Goal: Information Seeking & Learning: Compare options

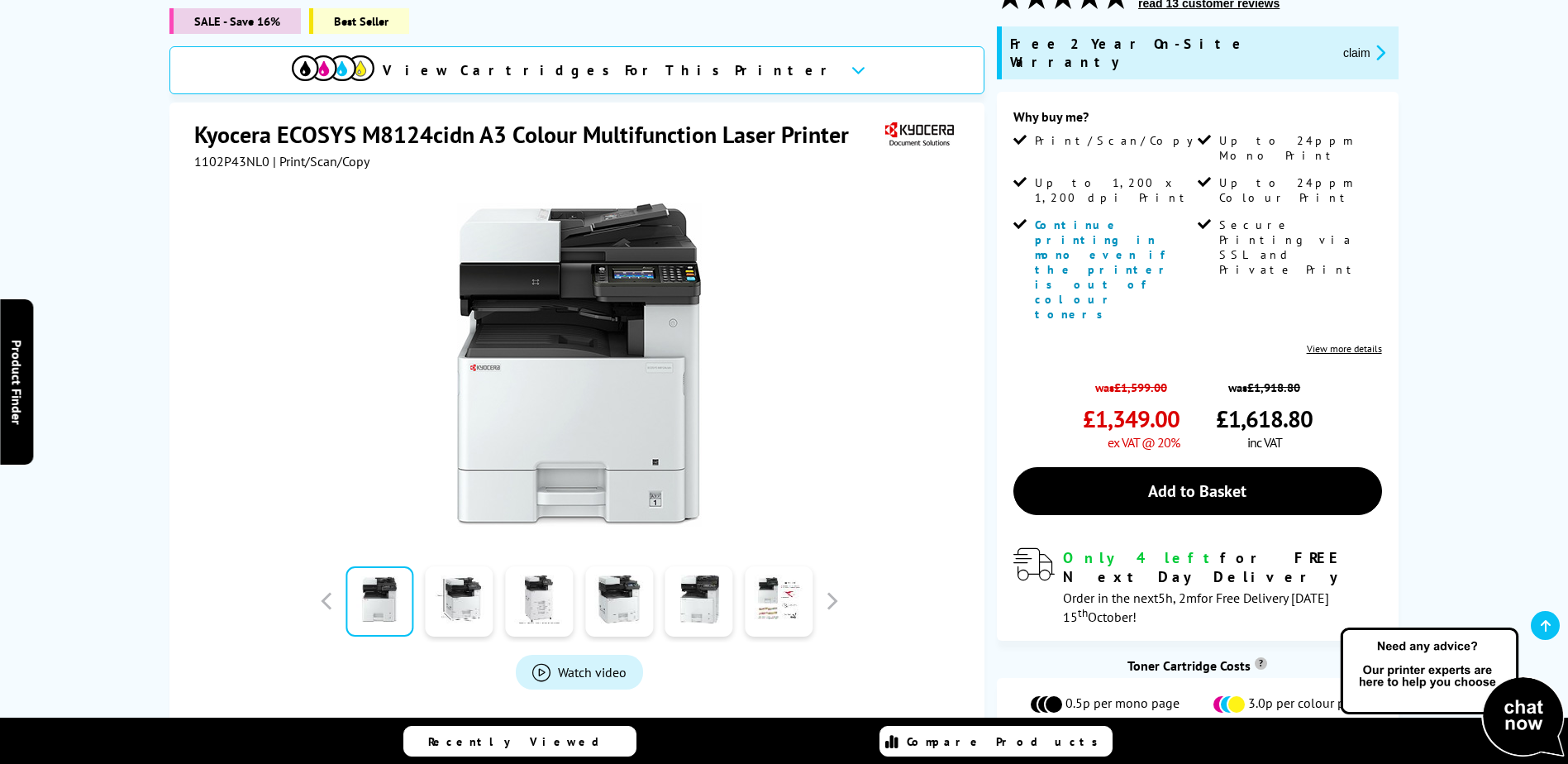
scroll to position [248, 0]
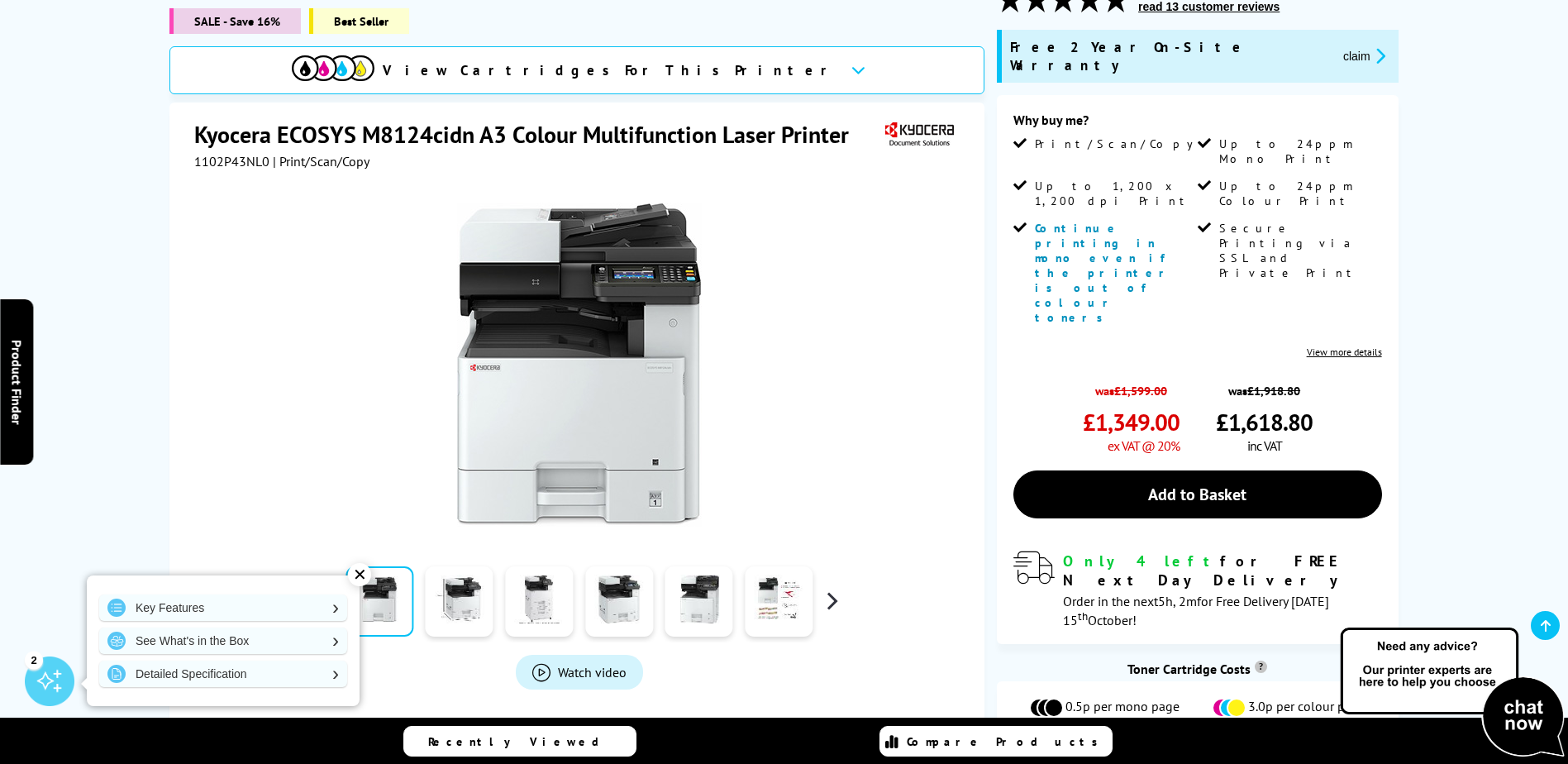
click at [835, 588] on button "button" at bounding box center [831, 600] width 25 height 25
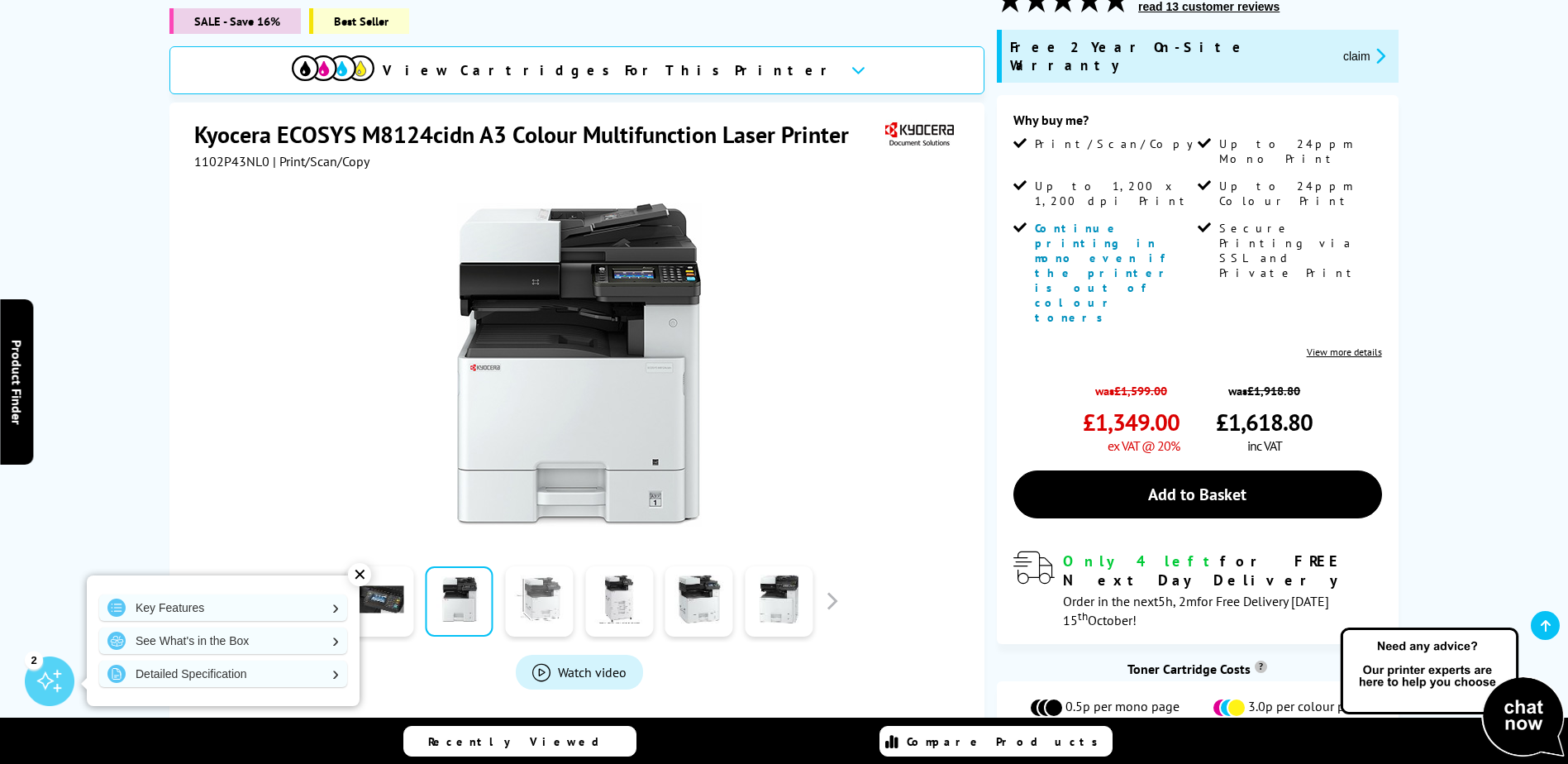
click at [548, 584] on link at bounding box center [539, 601] width 68 height 70
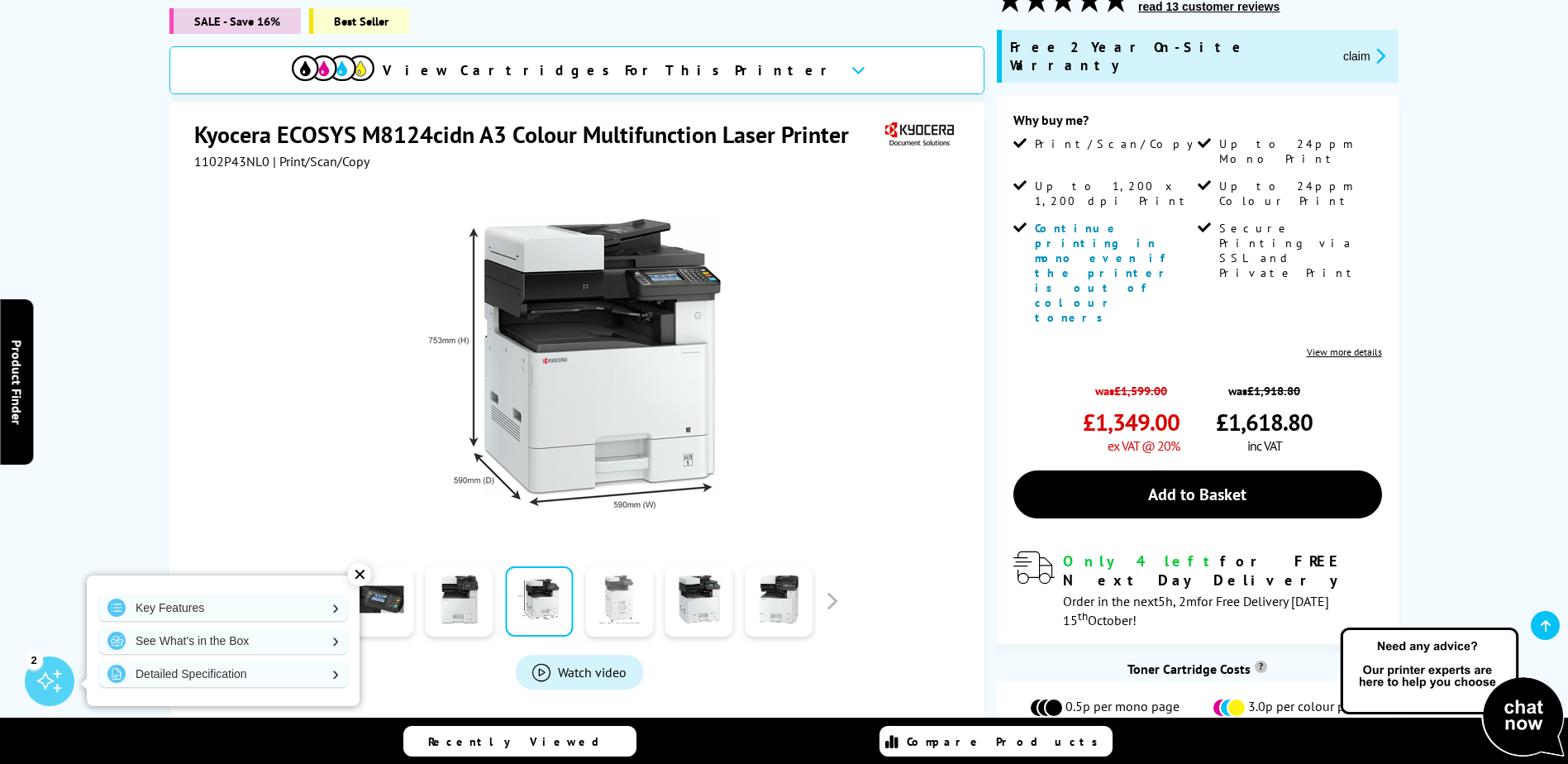
click at [618, 581] on link at bounding box center [618, 601] width 68 height 70
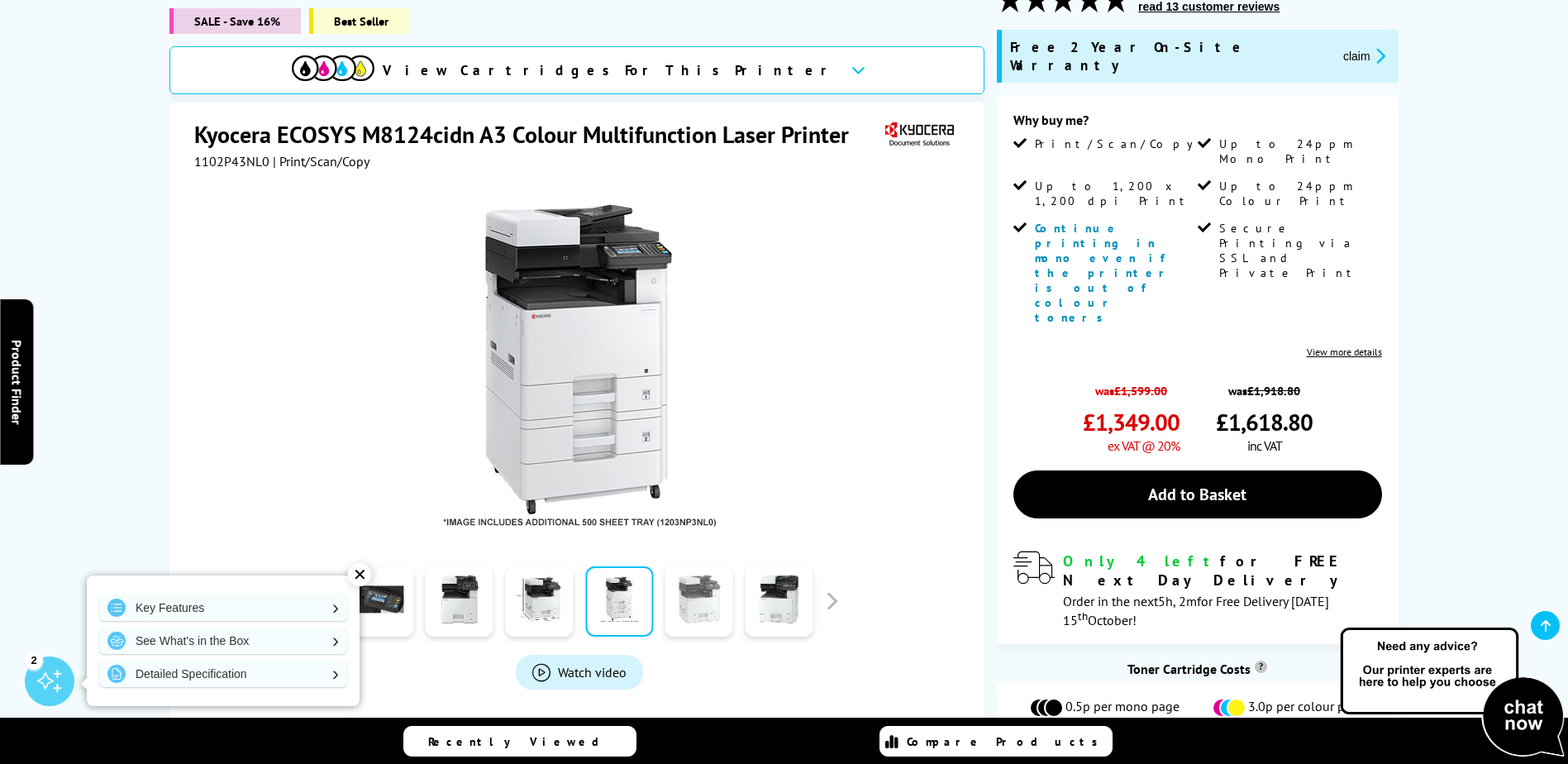
click at [715, 575] on link at bounding box center [699, 601] width 68 height 70
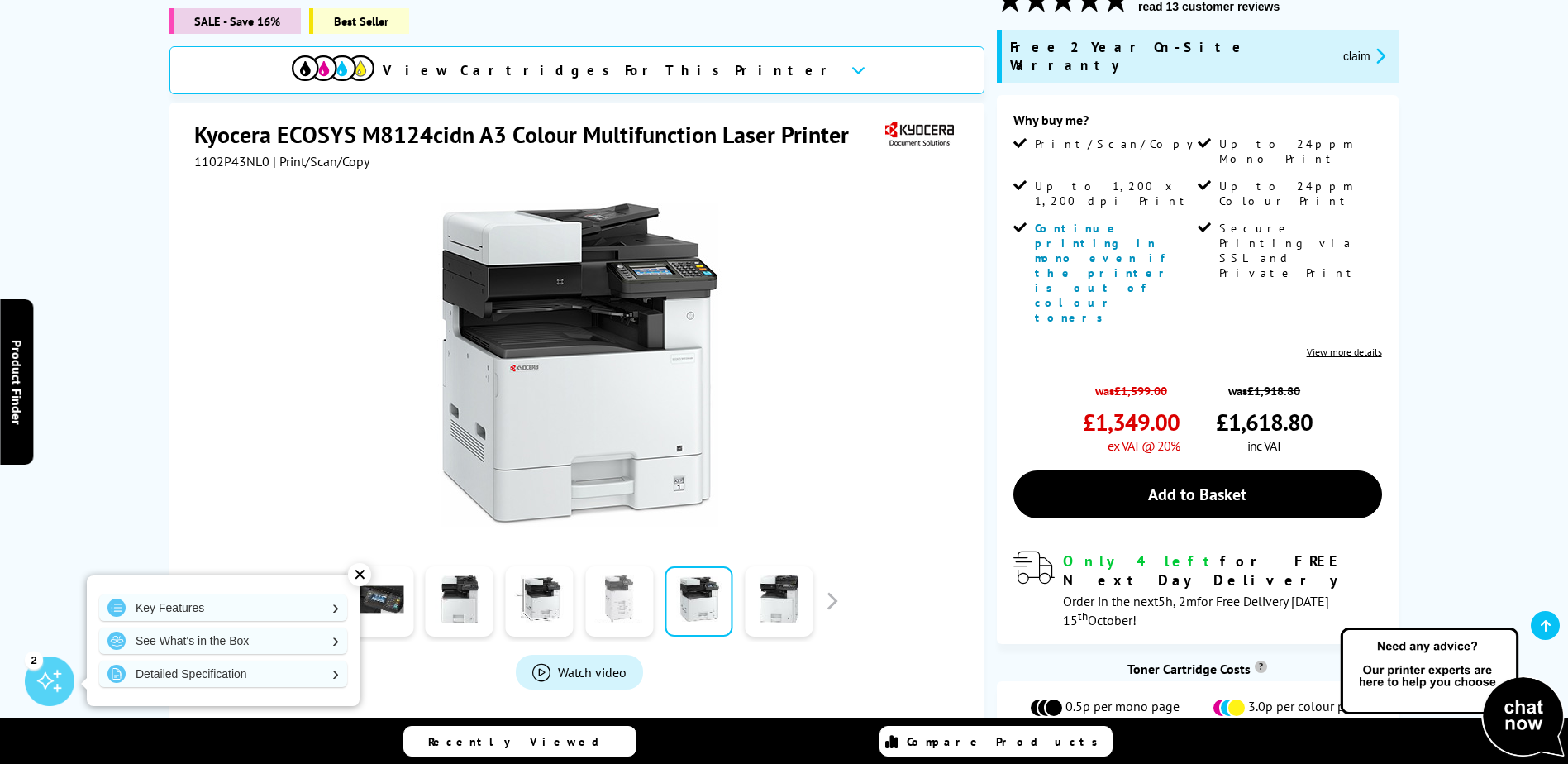
click at [630, 591] on link at bounding box center [618, 601] width 68 height 70
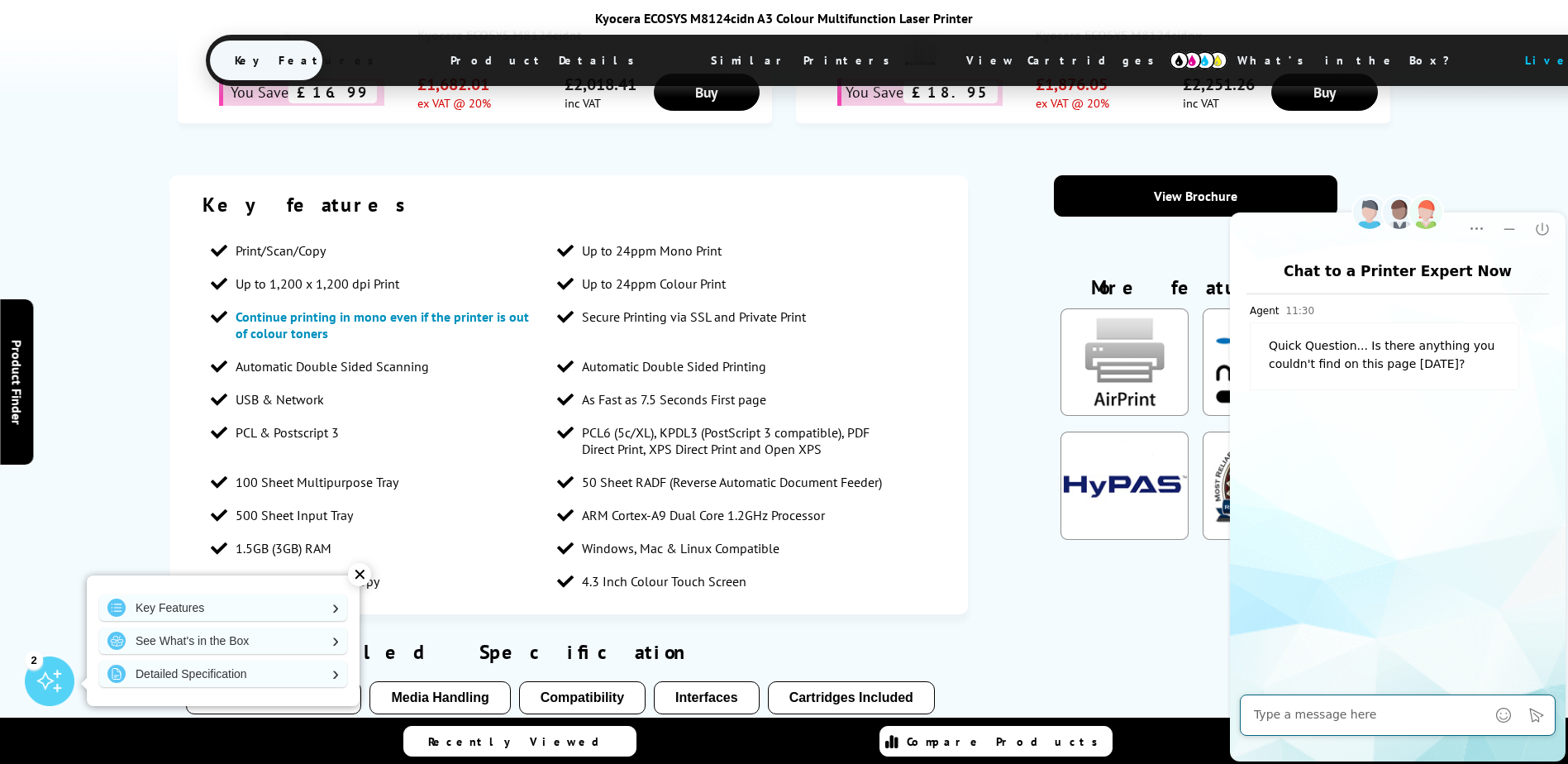
scroll to position [1488, 0]
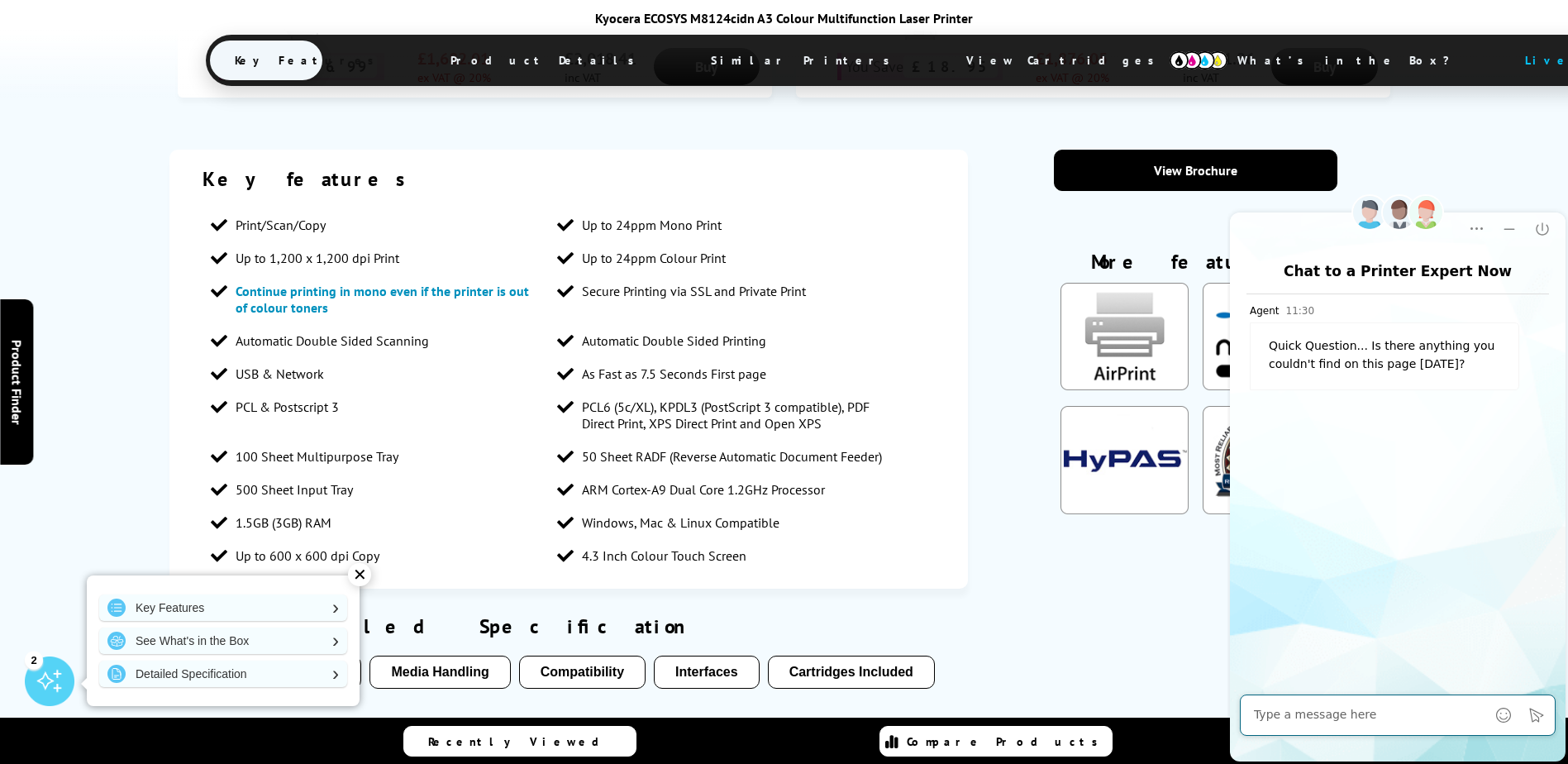
click at [354, 580] on div "✕" at bounding box center [359, 574] width 23 height 23
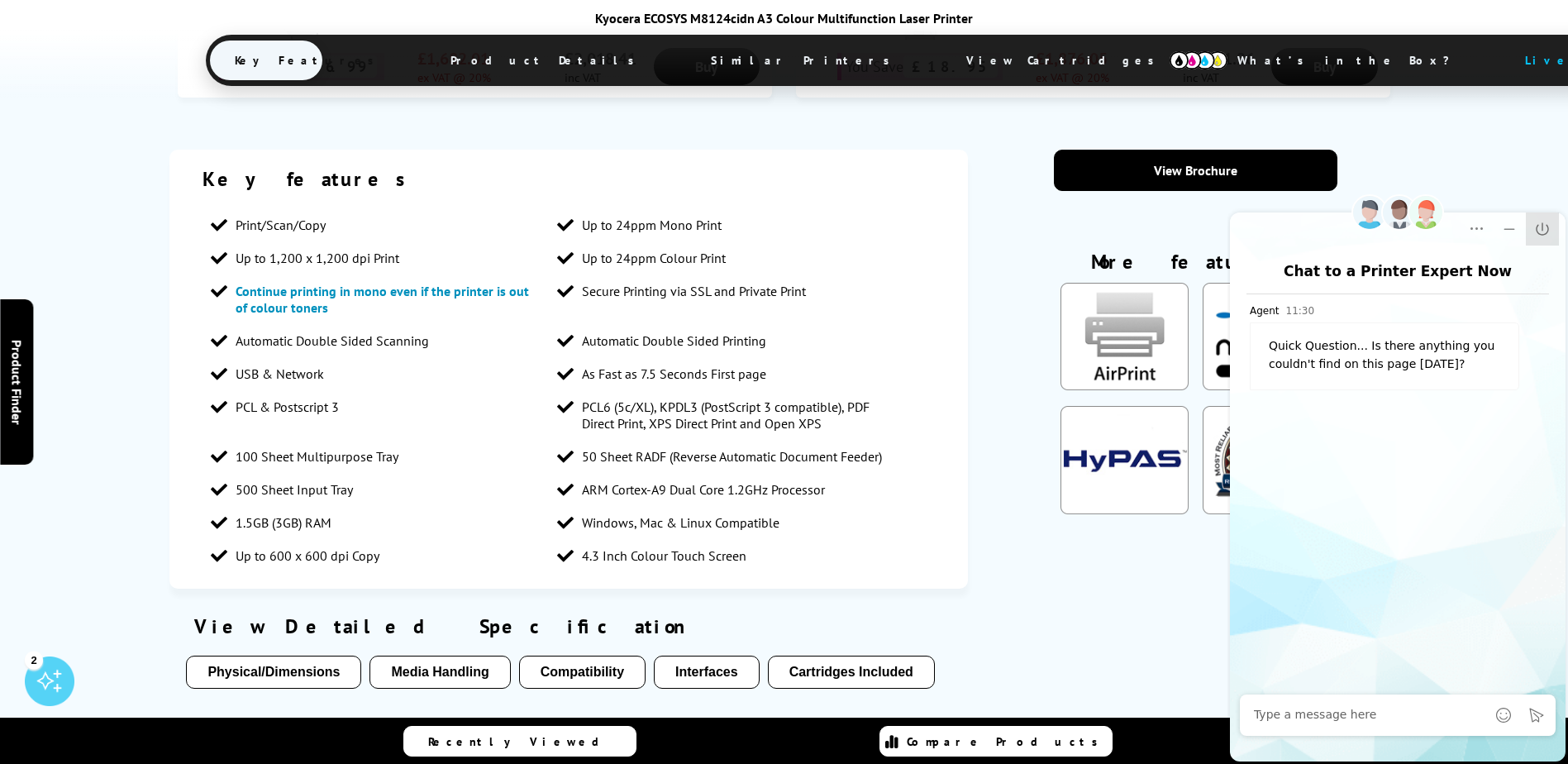
click at [1545, 230] on icon "Close" at bounding box center [1542, 228] width 16 height 16
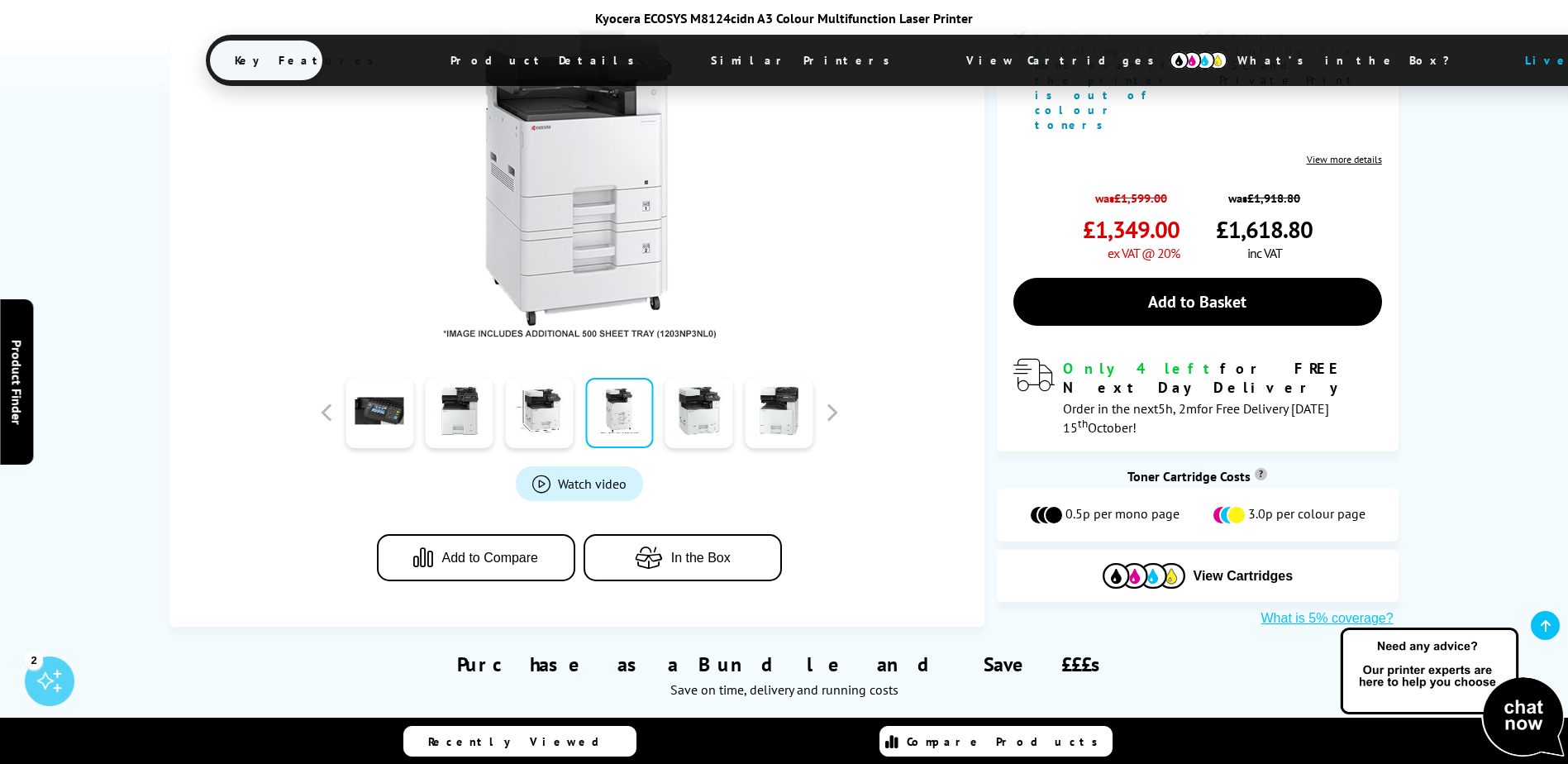
scroll to position [331, 0]
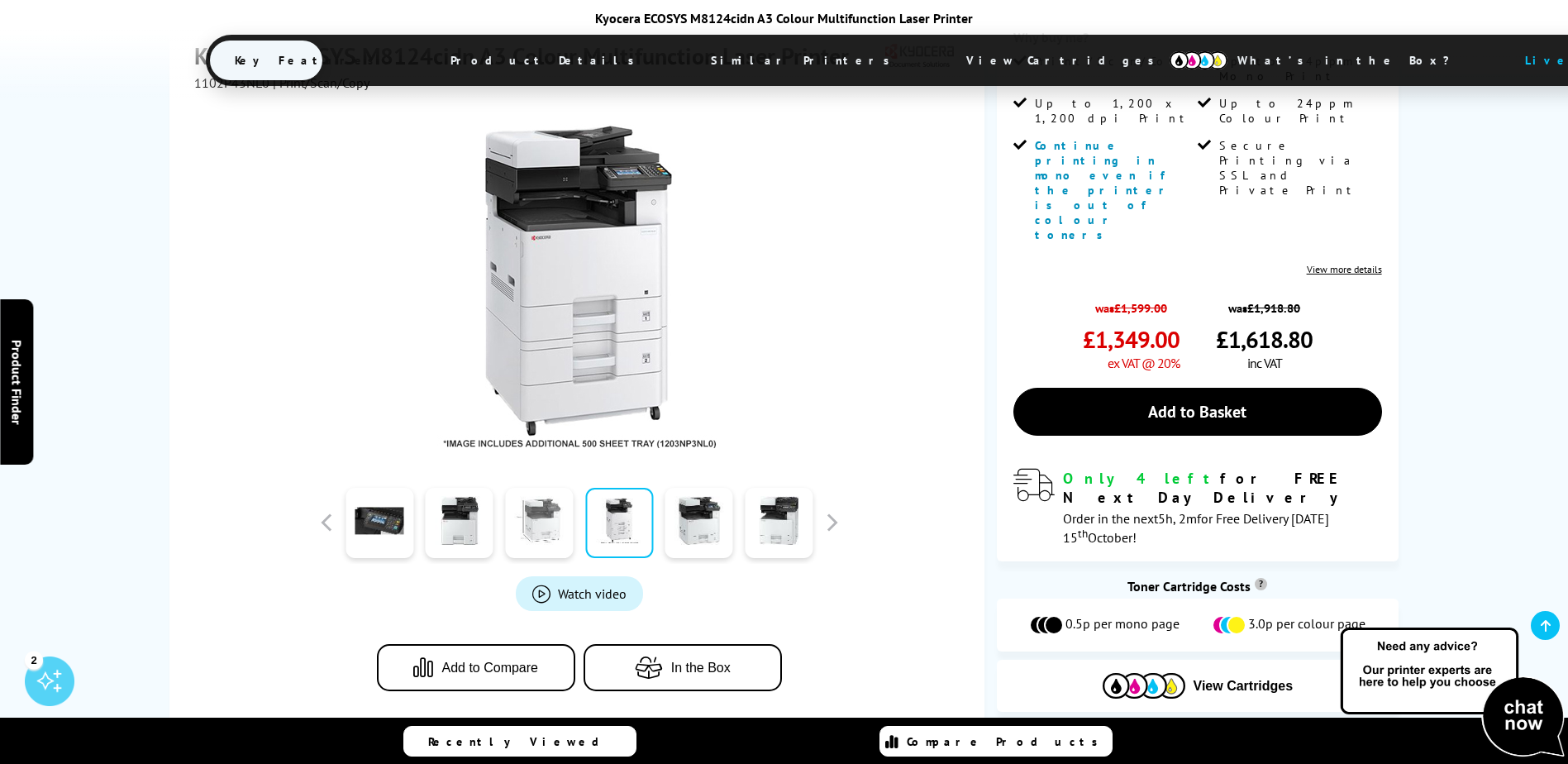
click at [546, 488] on link at bounding box center [539, 523] width 68 height 70
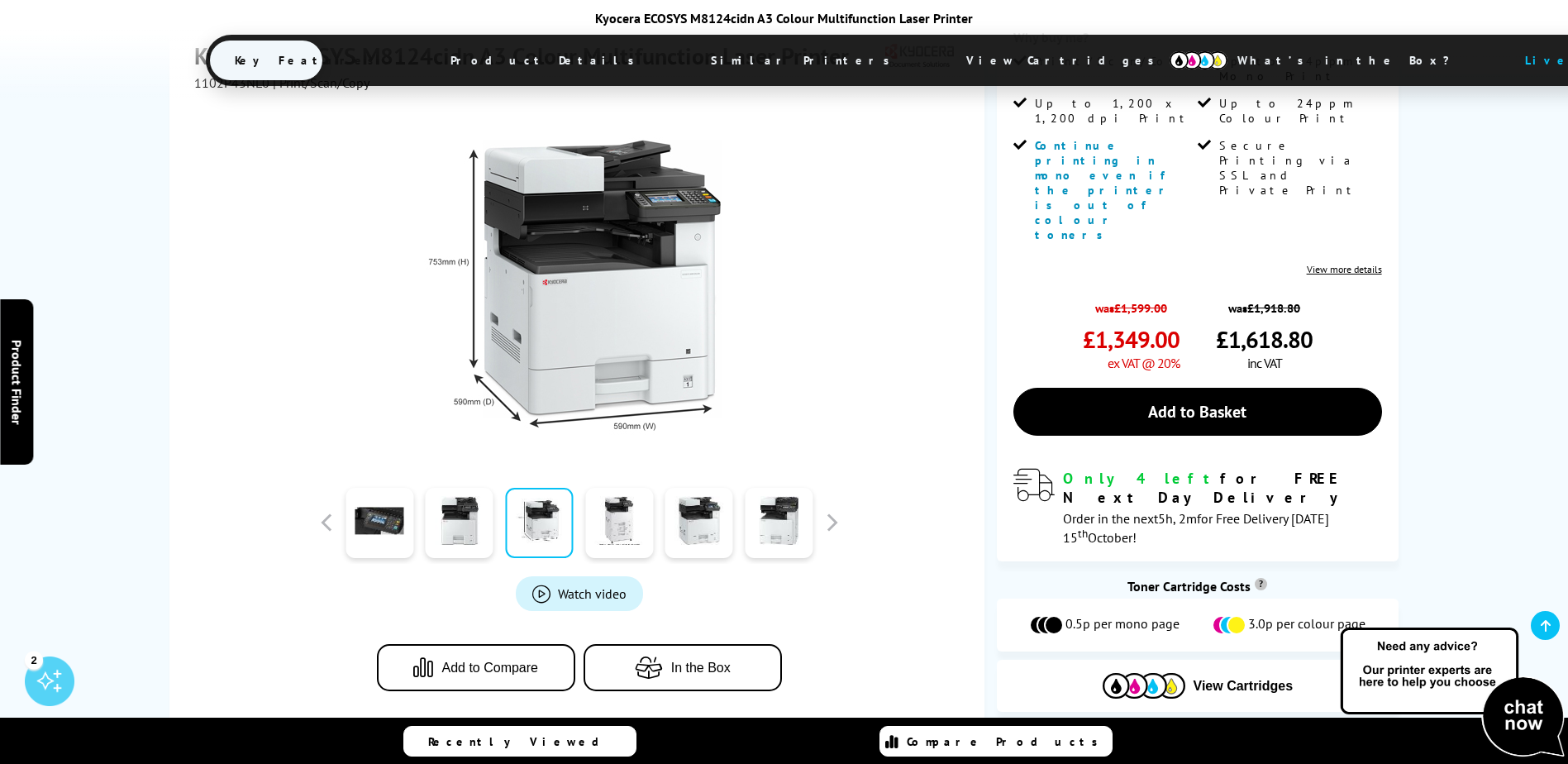
click at [602, 585] on span "Watch video" at bounding box center [593, 593] width 69 height 16
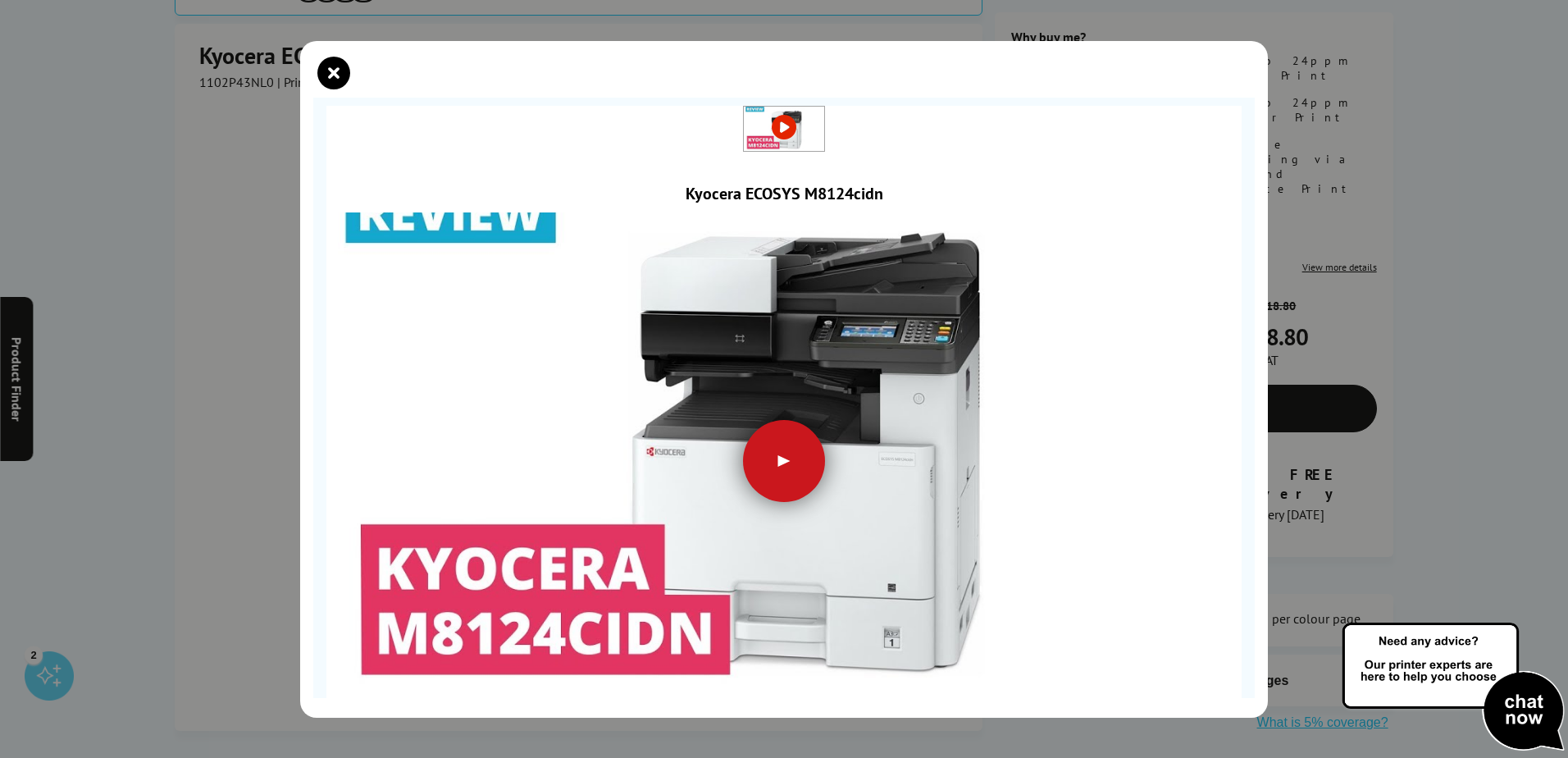
click at [782, 471] on div at bounding box center [784, 460] width 82 height 82
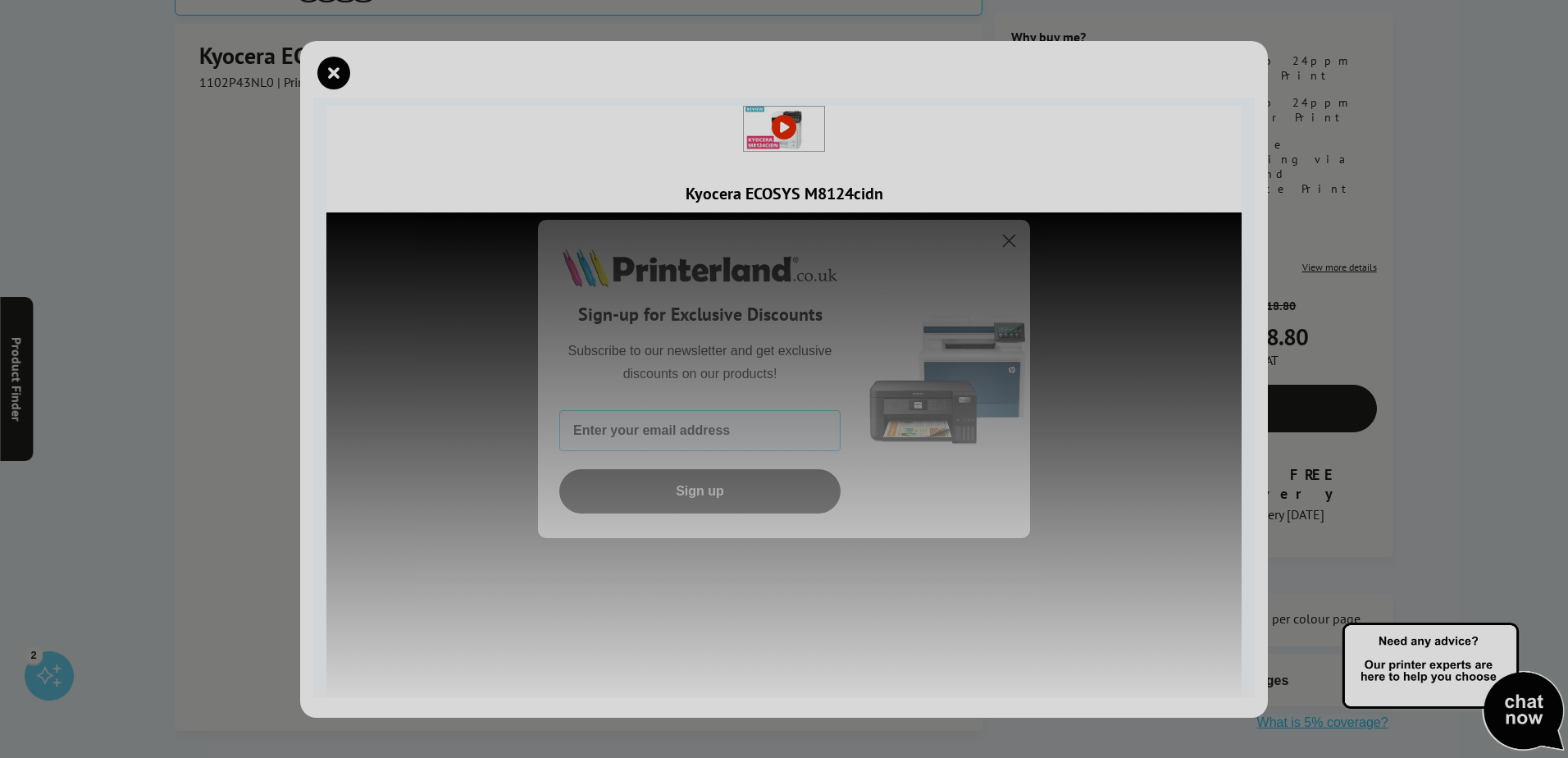
click at [1013, 237] on icon "Close dialog" at bounding box center [1009, 240] width 11 height 11
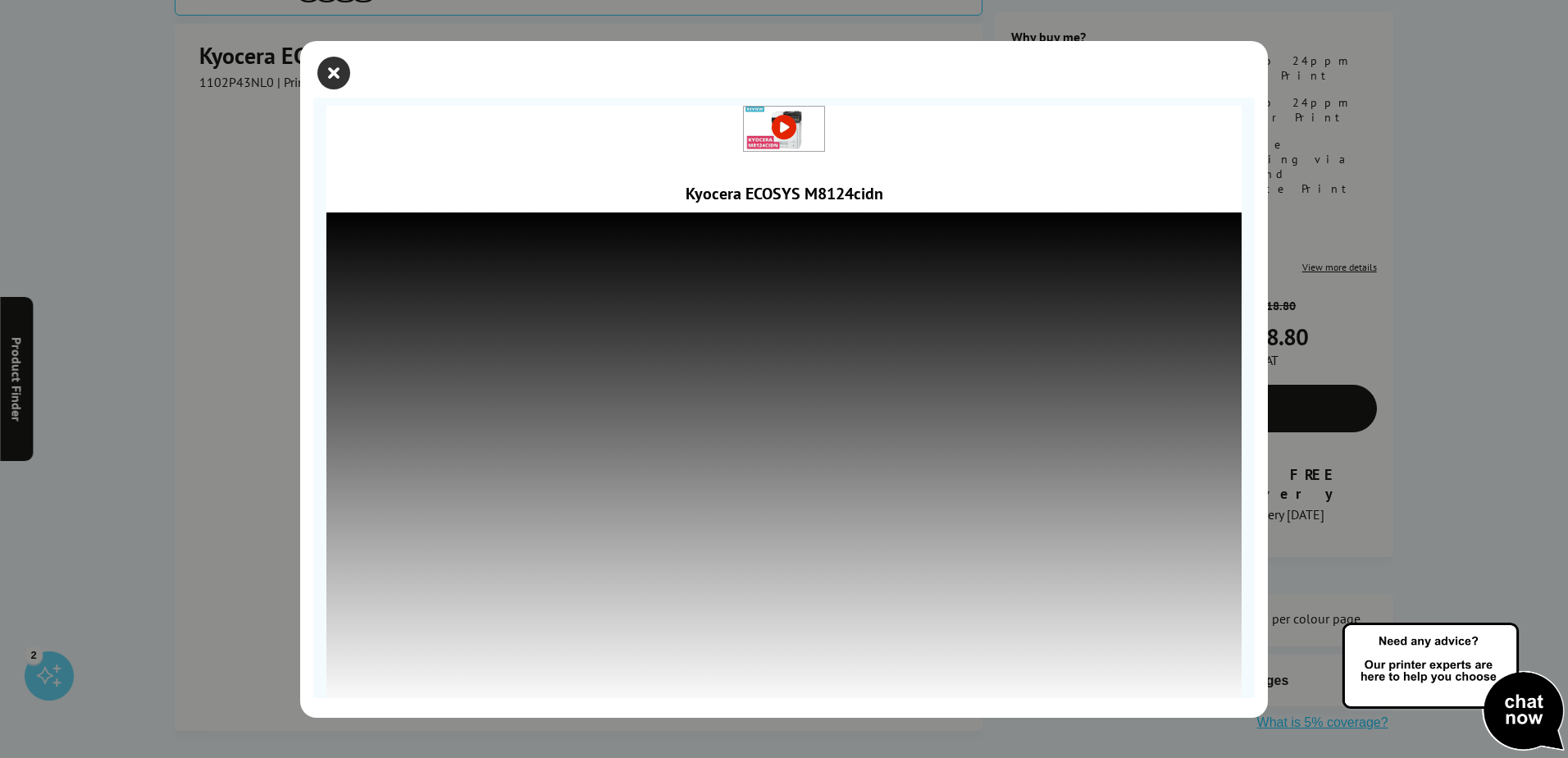
click at [334, 62] on icon "close modal" at bounding box center [334, 73] width 33 height 33
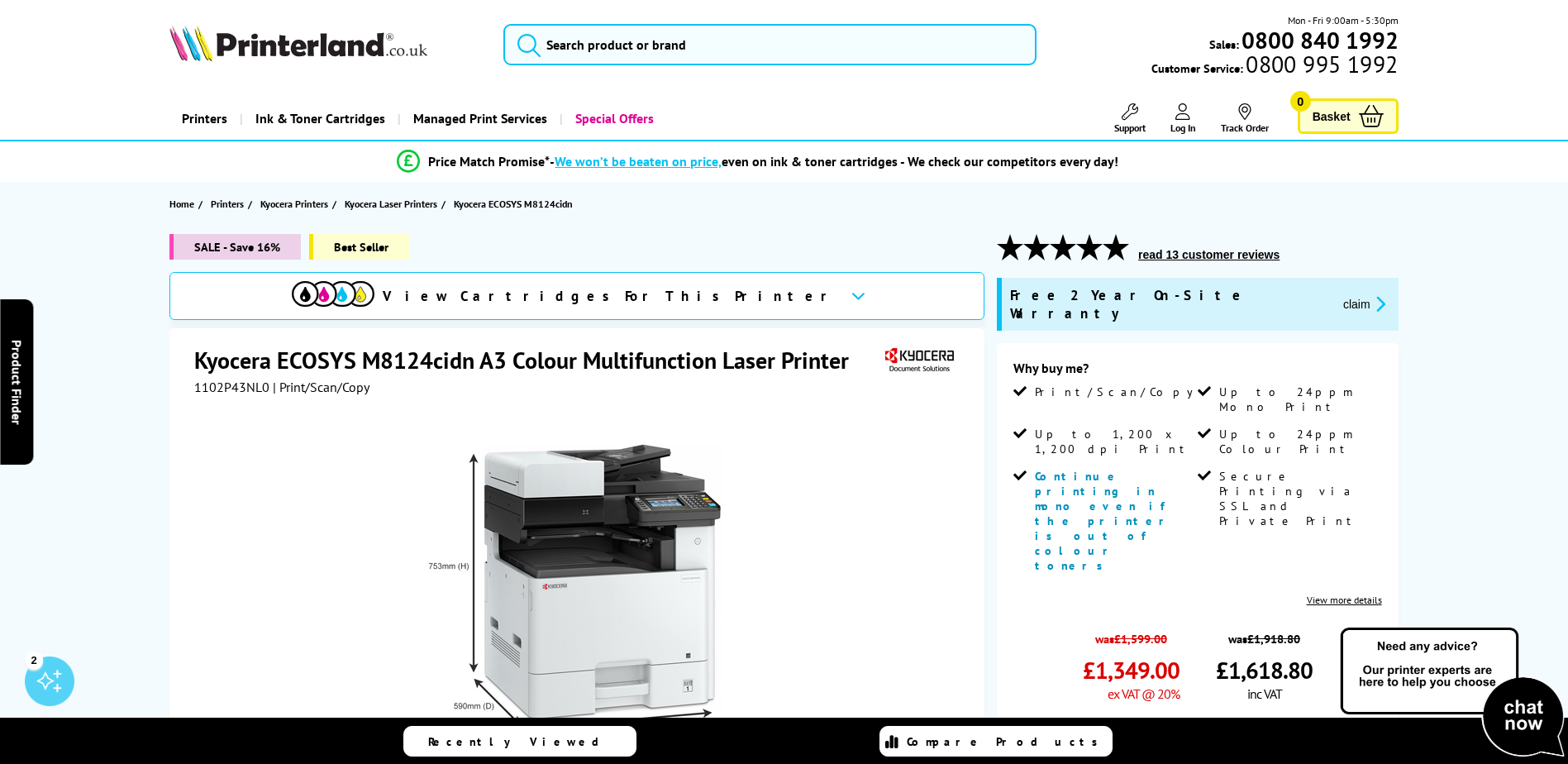
scroll to position [0, 0]
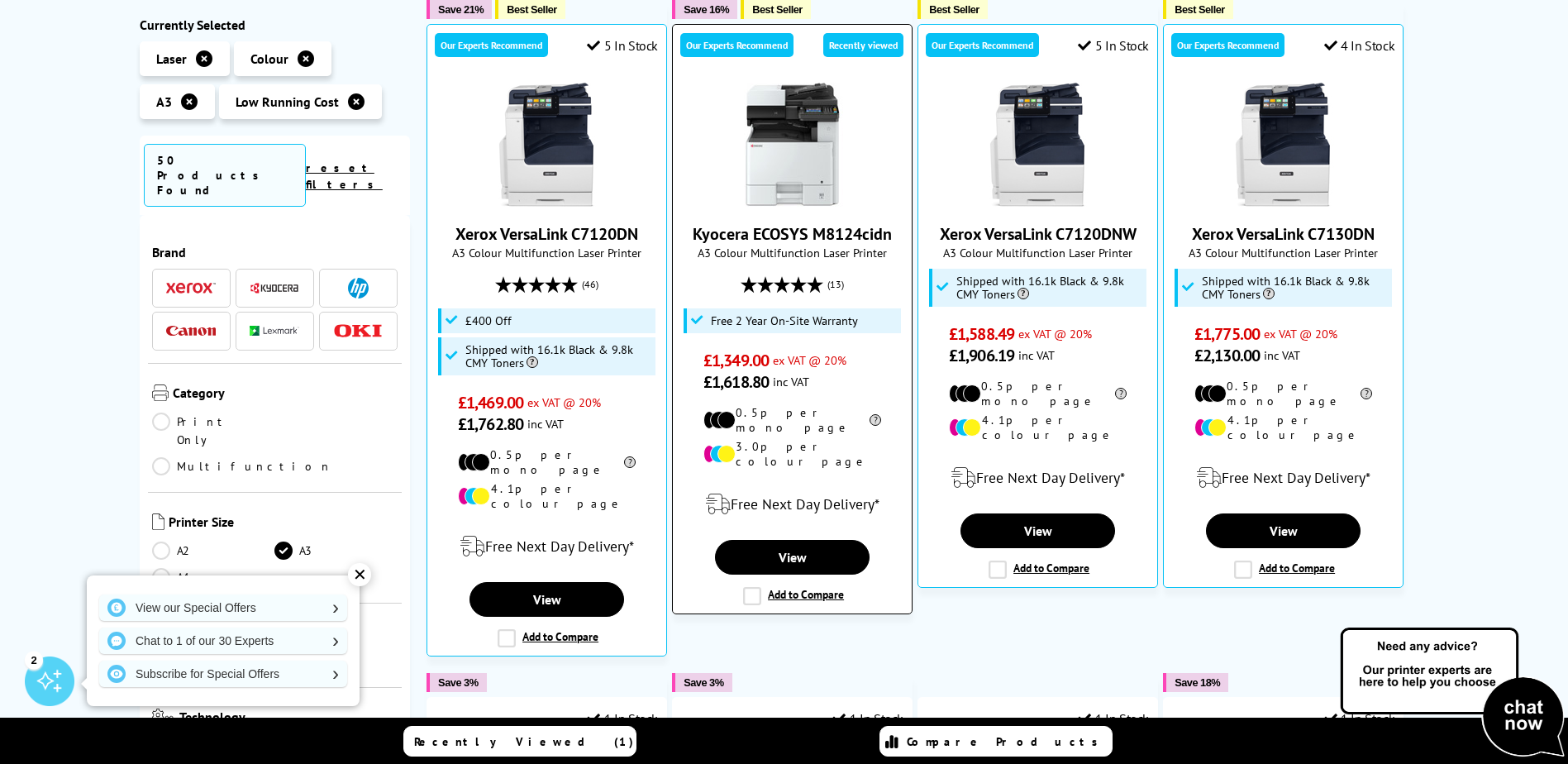
click at [814, 228] on link "Kyocera ECOSYS M8124cidn" at bounding box center [793, 233] width 199 height 21
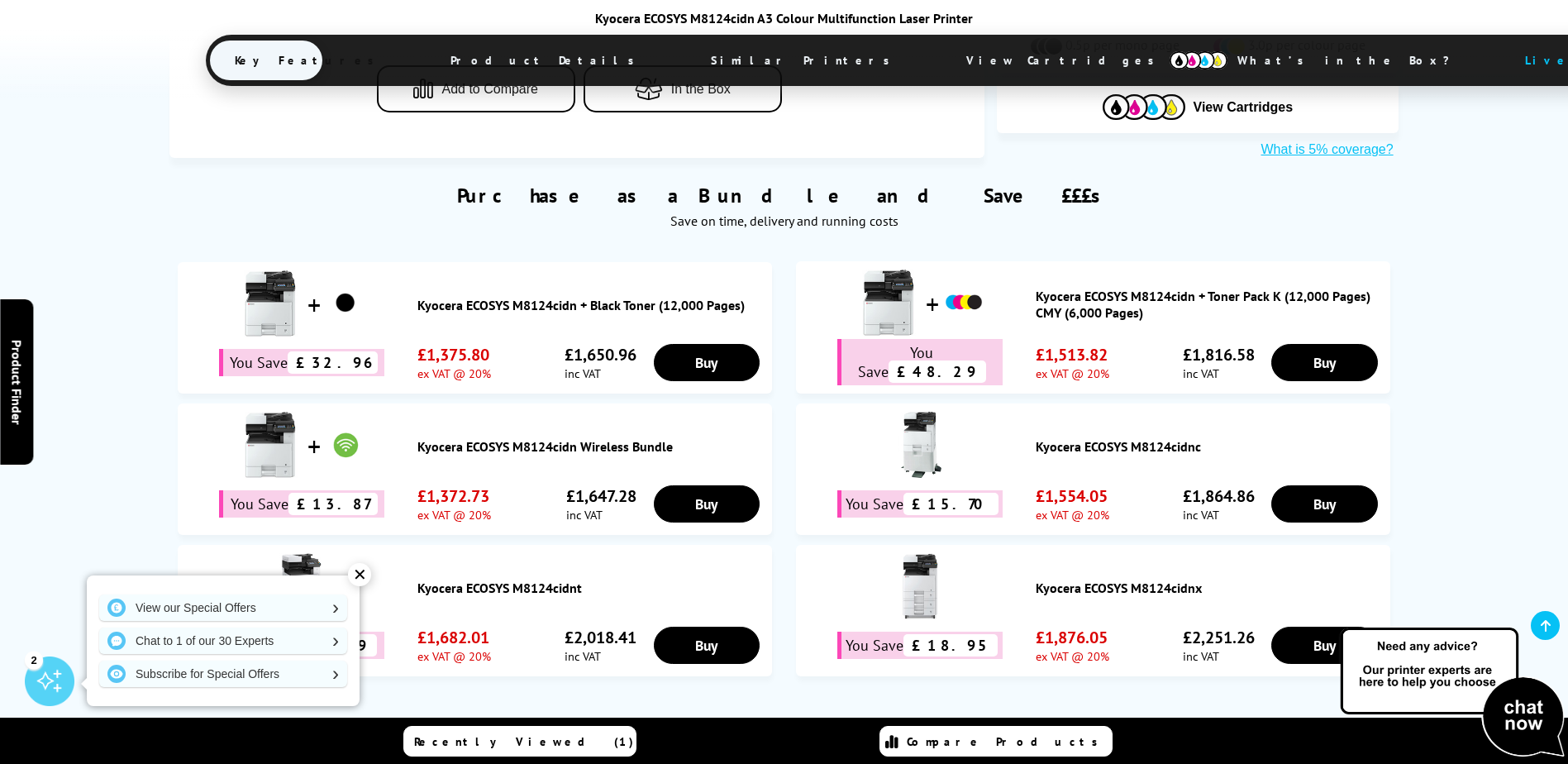
scroll to position [992, 0]
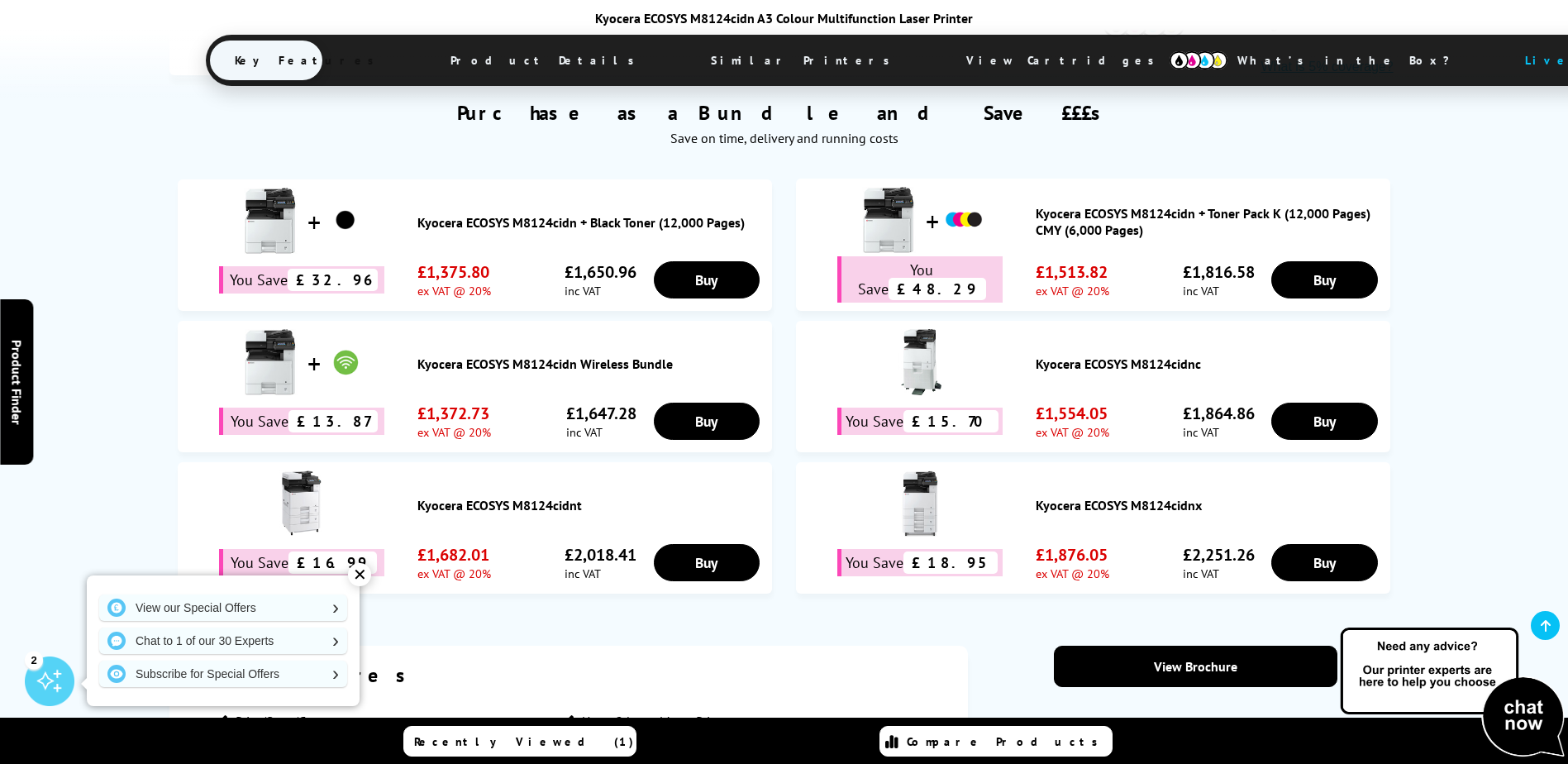
click at [508, 496] on link "Kyocera ECOSYS M8124cidnt" at bounding box center [591, 504] width 347 height 16
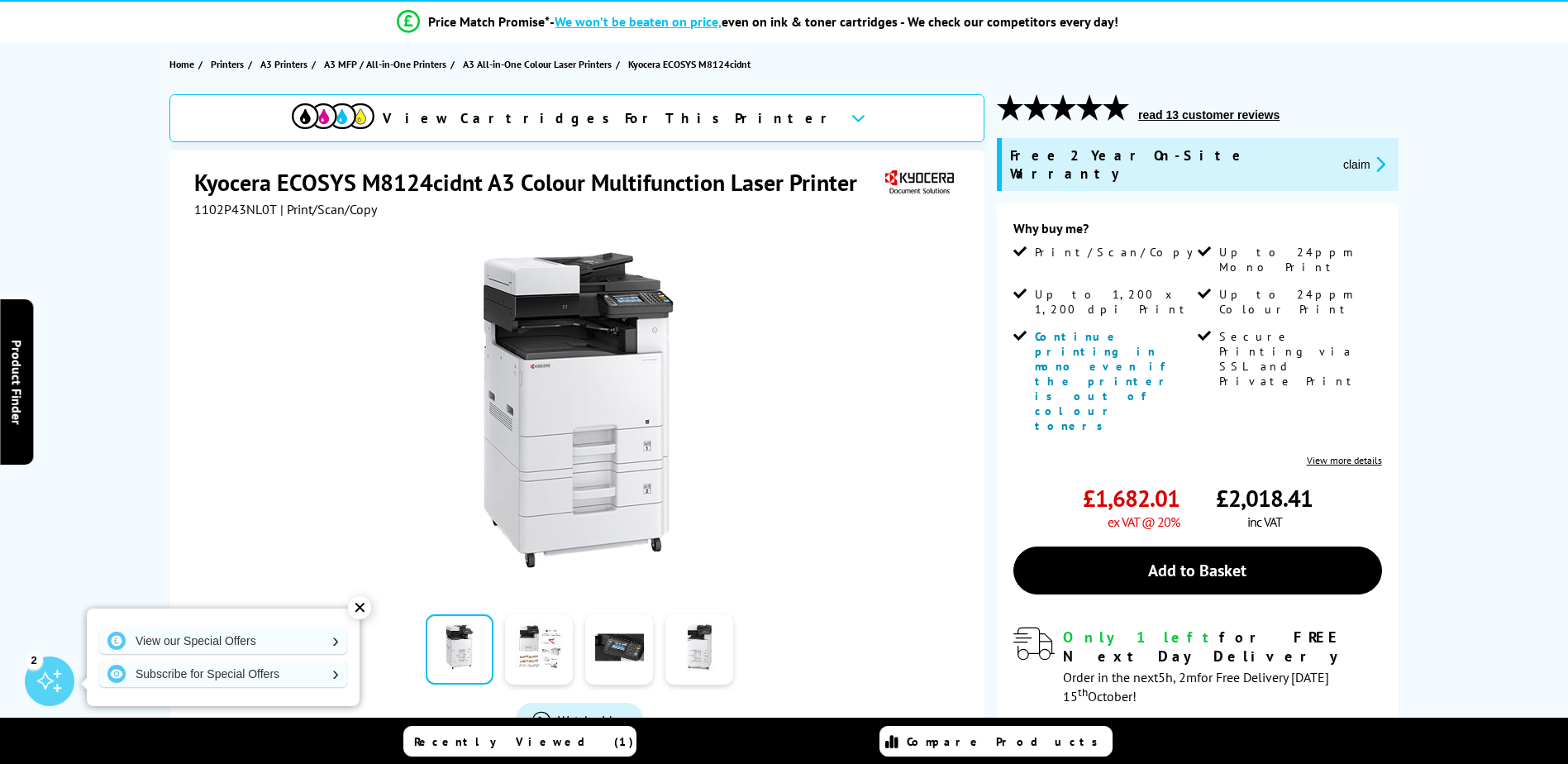
scroll to position [165, 0]
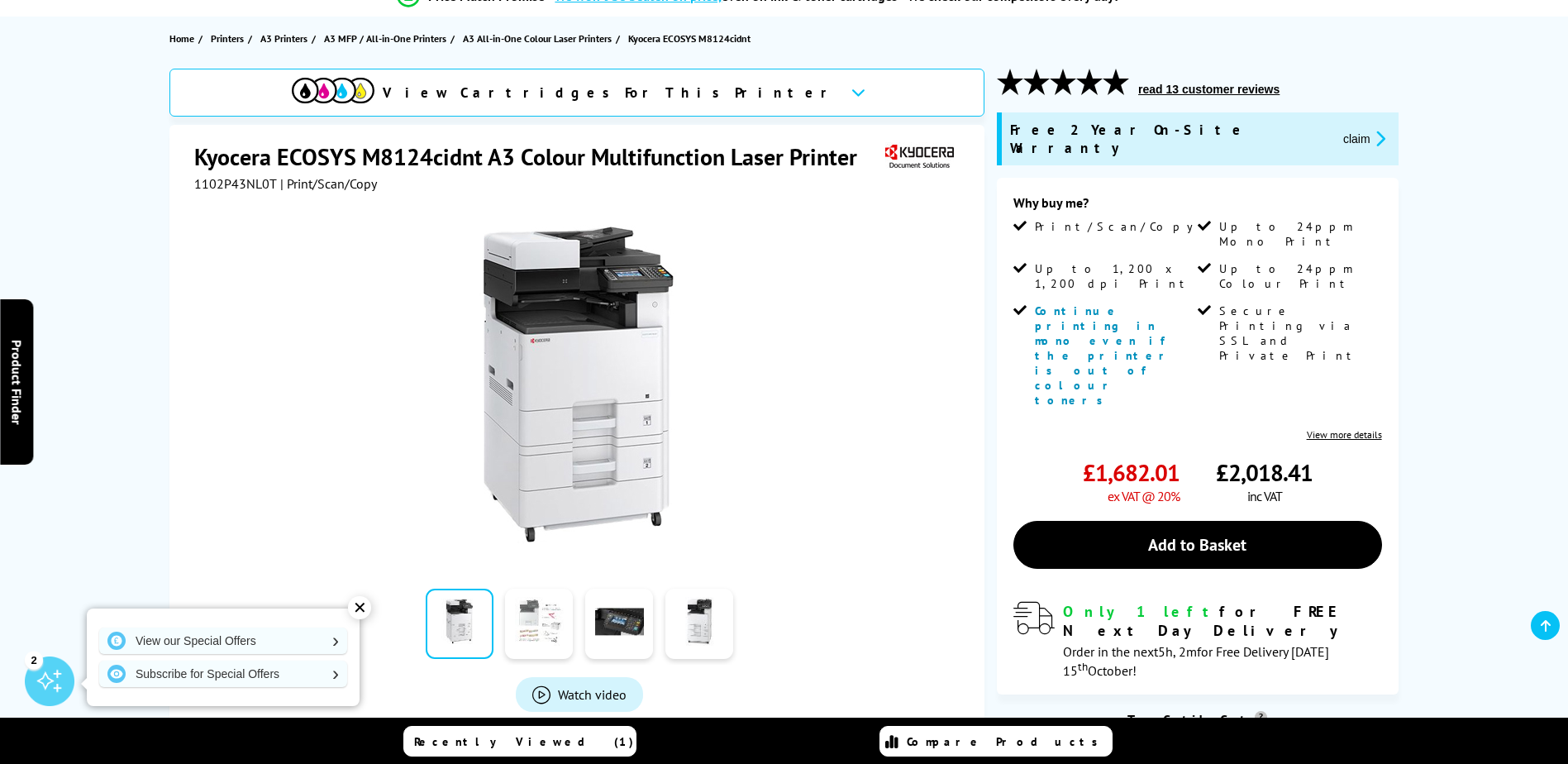
click at [546, 620] on link at bounding box center [539, 623] width 68 height 70
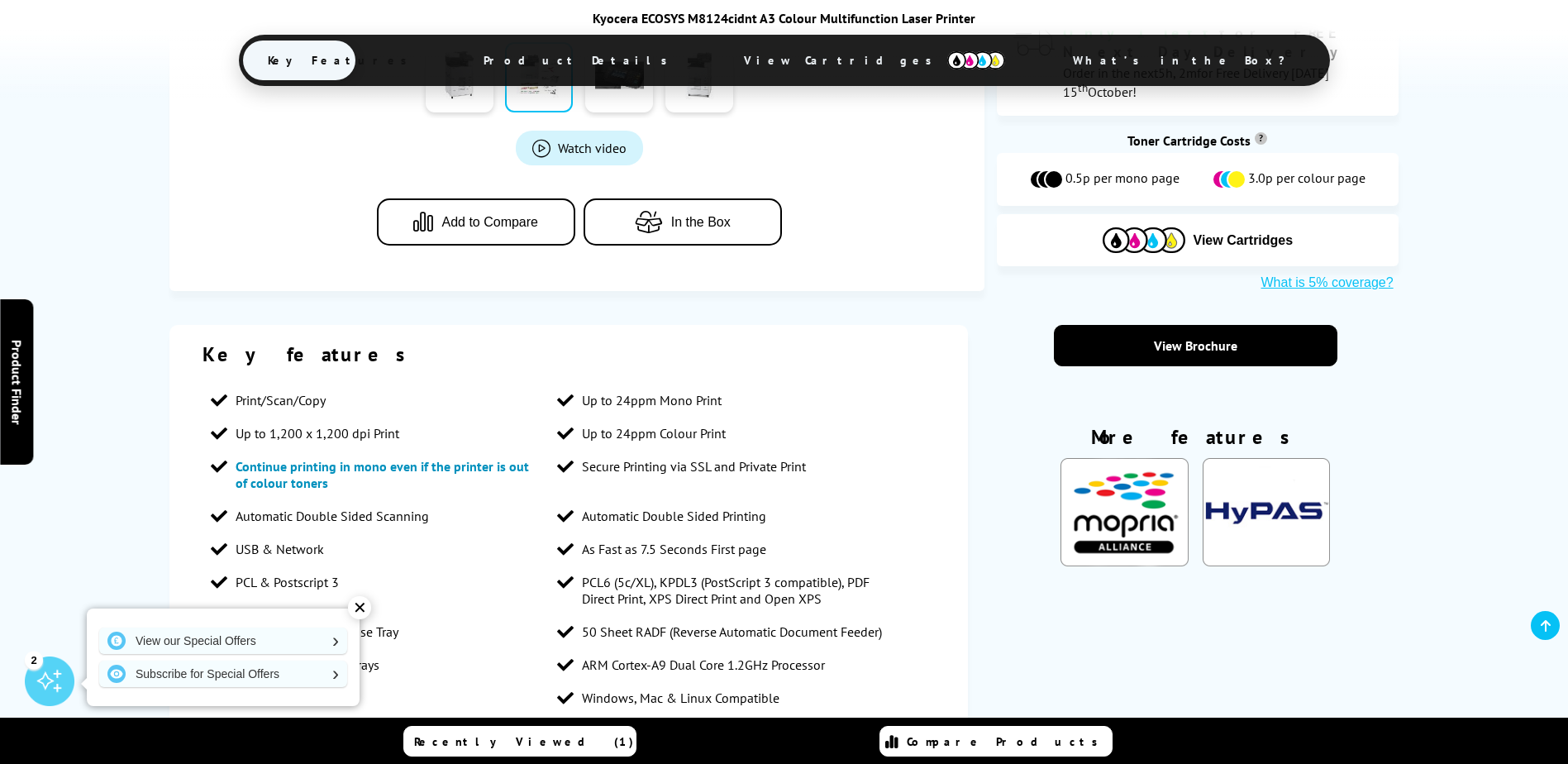
scroll to position [827, 0]
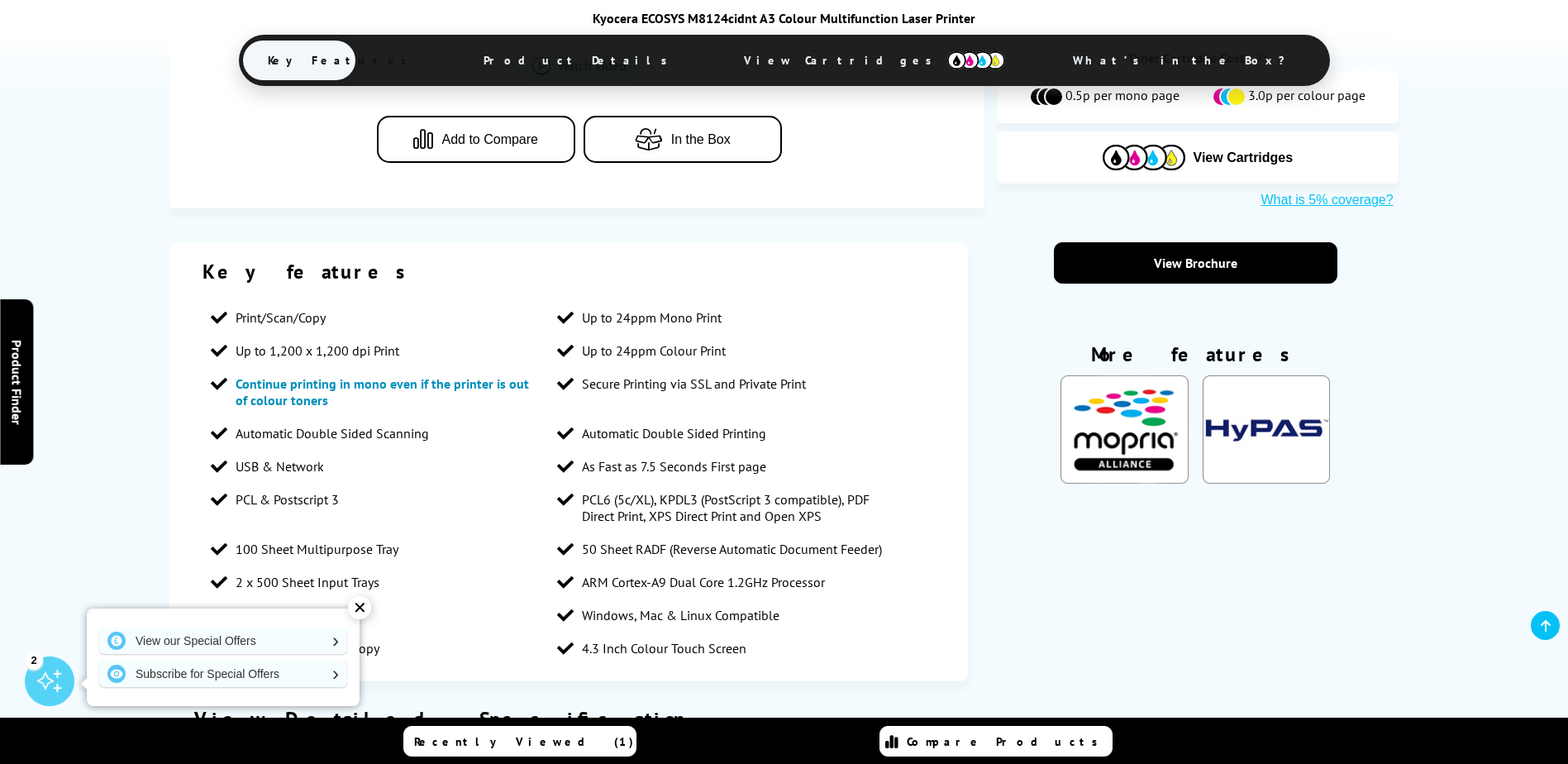
click at [358, 616] on div "✕" at bounding box center [359, 607] width 23 height 23
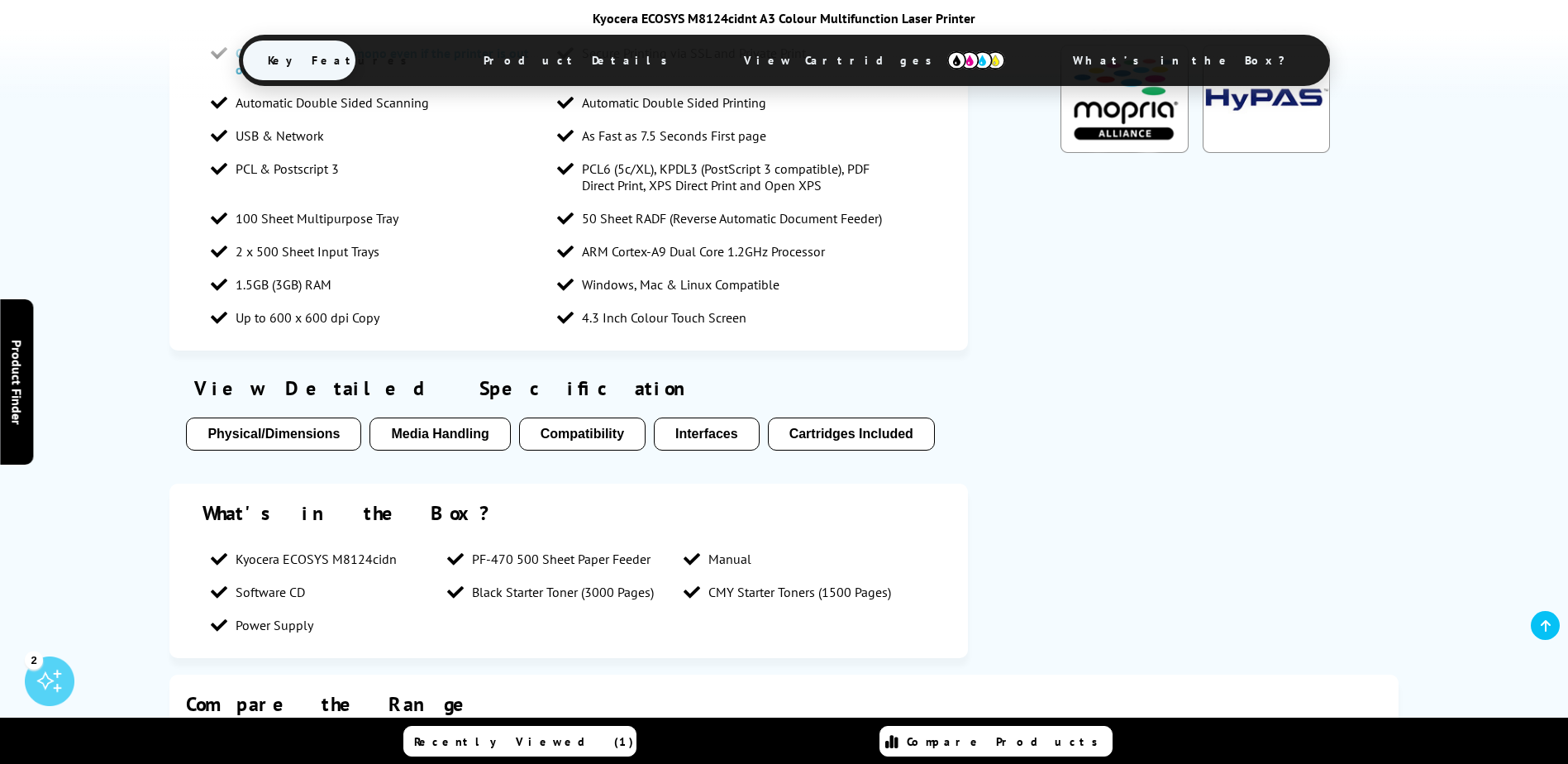
scroll to position [1322, 0]
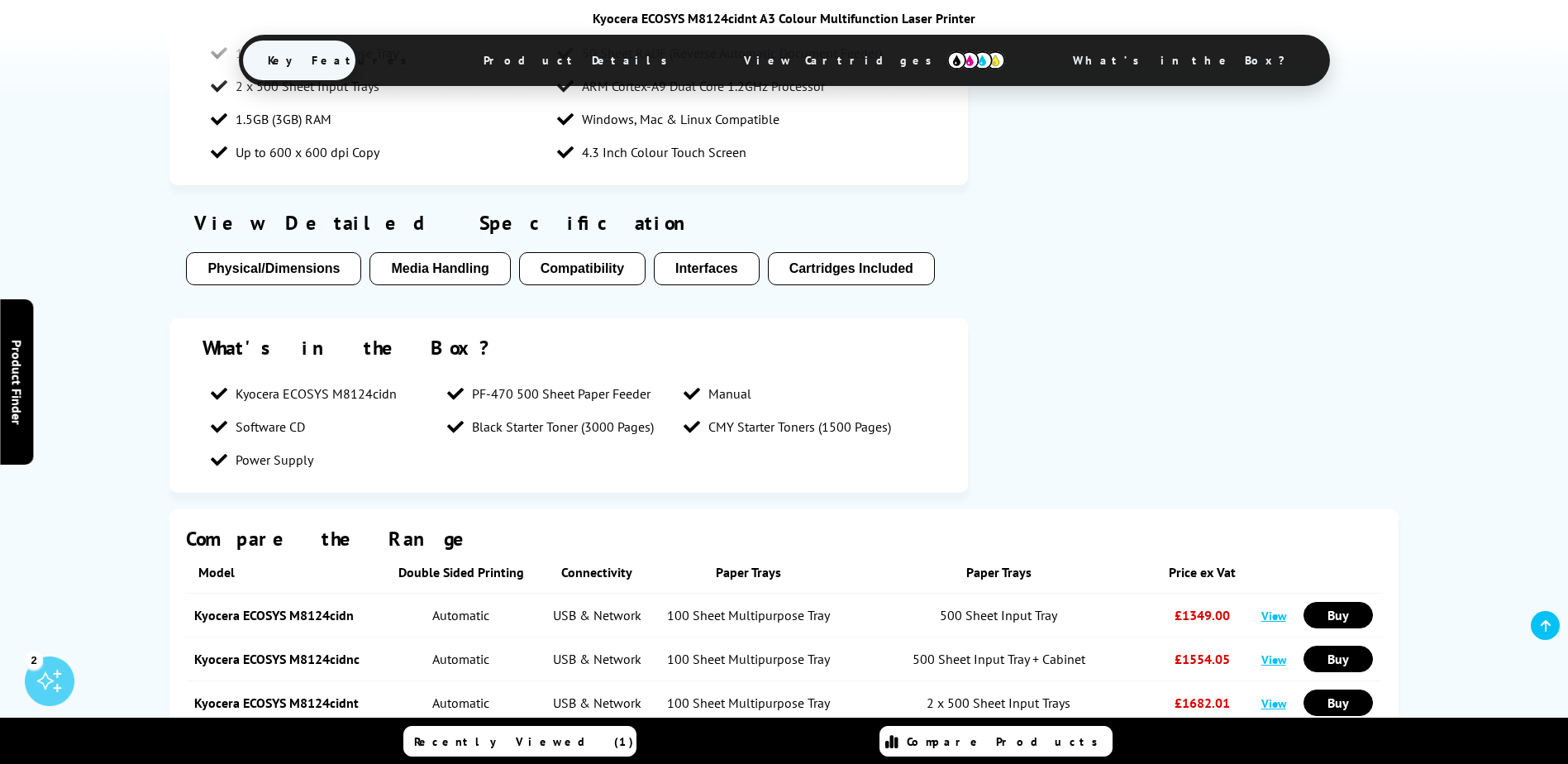
click at [255, 252] on button "Physical/Dimensions" at bounding box center [274, 268] width 175 height 33
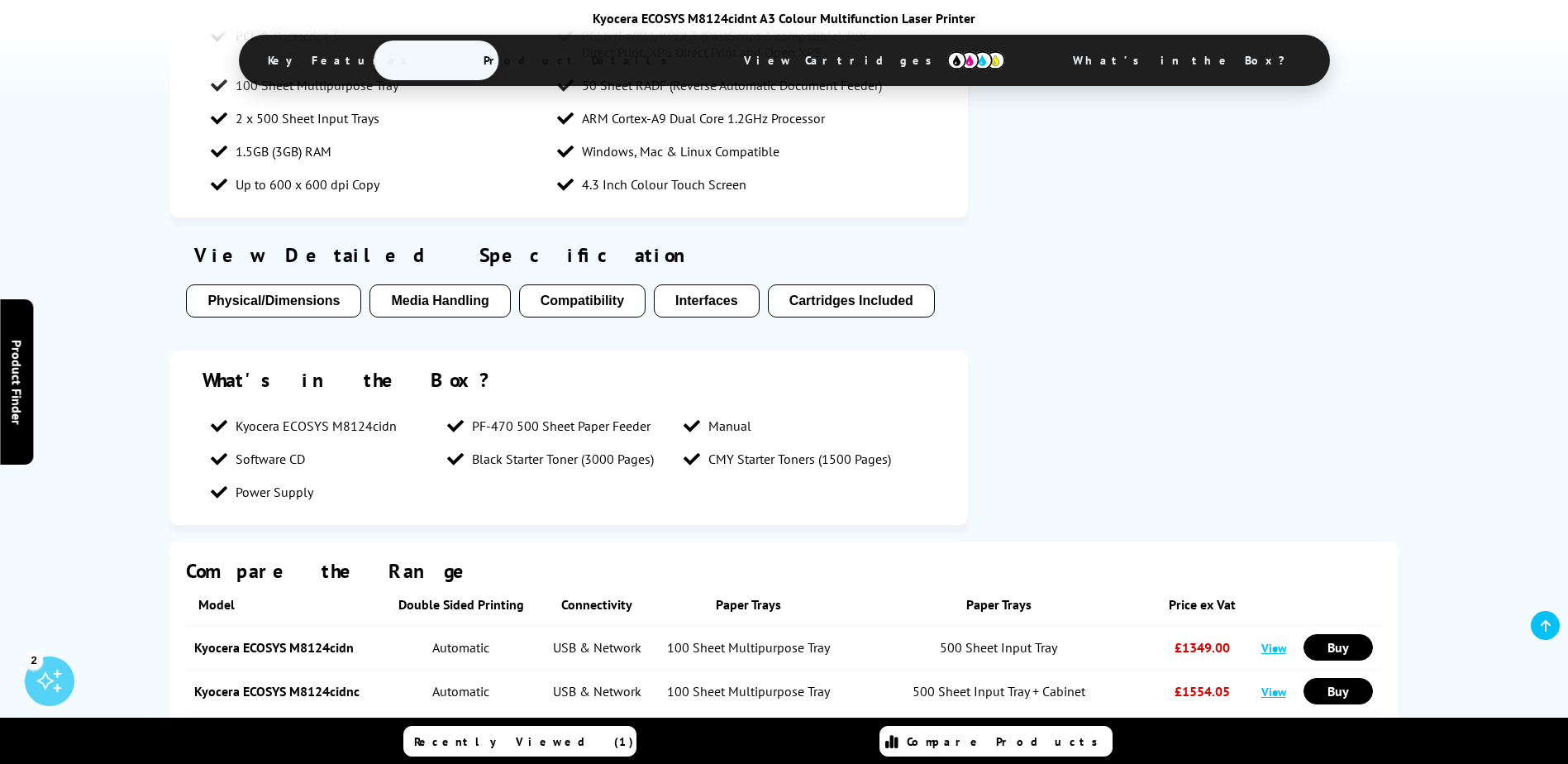
scroll to position [1290, 0]
click at [711, 284] on button "Interfaces" at bounding box center [706, 300] width 106 height 33
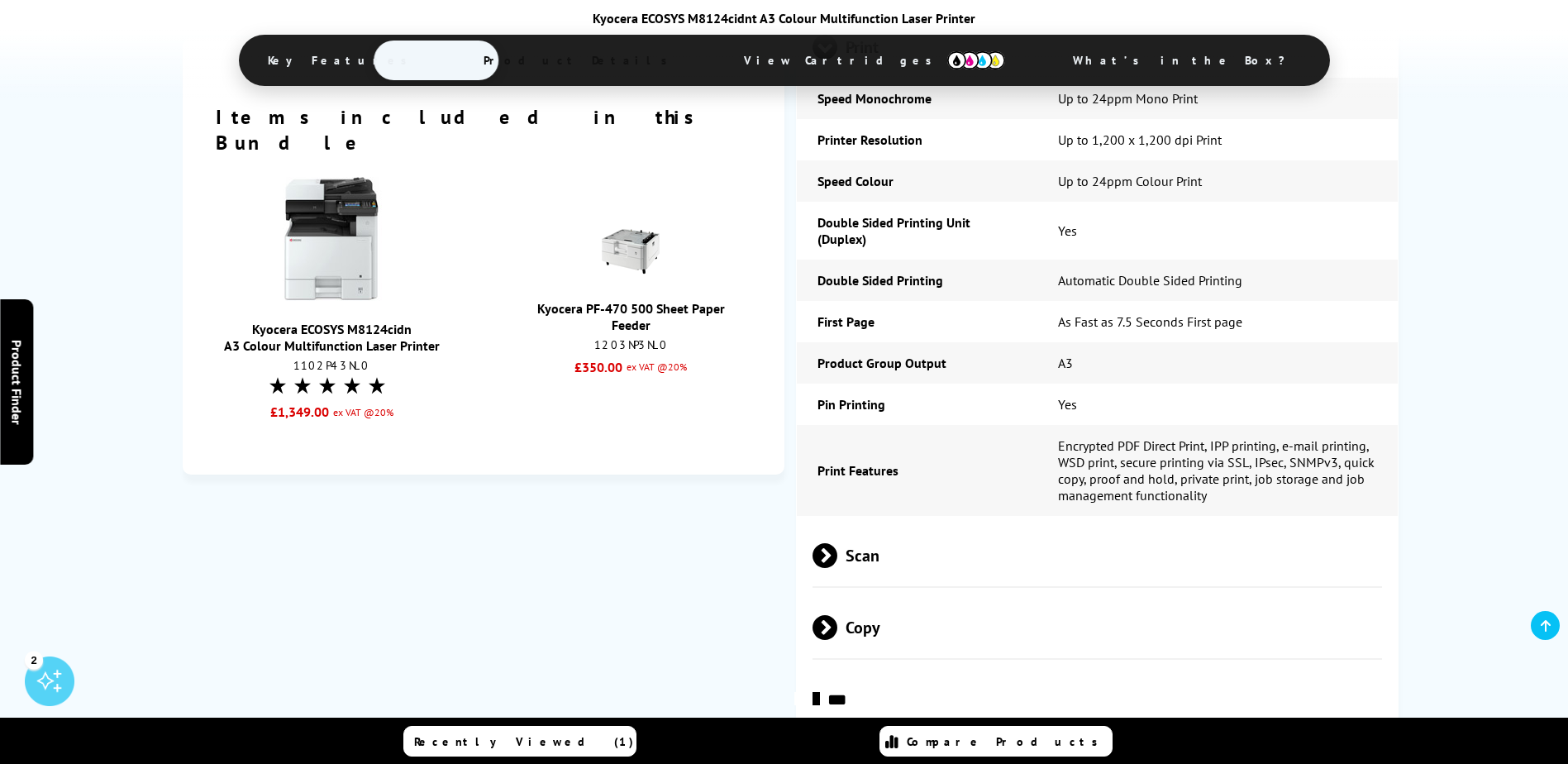
scroll to position [2760, 0]
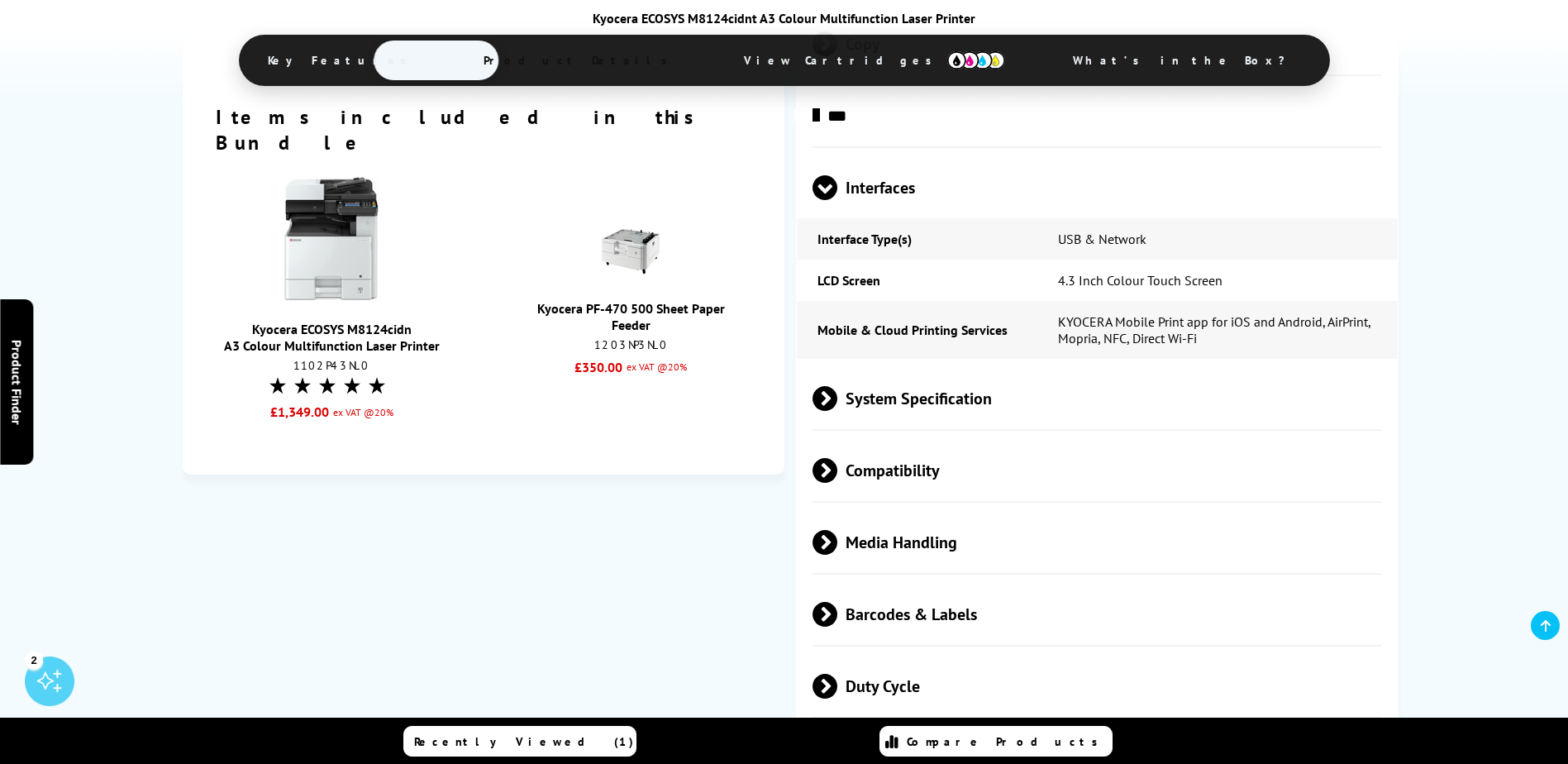
click at [837, 602] on span at bounding box center [837, 614] width 0 height 25
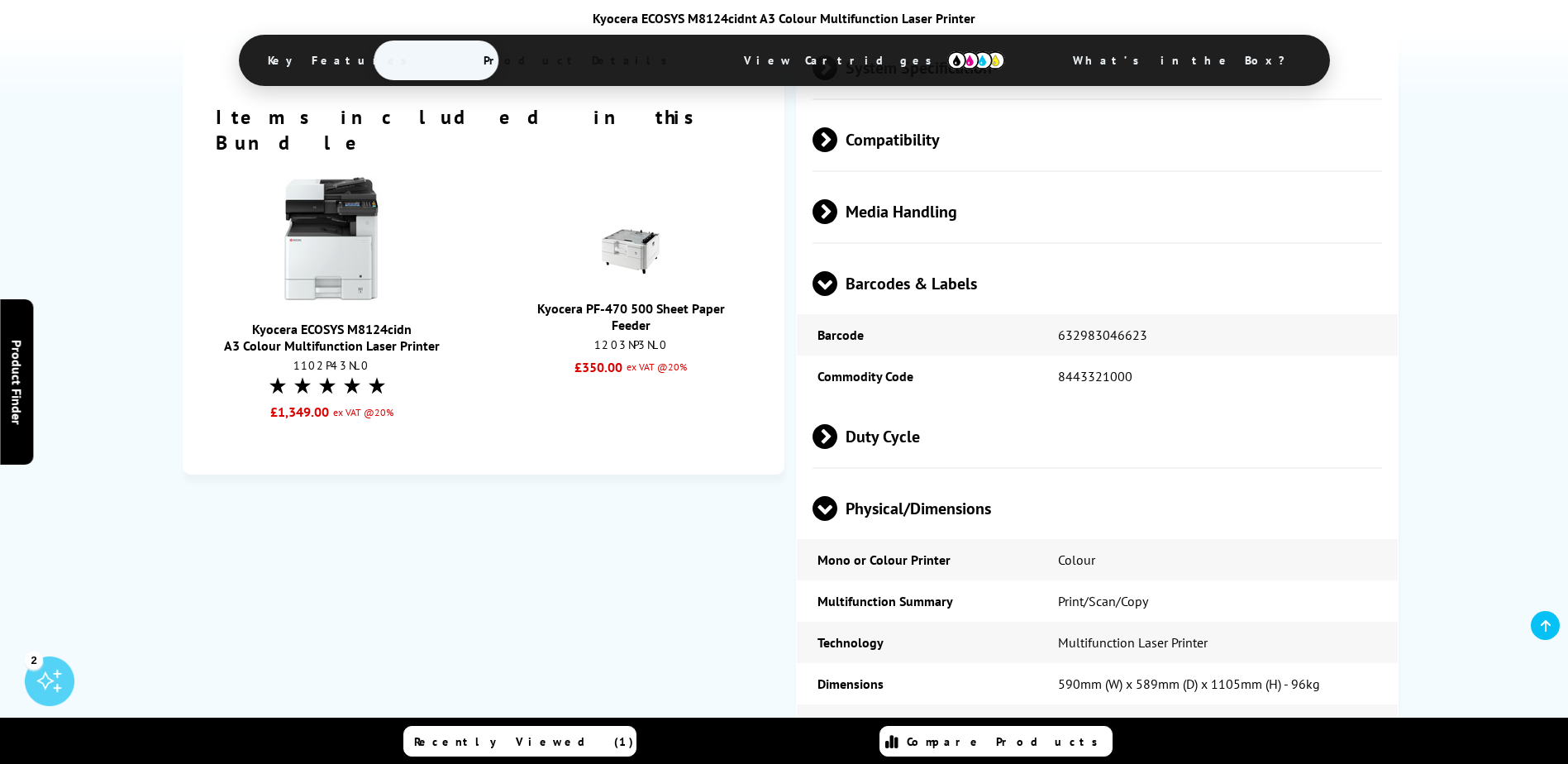
scroll to position [2843, 0]
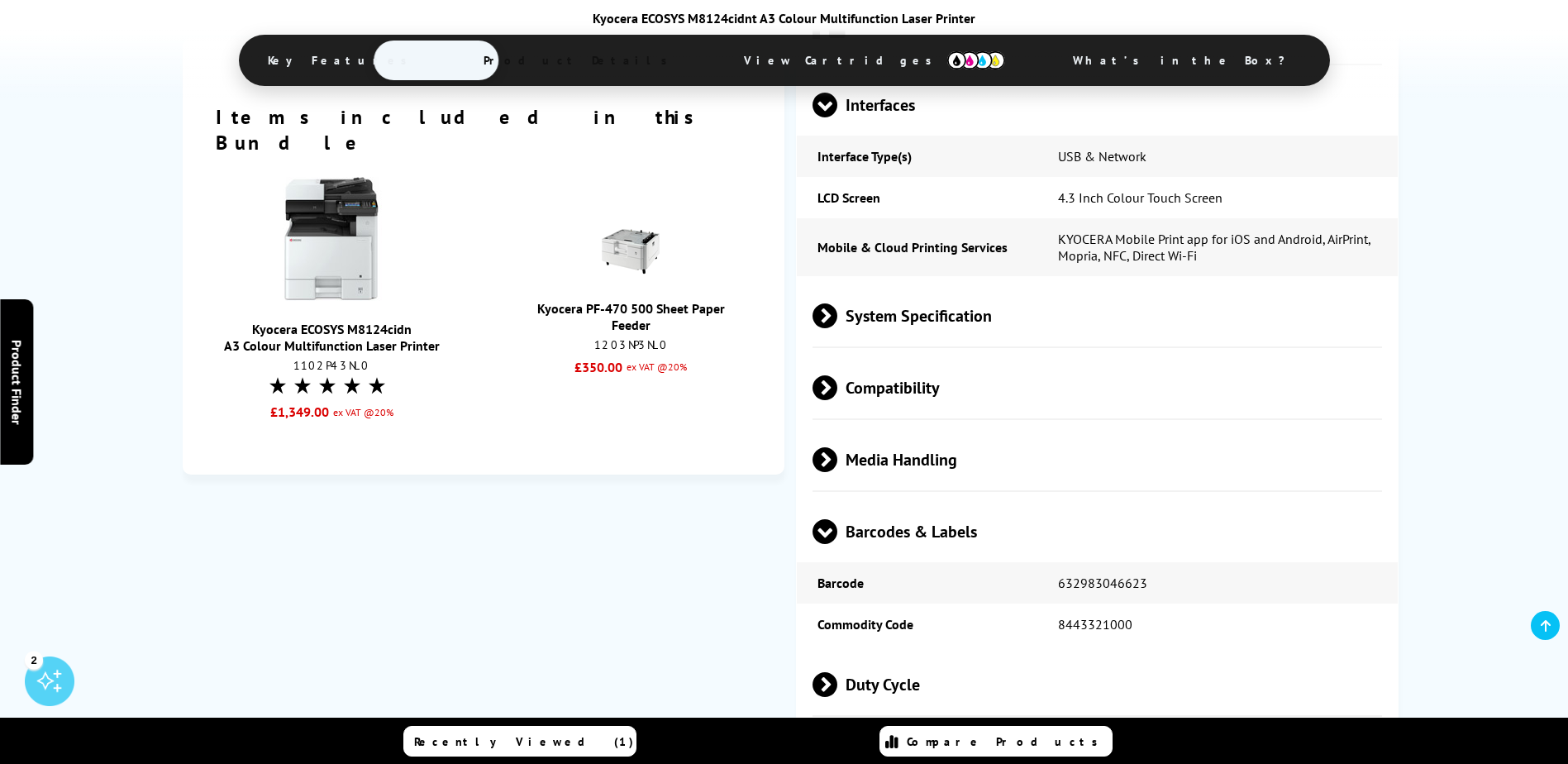
click at [837, 304] on span at bounding box center [837, 316] width 0 height 25
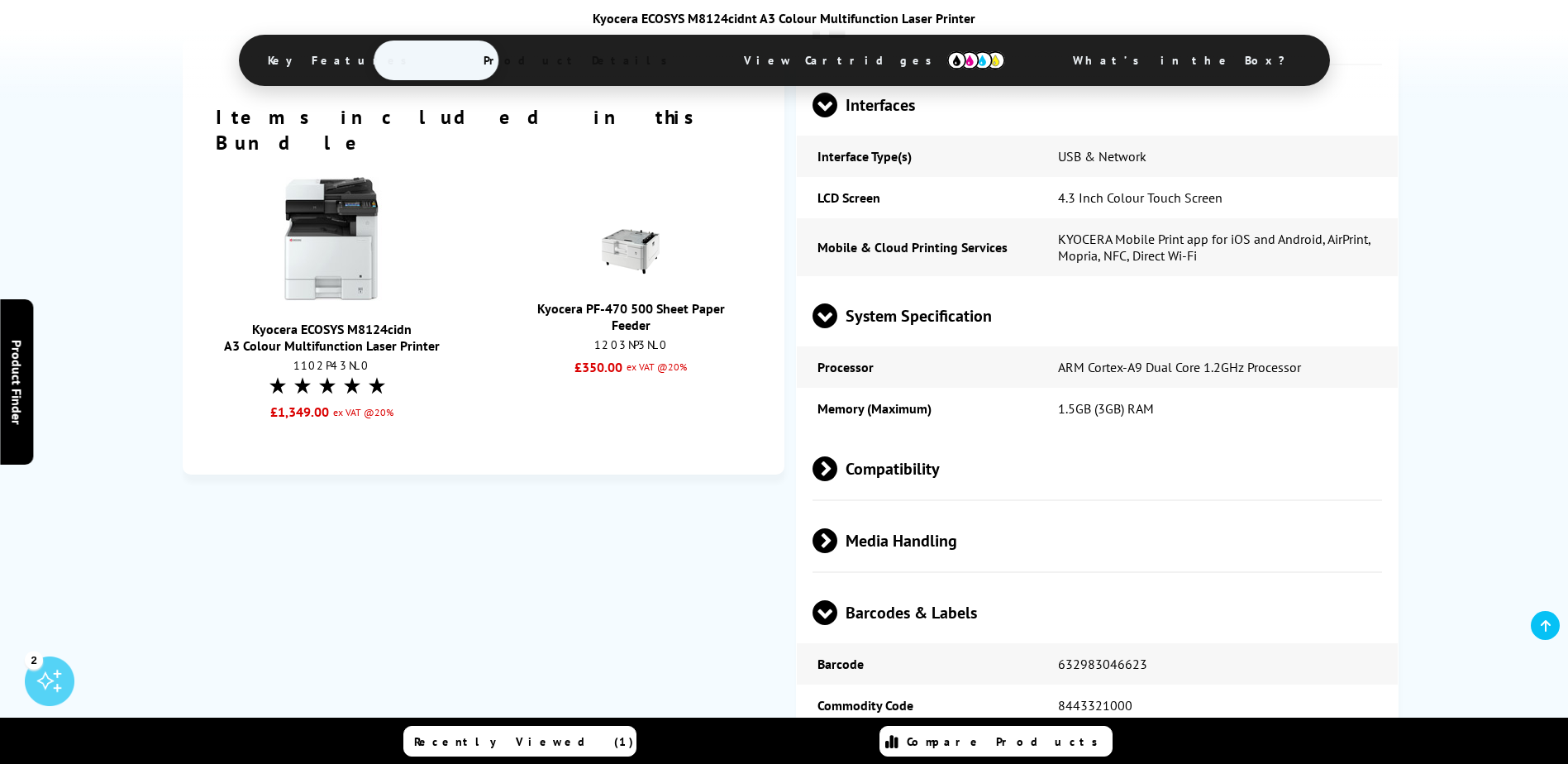
click at [837, 456] on span at bounding box center [837, 468] width 0 height 25
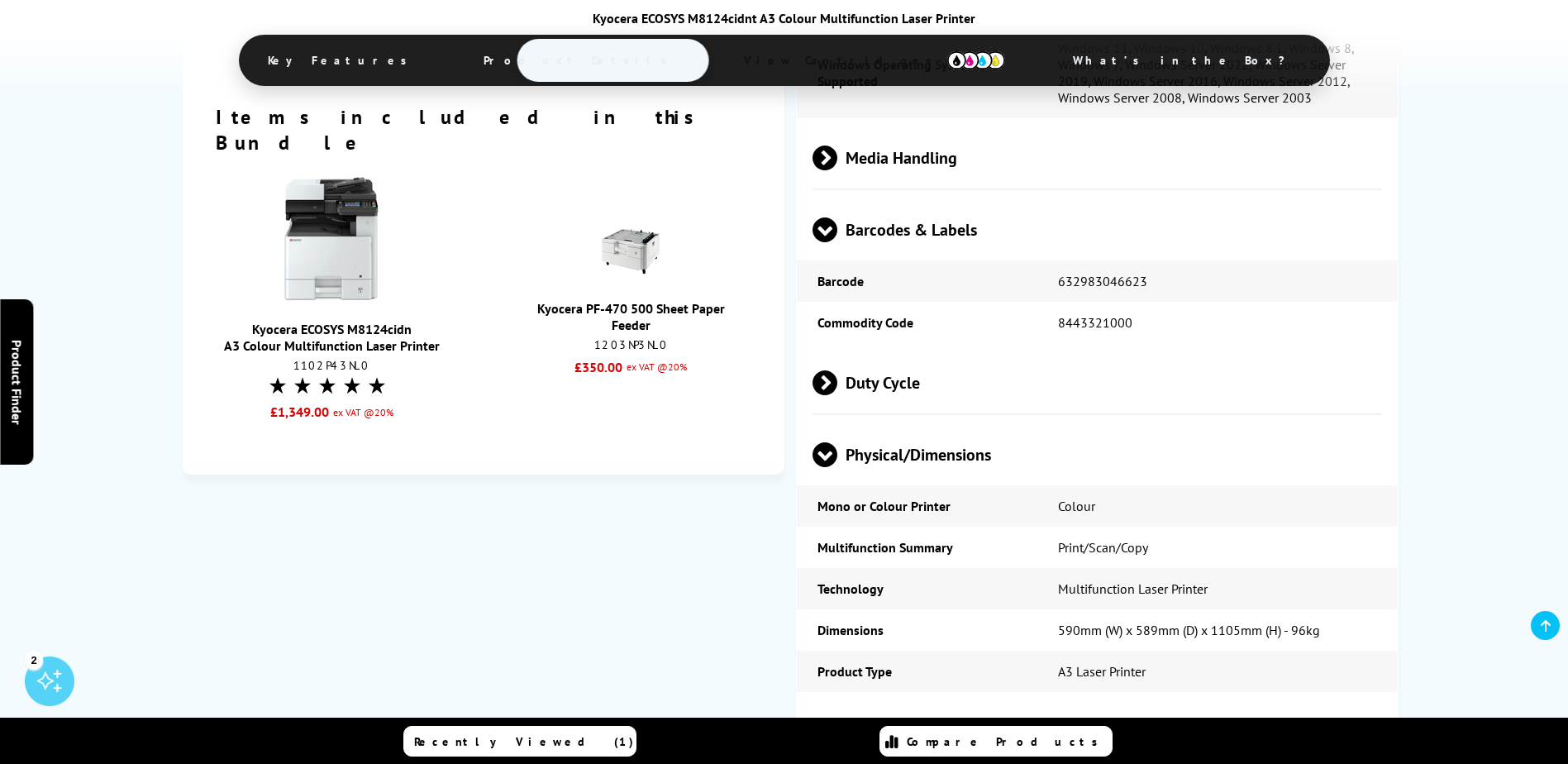
scroll to position [3173, 0]
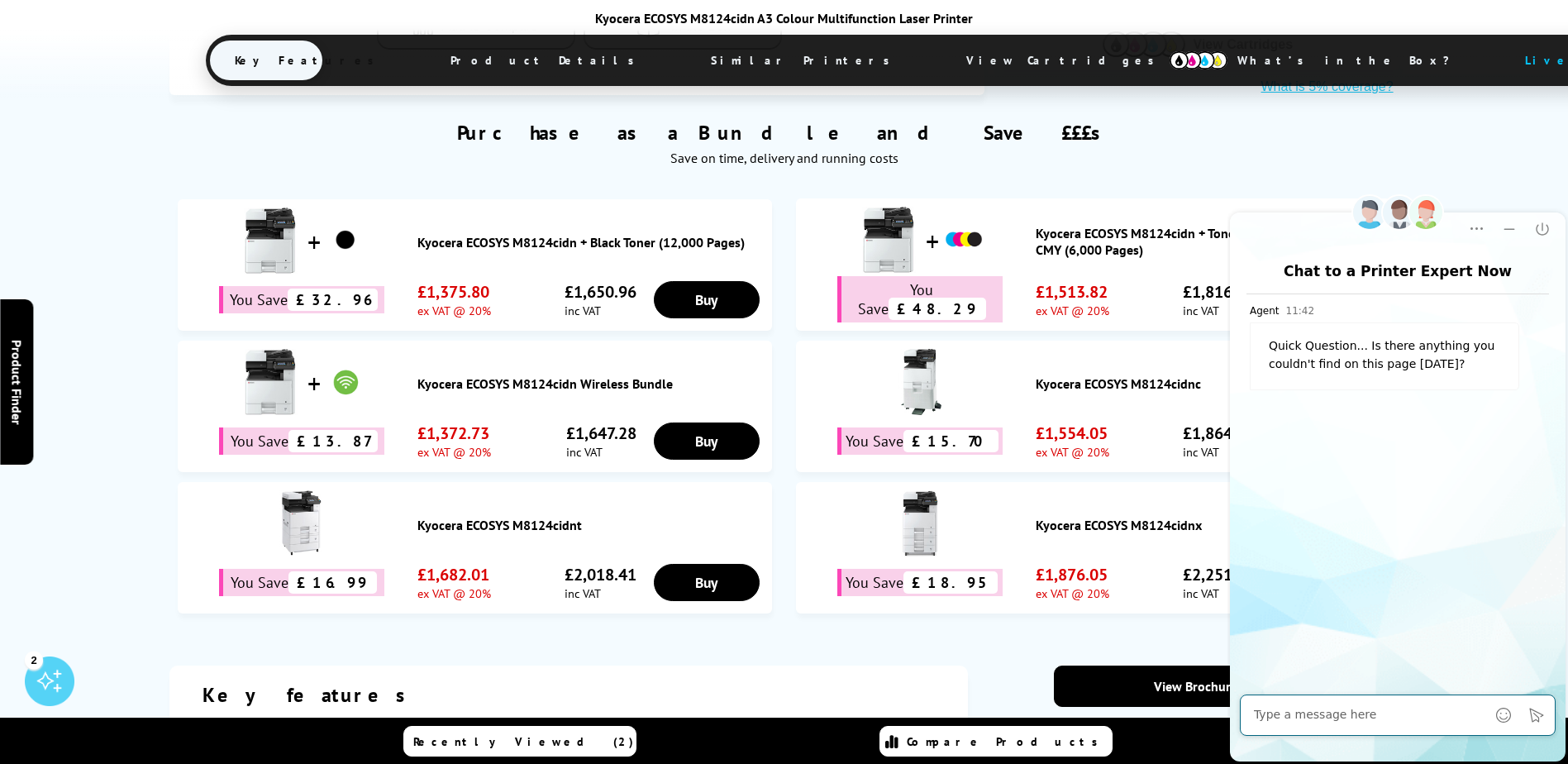
click at [1167, 376] on link "Kyocera ECOSYS M8124cidnc" at bounding box center [1209, 383] width 347 height 16
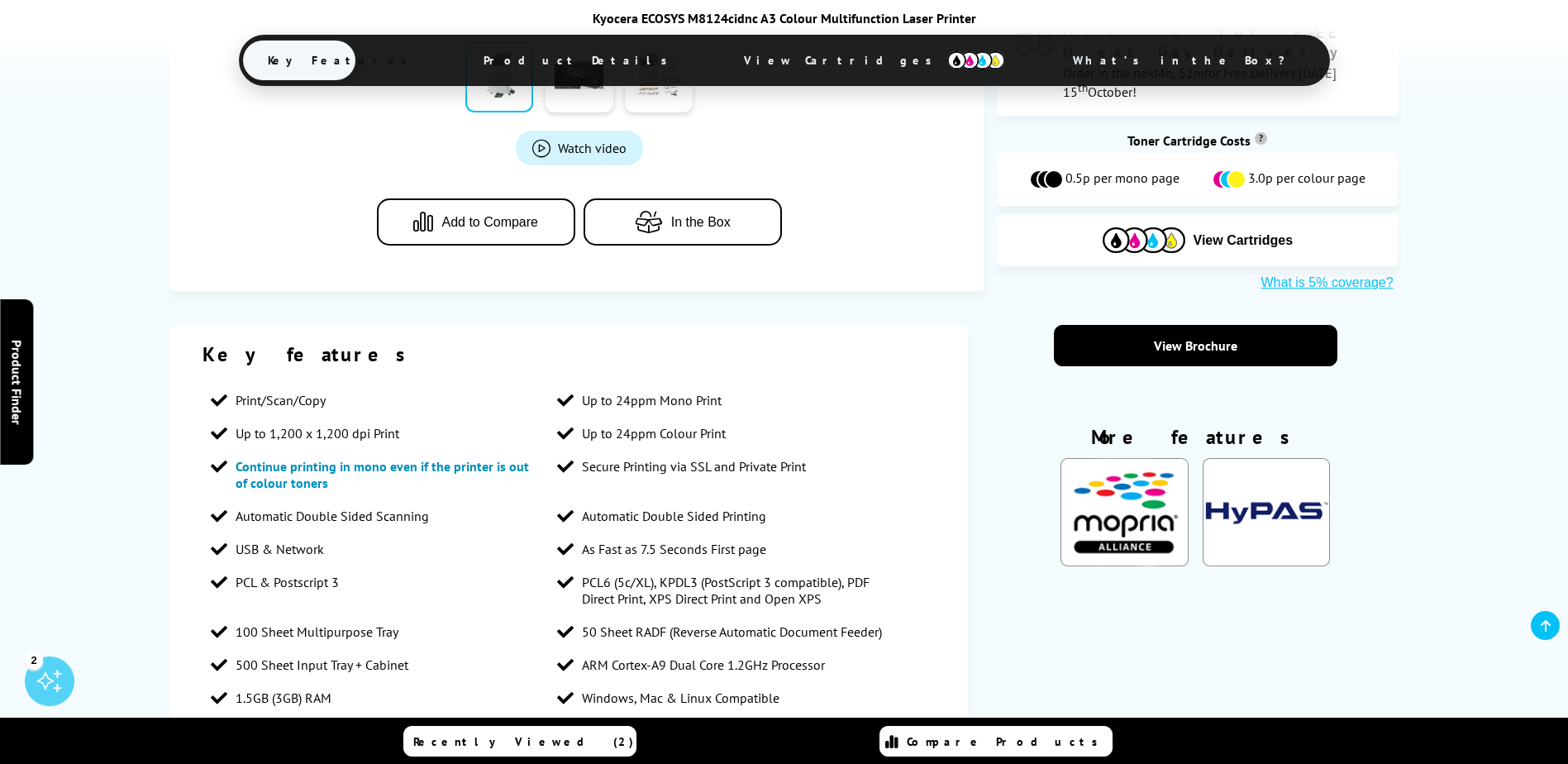
scroll to position [827, 0]
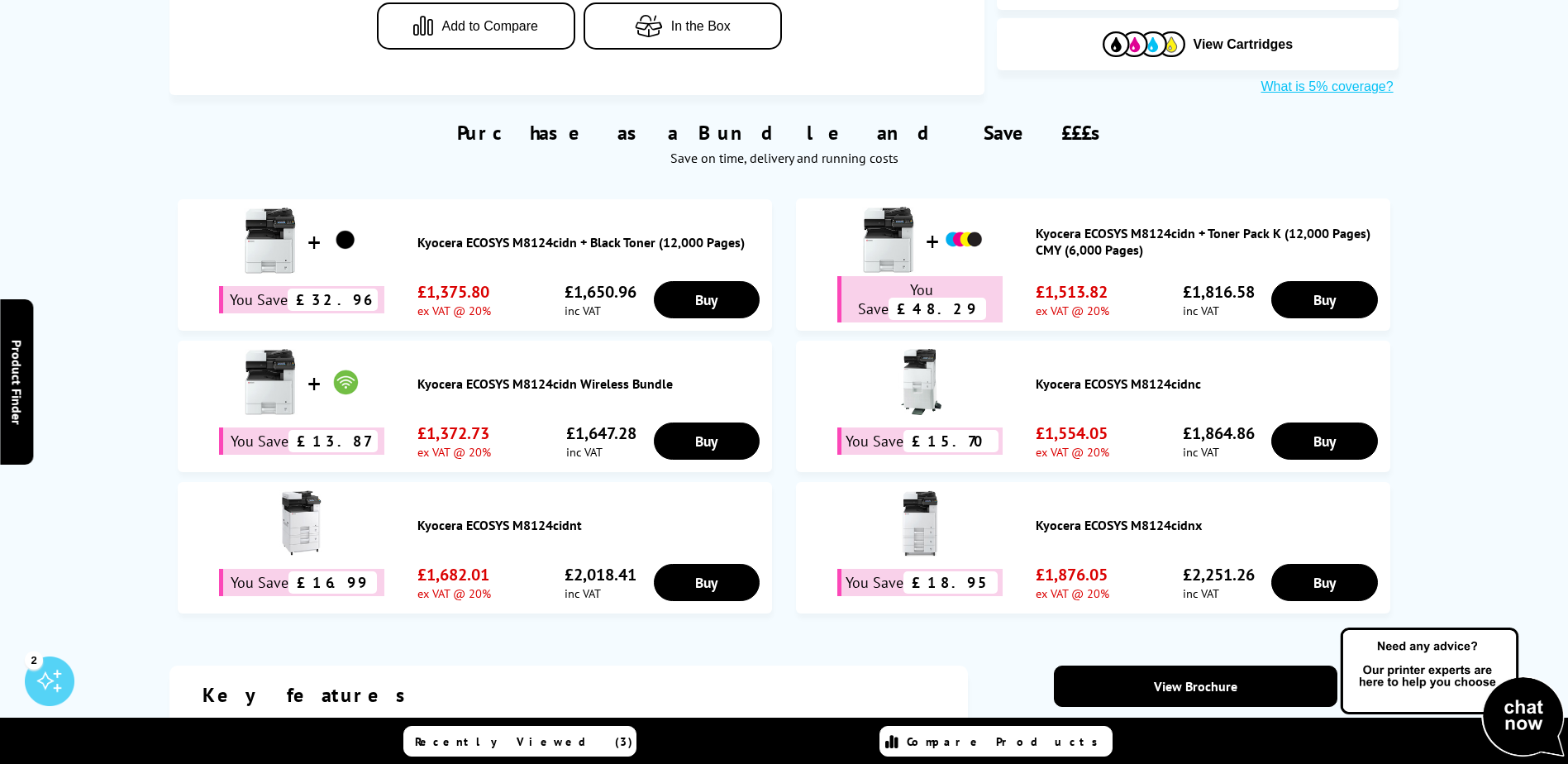
click at [444, 376] on link "Kyocera ECOSYS M8124cidn Wireless Bundle" at bounding box center [591, 383] width 347 height 16
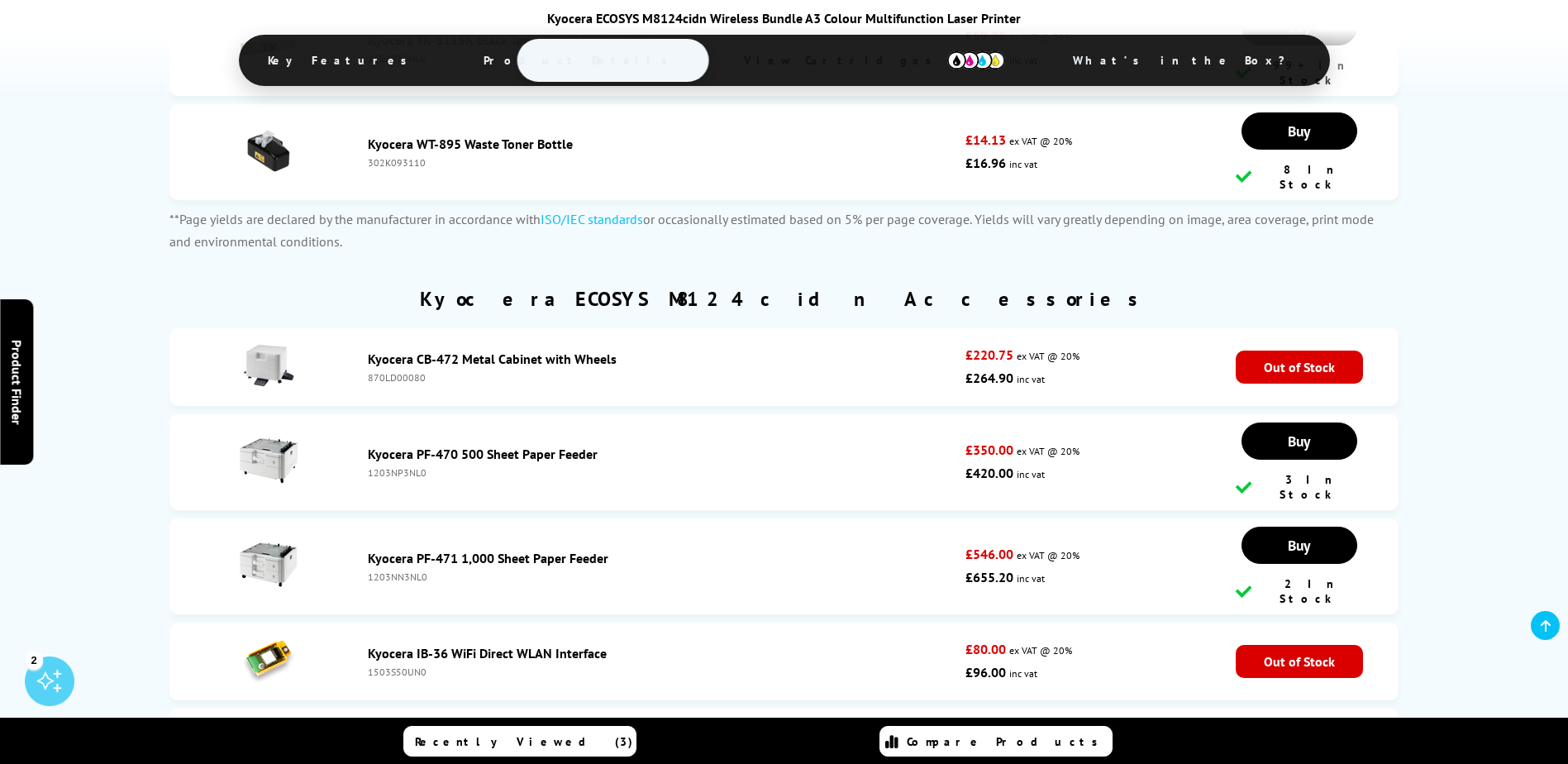
scroll to position [4215, 0]
click at [448, 446] on link "Kyocera PF-470 500 Sheet Paper Feeder" at bounding box center [483, 454] width 230 height 16
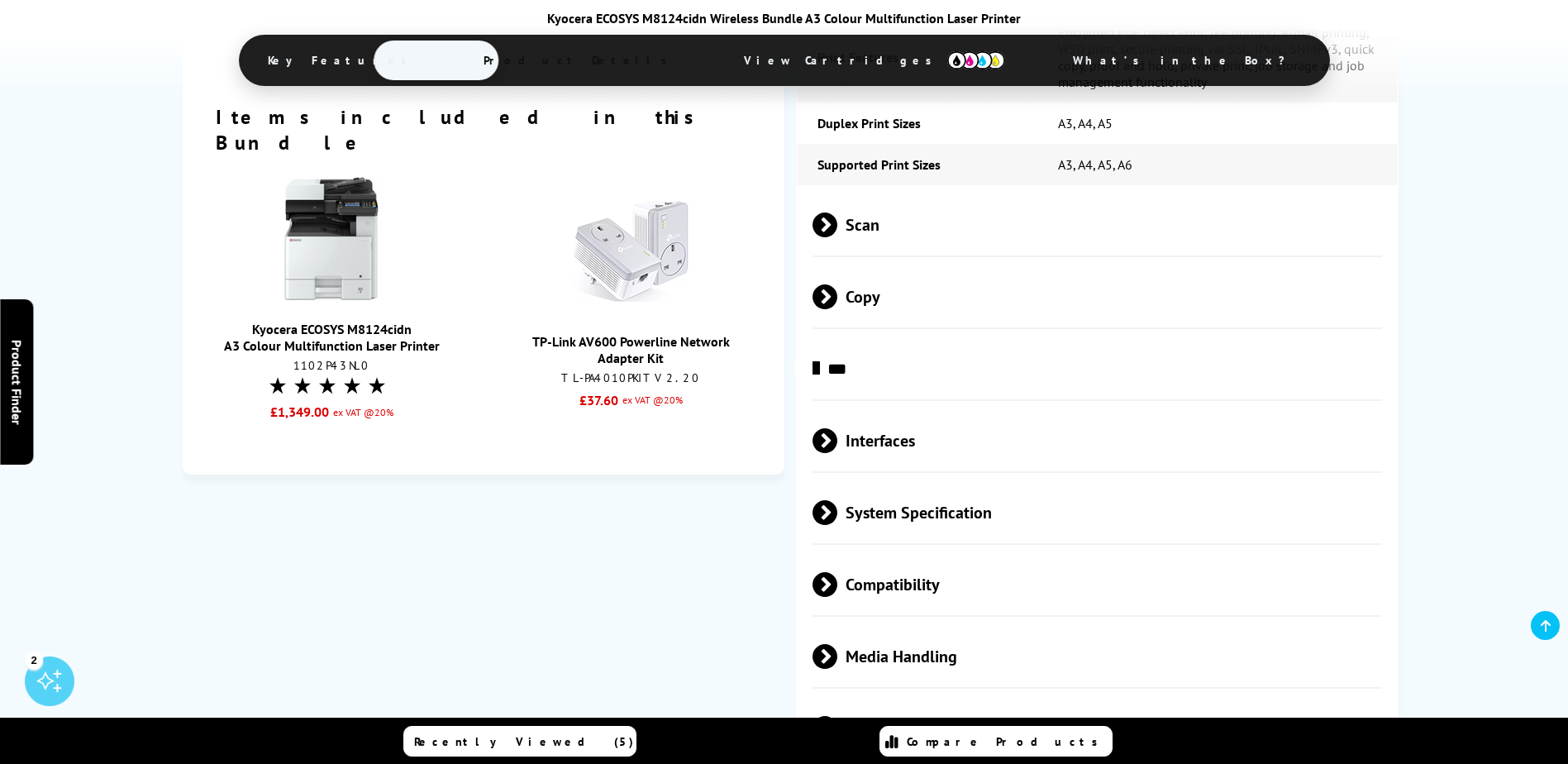
scroll to position [2397, 0]
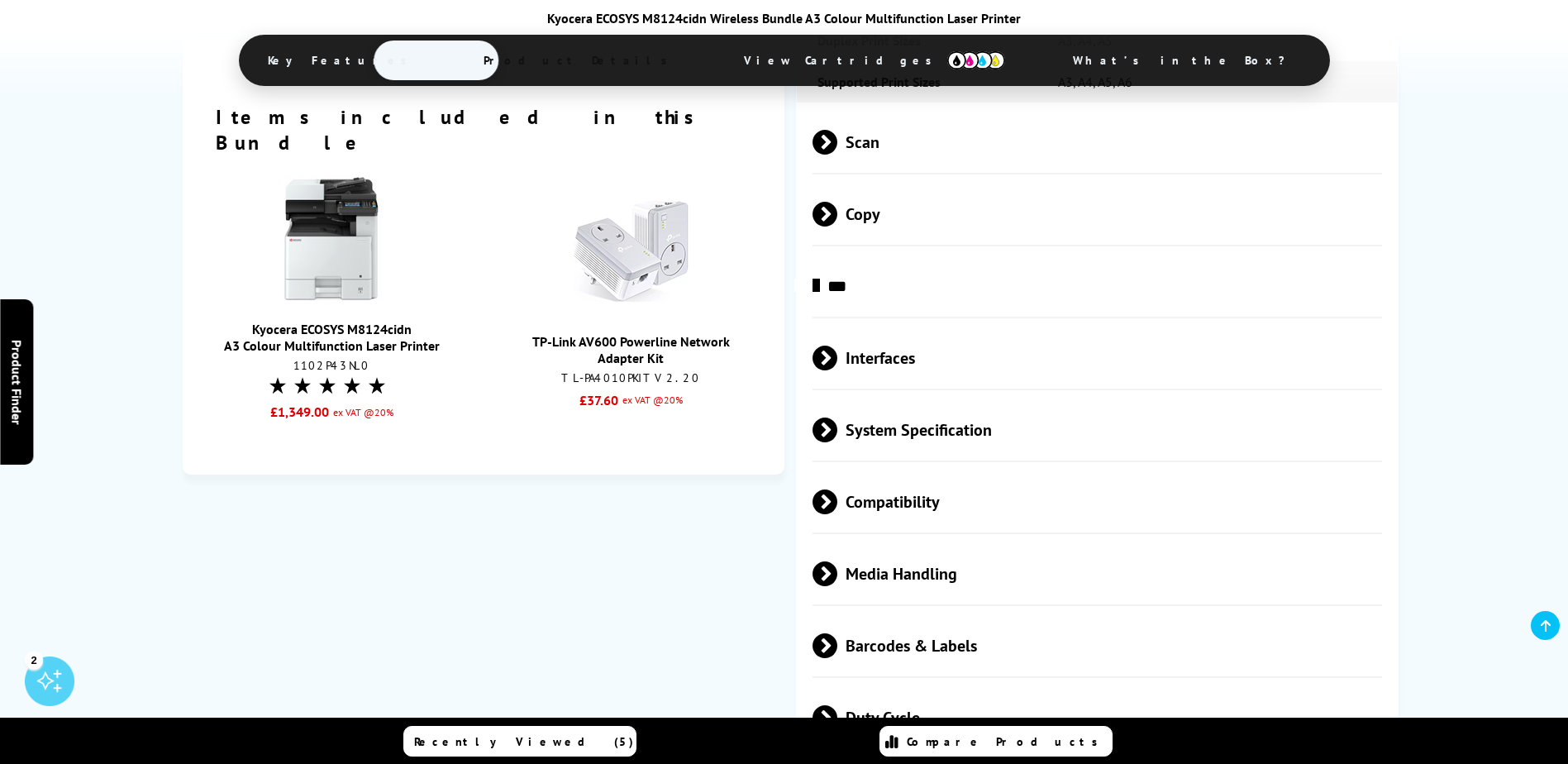
click at [837, 354] on span at bounding box center [837, 358] width 0 height 25
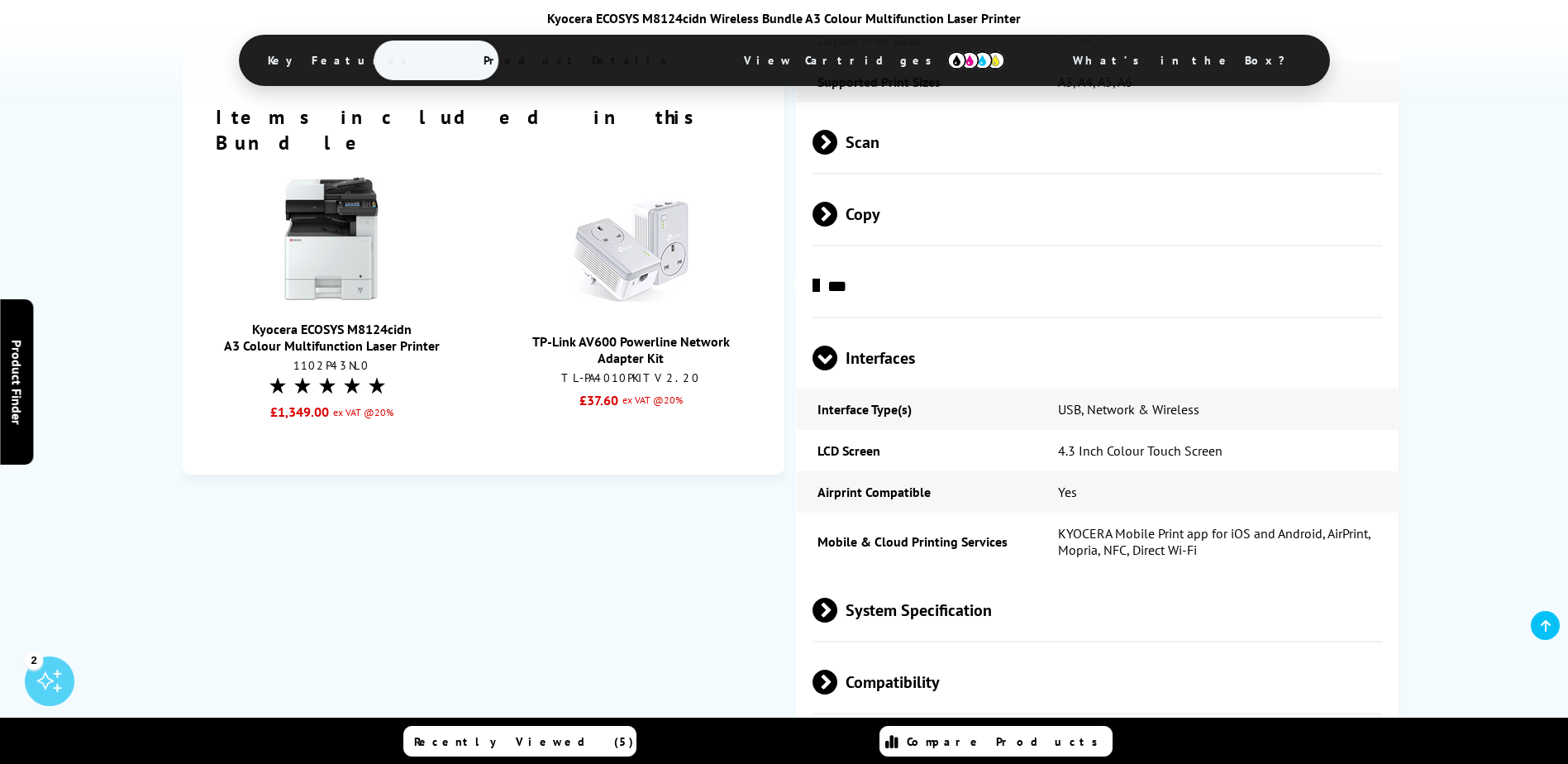
click at [837, 607] on span at bounding box center [837, 610] width 0 height 25
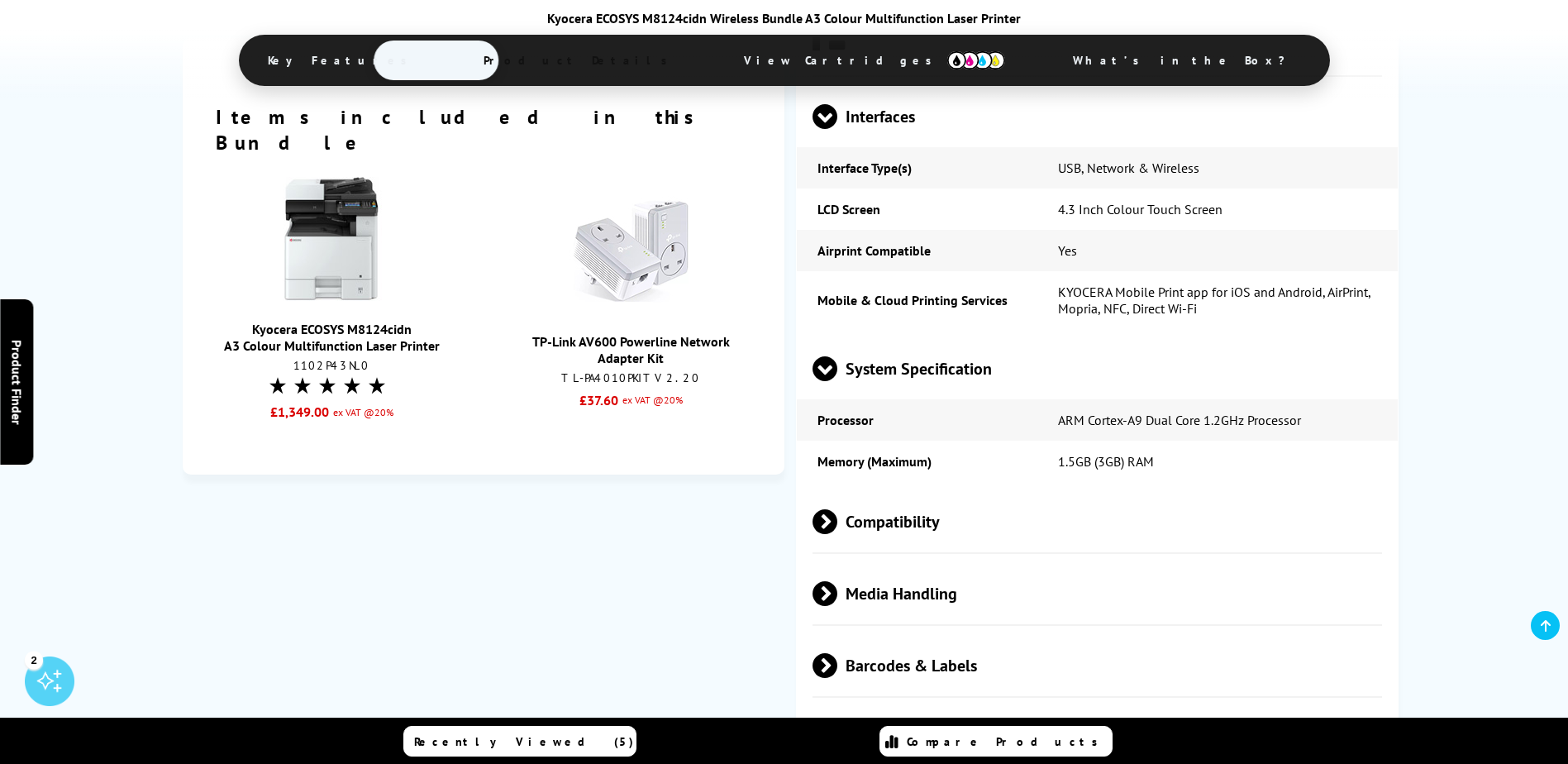
scroll to position [2728, 0]
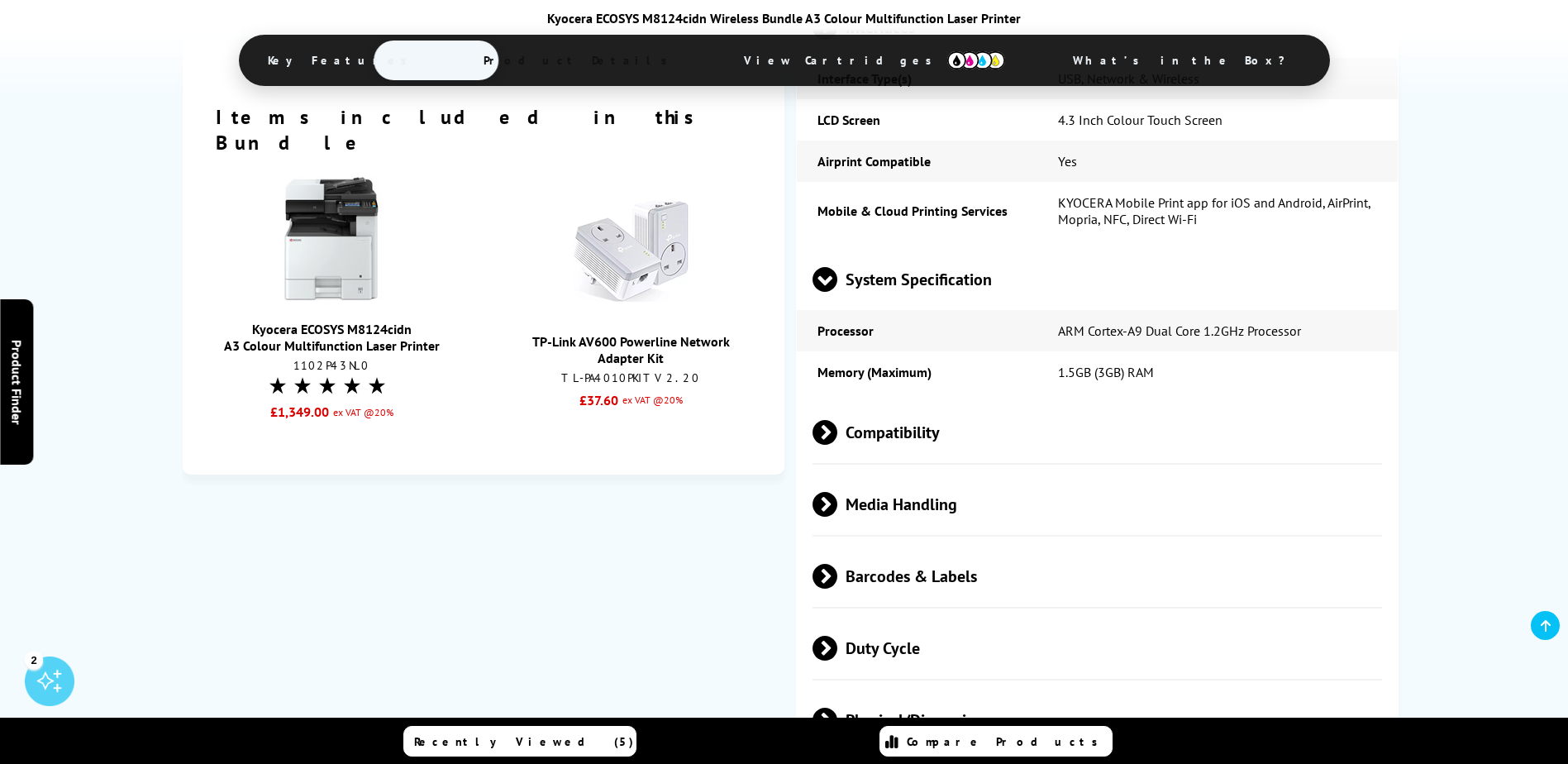
click at [837, 426] on span at bounding box center [837, 432] width 0 height 25
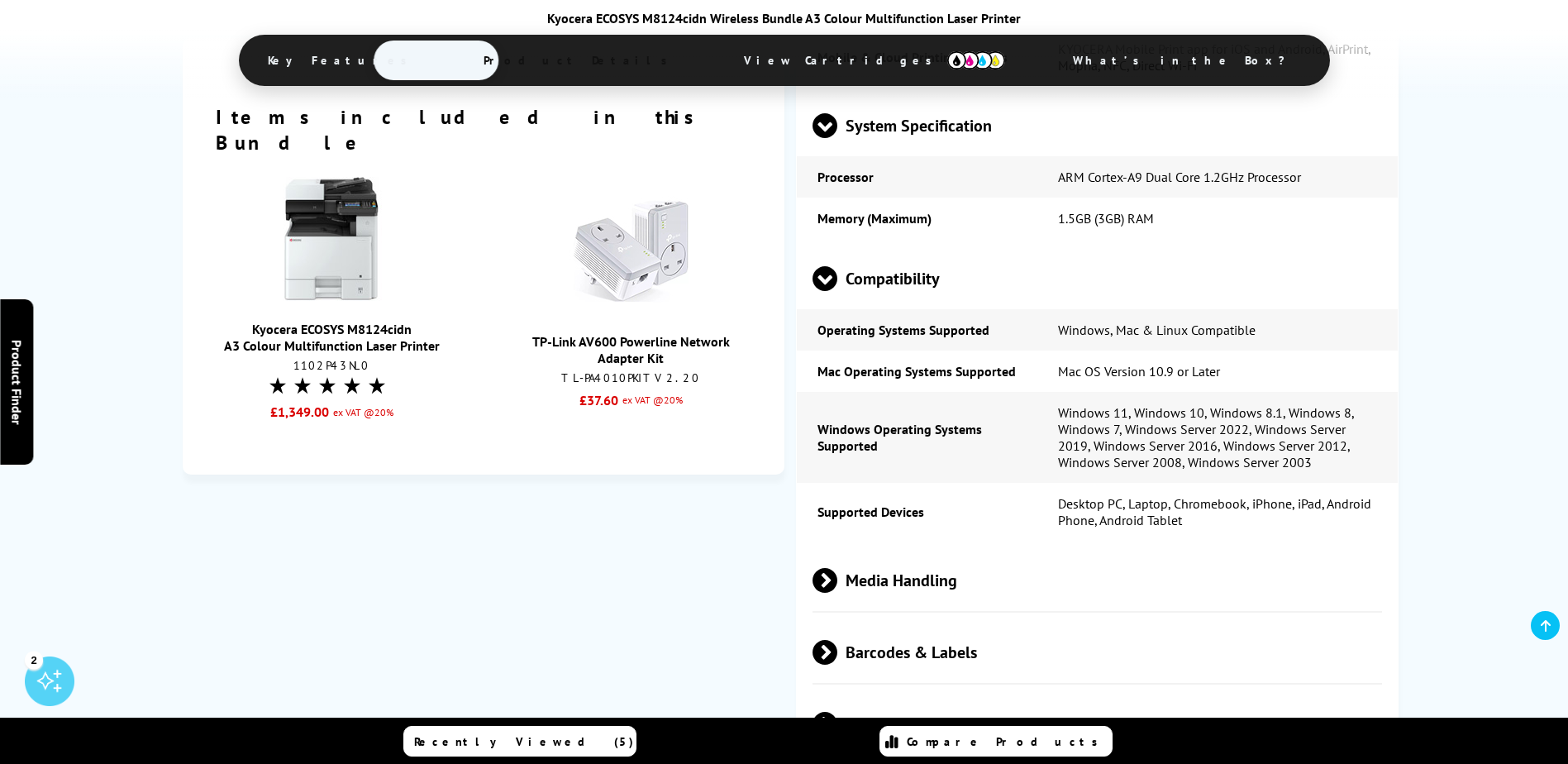
scroll to position [2975, 0]
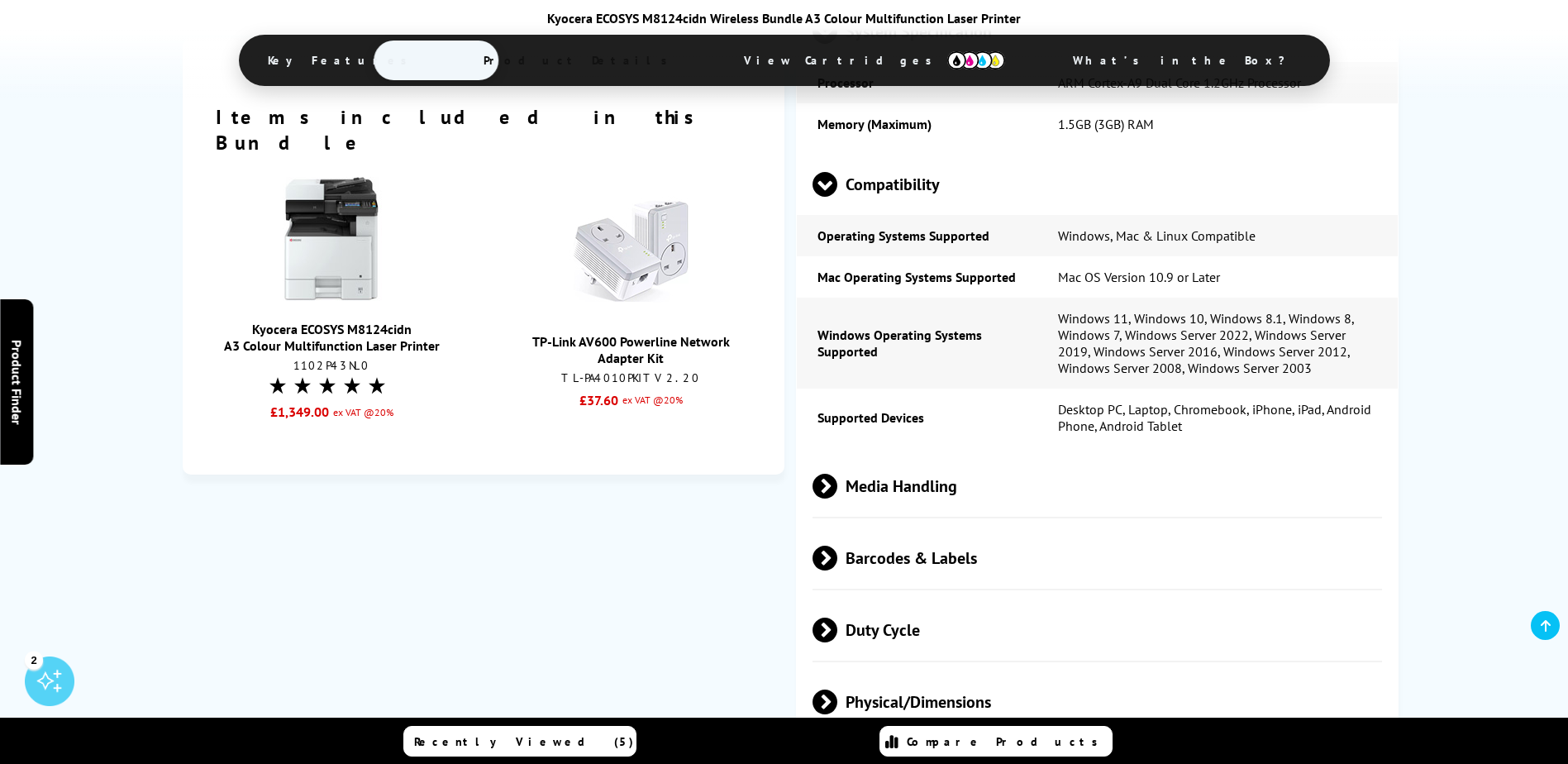
click at [837, 480] on span at bounding box center [837, 485] width 0 height 25
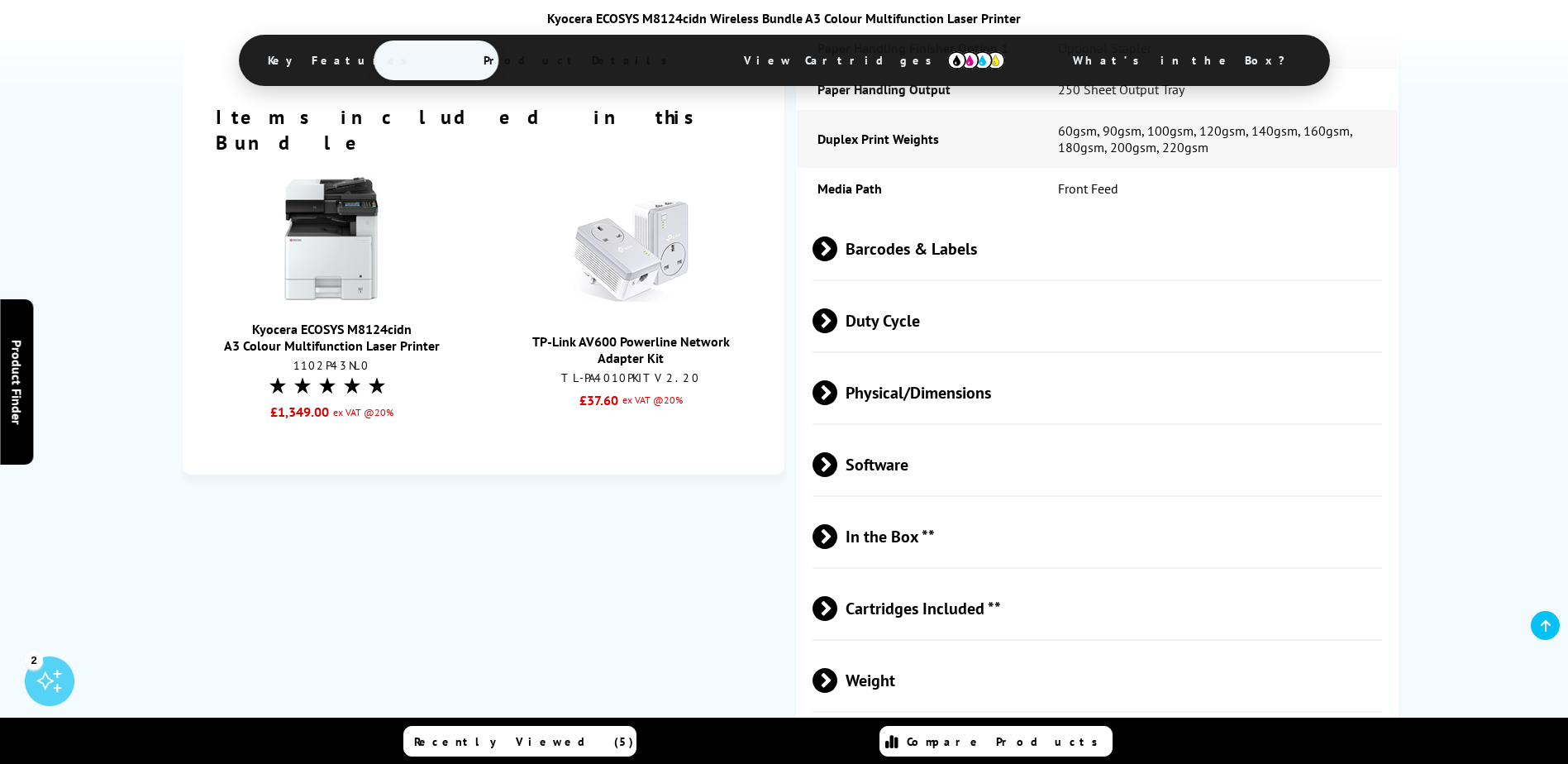
scroll to position [4050, 0]
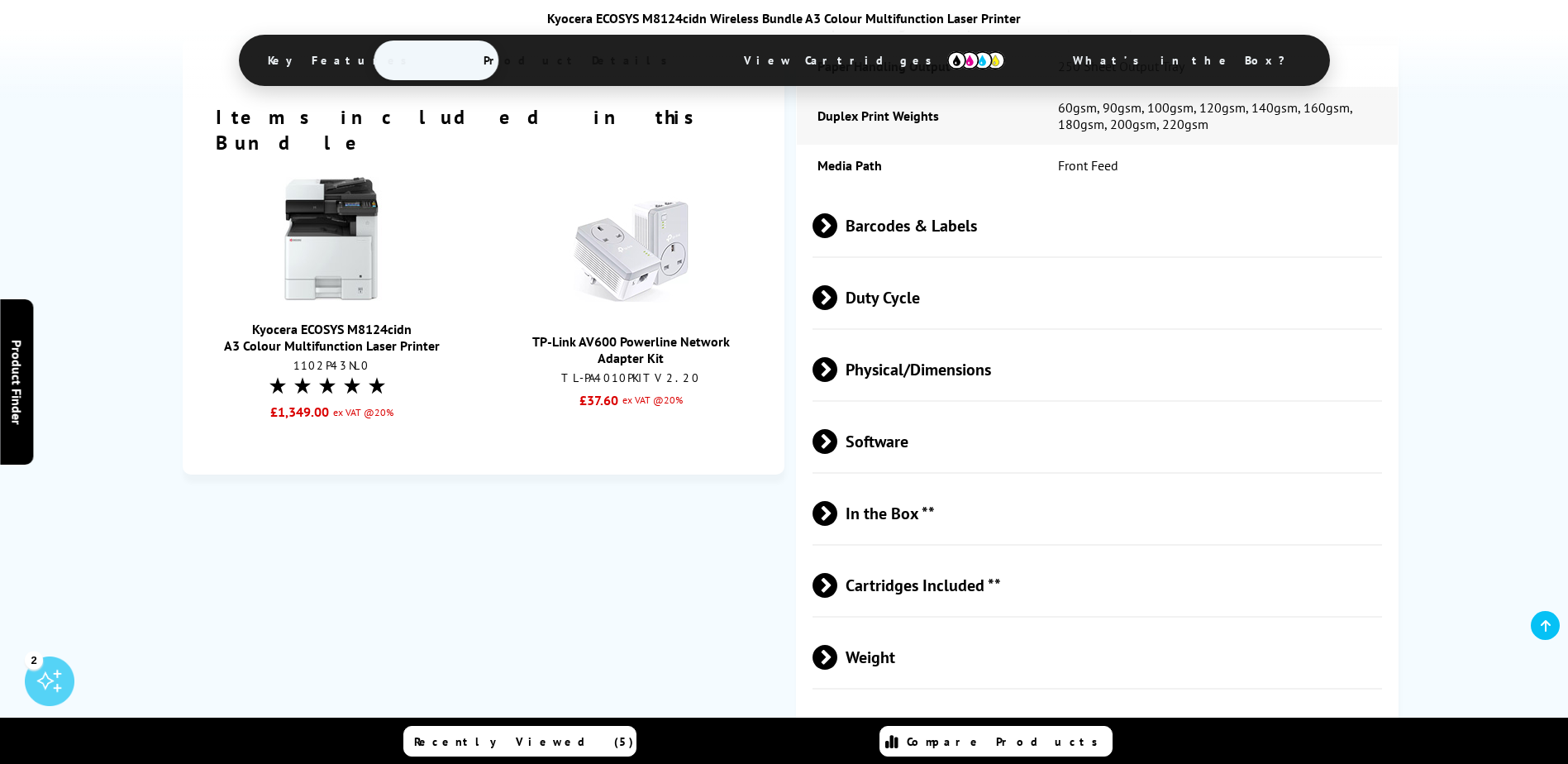
click at [837, 432] on span at bounding box center [837, 441] width 0 height 25
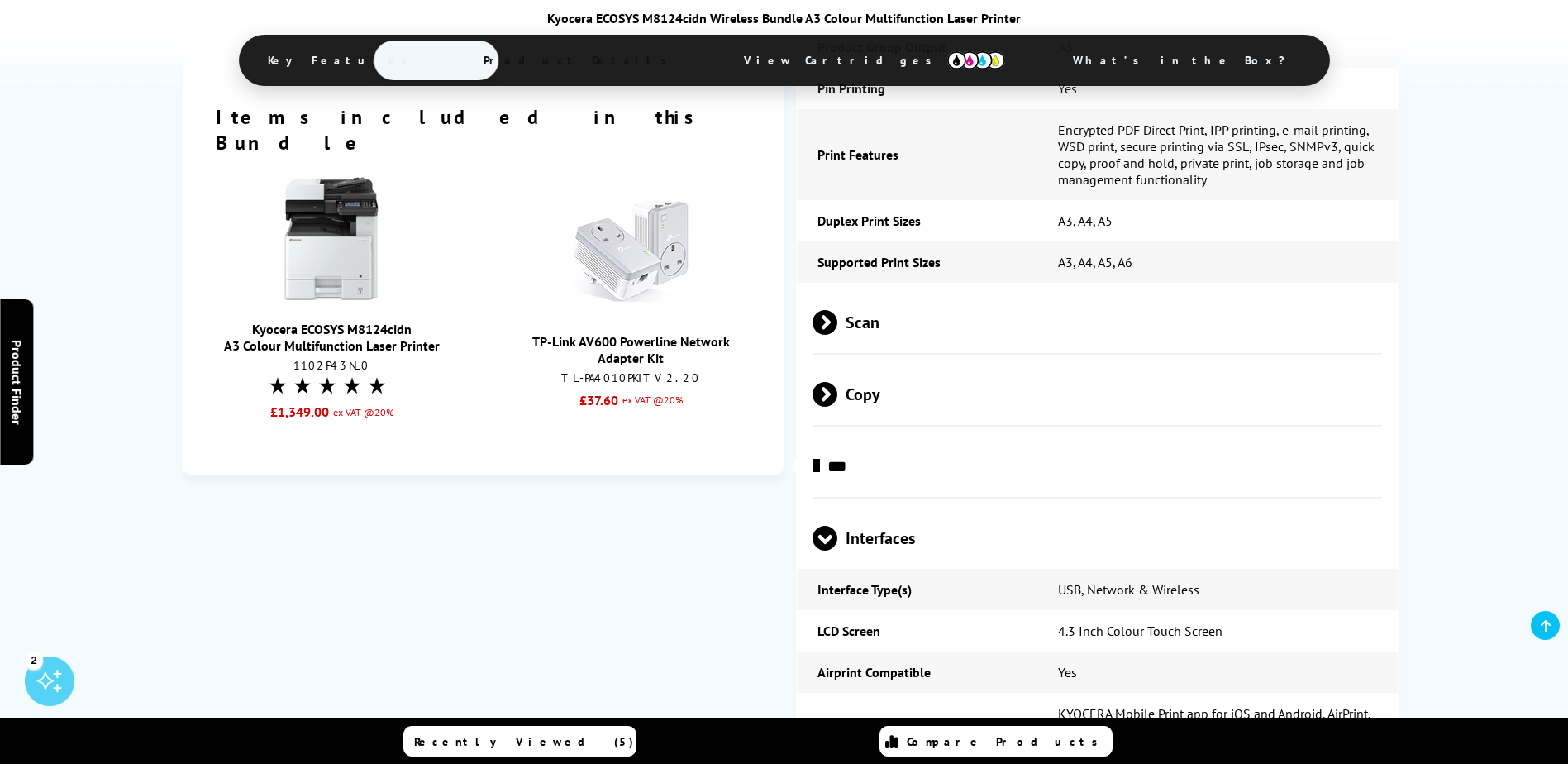
scroll to position [0, 0]
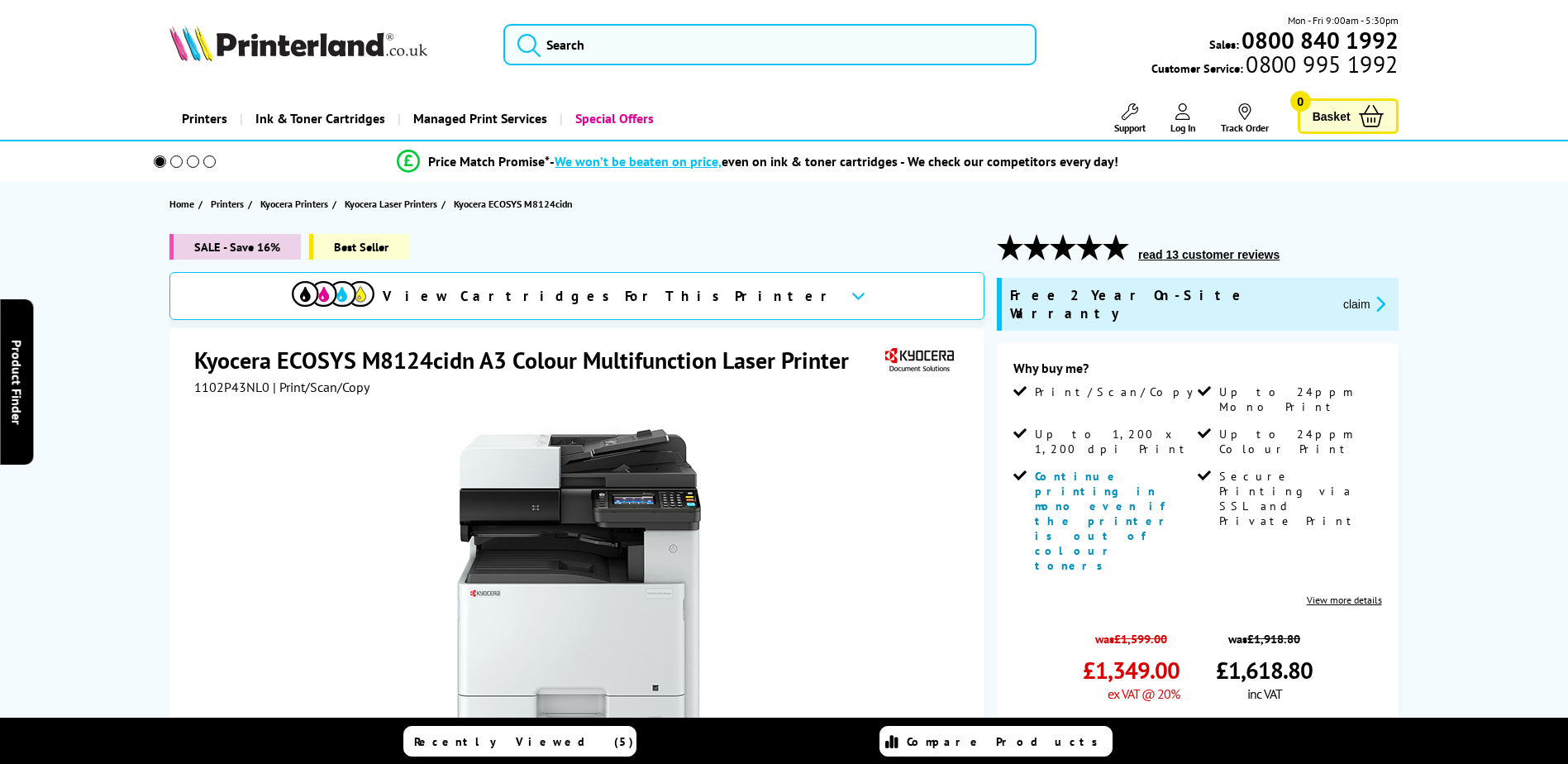
scroll to position [972, 0]
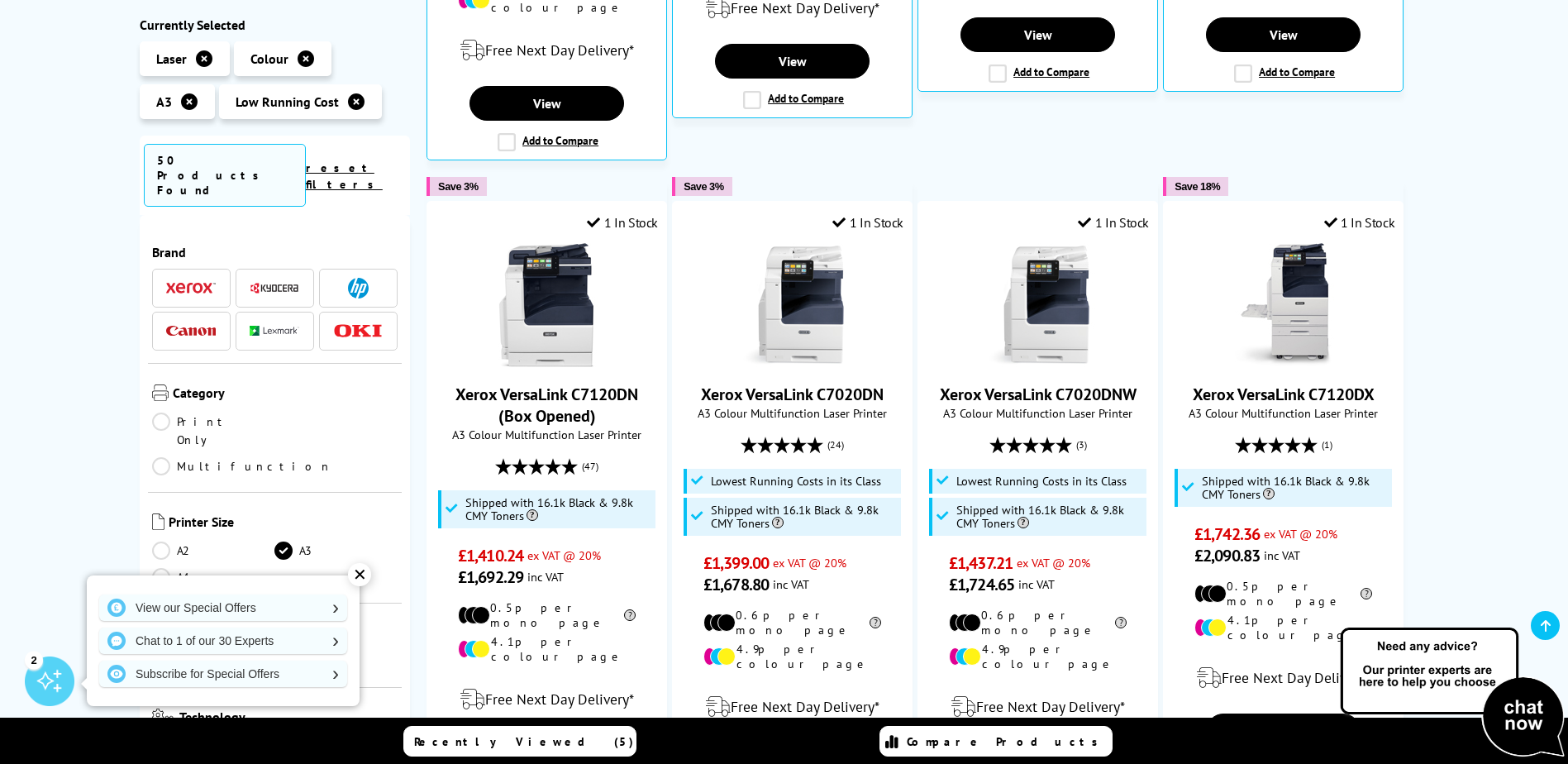
scroll to position [909, 0]
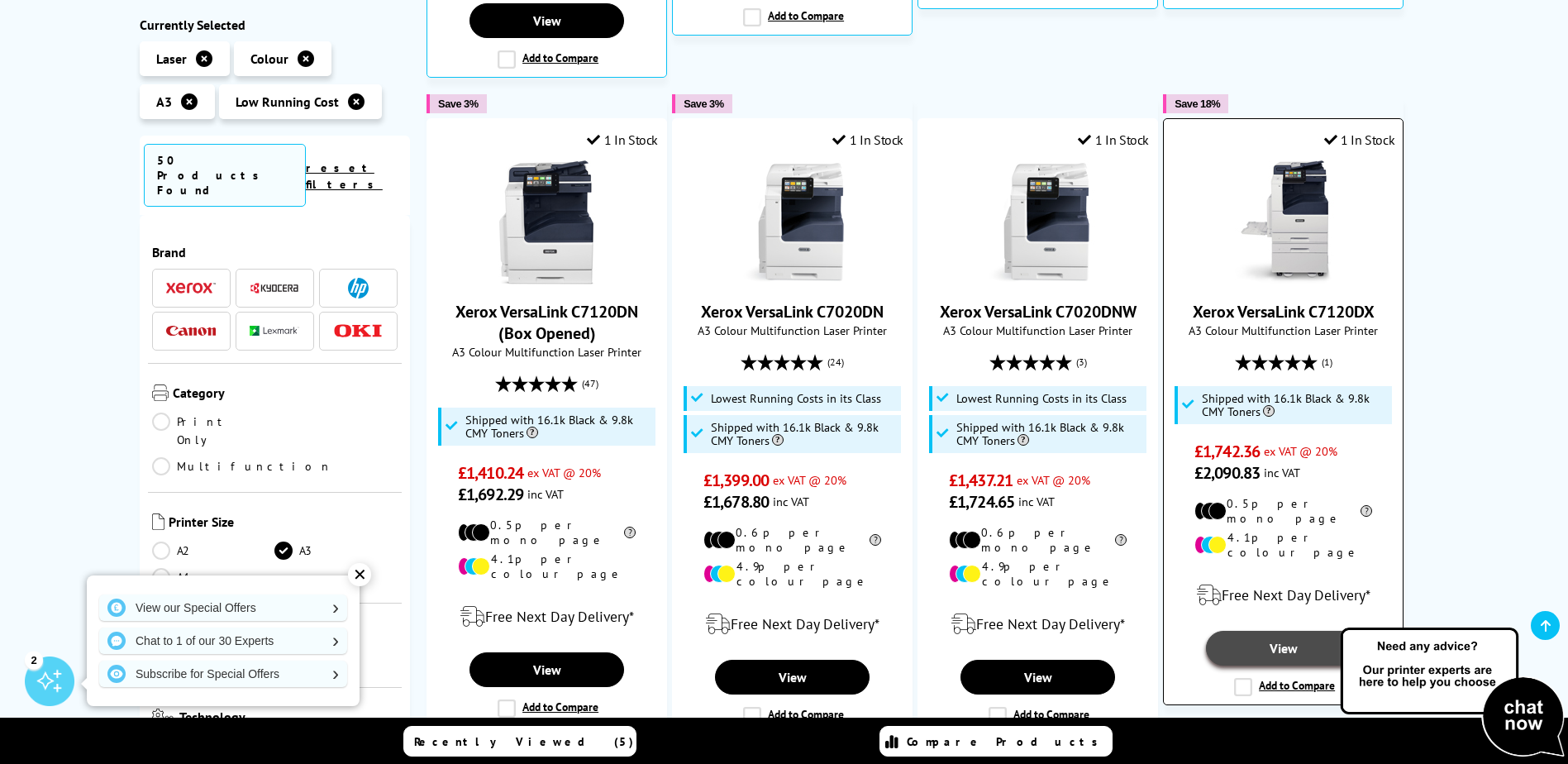
click at [1310, 630] on link "View" at bounding box center [1282, 647] width 154 height 34
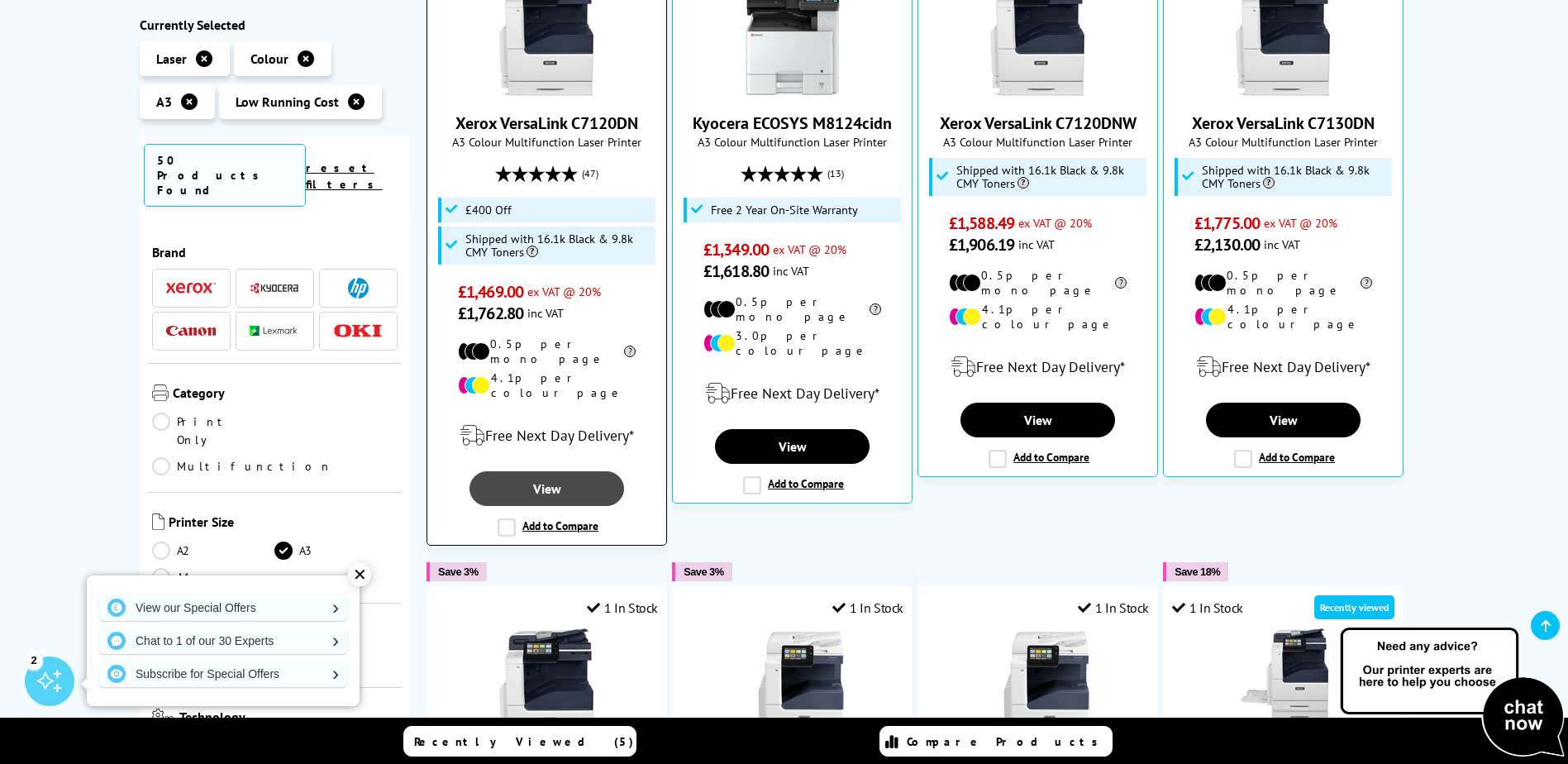
scroll to position [470, 0]
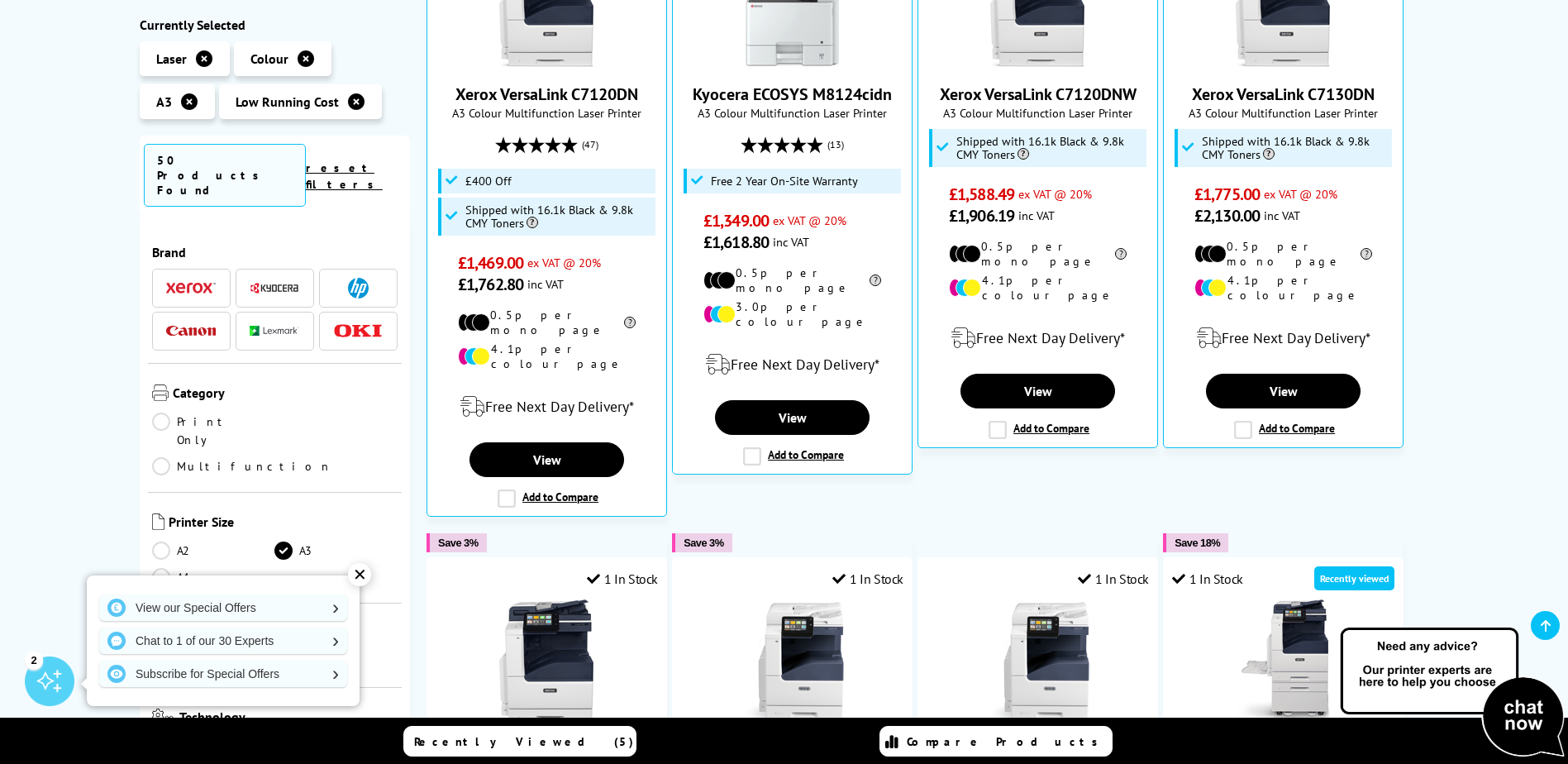
click at [359, 573] on div "✕" at bounding box center [359, 574] width 23 height 23
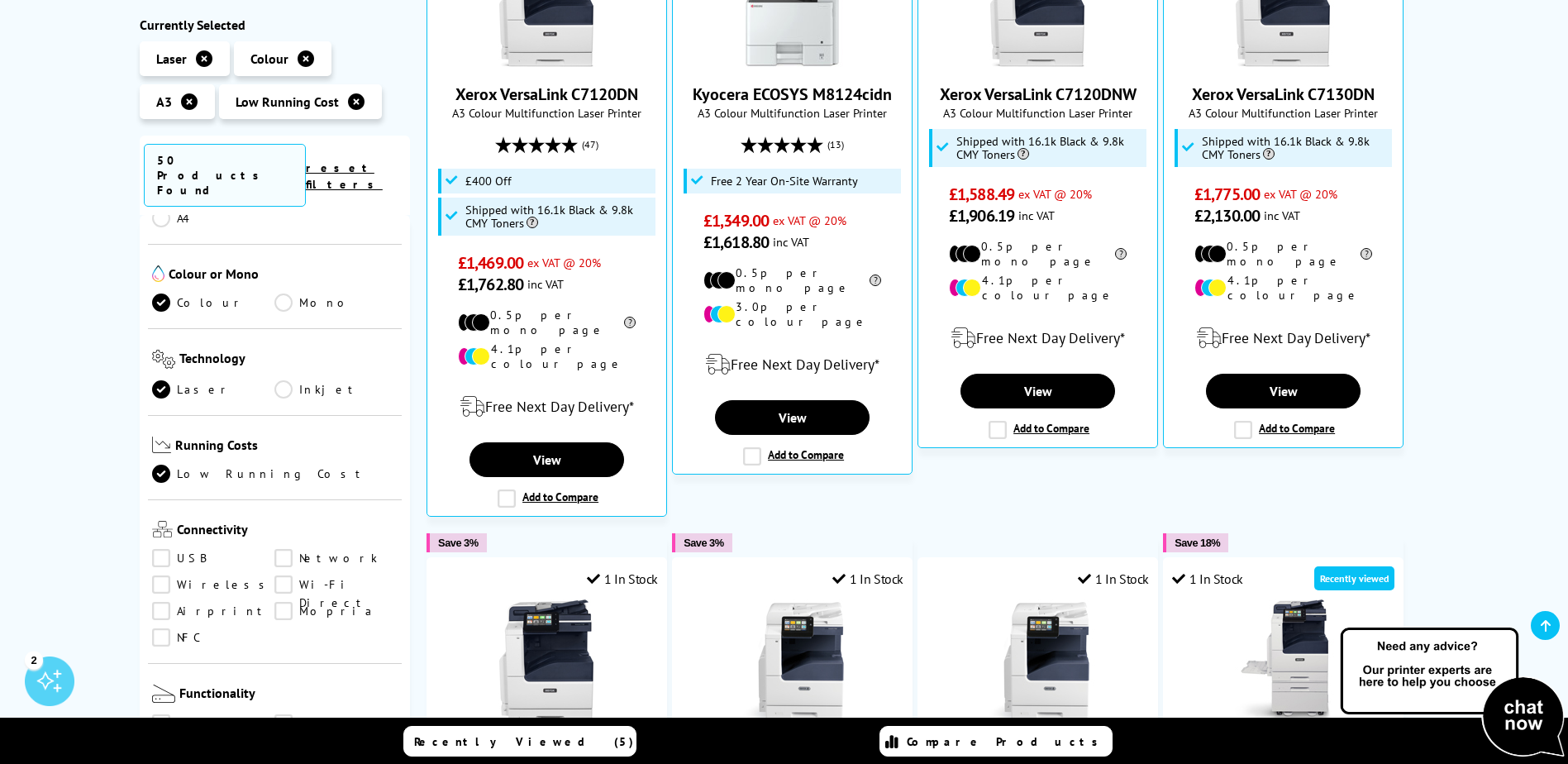
scroll to position [413, 0]
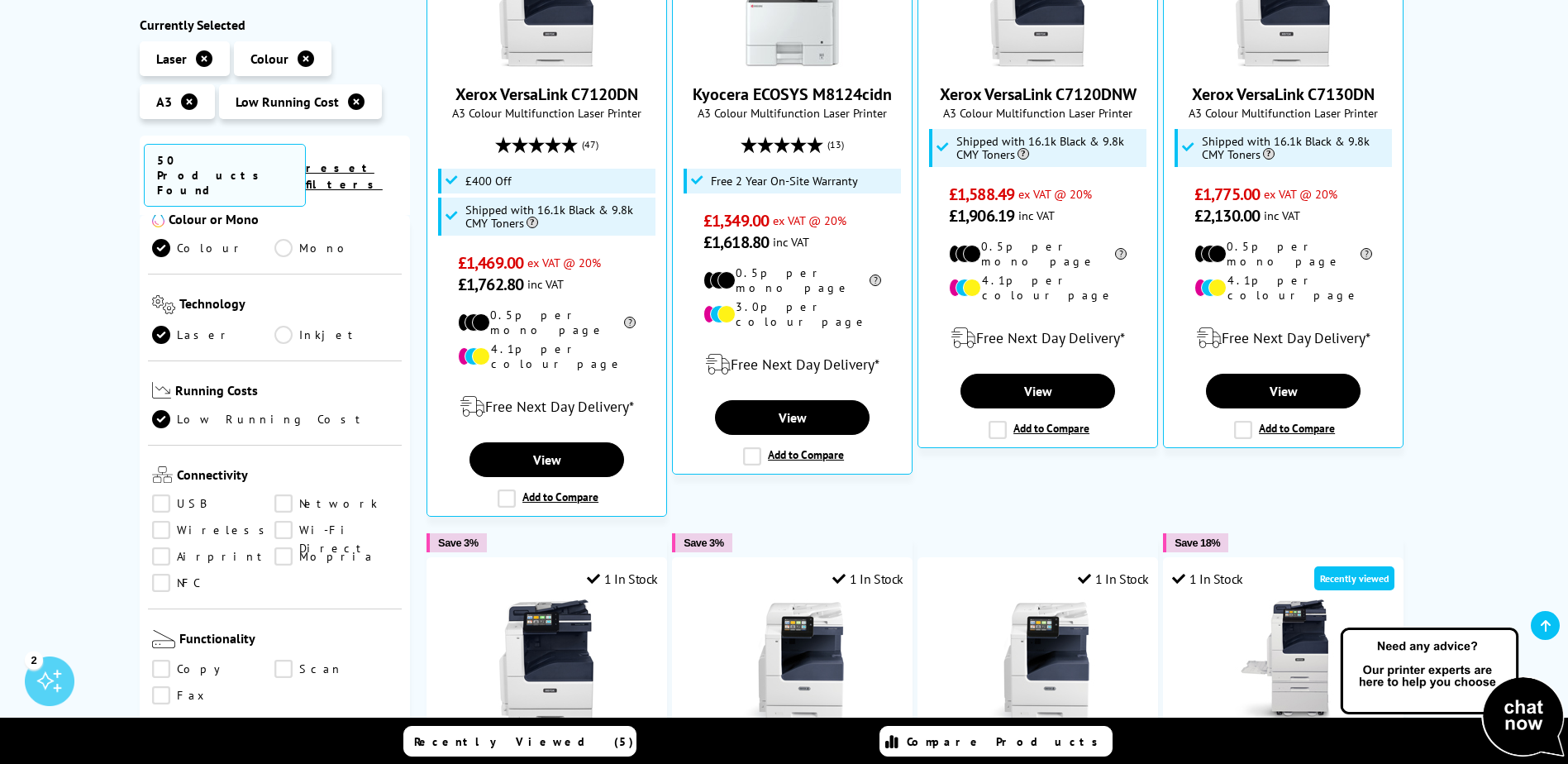
click at [160, 521] on link "Wireless" at bounding box center [214, 530] width 124 height 18
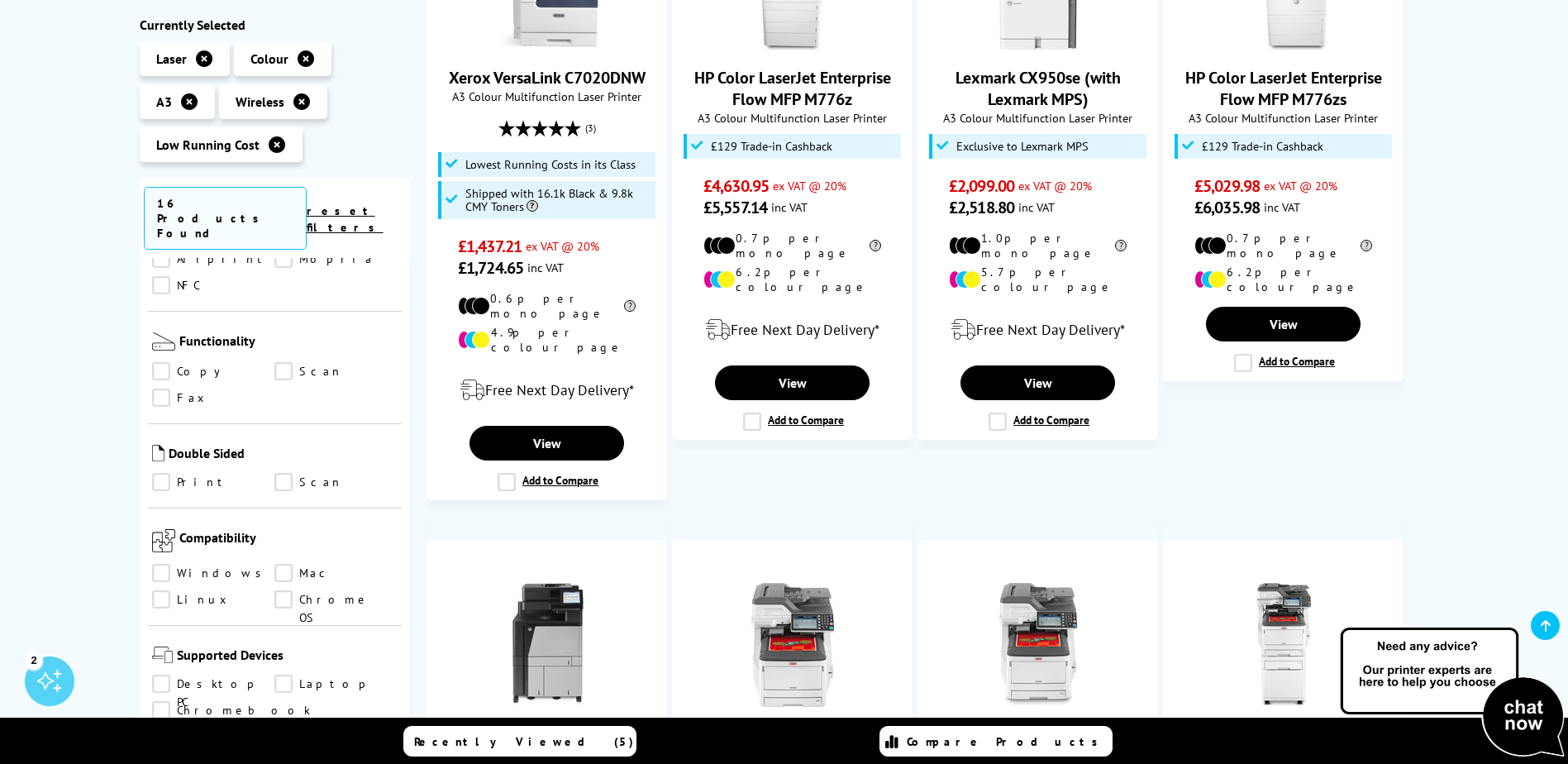
scroll to position [909, 0]
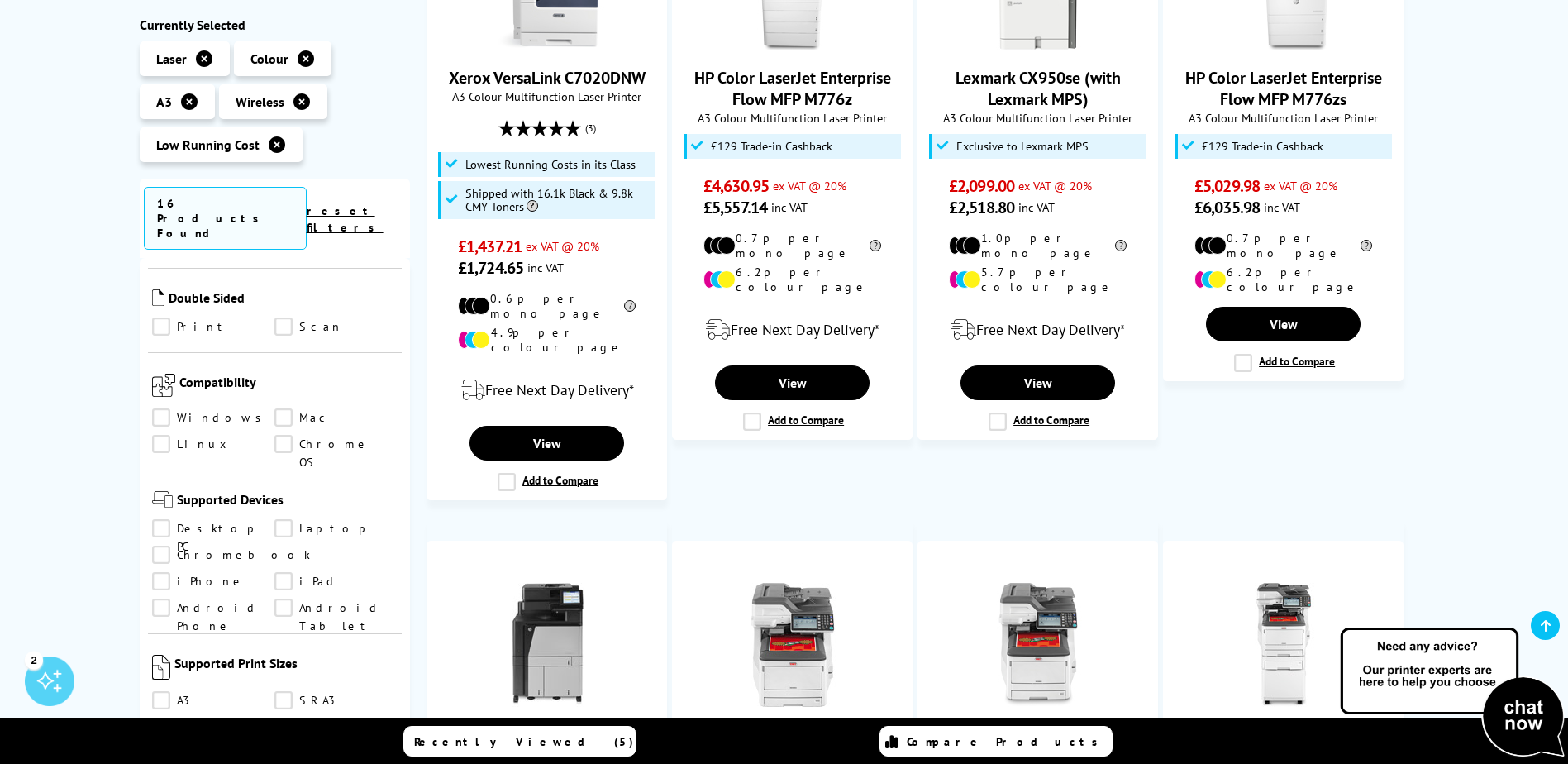
click at [160, 692] on link "A3" at bounding box center [214, 701] width 124 height 18
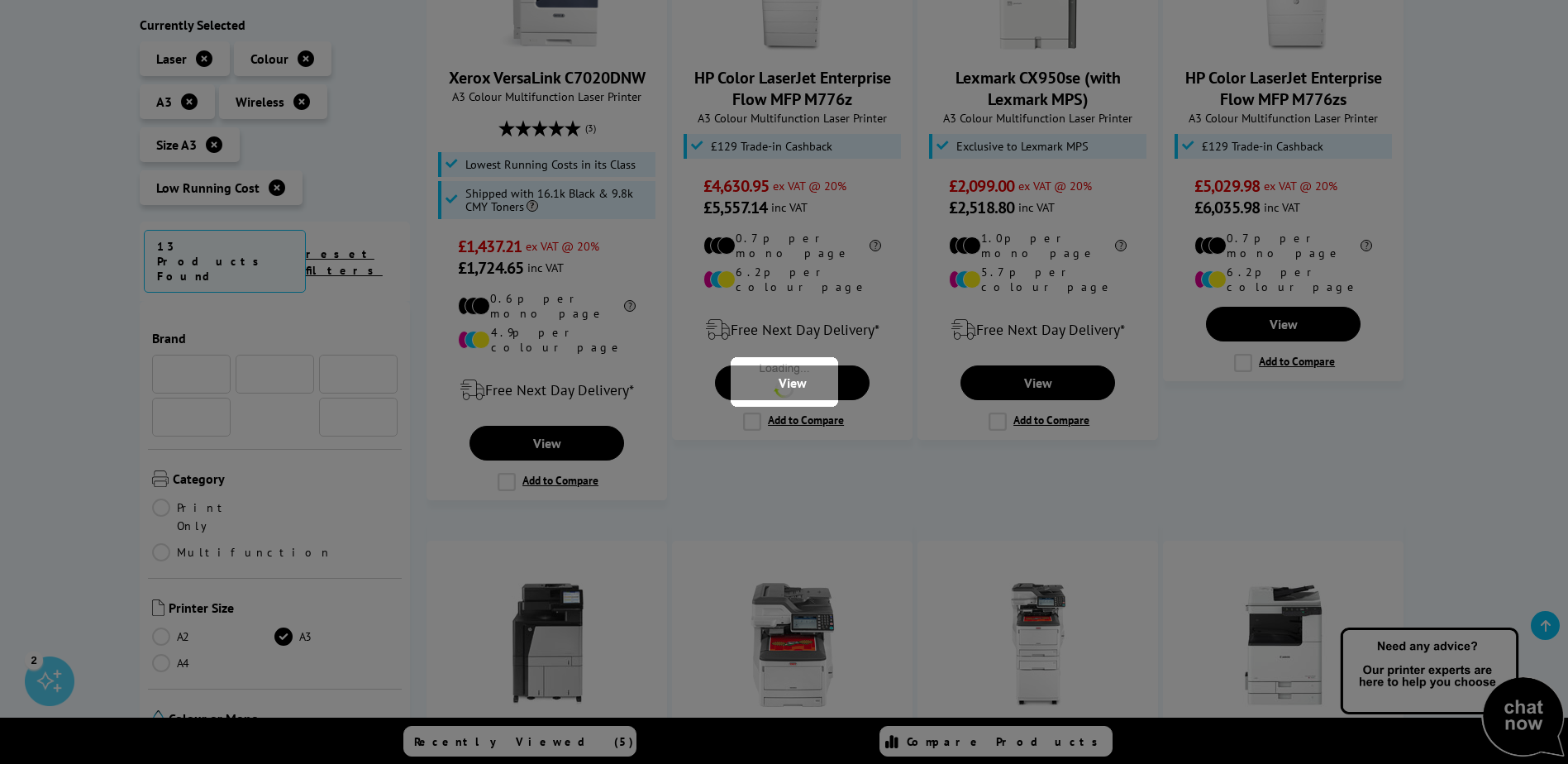
scroll to position [909, 0]
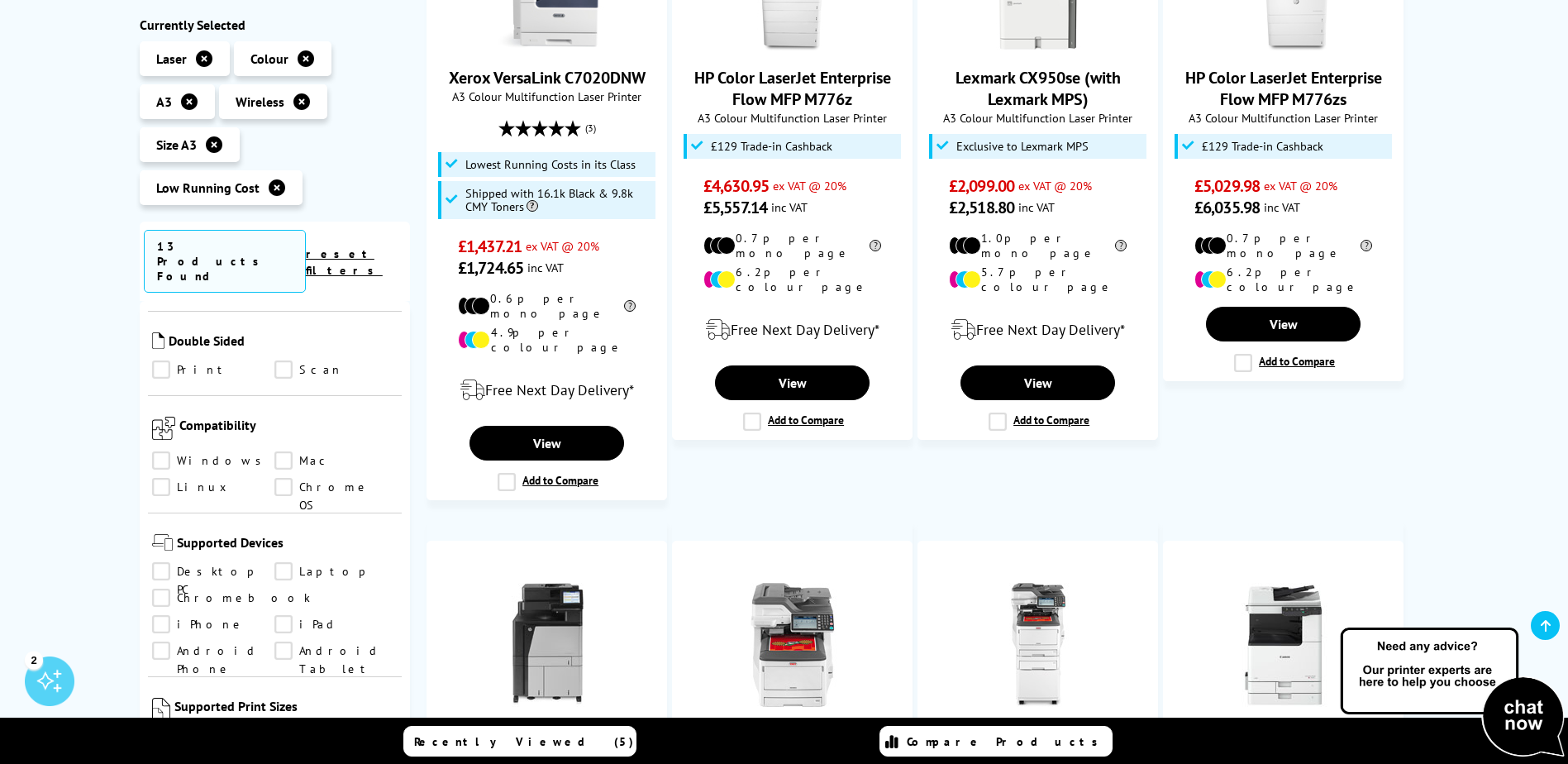
click at [160, 761] on link "A4" at bounding box center [214, 770] width 124 height 18
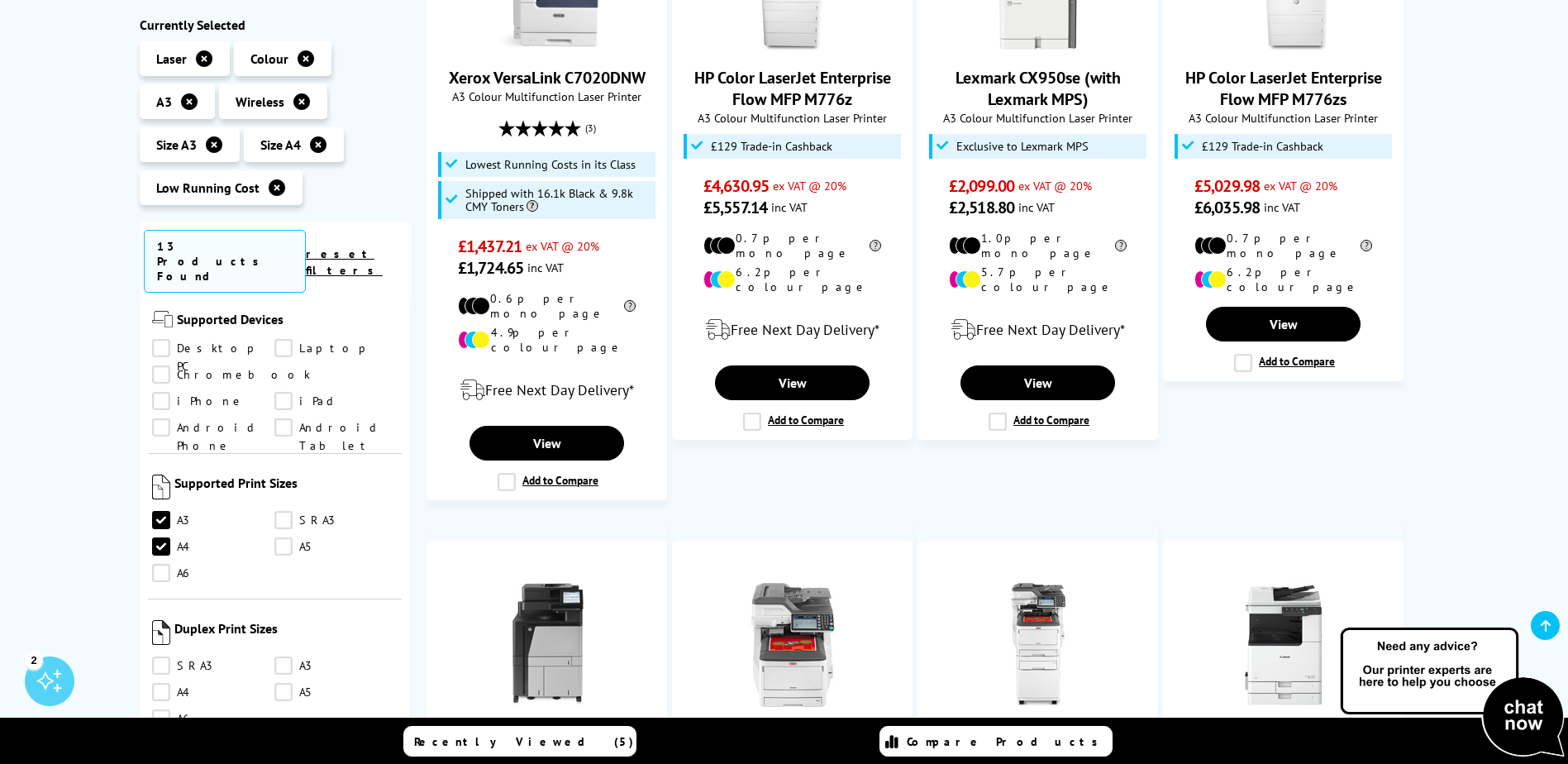
scroll to position [1157, 0]
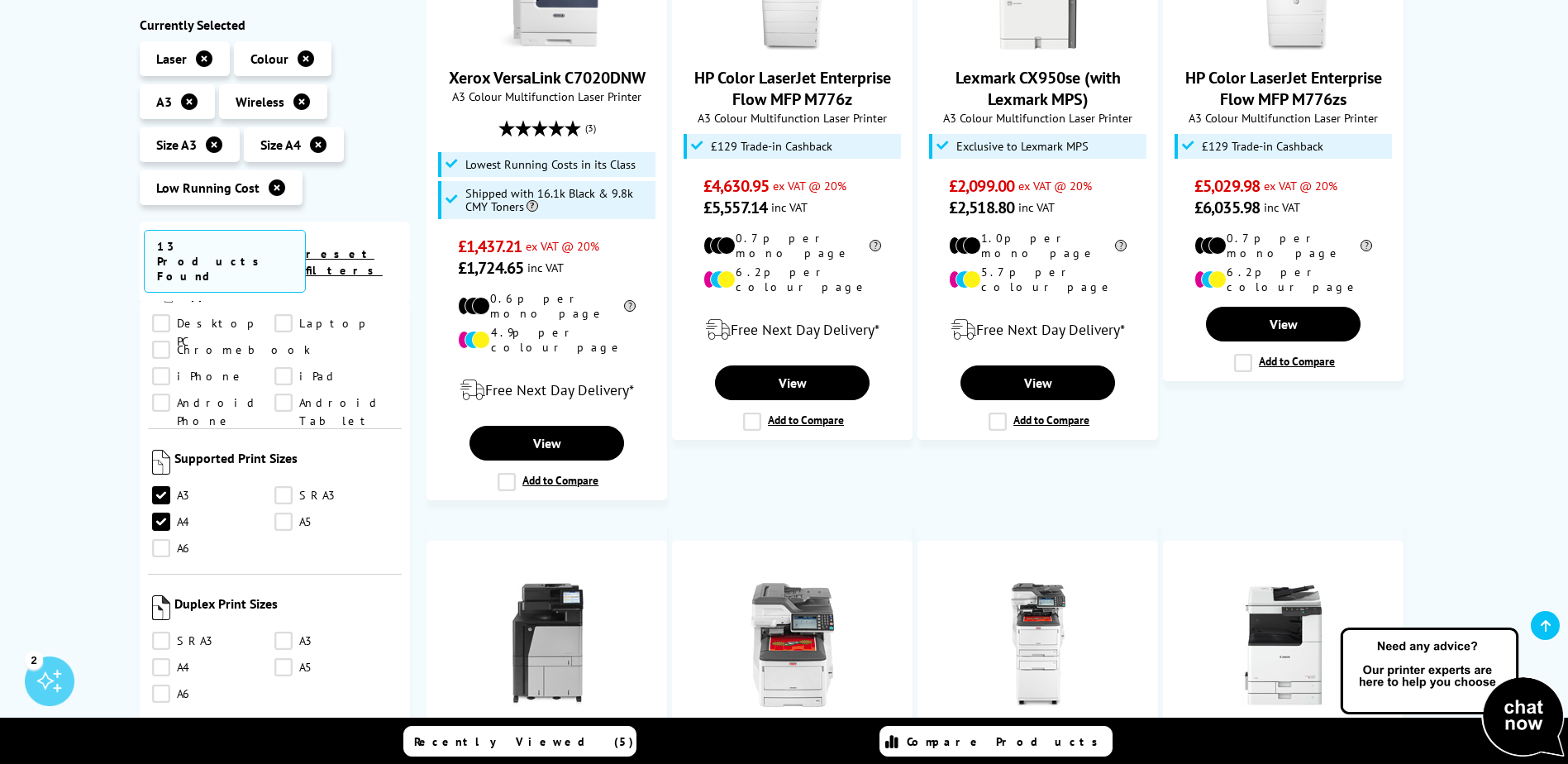
click at [284, 632] on link "A3" at bounding box center [336, 641] width 124 height 18
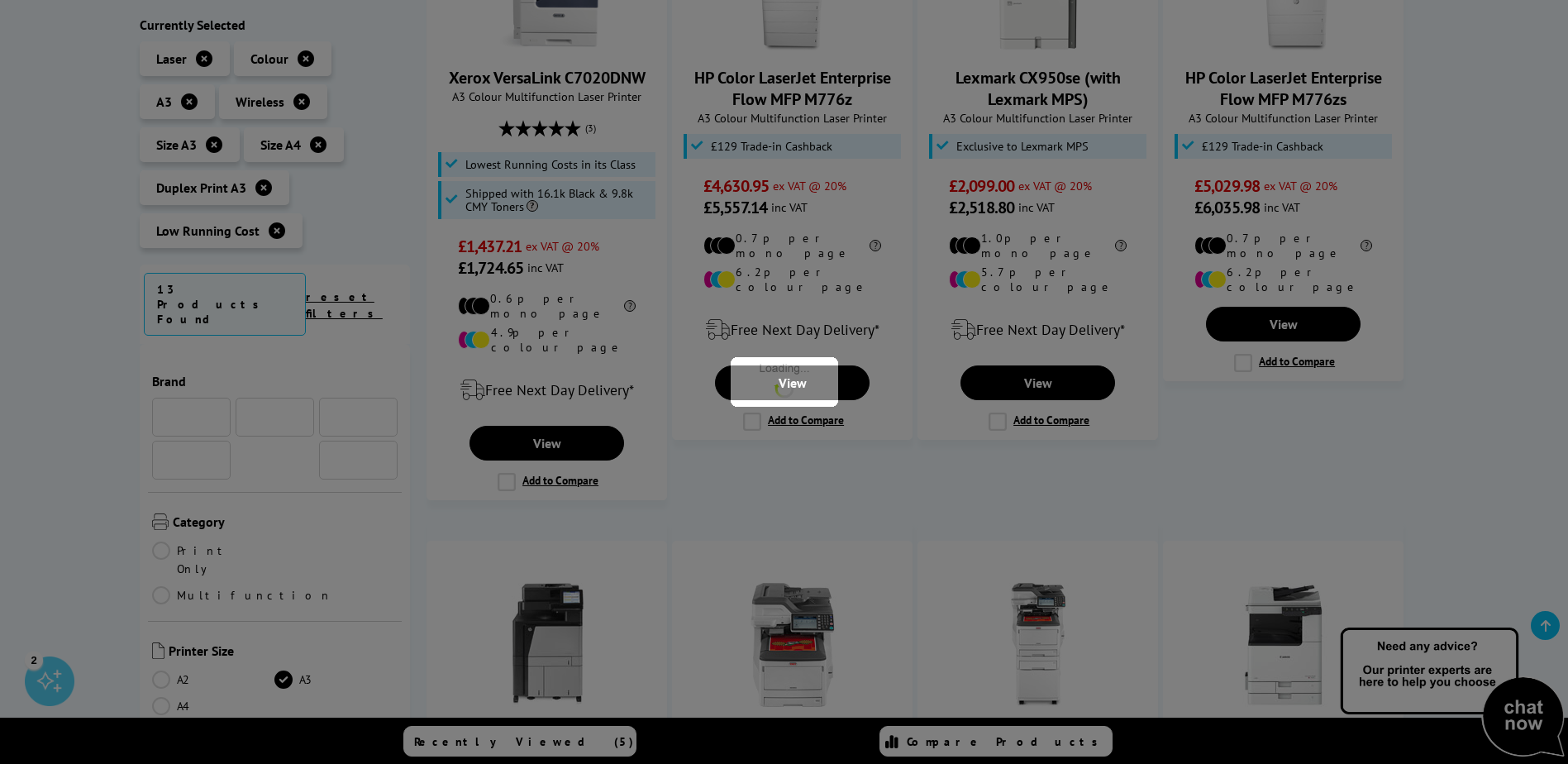
scroll to position [1157, 0]
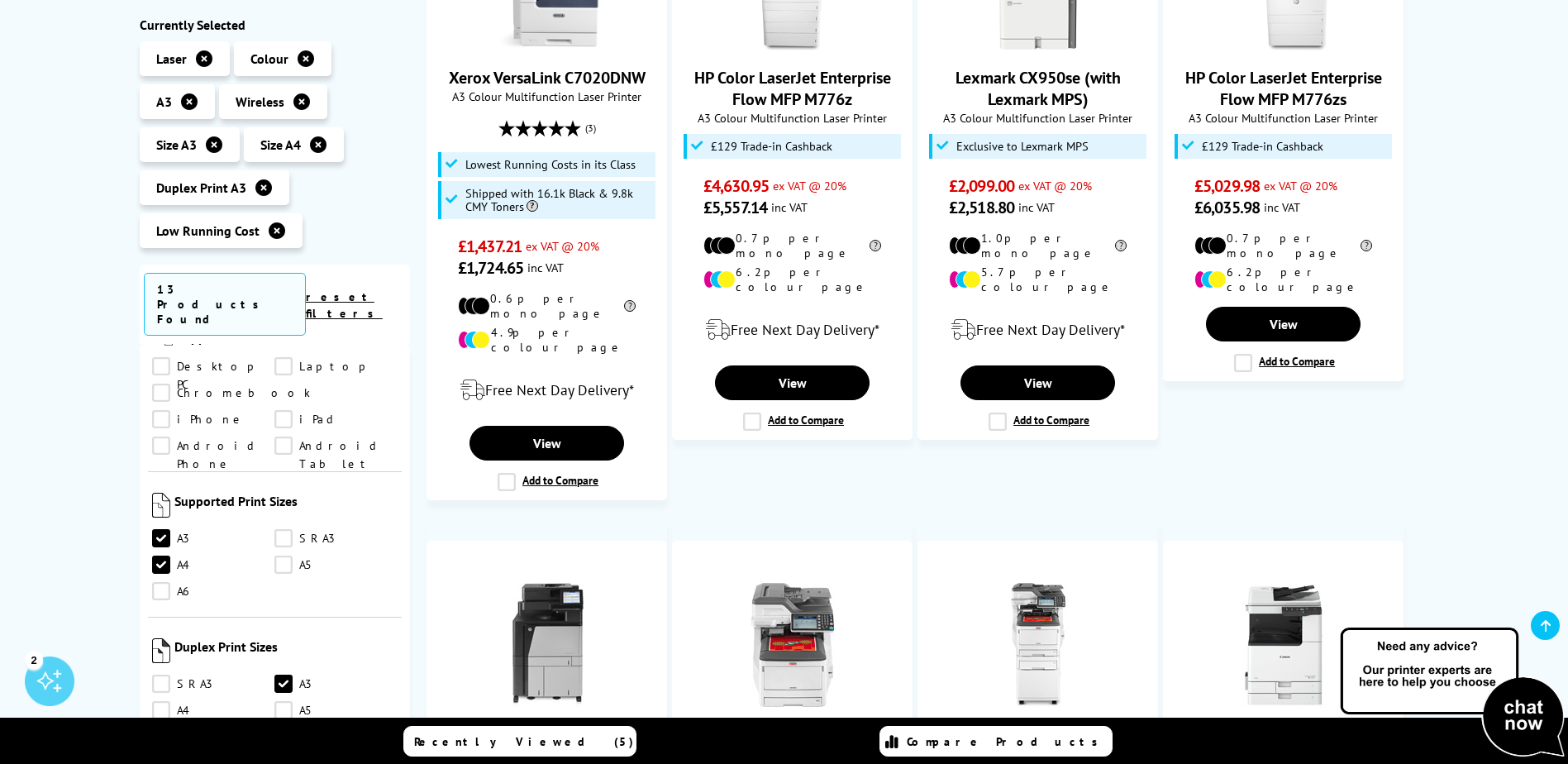
click at [158, 701] on link "A4" at bounding box center [214, 710] width 124 height 18
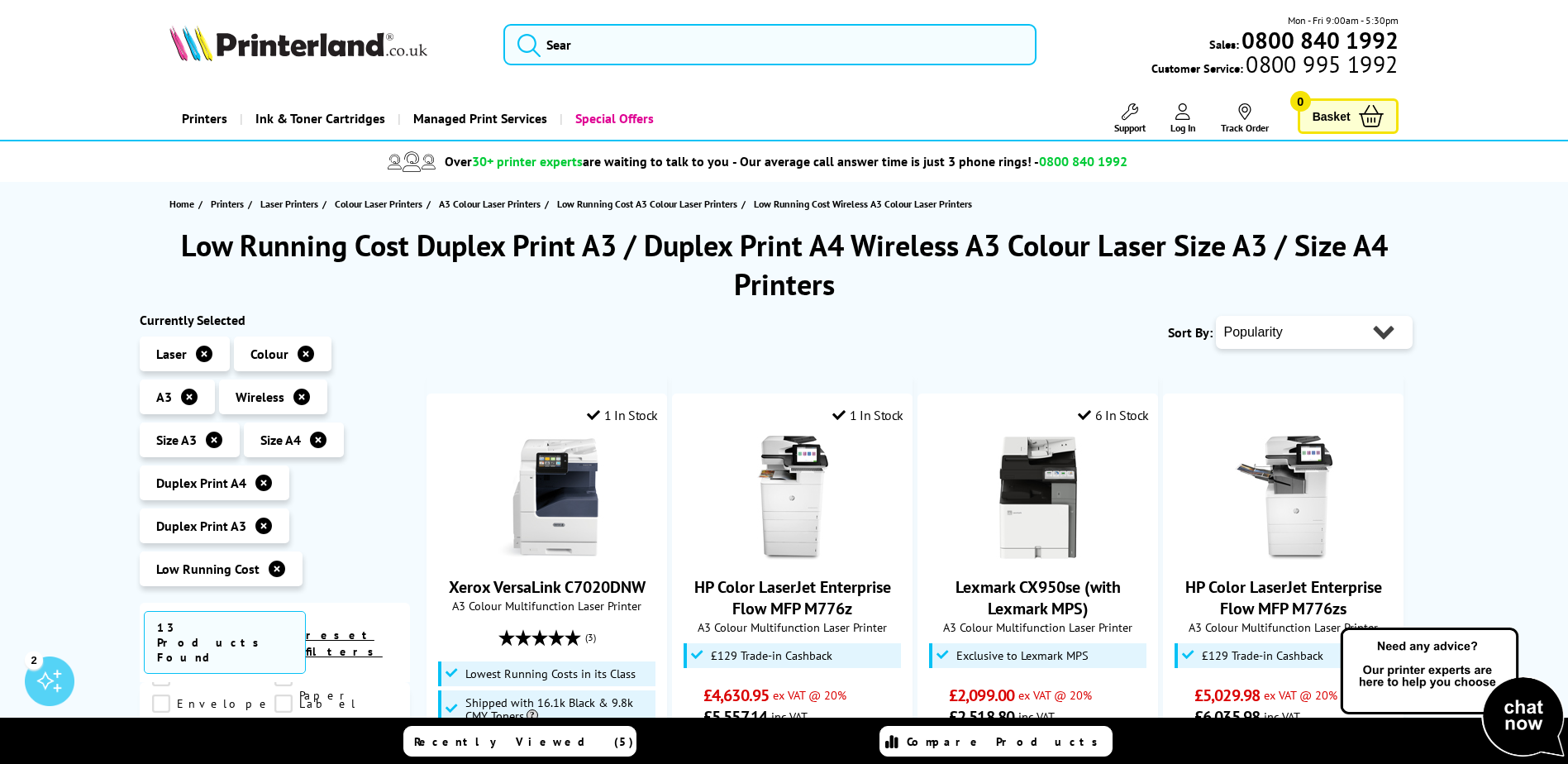
scroll to position [1418, 0]
drag, startPoint x: 361, startPoint y: 506, endPoint x: 409, endPoint y: 339, distance: 173.8
click at [409, 339] on ul "Laser Colour A3" at bounding box center [275, 465] width 271 height 258
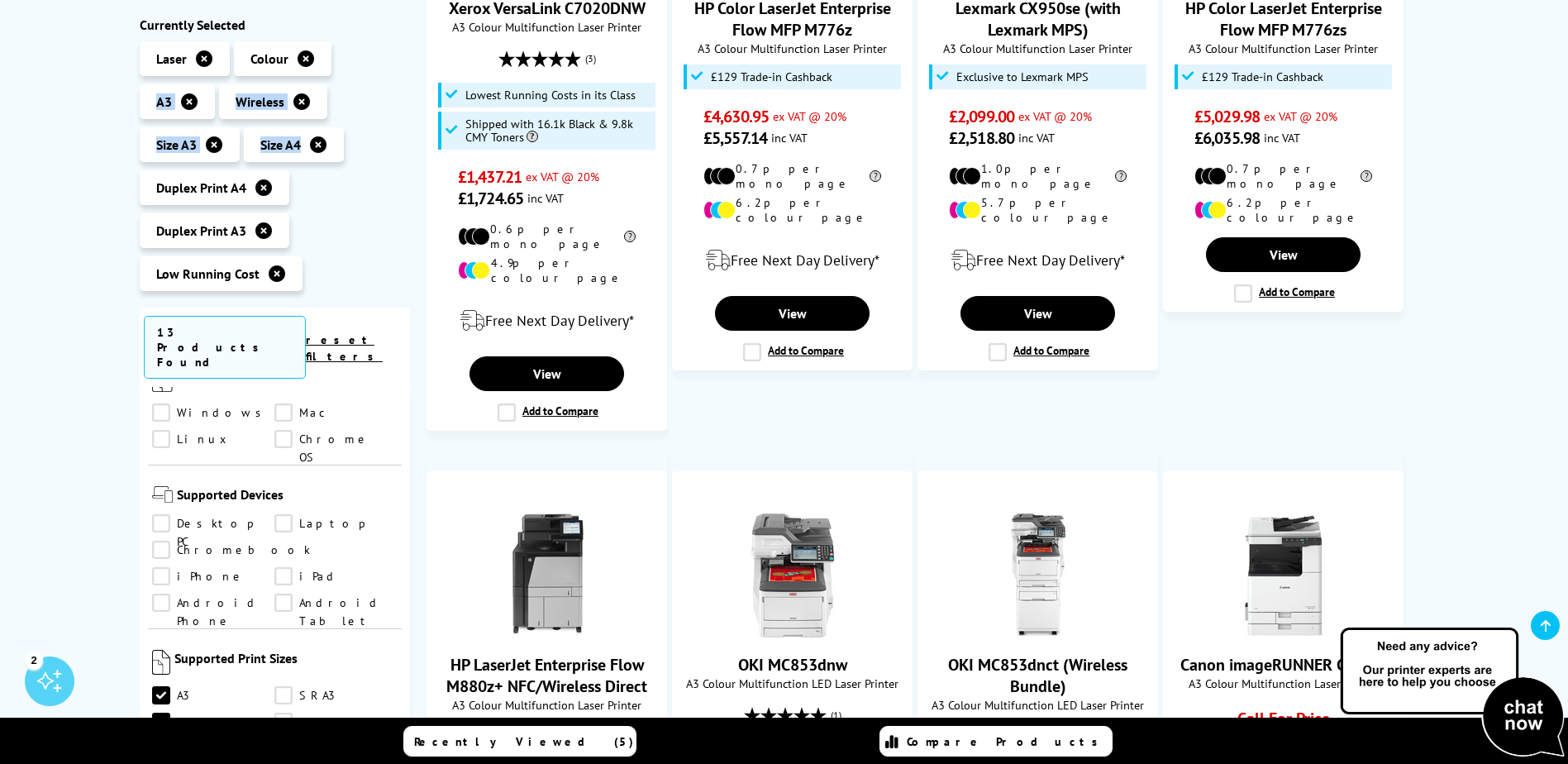
scroll to position [1005, 0]
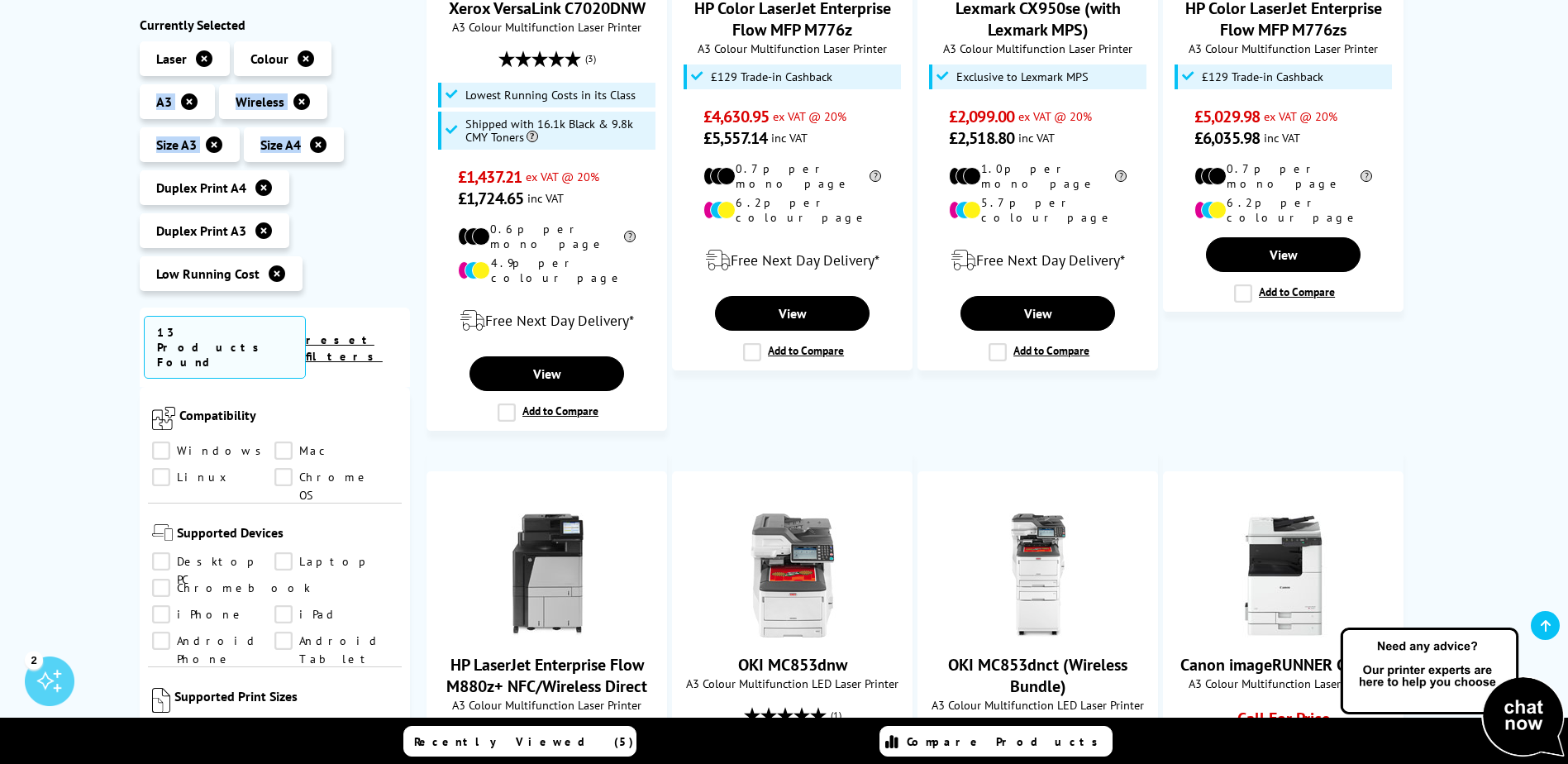
click at [160, 553] on link "Desktop PC" at bounding box center [214, 562] width 124 height 18
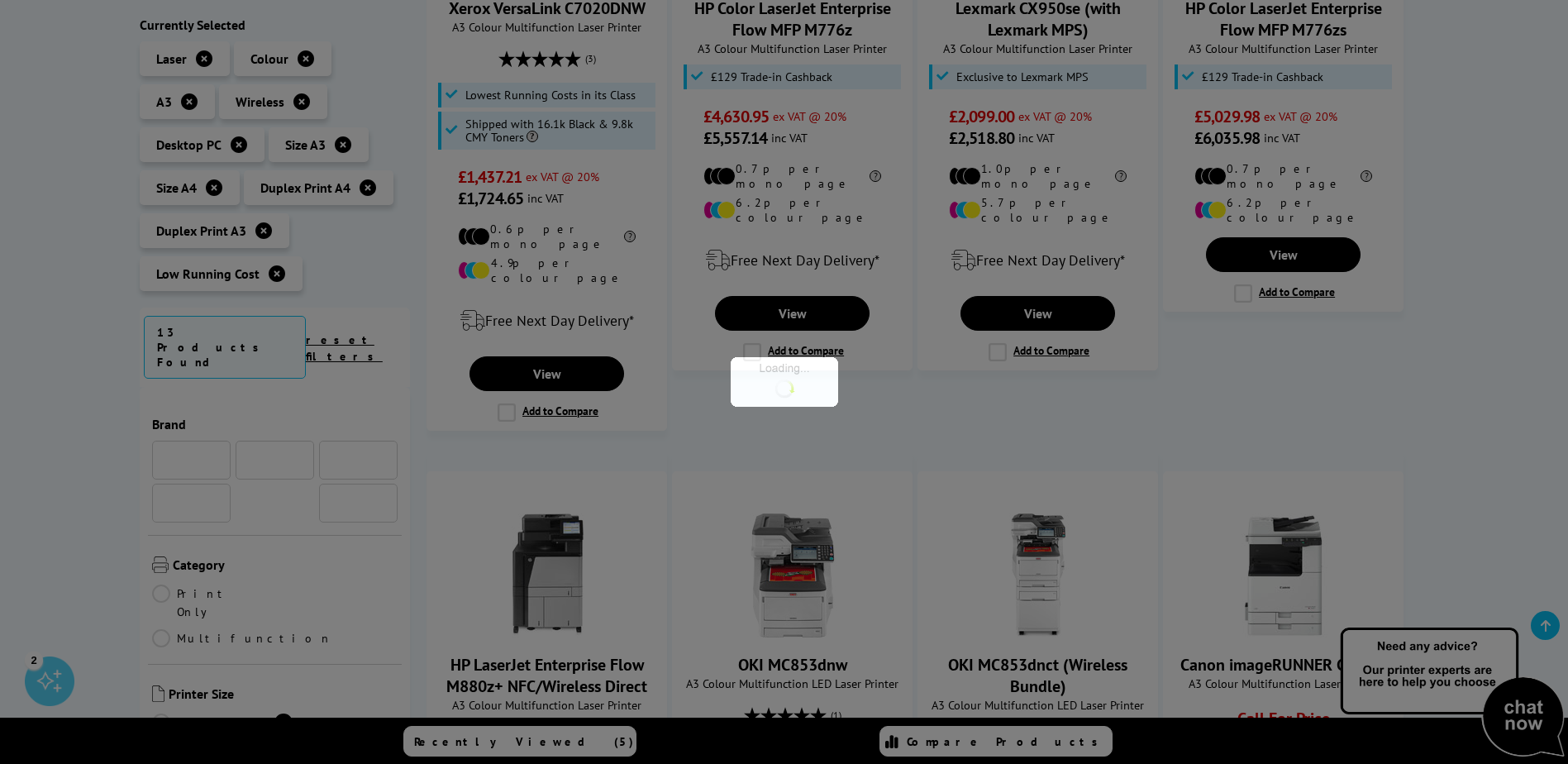
scroll to position [1005, 0]
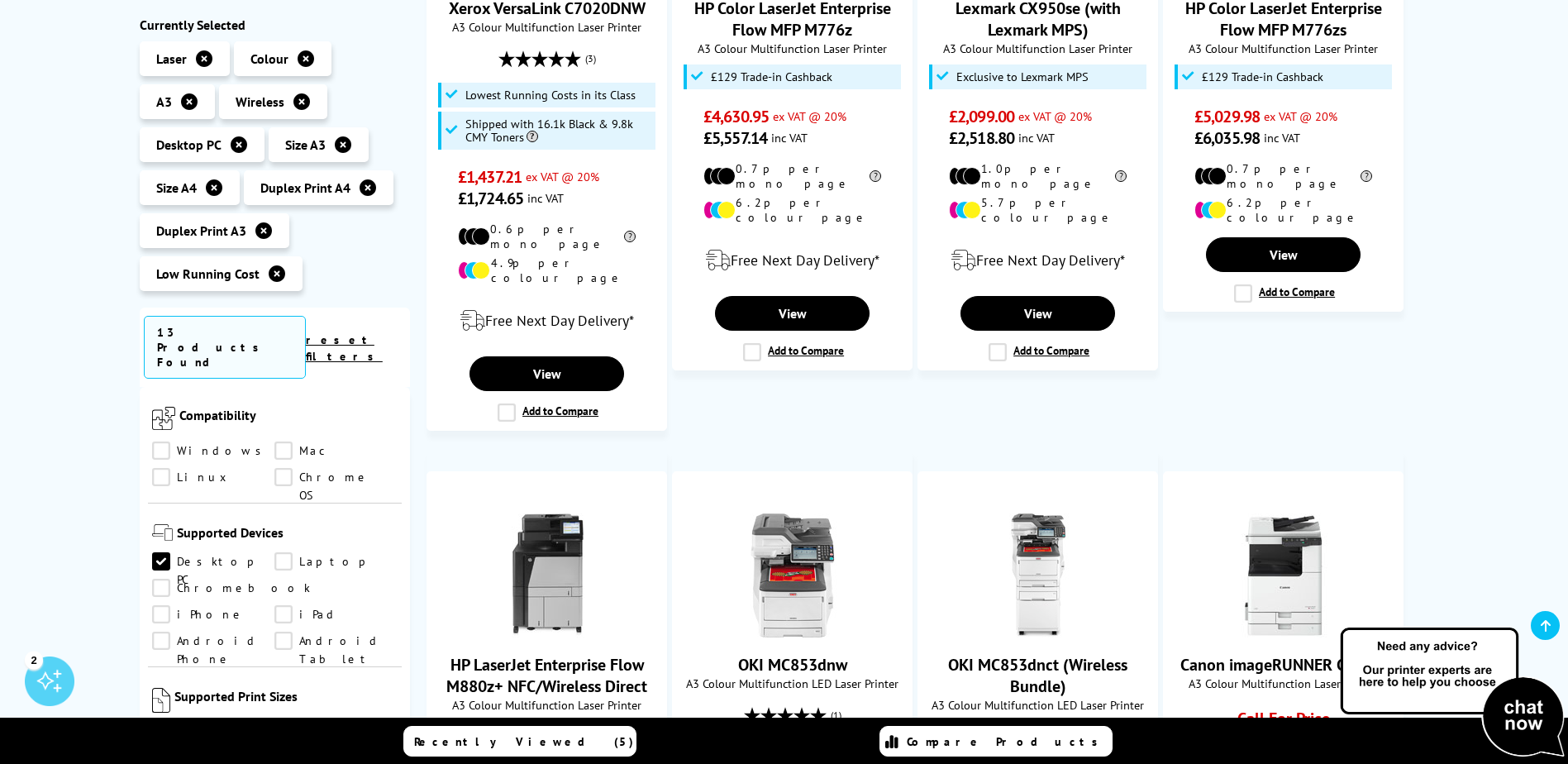
click at [275, 605] on link "iPhone" at bounding box center [214, 614] width 124 height 18
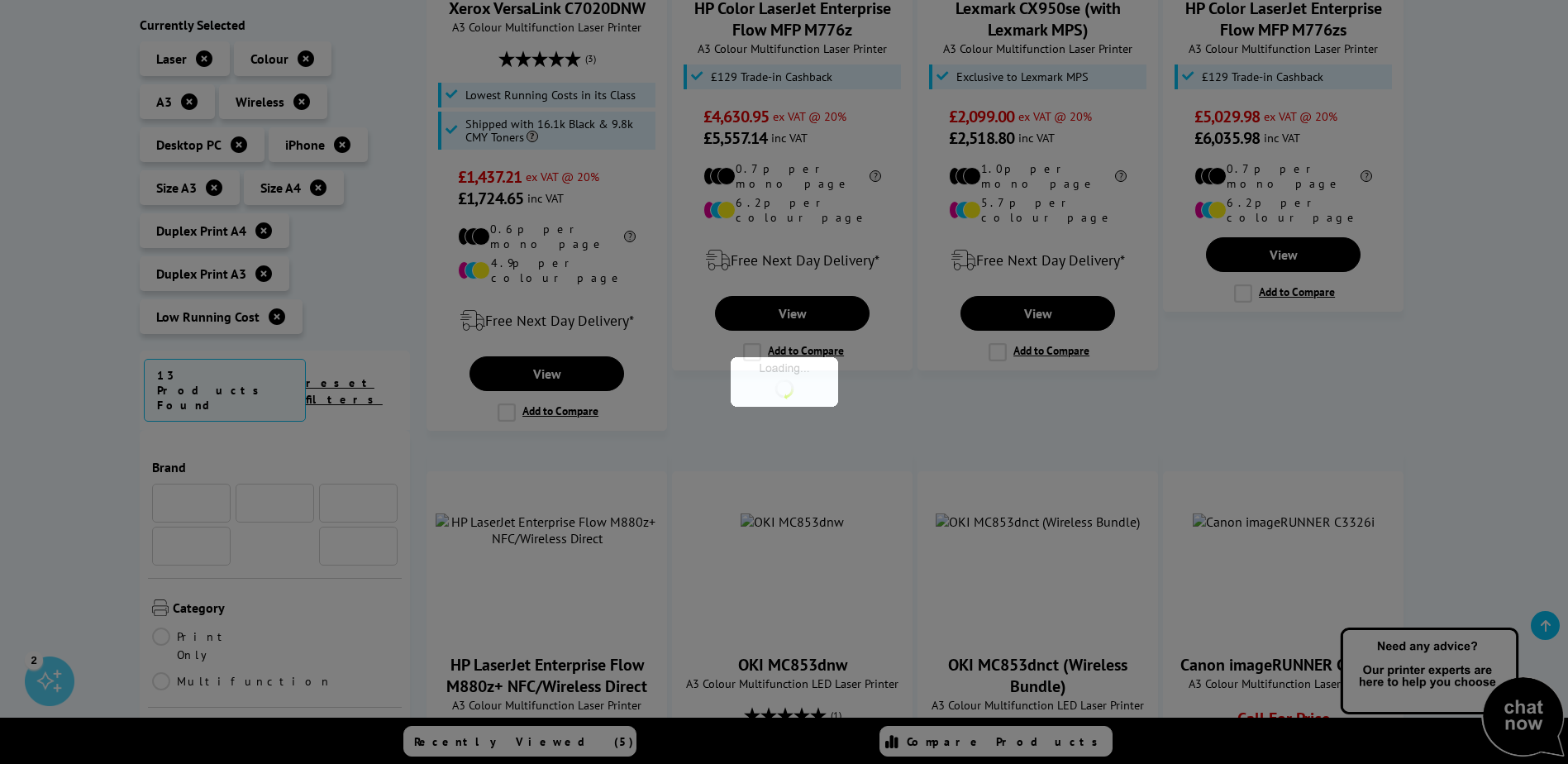
scroll to position [1005, 0]
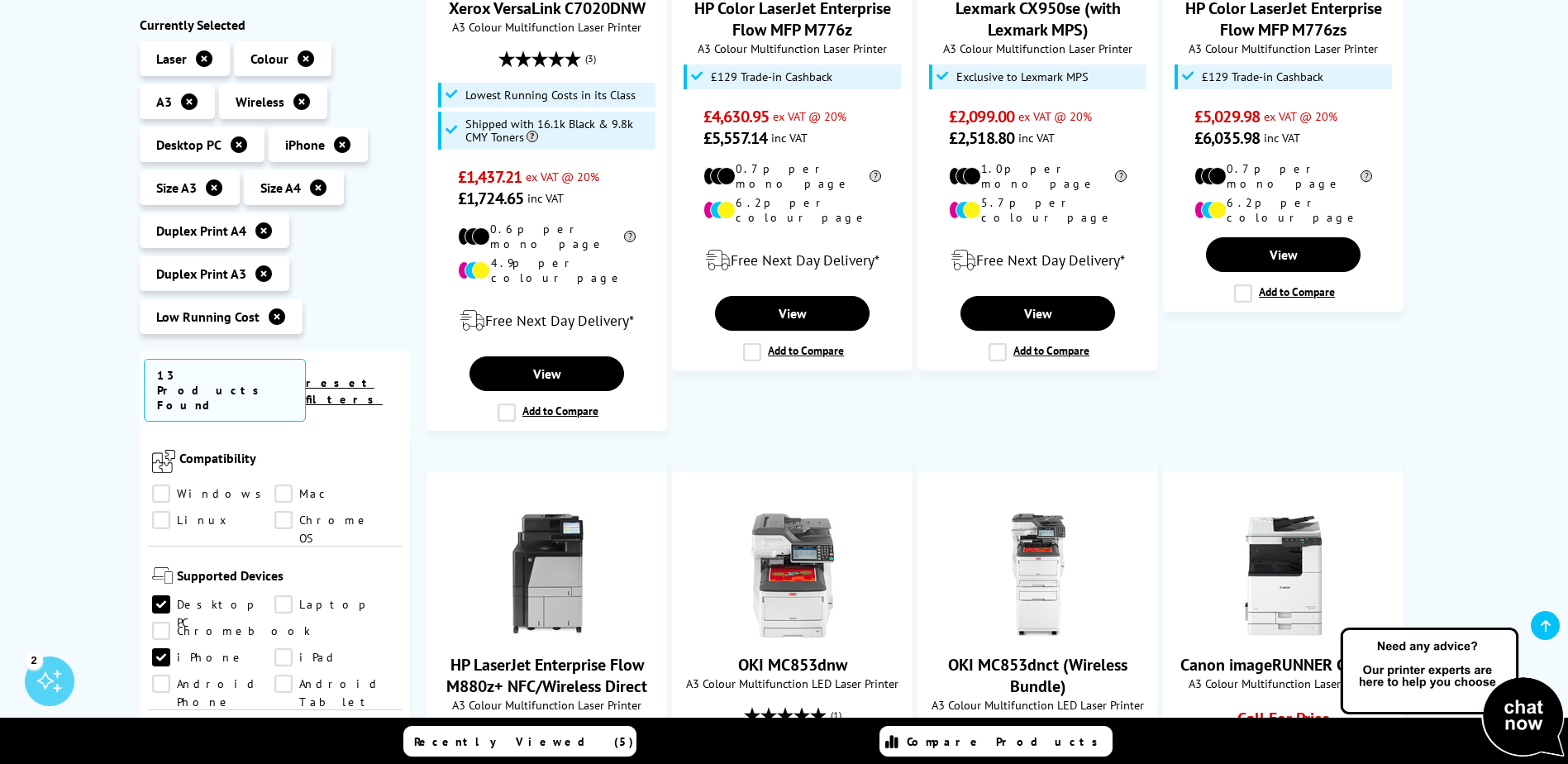
click at [280, 596] on link "Laptop" at bounding box center [336, 605] width 124 height 18
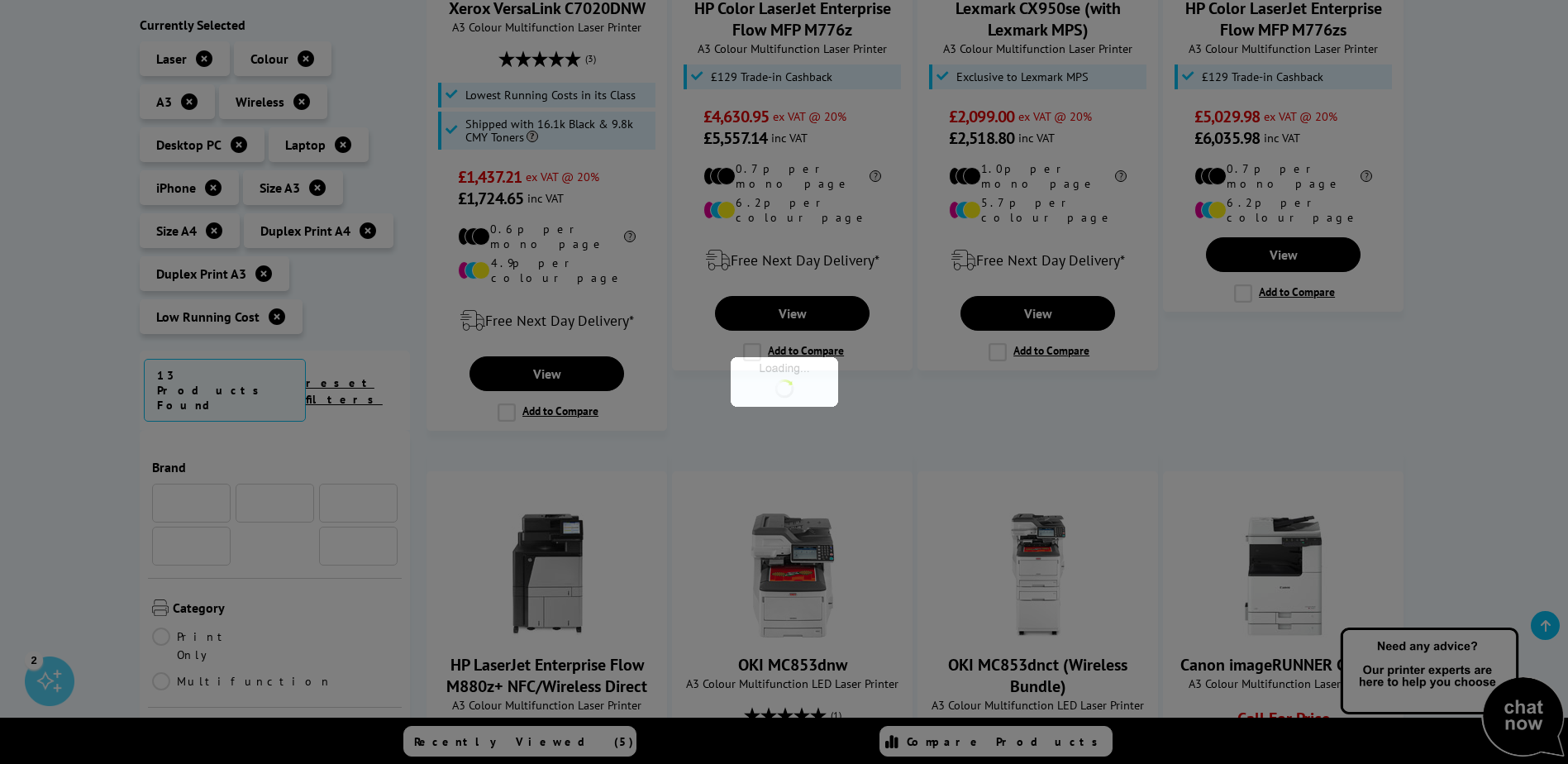
scroll to position [1005, 0]
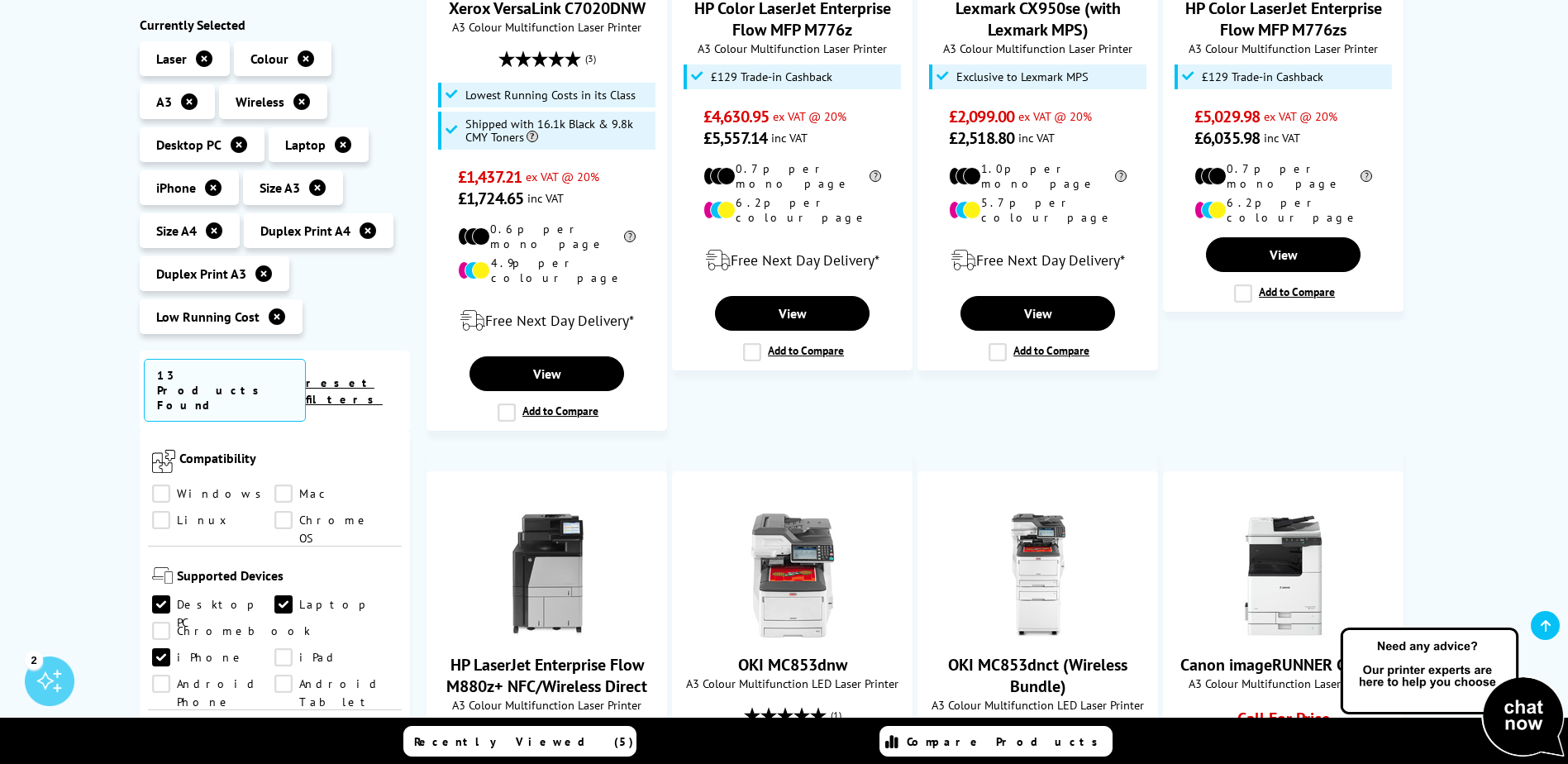
click at [275, 675] on link "Android Phone" at bounding box center [214, 683] width 124 height 18
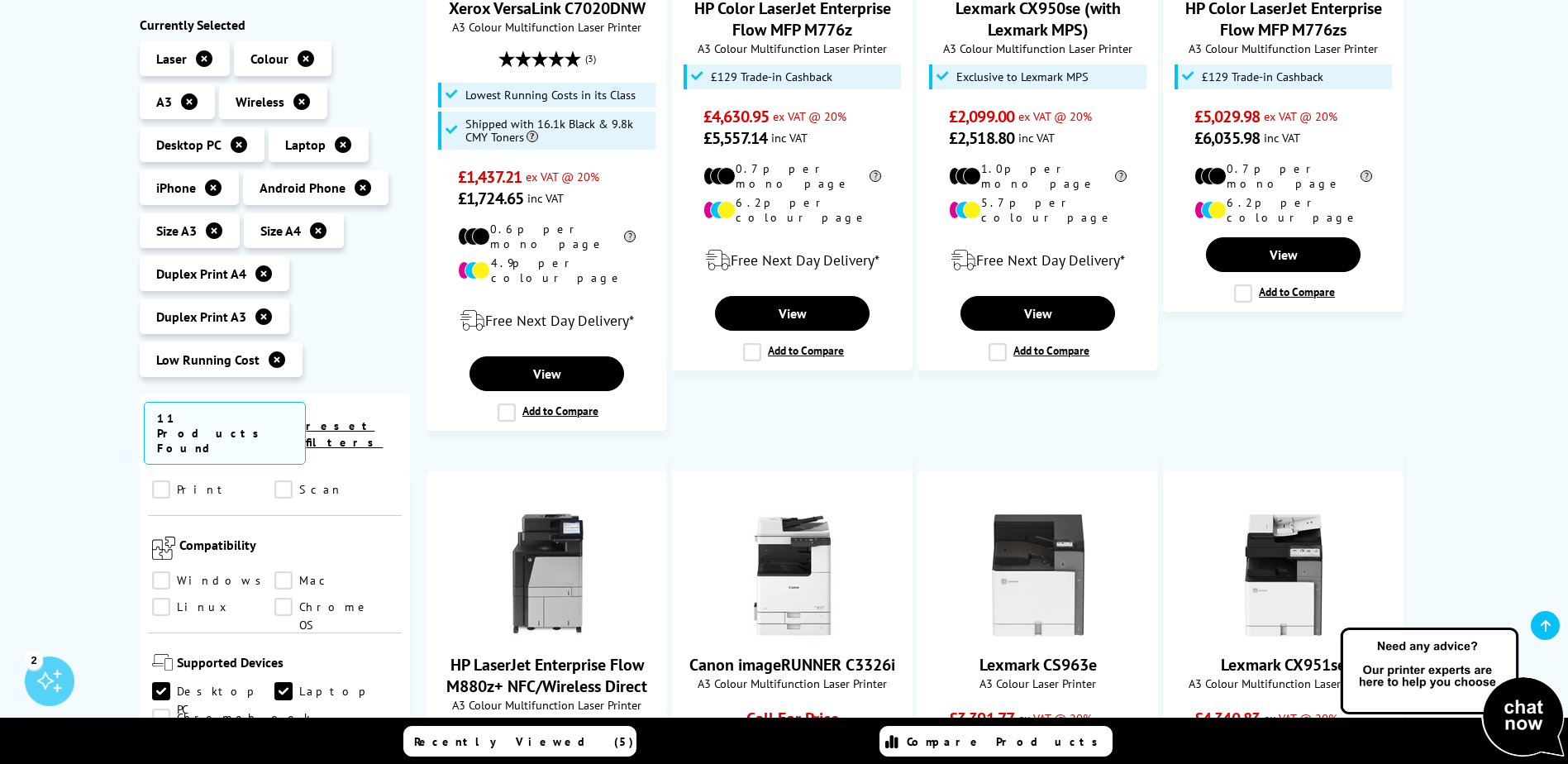
scroll to position [923, 0]
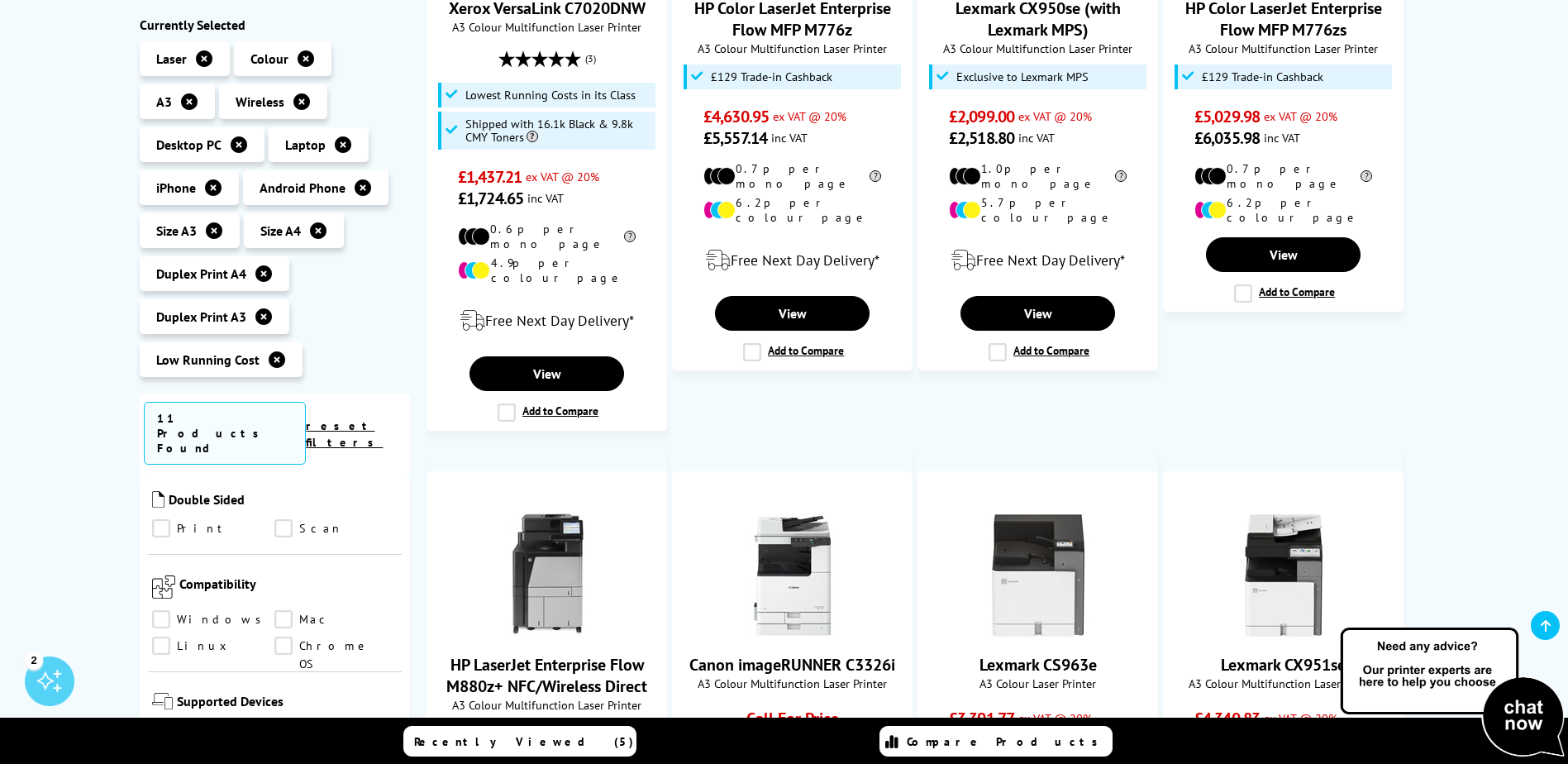
click at [160, 611] on link "Windows" at bounding box center [214, 619] width 124 height 18
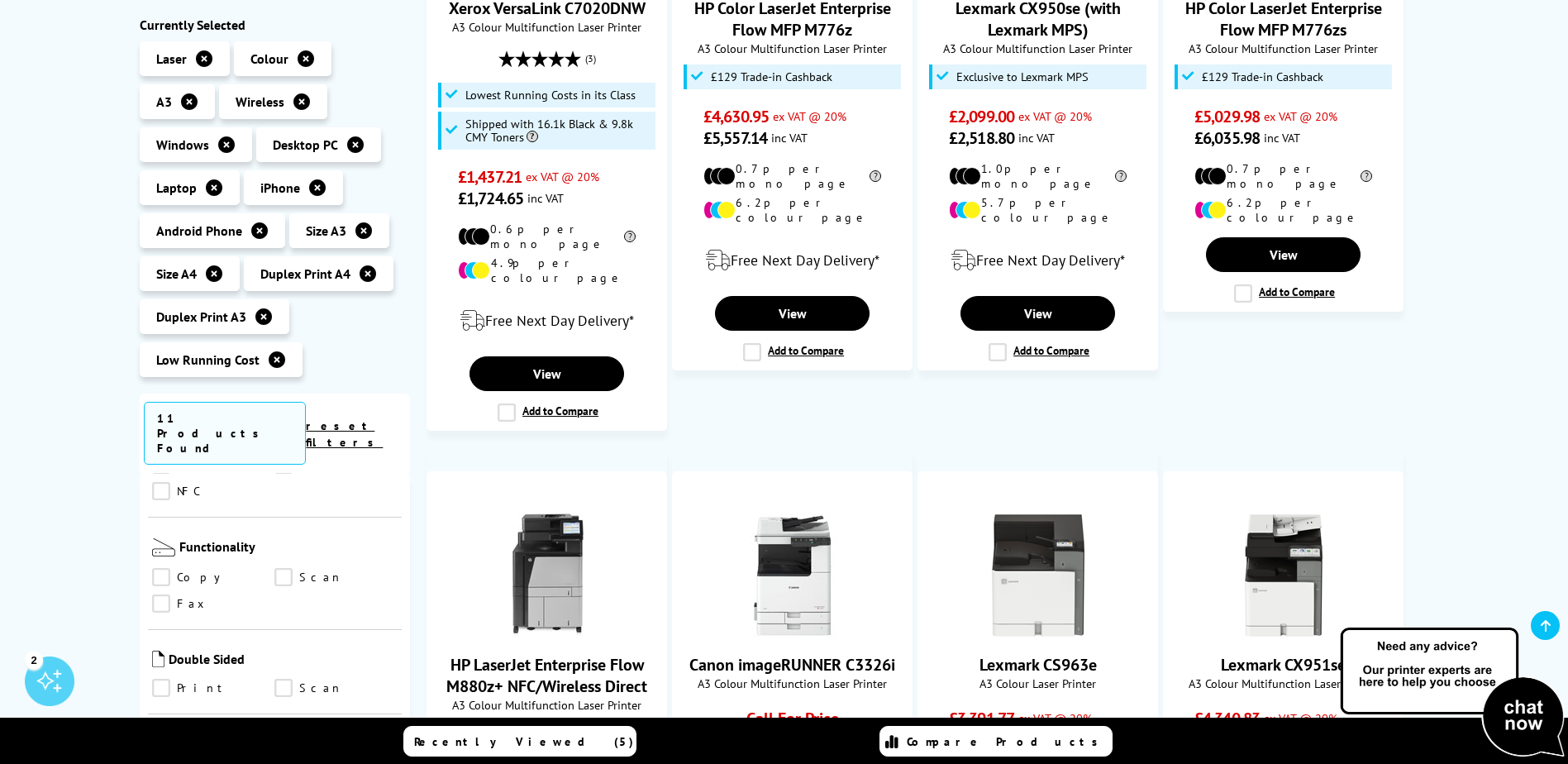
scroll to position [757, 0]
click at [159, 685] on link "Print" at bounding box center [214, 694] width 124 height 18
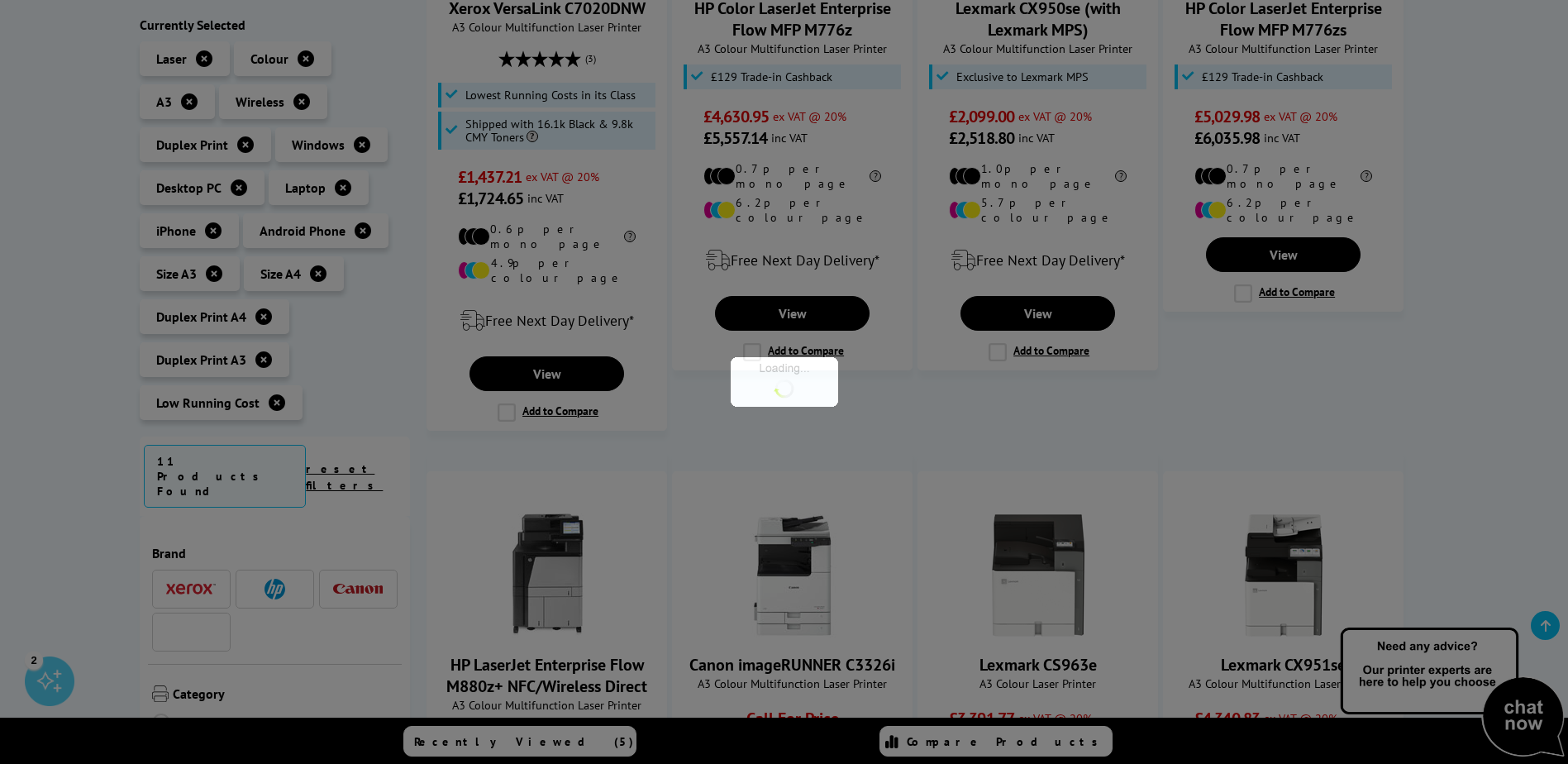
scroll to position [757, 0]
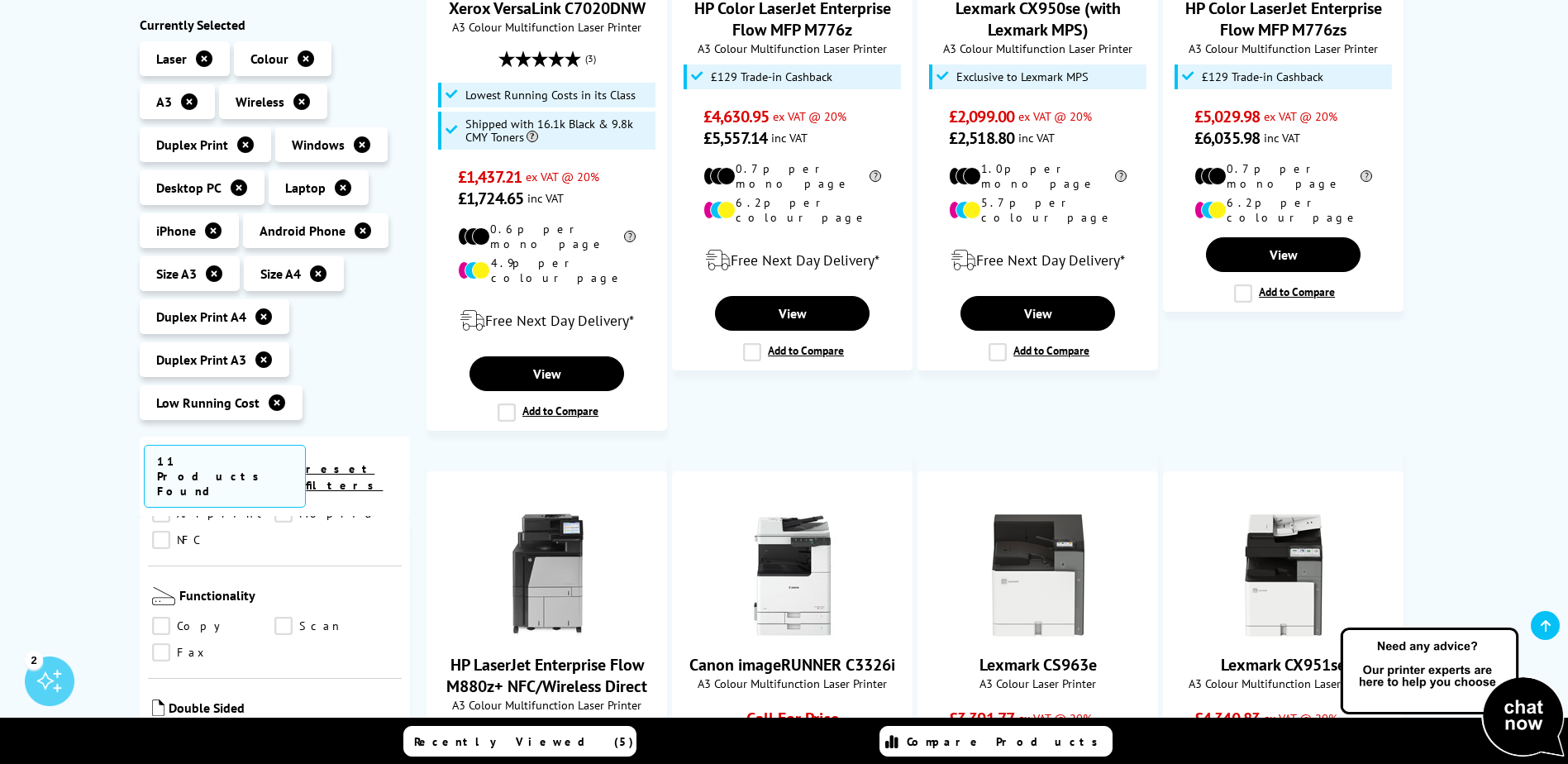
click at [285, 728] on link "Scan" at bounding box center [336, 737] width 124 height 18
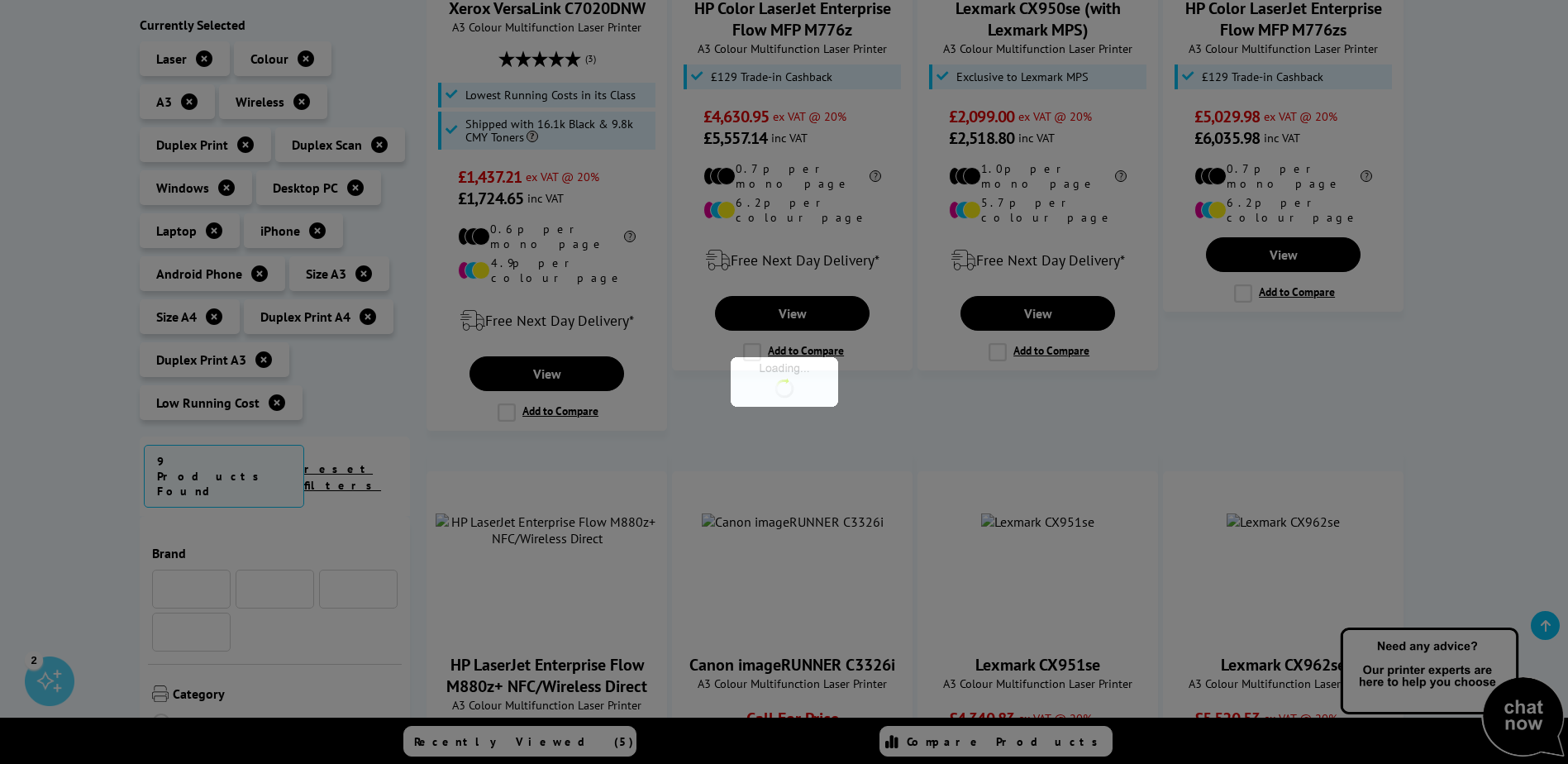
scroll to position [757, 0]
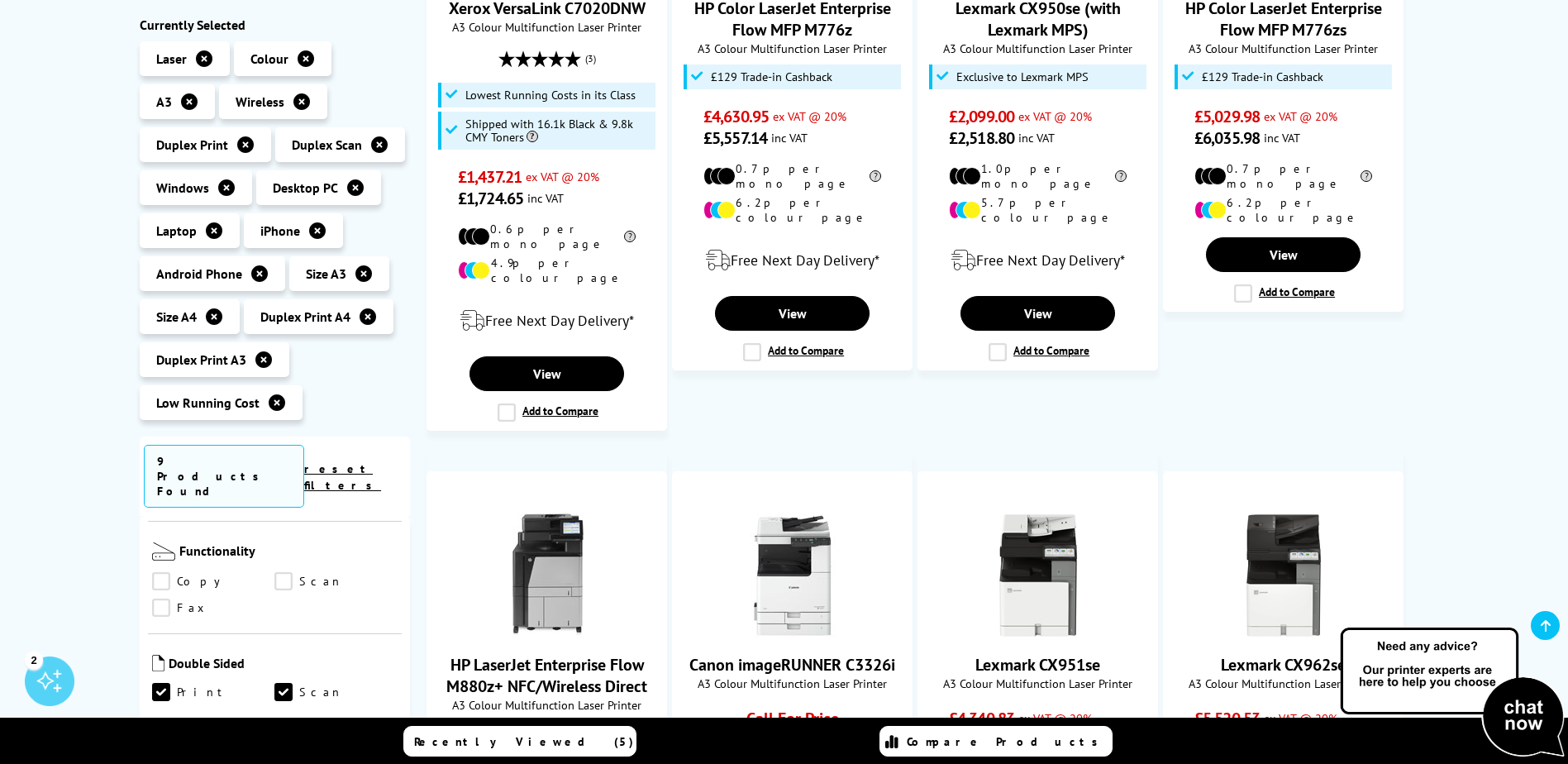
click at [289, 573] on link "Scan" at bounding box center [336, 581] width 124 height 18
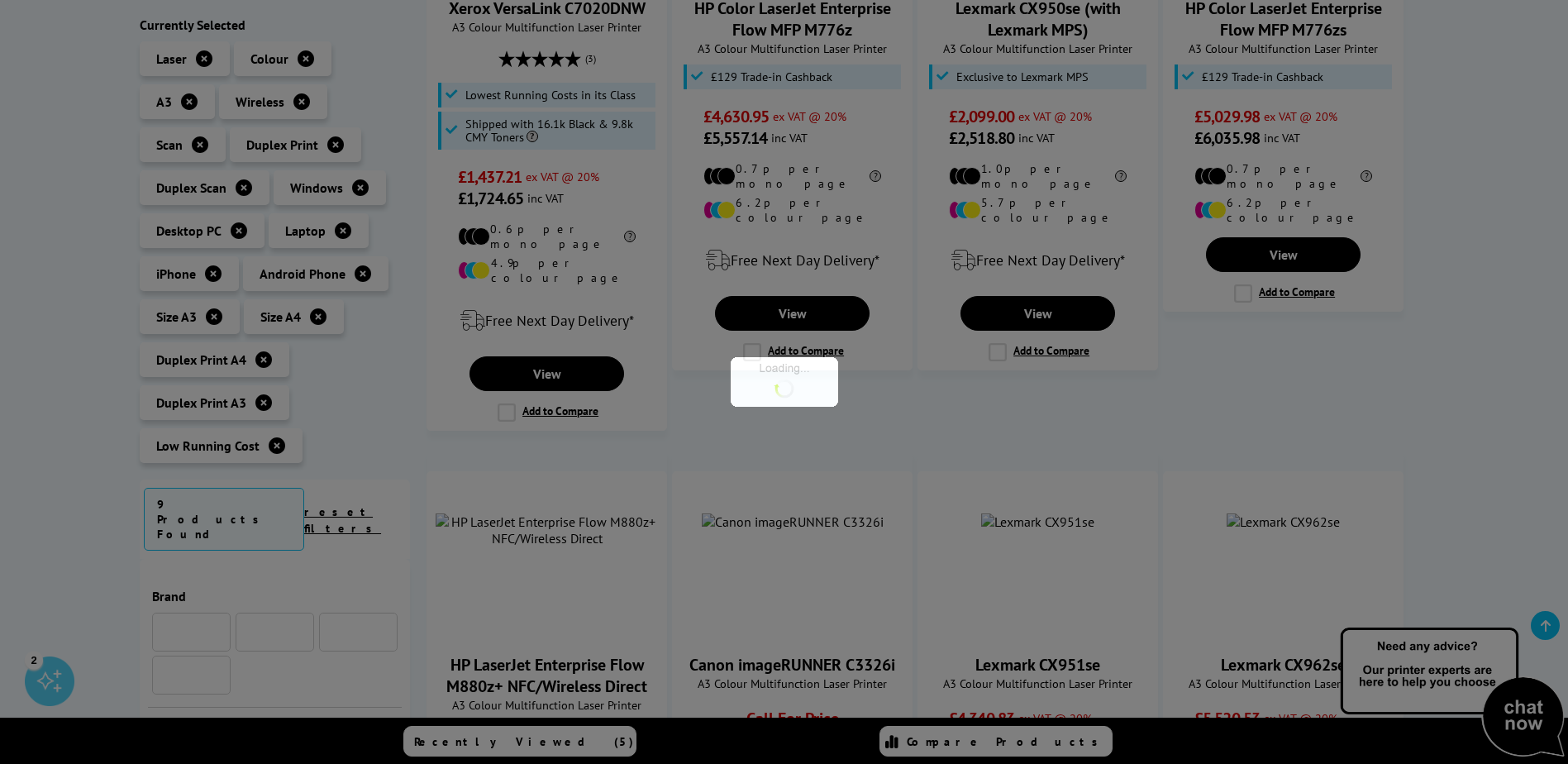
scroll to position [757, 0]
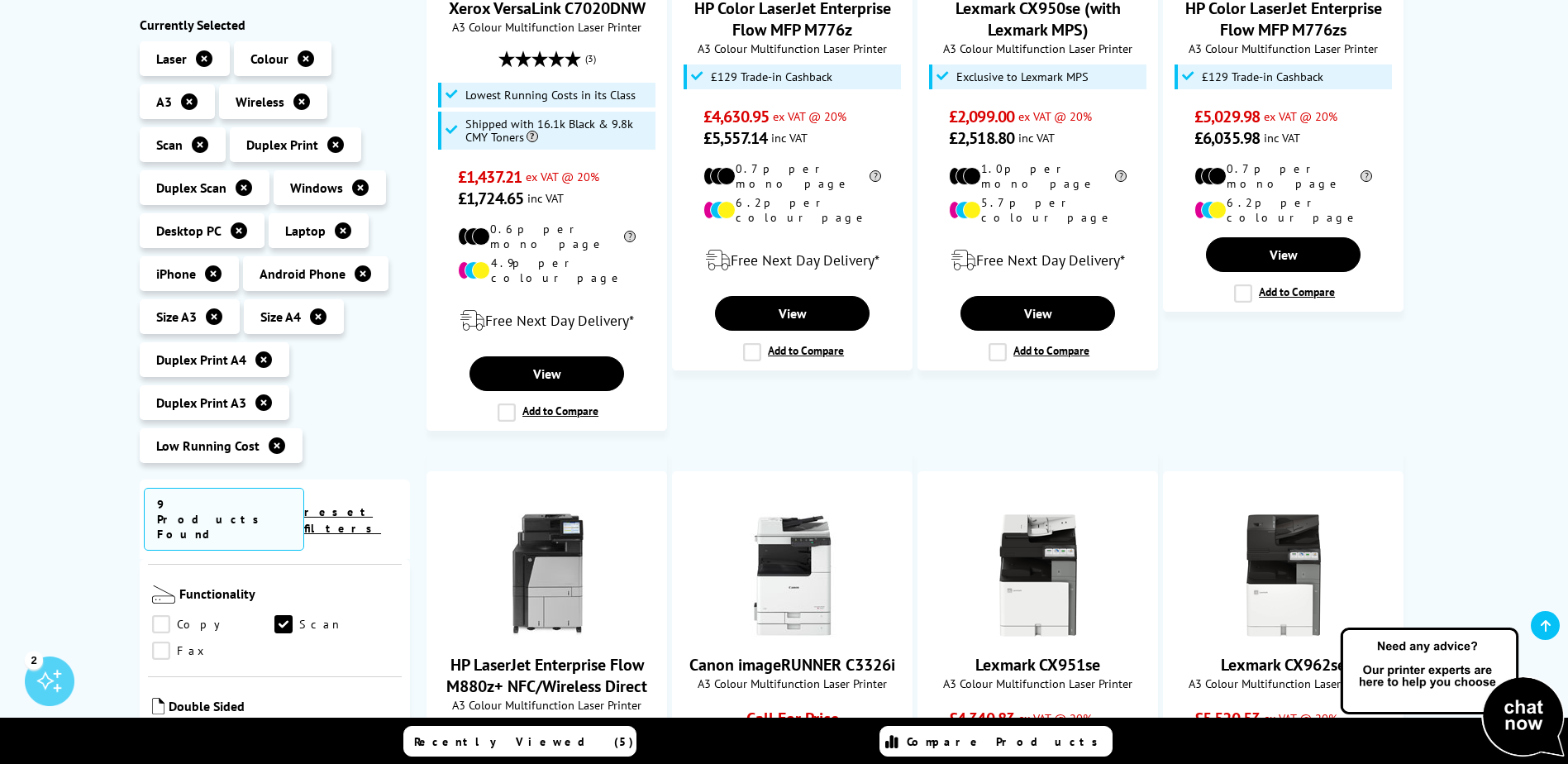
click at [163, 616] on link "Copy" at bounding box center [214, 624] width 124 height 18
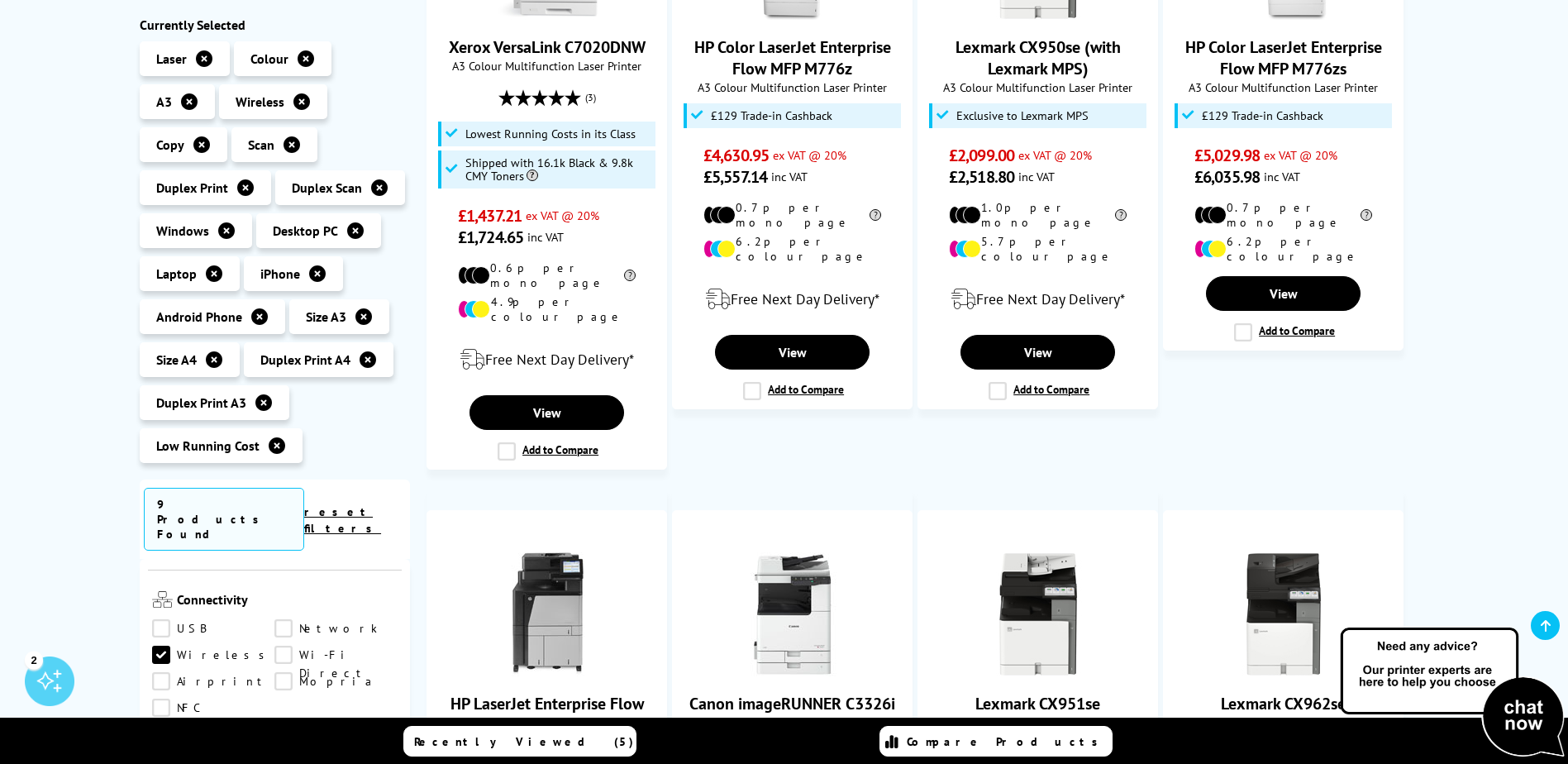
scroll to position [592, 0]
click at [286, 616] on link "Network" at bounding box center [336, 624] width 124 height 18
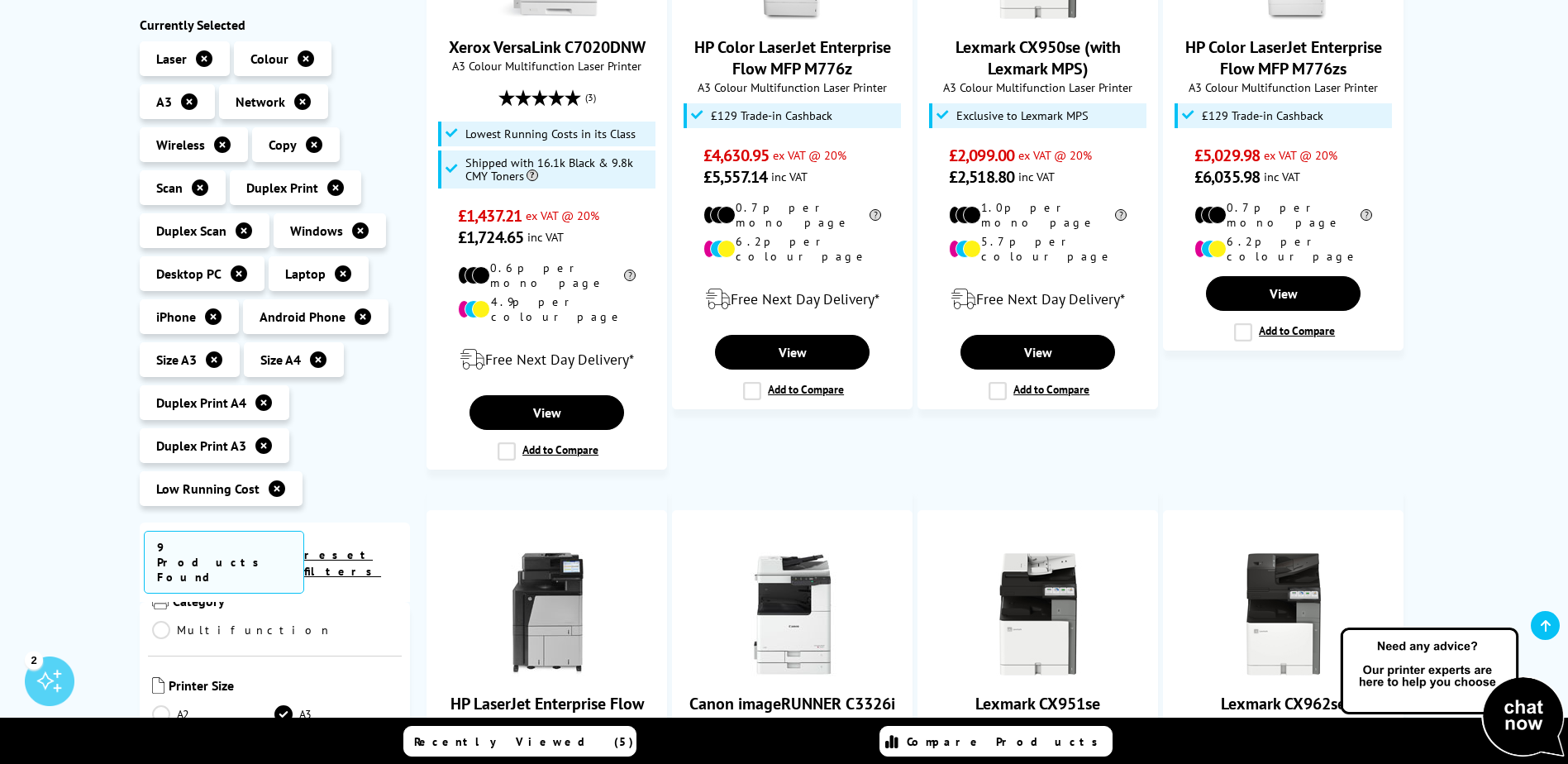
scroll to position [262, 0]
click at [166, 649] on link "A4" at bounding box center [214, 658] width 124 height 18
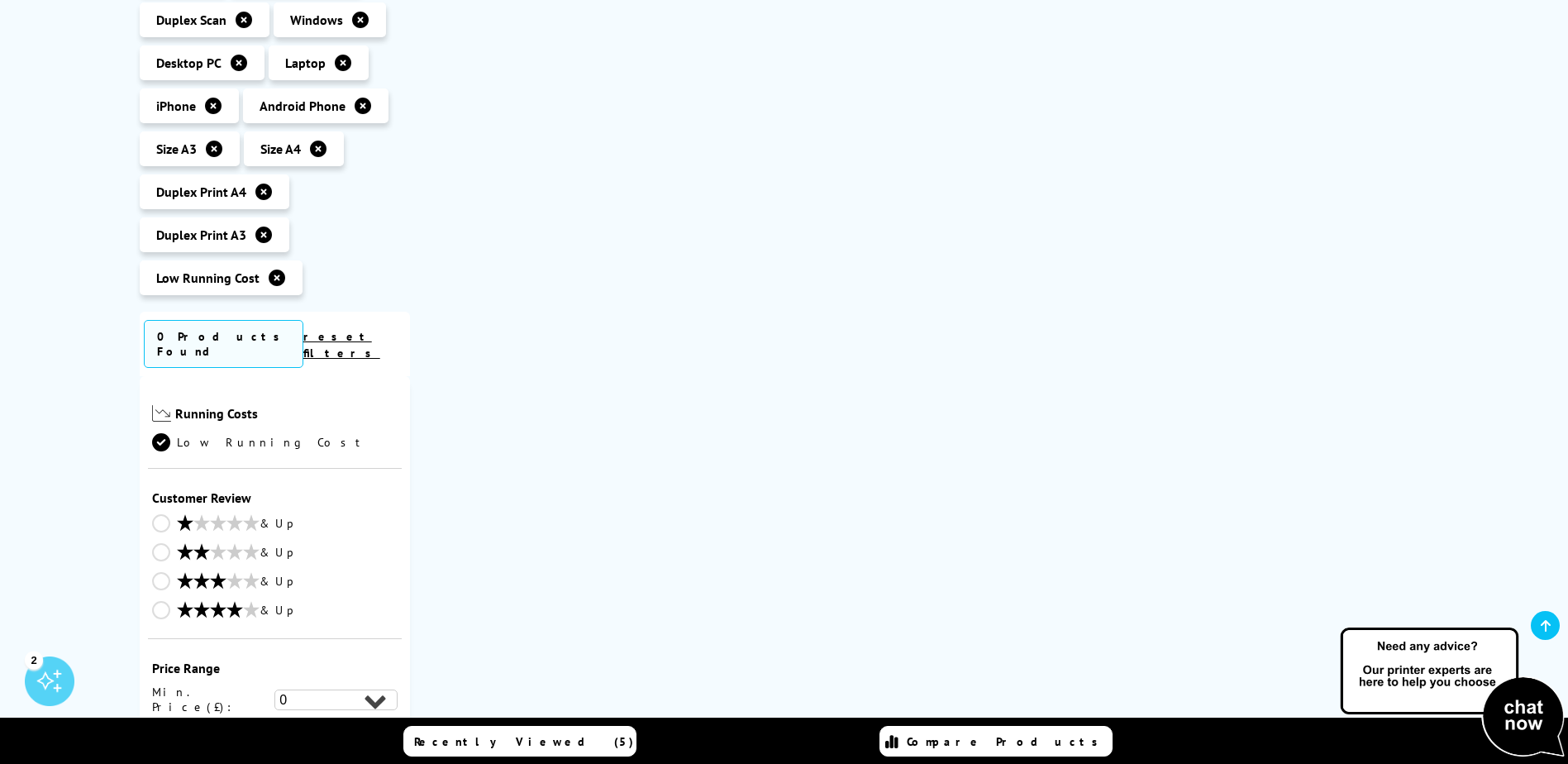
scroll to position [496, 0]
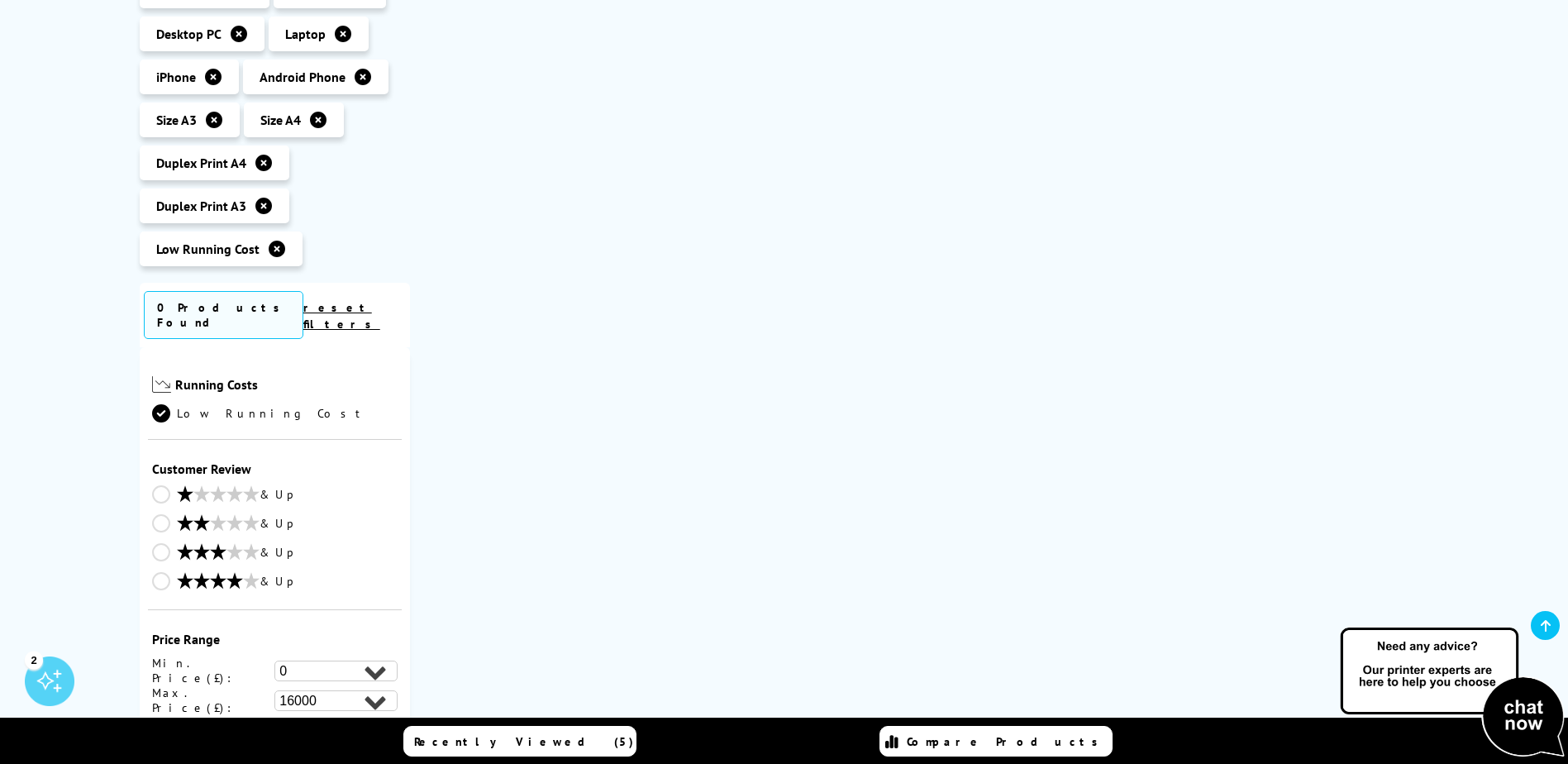
click at [389, 516] on link "& Up" at bounding box center [274, 525] width 246 height 21
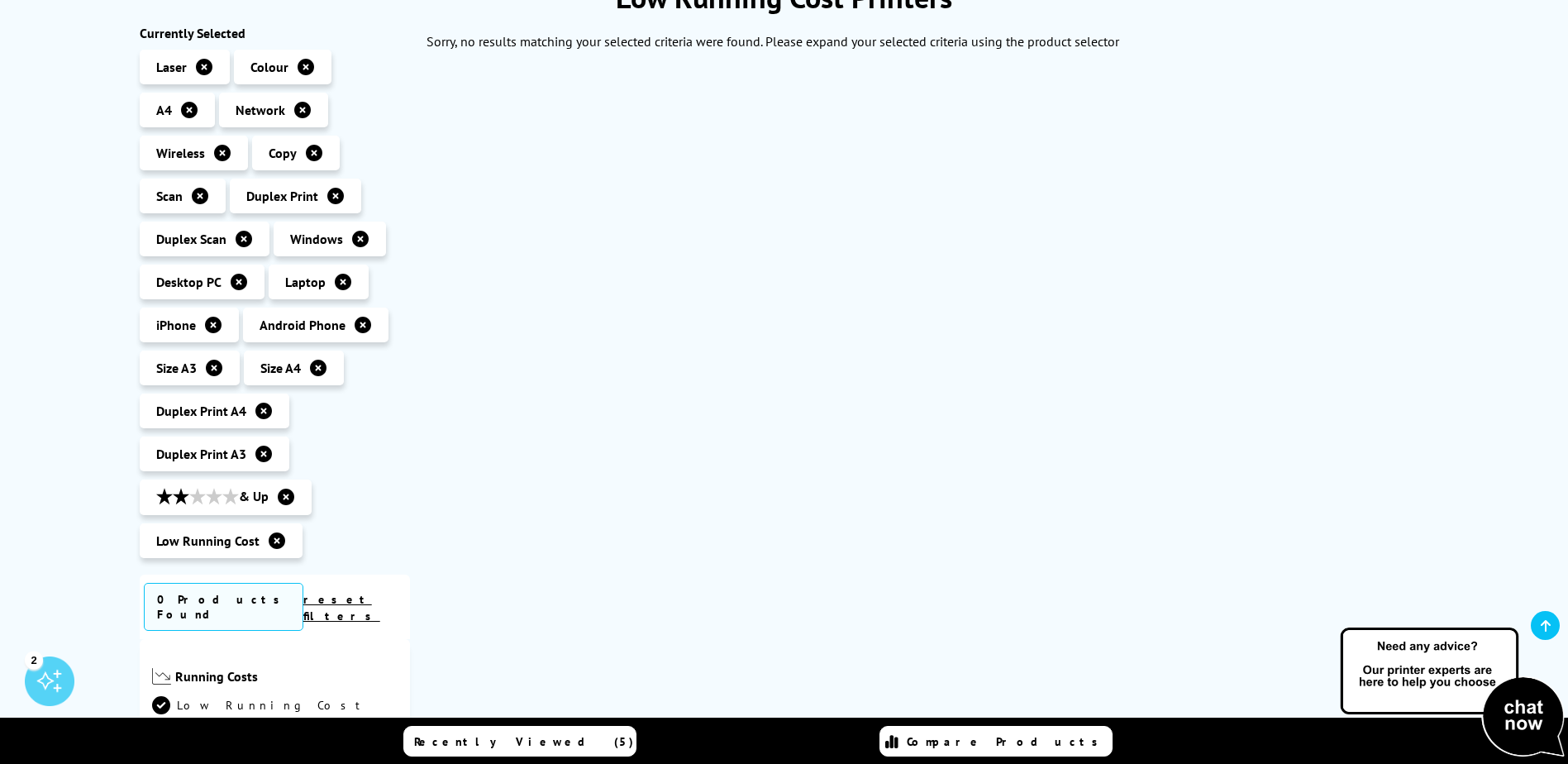
scroll to position [165, 0]
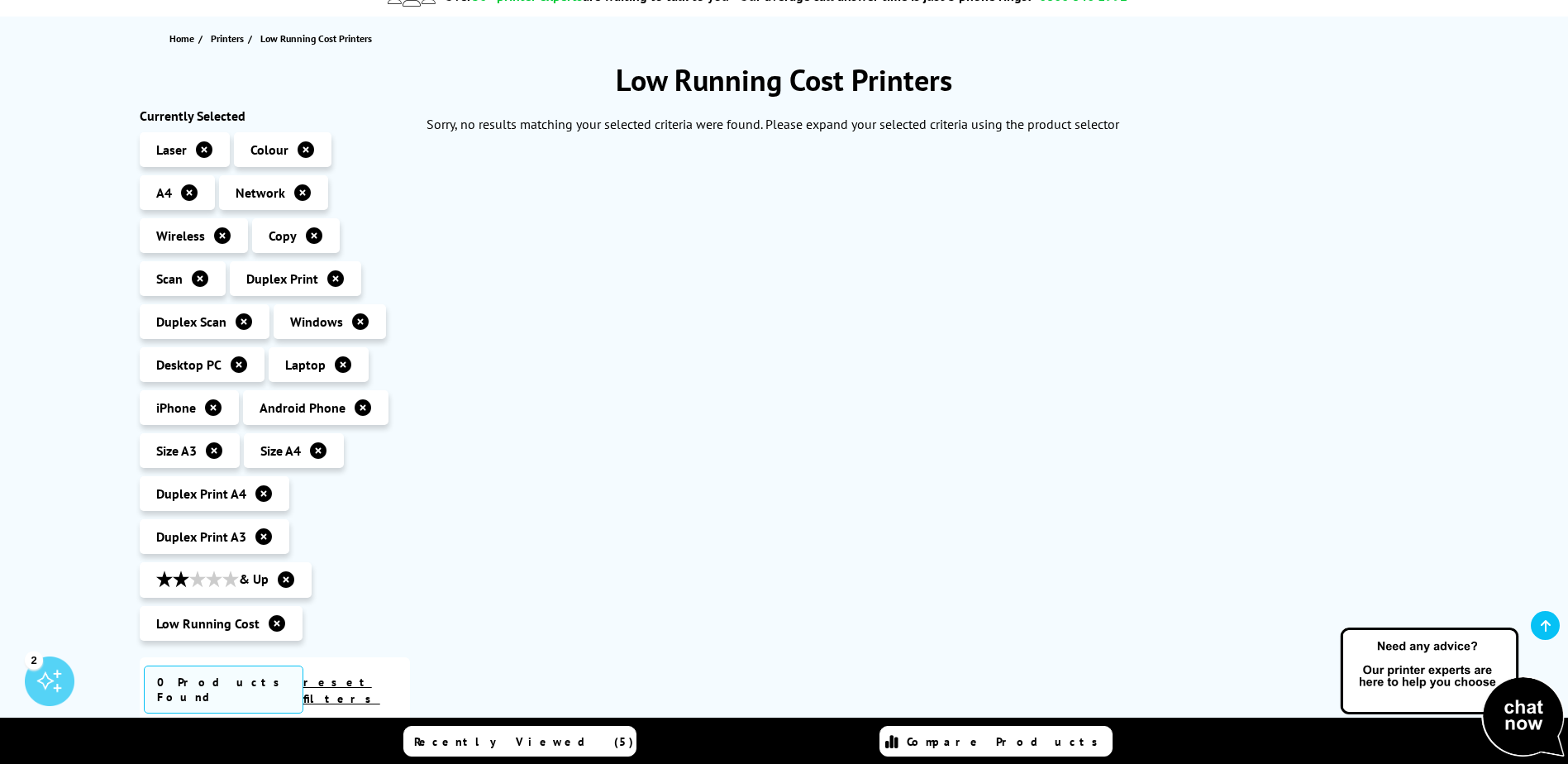
click at [187, 194] on icon at bounding box center [189, 192] width 16 height 16
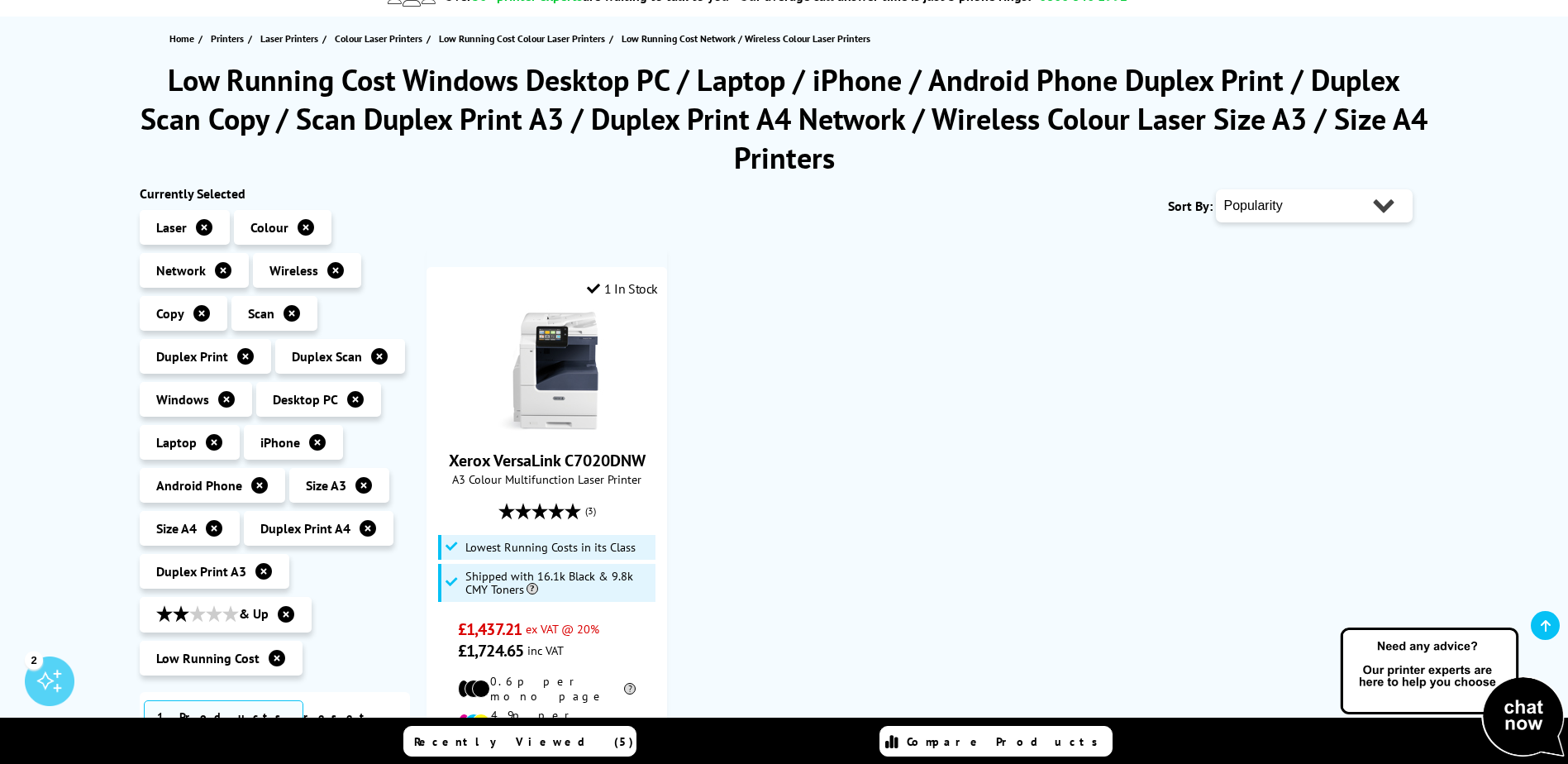
click at [290, 614] on icon at bounding box center [286, 613] width 16 height 16
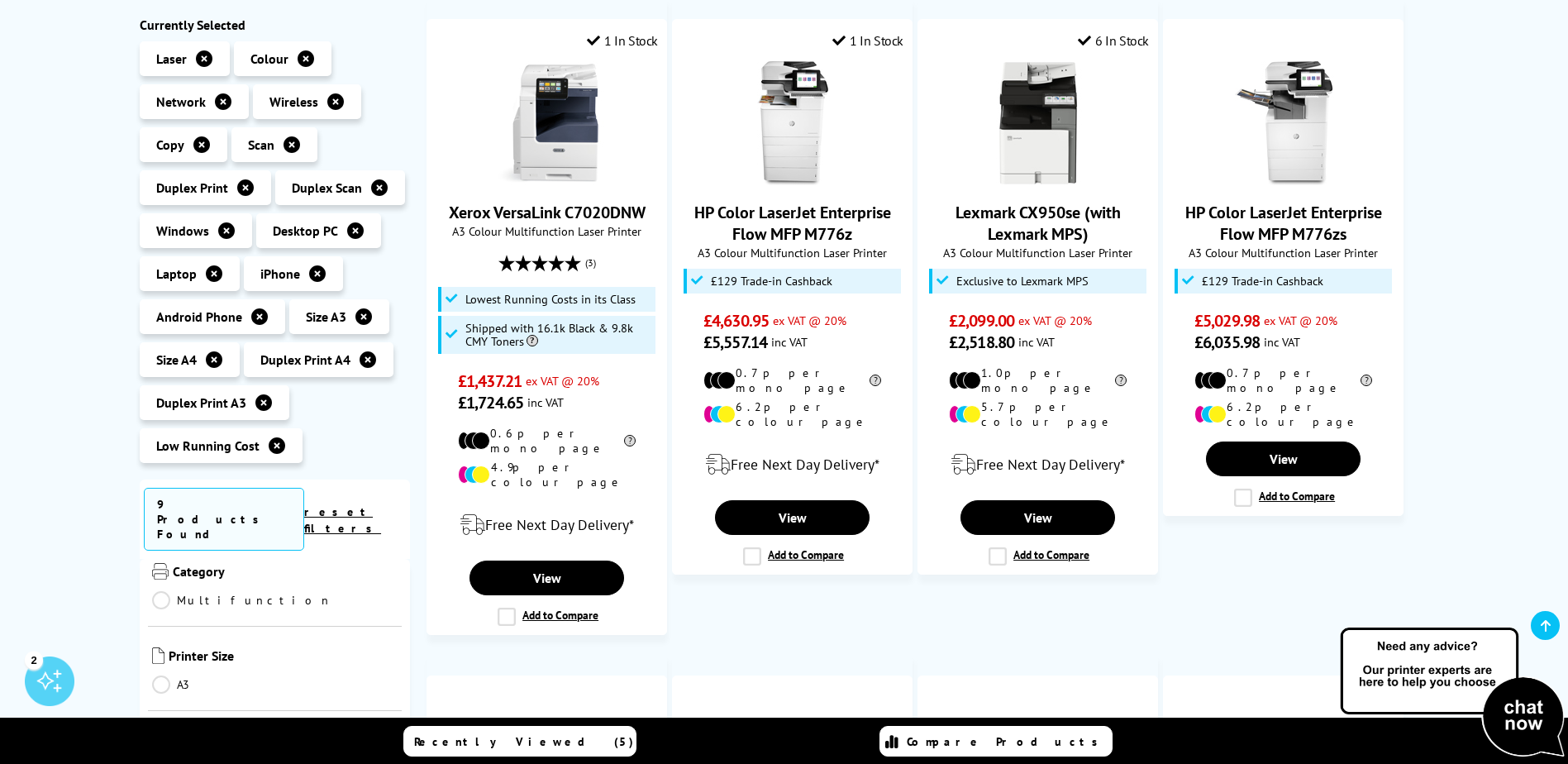
scroll to position [331, 0]
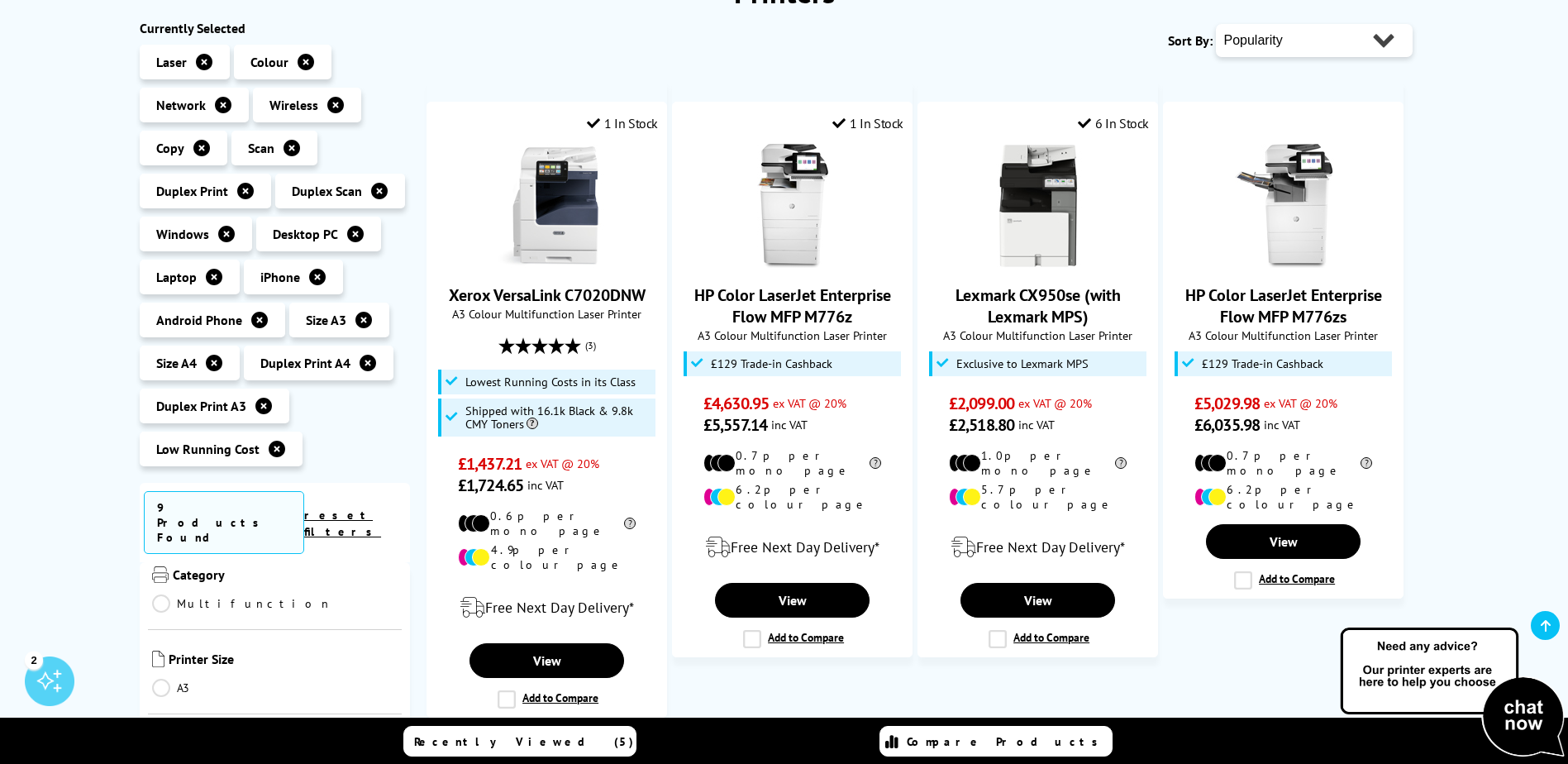
click at [274, 450] on icon at bounding box center [276, 448] width 16 height 16
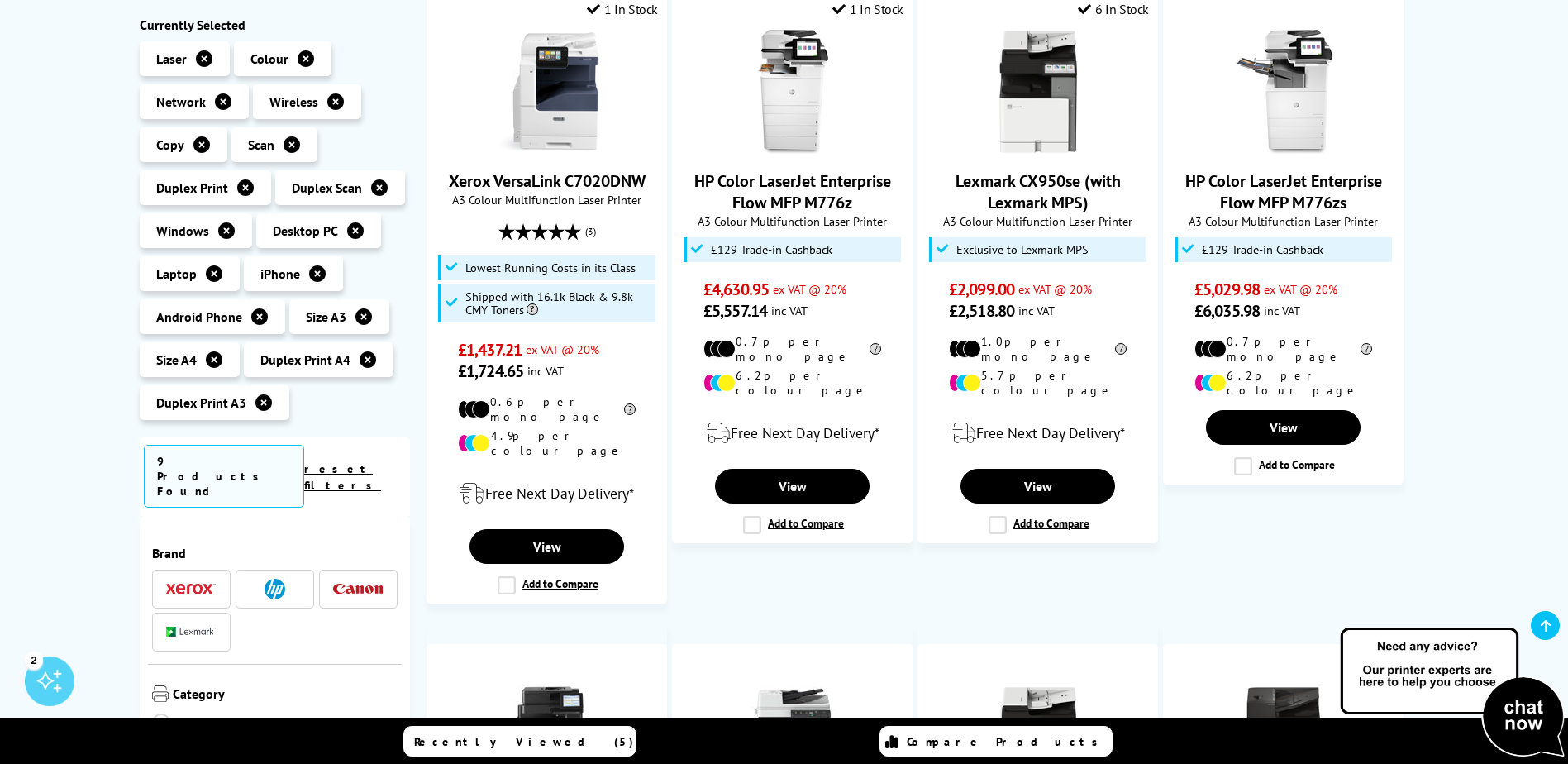
scroll to position [165, 0]
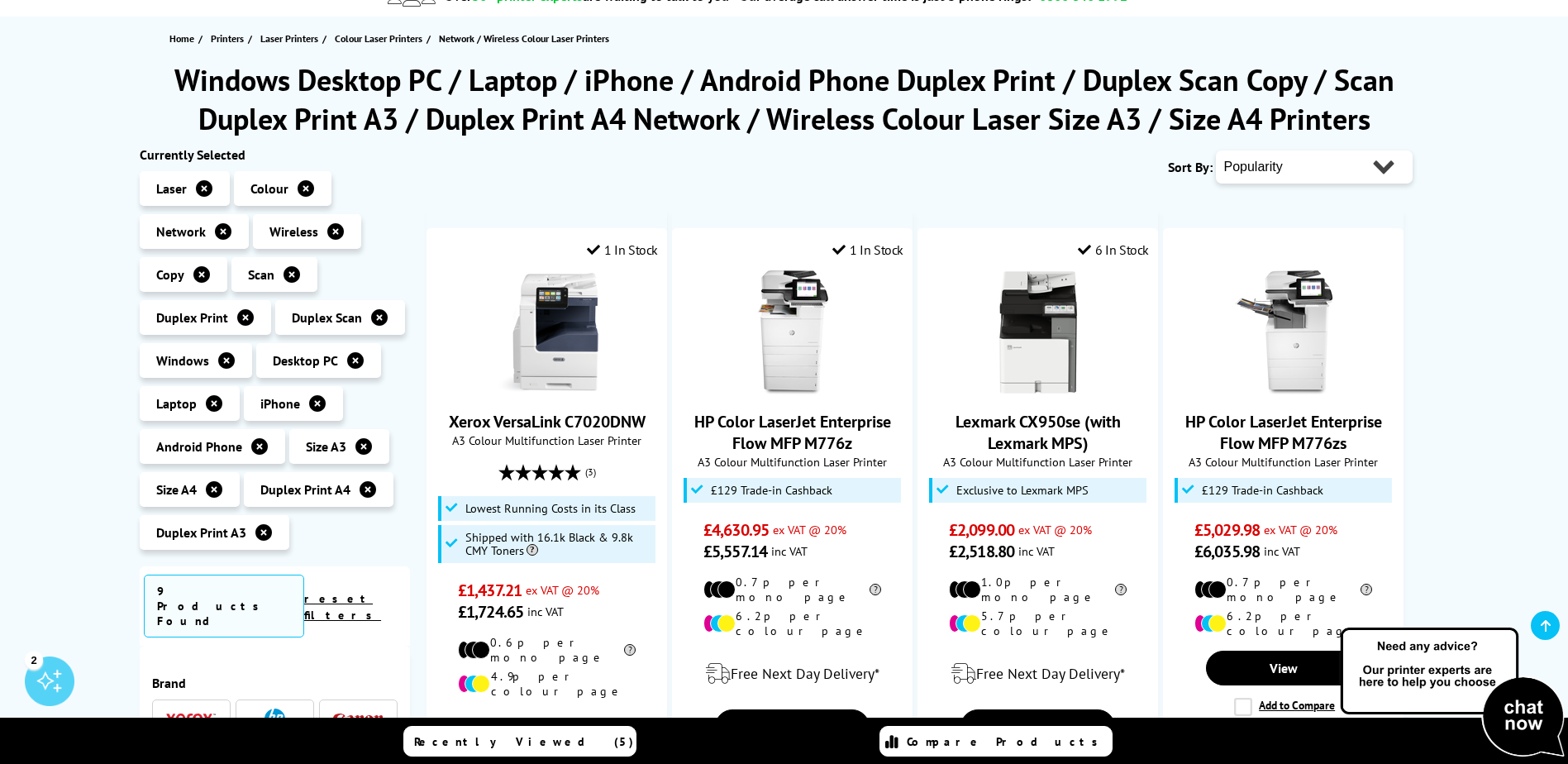
click at [469, 175] on div "Sort By: Popularity Rating Price - Low to High Price - High to Low Running Cost…" at bounding box center [919, 167] width 986 height 41
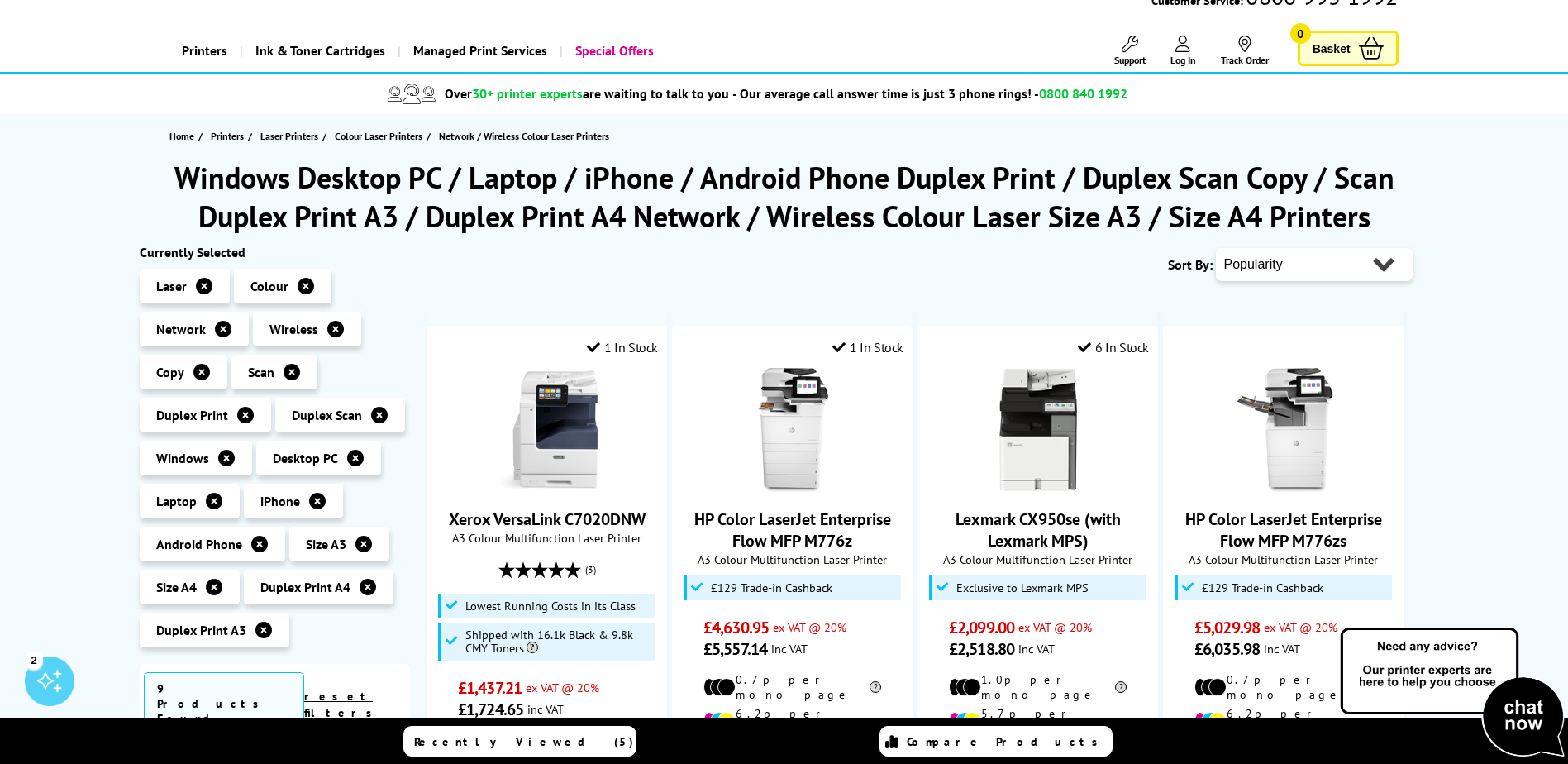
scroll to position [0, 0]
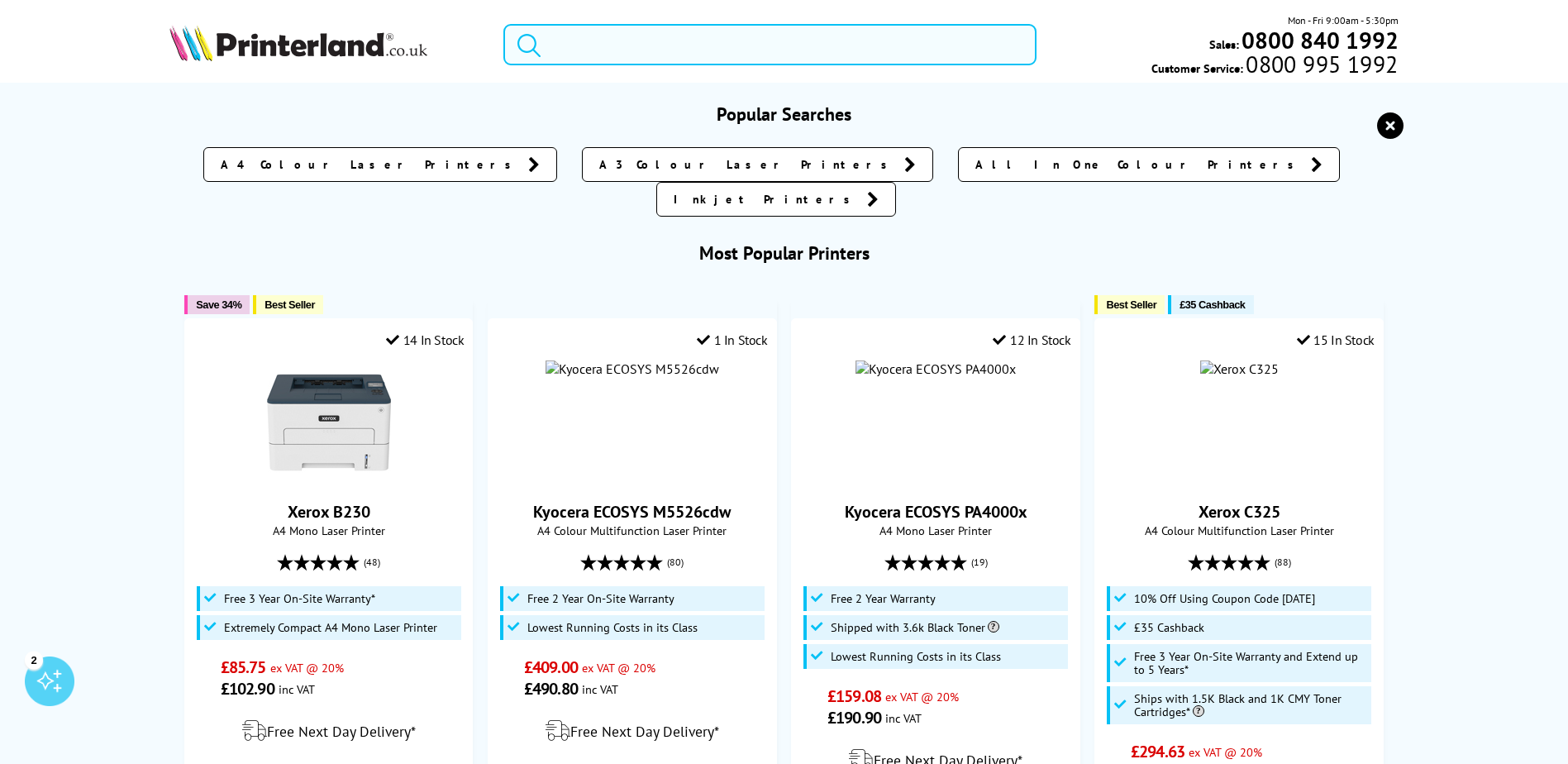
click at [621, 50] on input "search" at bounding box center [770, 45] width 534 height 41
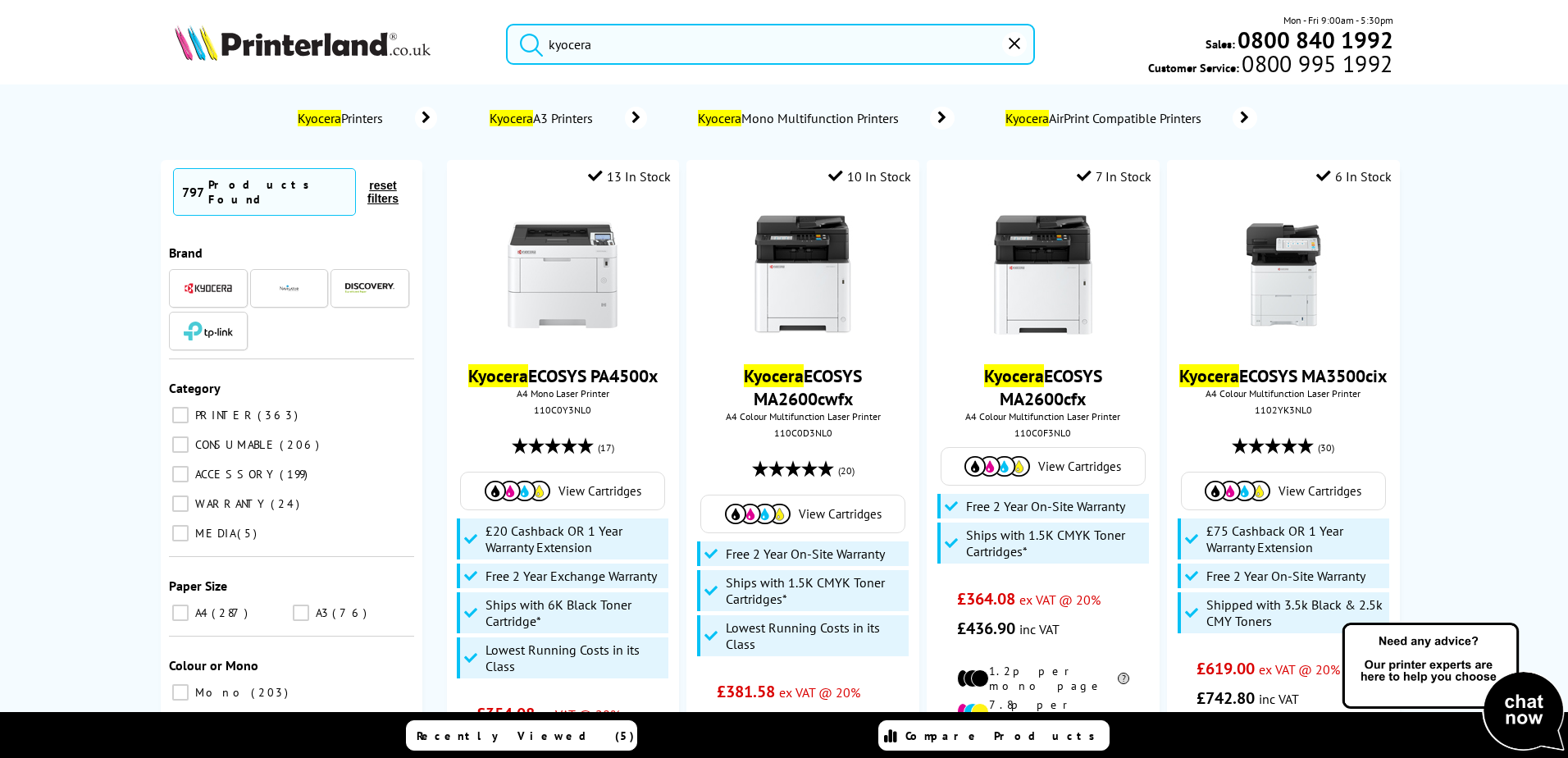
type input "kyocera"
click at [507, 24] on button "submit" at bounding box center [527, 42] width 41 height 36
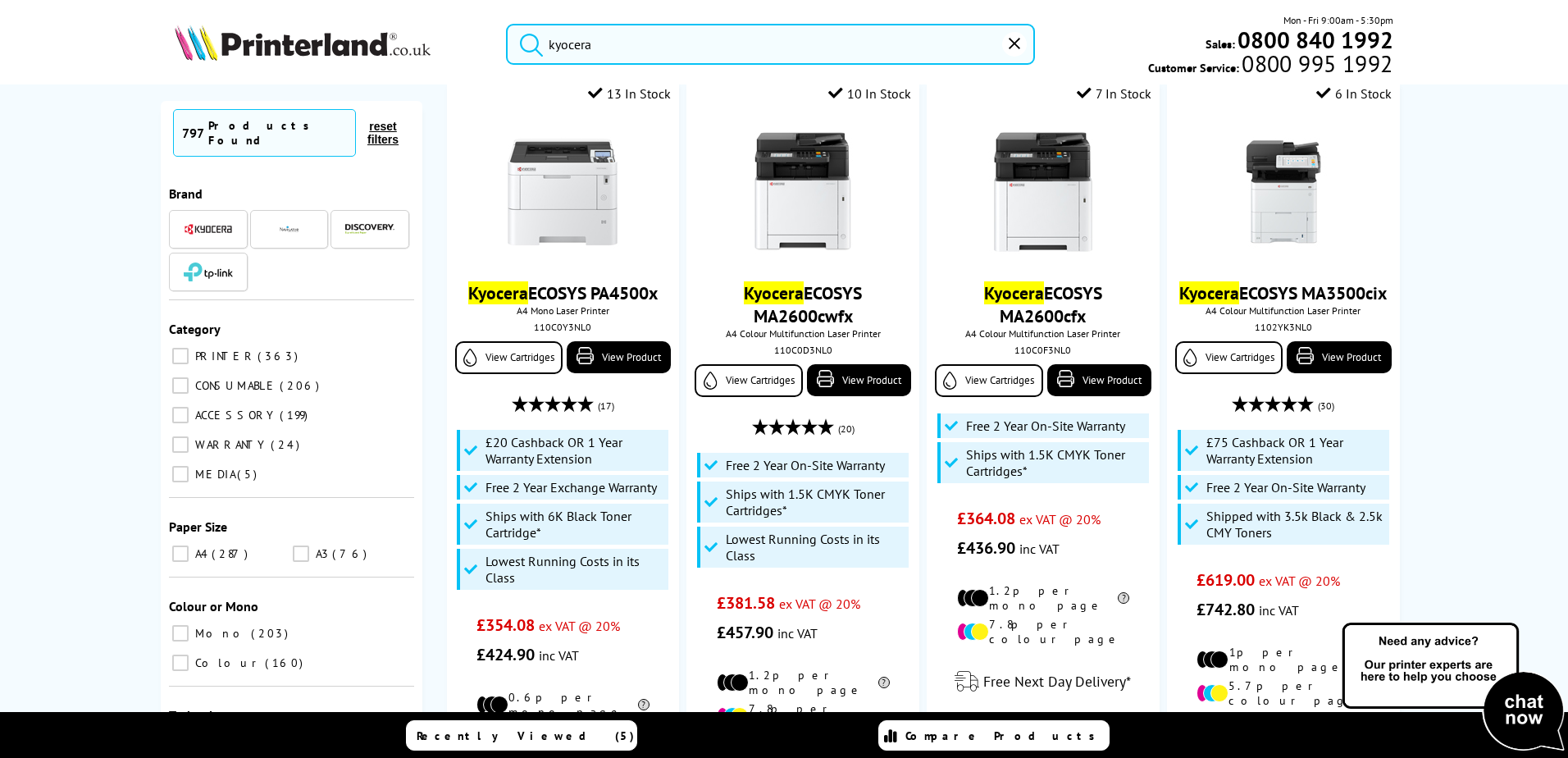
scroll to position [82, 0]
click at [173, 348] on input "PRINTER 363" at bounding box center [180, 356] width 16 height 16
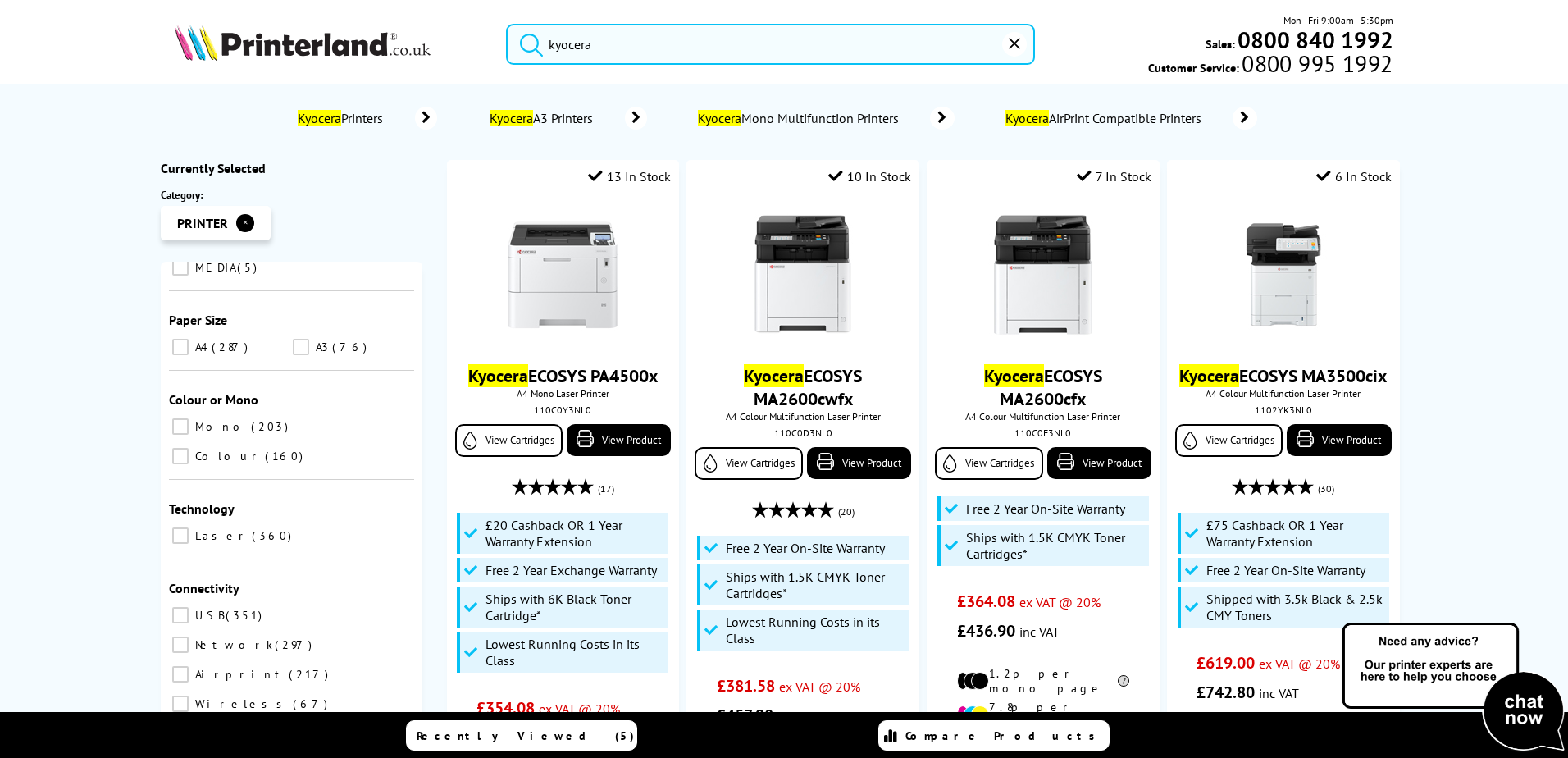
scroll to position [328, 0]
click at [189, 444] on input "Colour 160" at bounding box center [180, 452] width 16 height 16
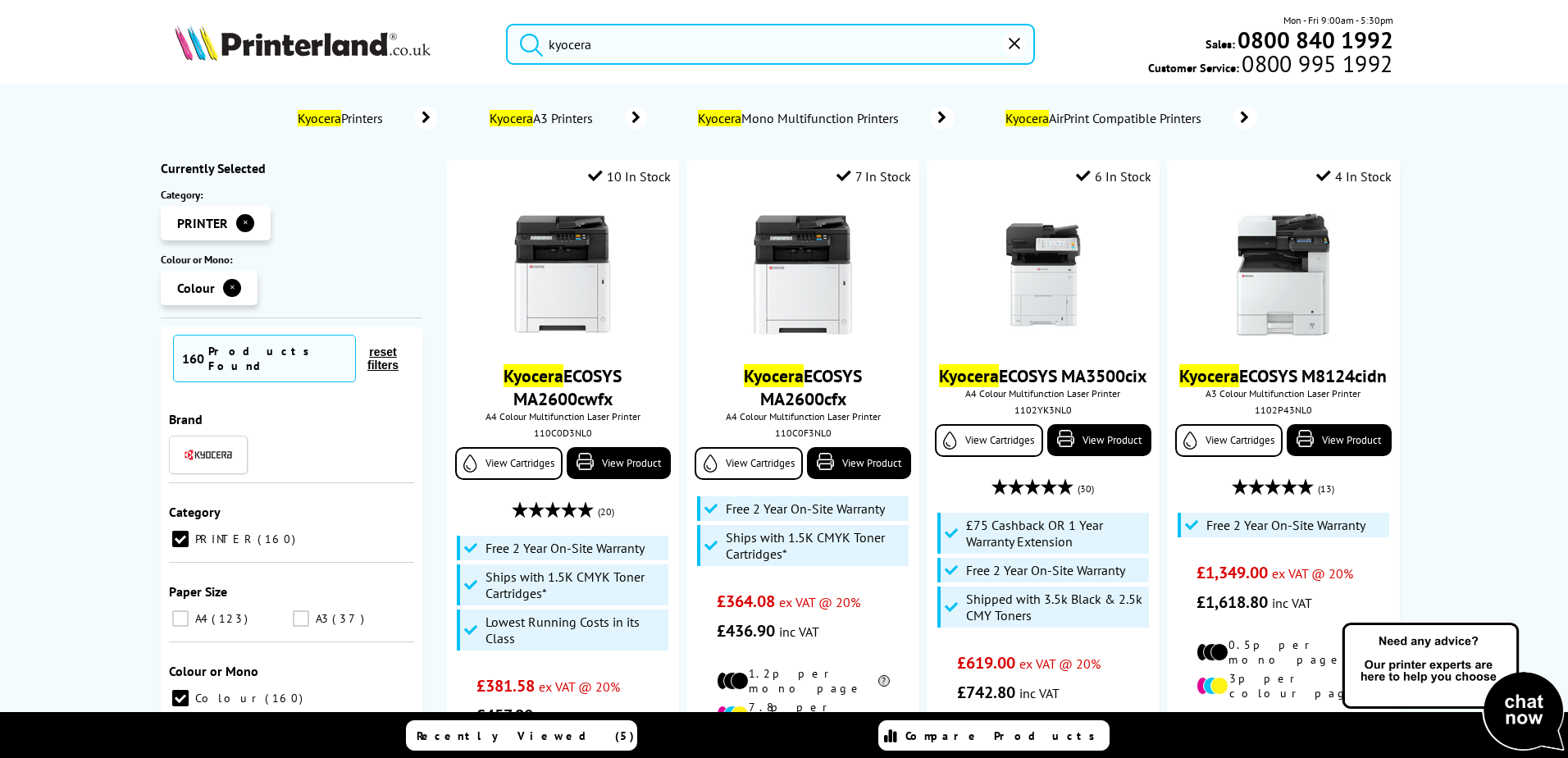
click at [293, 610] on input "A3 37" at bounding box center [300, 618] width 16 height 16
checkbox input "true"
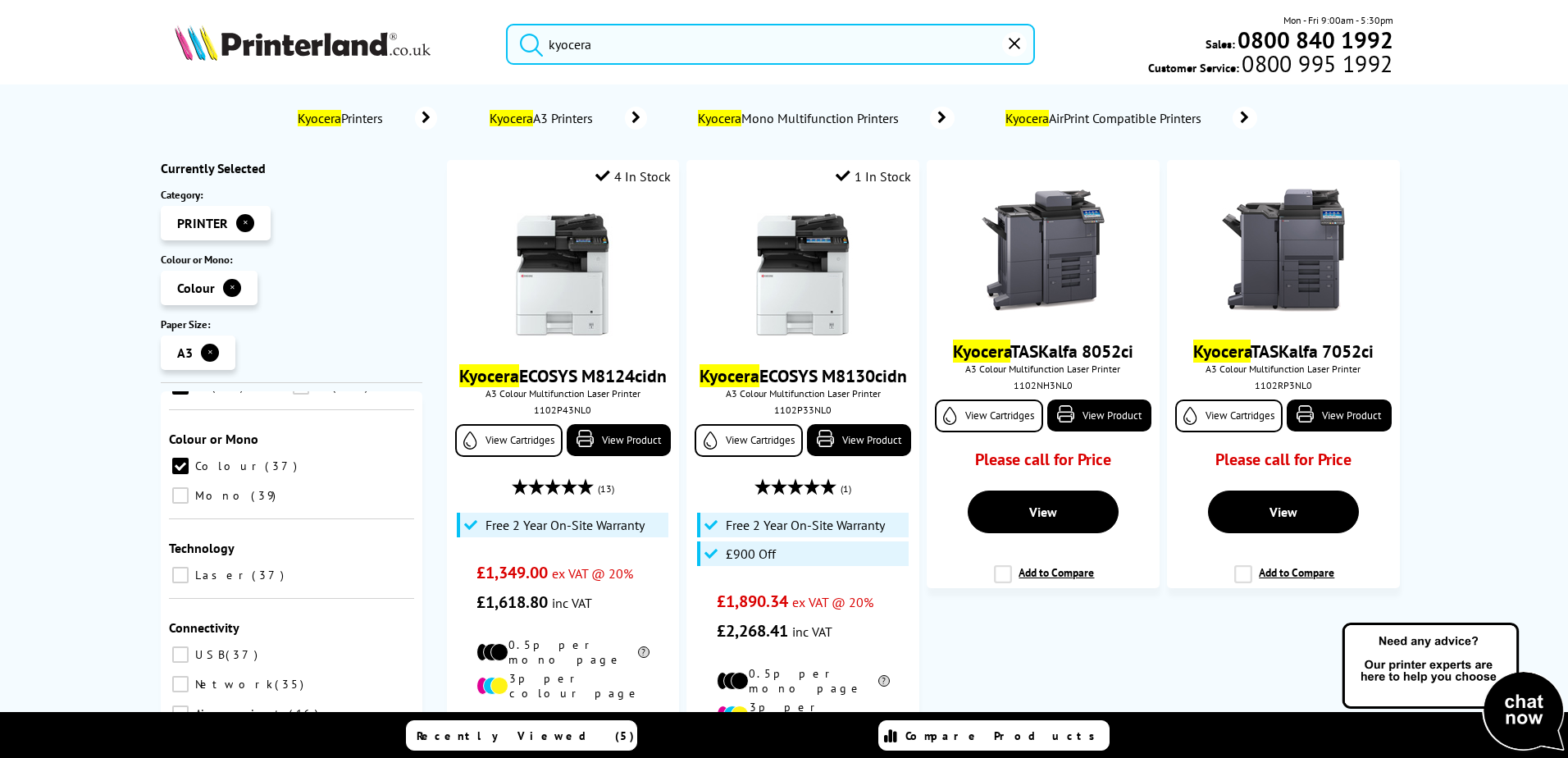
scroll to position [299, 0]
click at [189, 733] on input "Wireless 4" at bounding box center [180, 741] width 16 height 16
checkbox input "true"
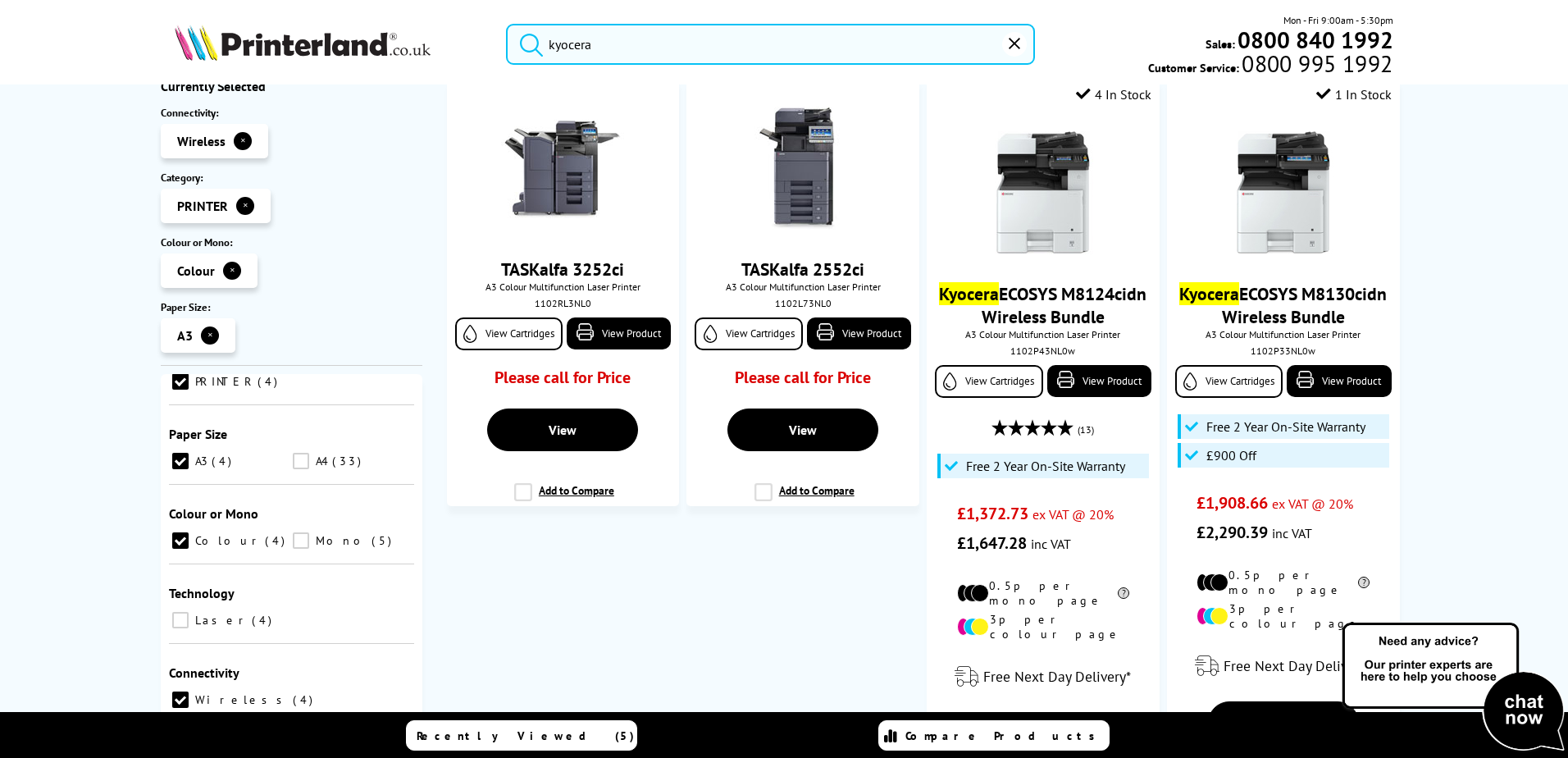
scroll to position [269, 0]
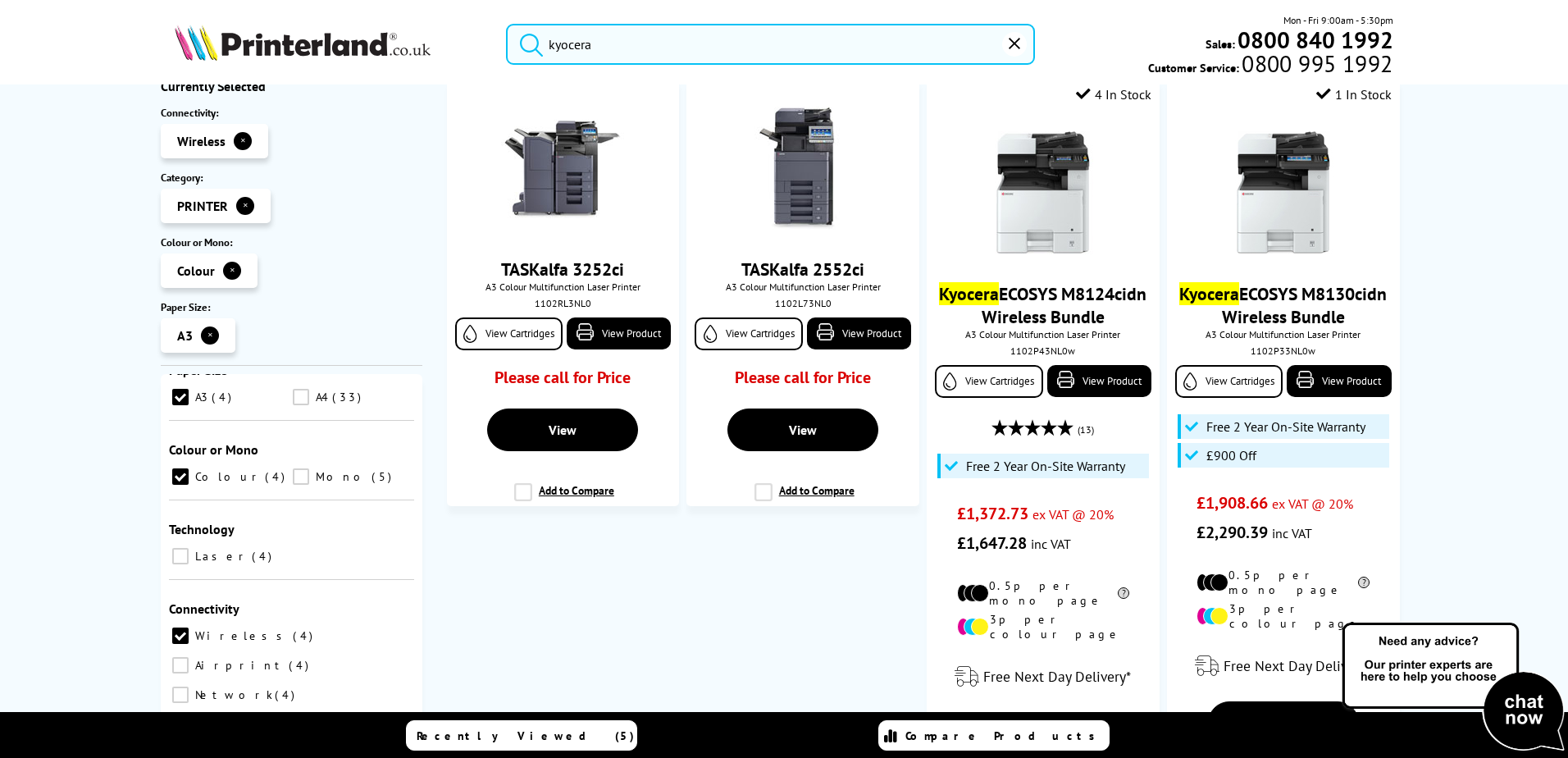
click at [234, 136] on button "✕" at bounding box center [242, 140] width 18 height 18
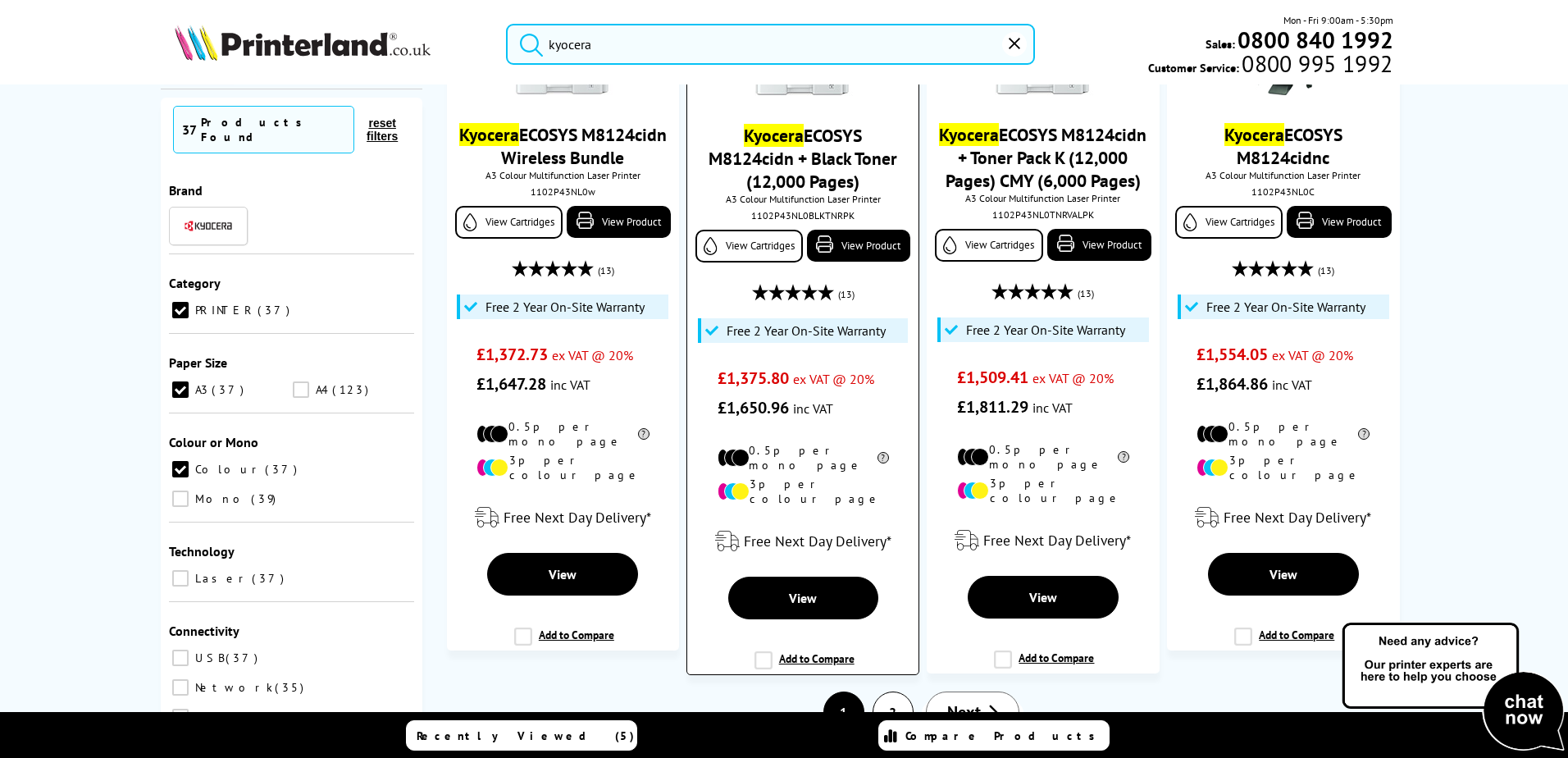
scroll to position [2421, 0]
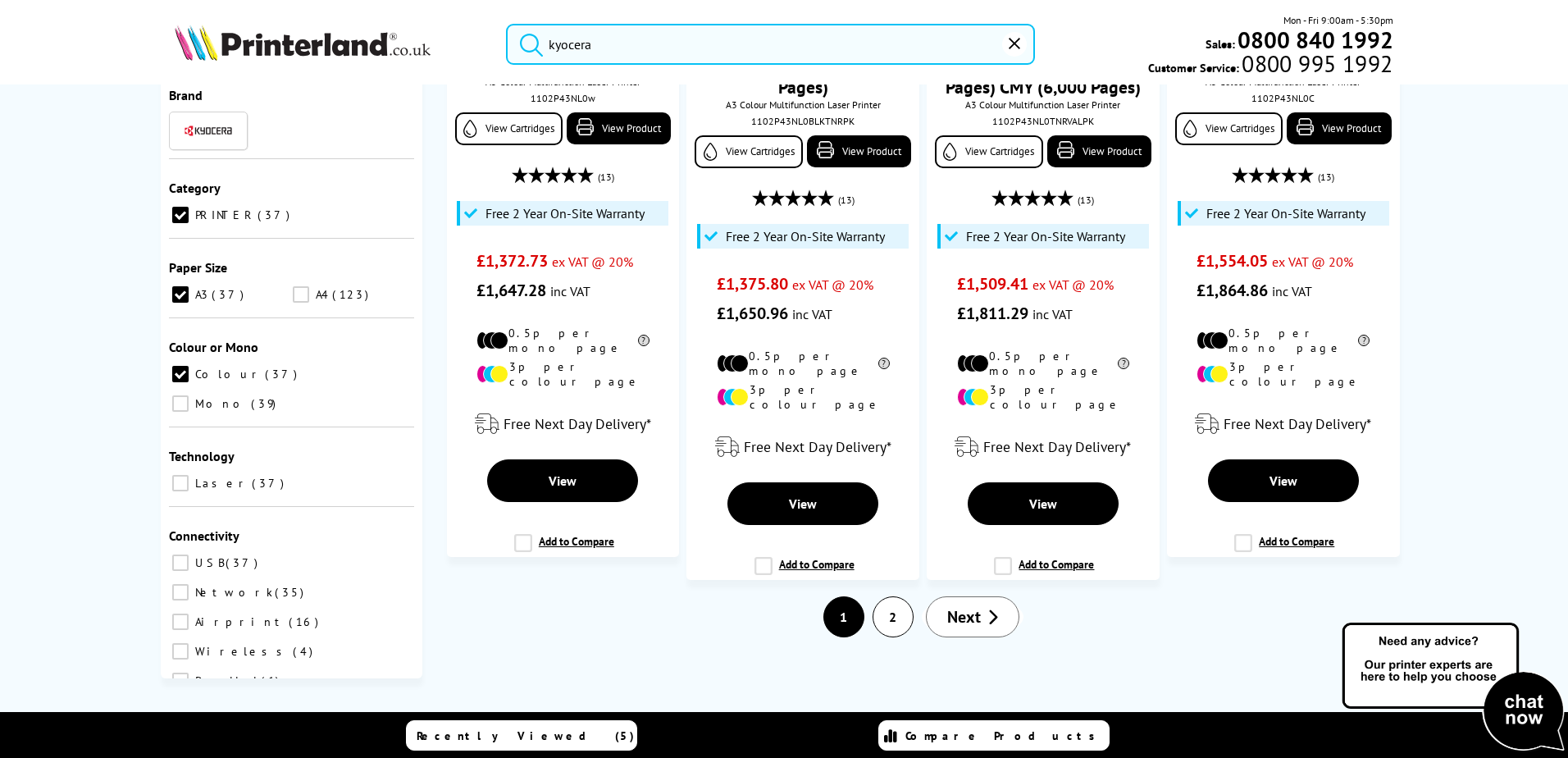
click at [885, 624] on link "2" at bounding box center [892, 617] width 39 height 39
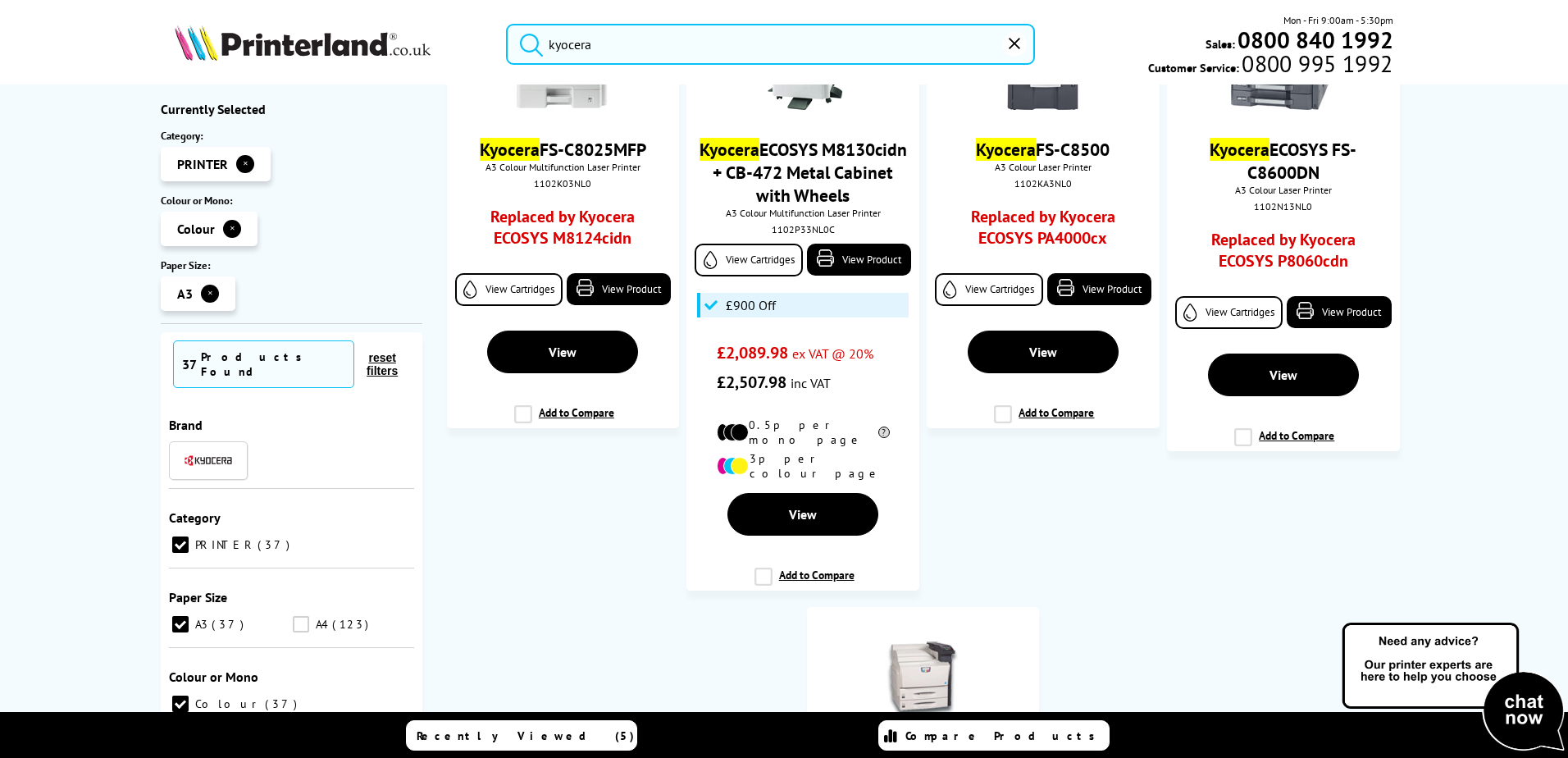
scroll to position [2595, 0]
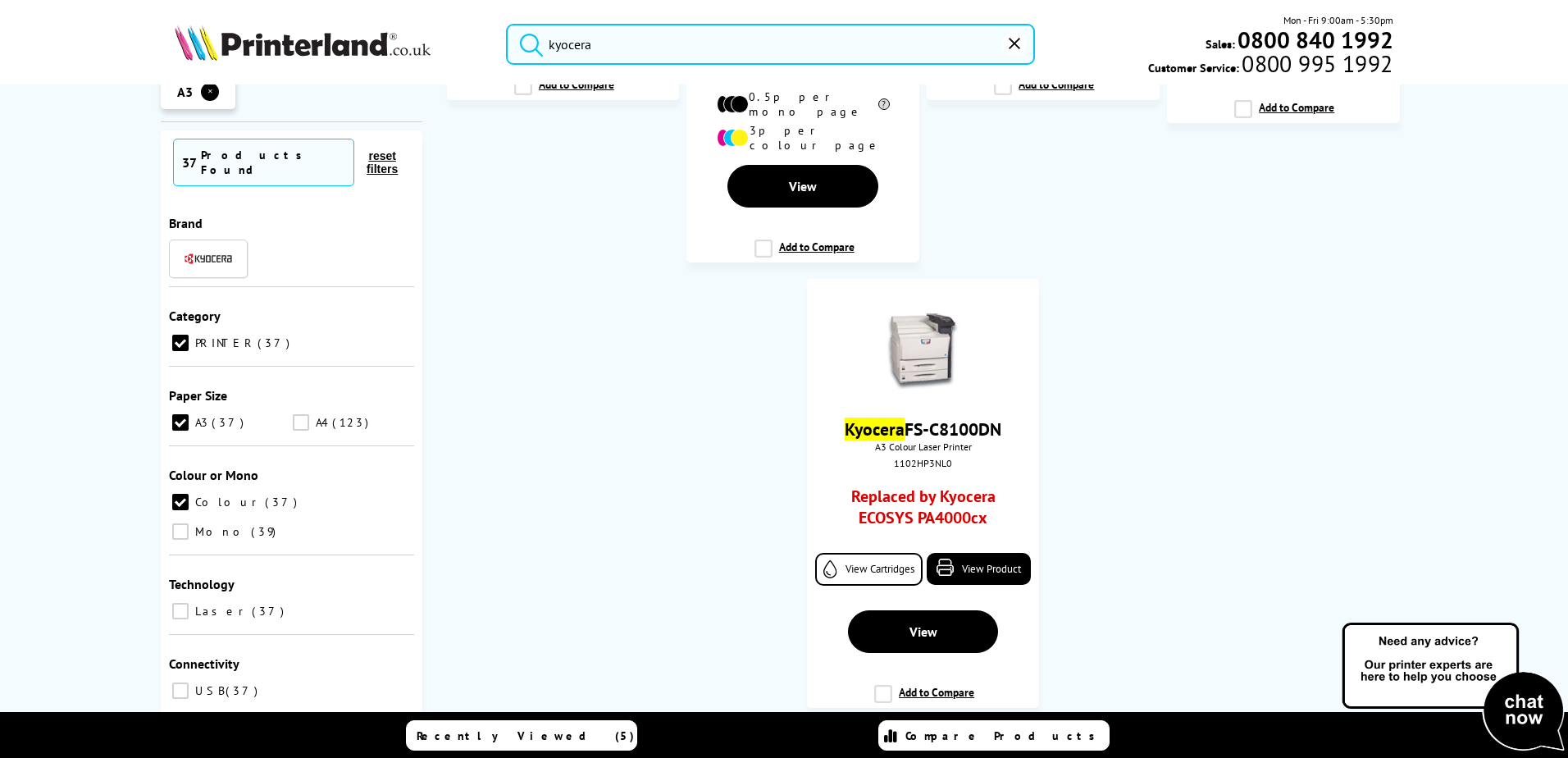
click at [934, 725] on link "1" at bounding box center [952, 744] width 39 height 39
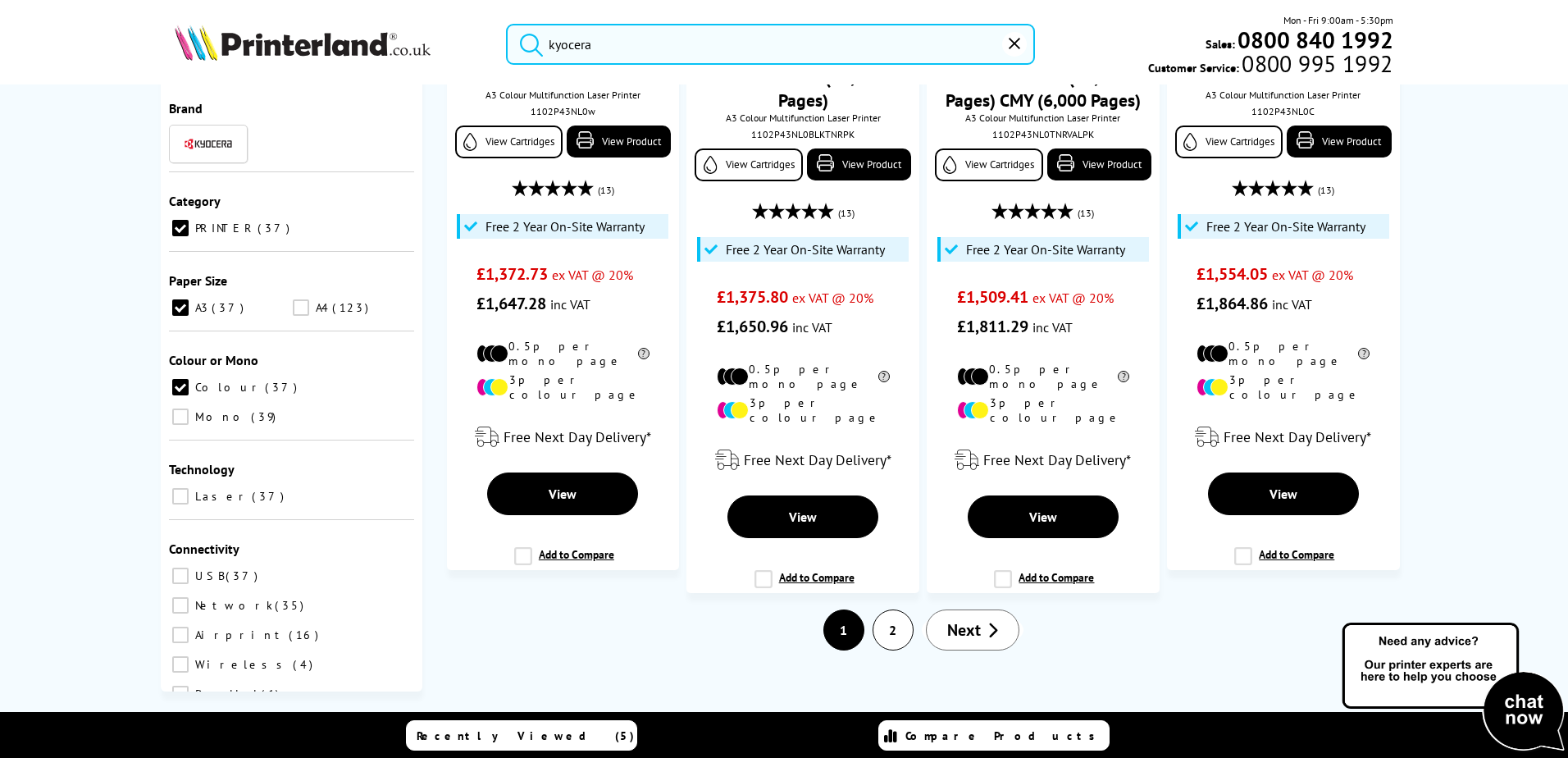
scroll to position [2421, 0]
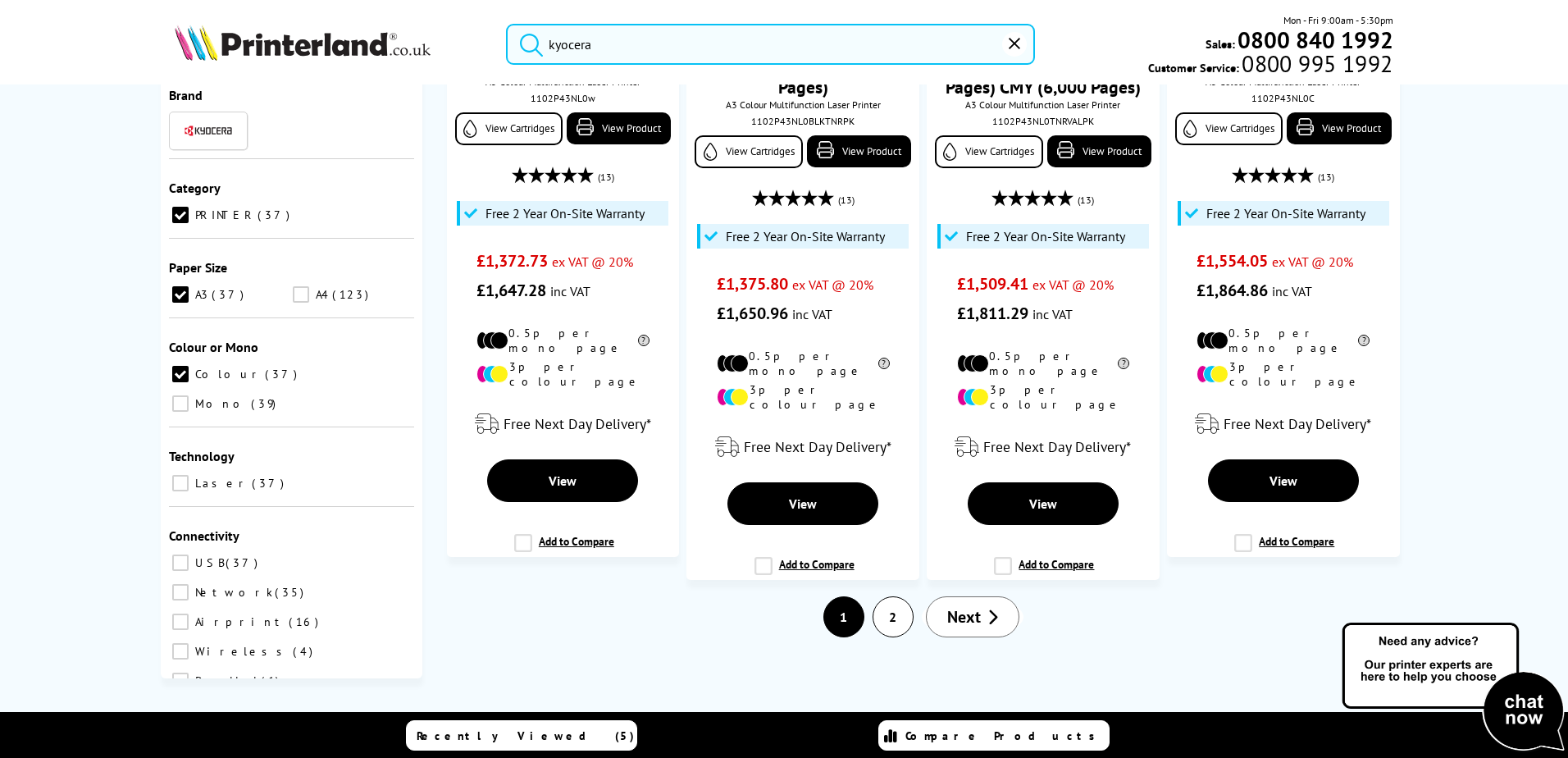
click at [884, 624] on link "2" at bounding box center [892, 617] width 39 height 39
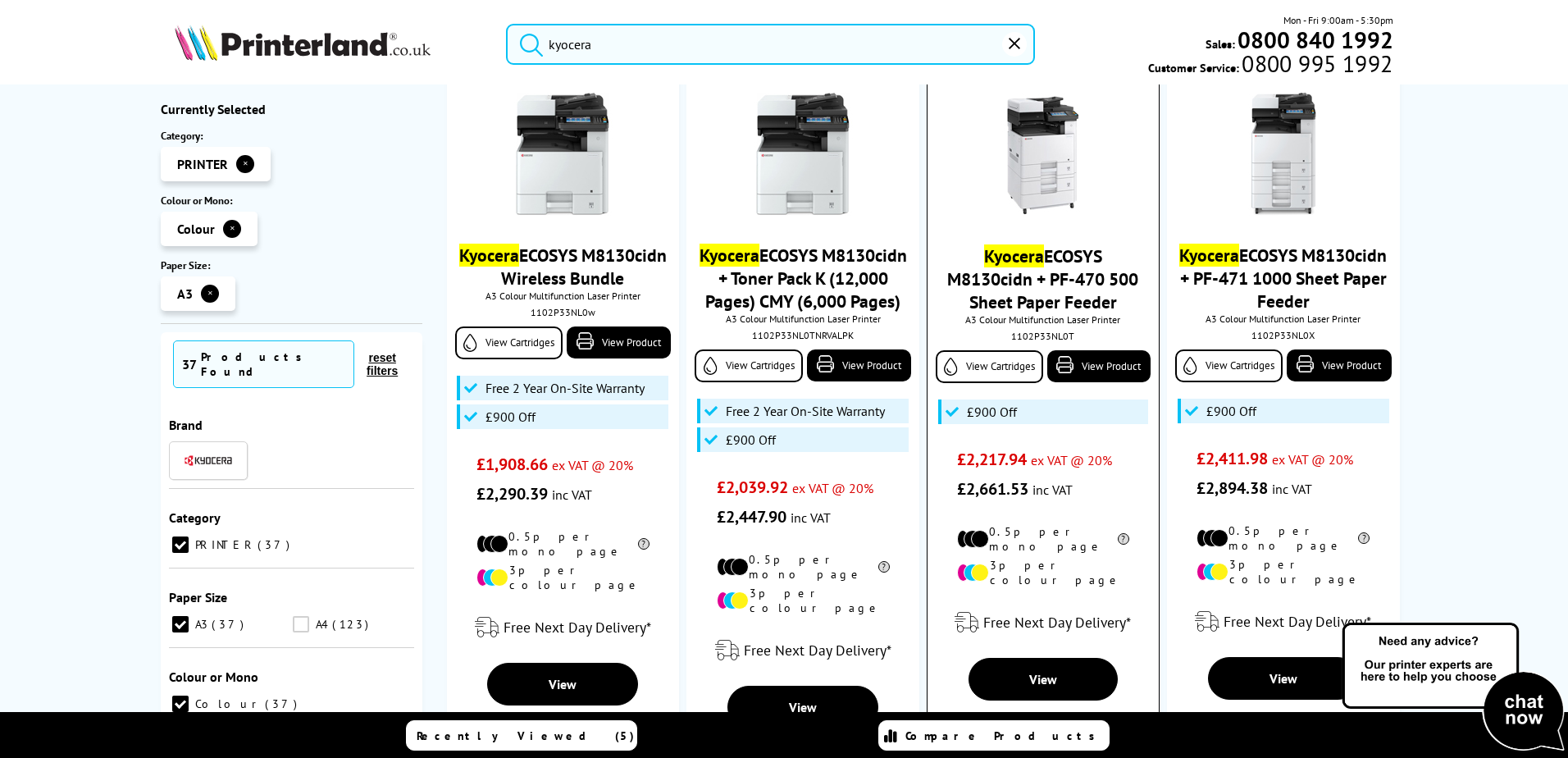
scroll to position [901, 0]
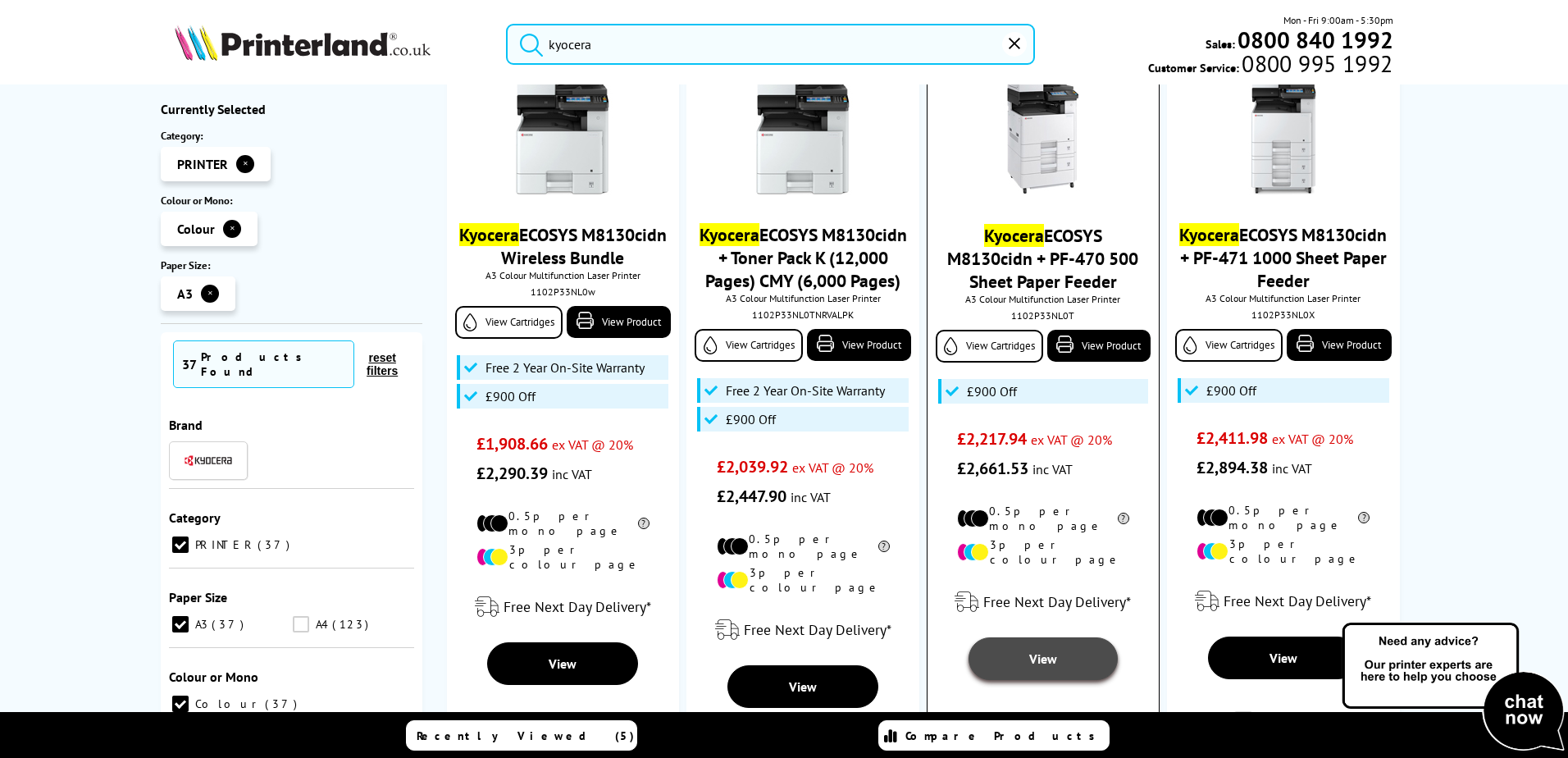
click at [1051, 650] on span "View" at bounding box center [1043, 658] width 28 height 16
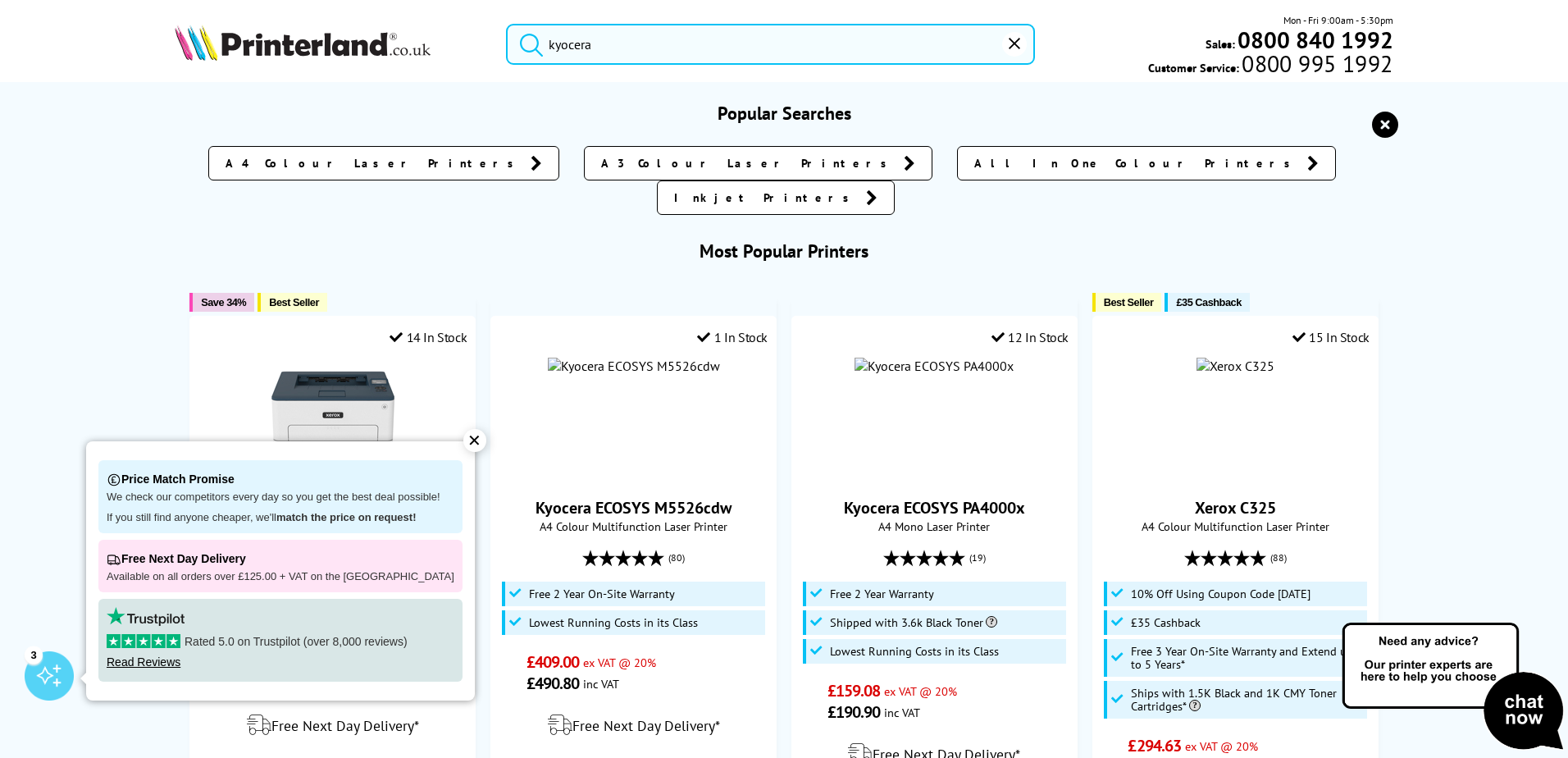
click at [641, 41] on input "kyocera" at bounding box center [771, 44] width 529 height 41
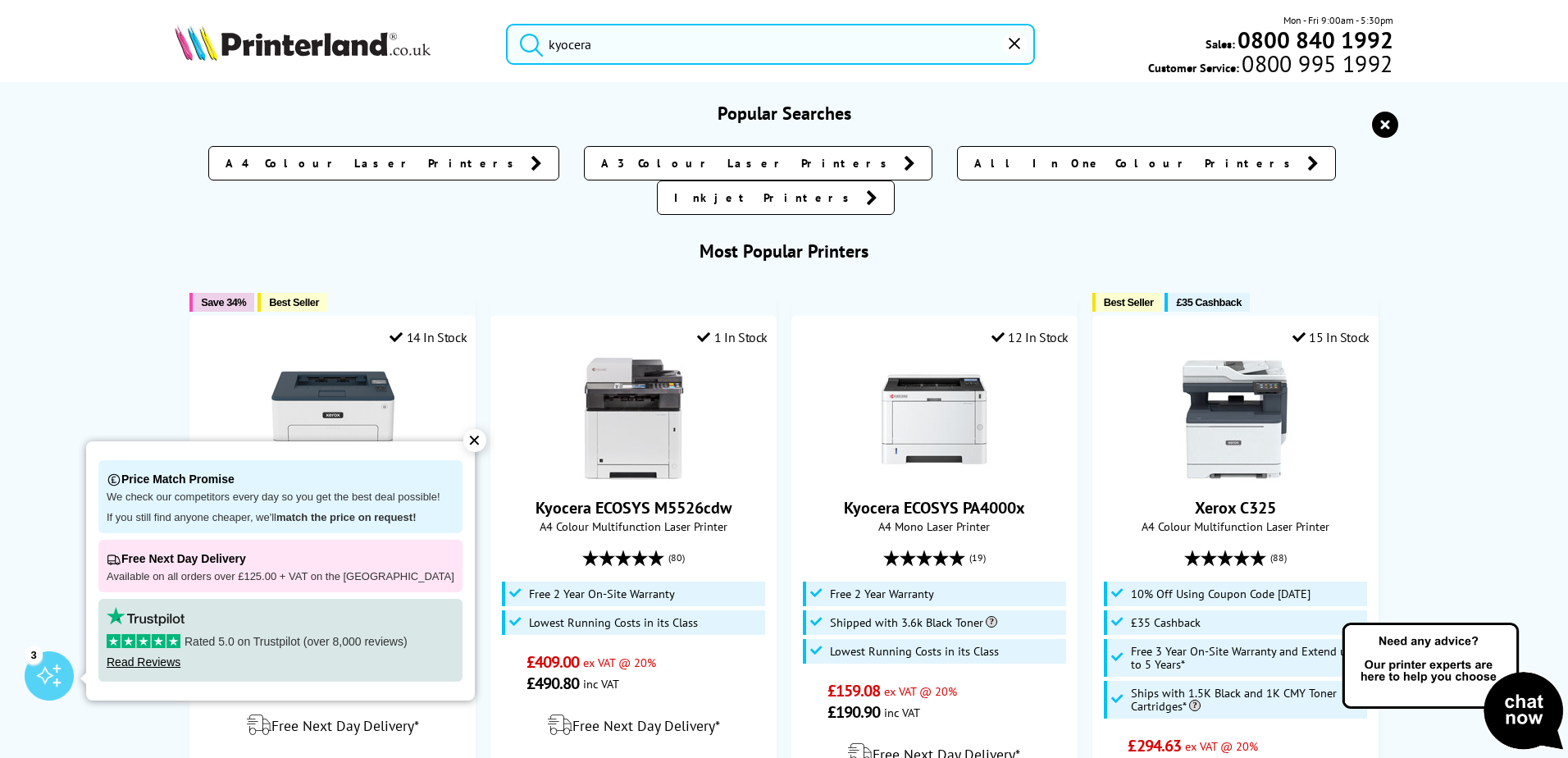
click at [507, 24] on button "submit" at bounding box center [527, 42] width 41 height 36
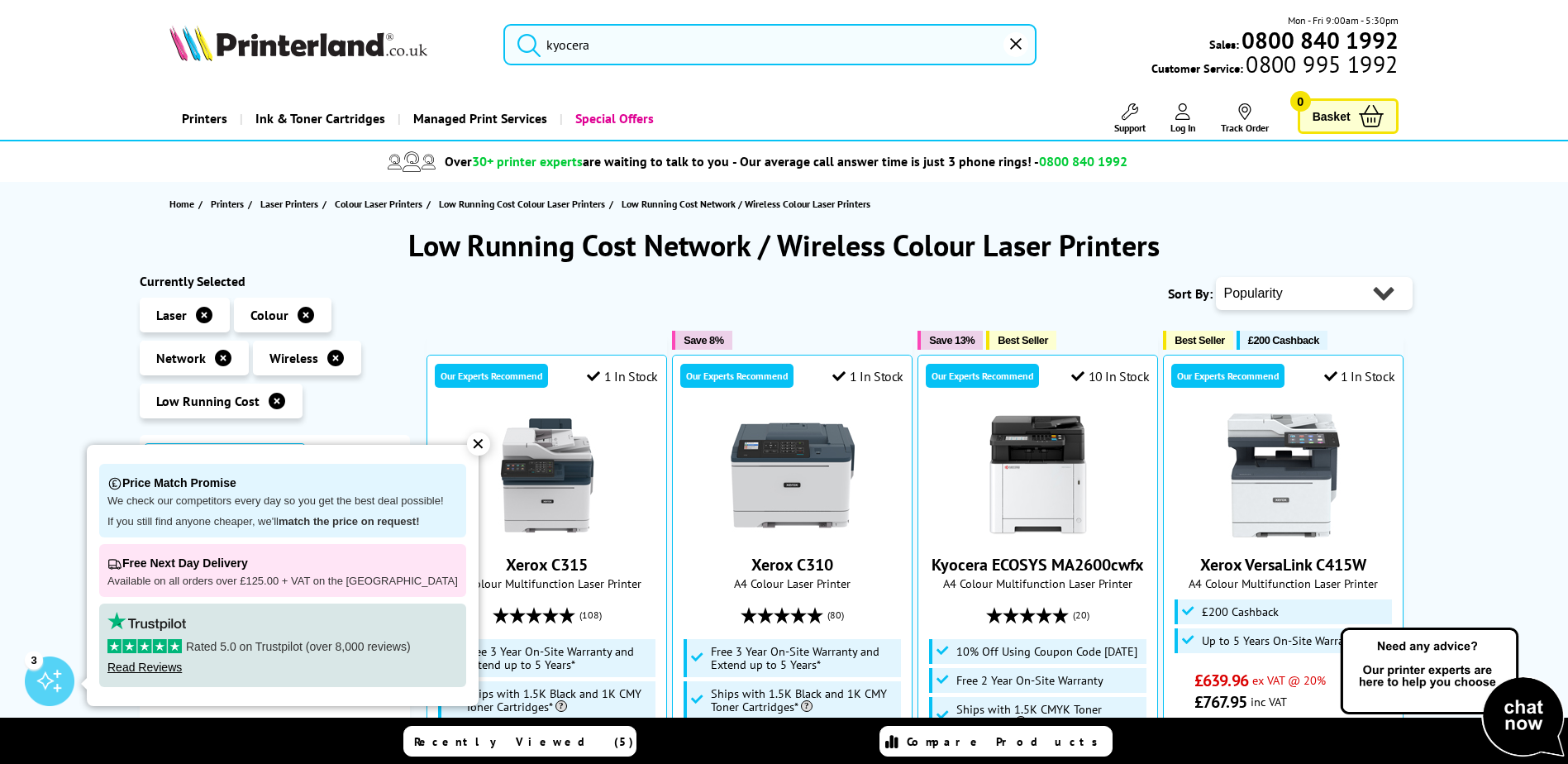
click at [467, 444] on div "✕" at bounding box center [479, 443] width 23 height 23
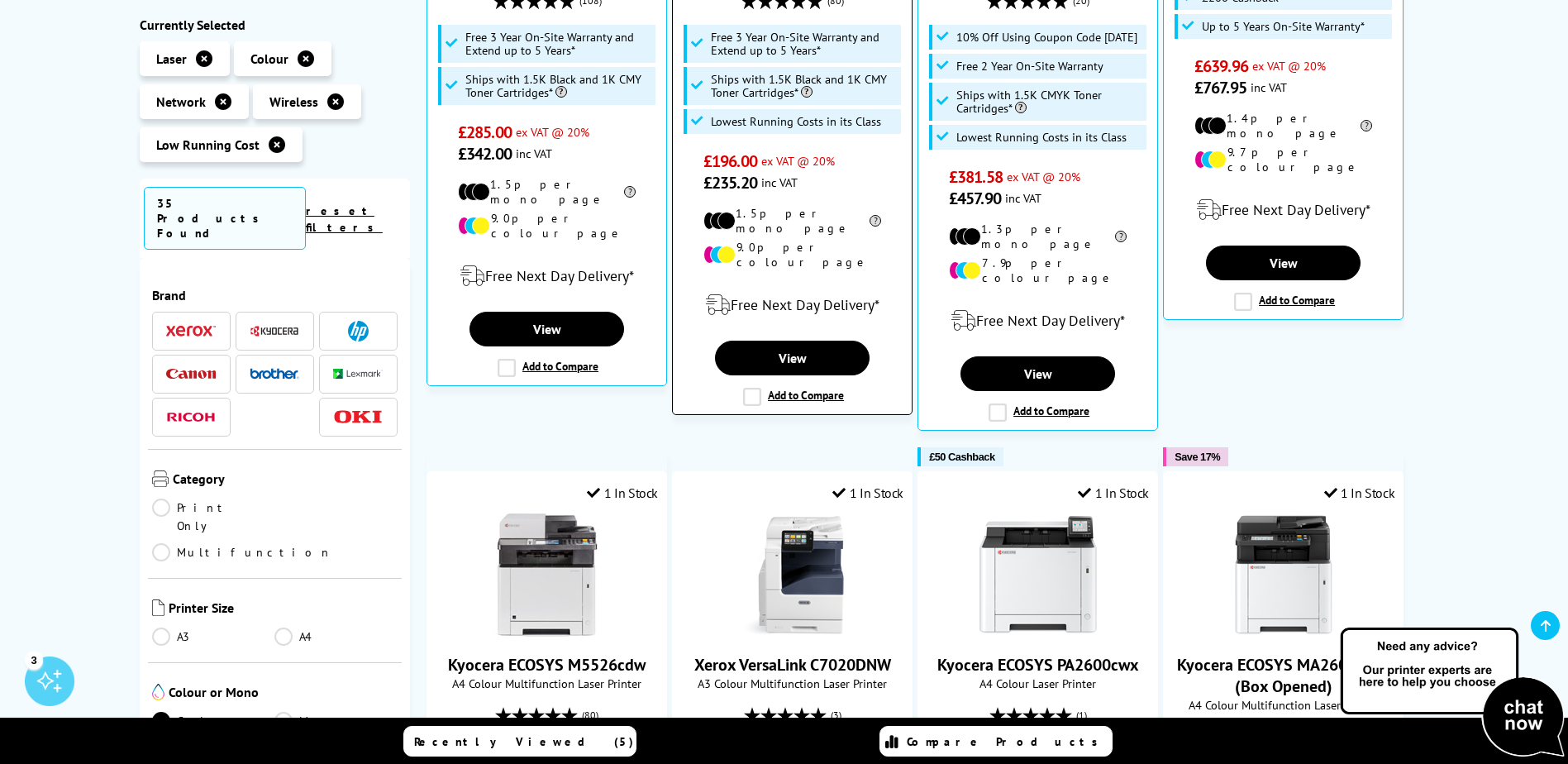
scroll to position [579, 0]
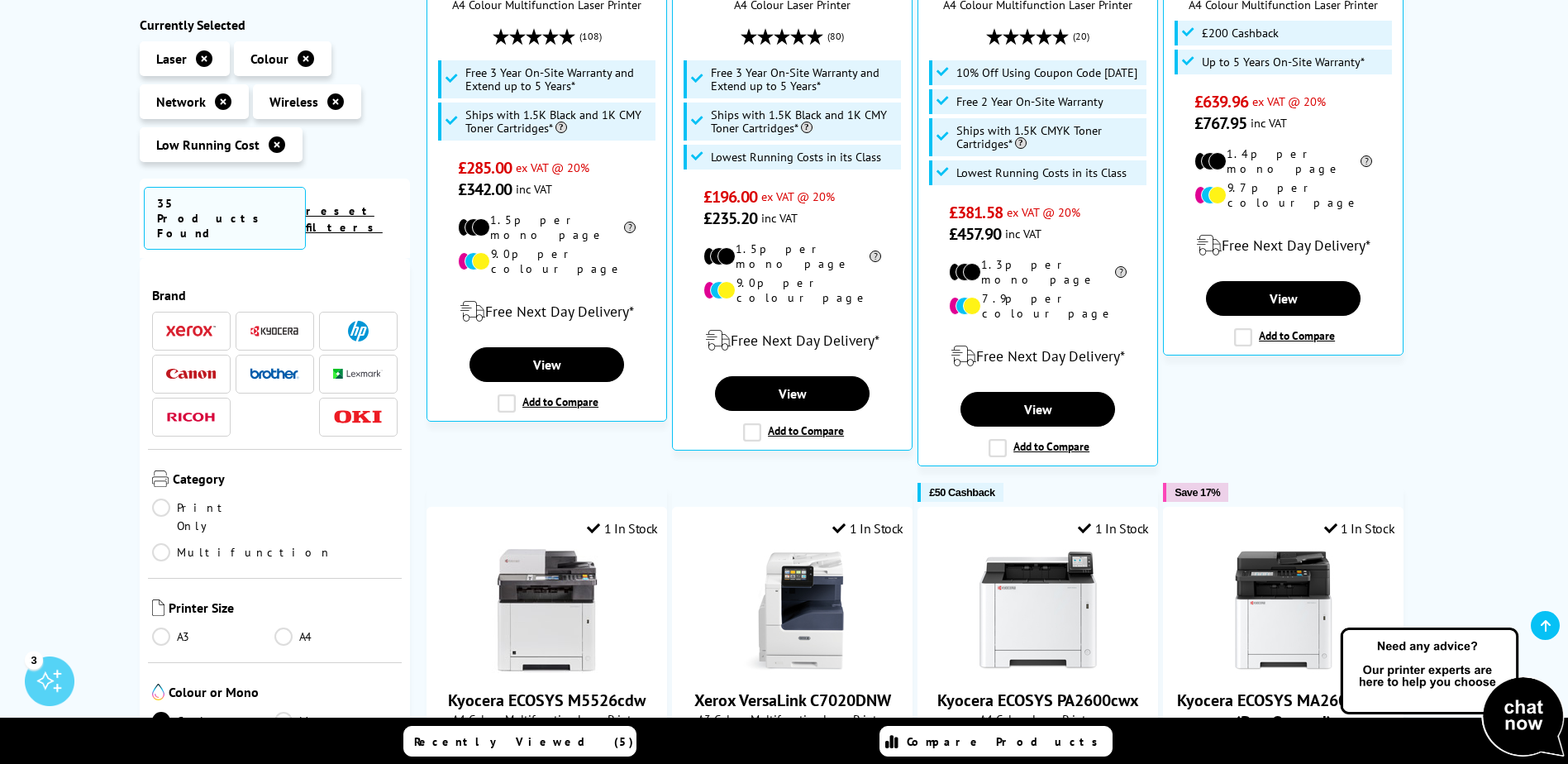
click at [205, 57] on icon at bounding box center [203, 58] width 16 height 16
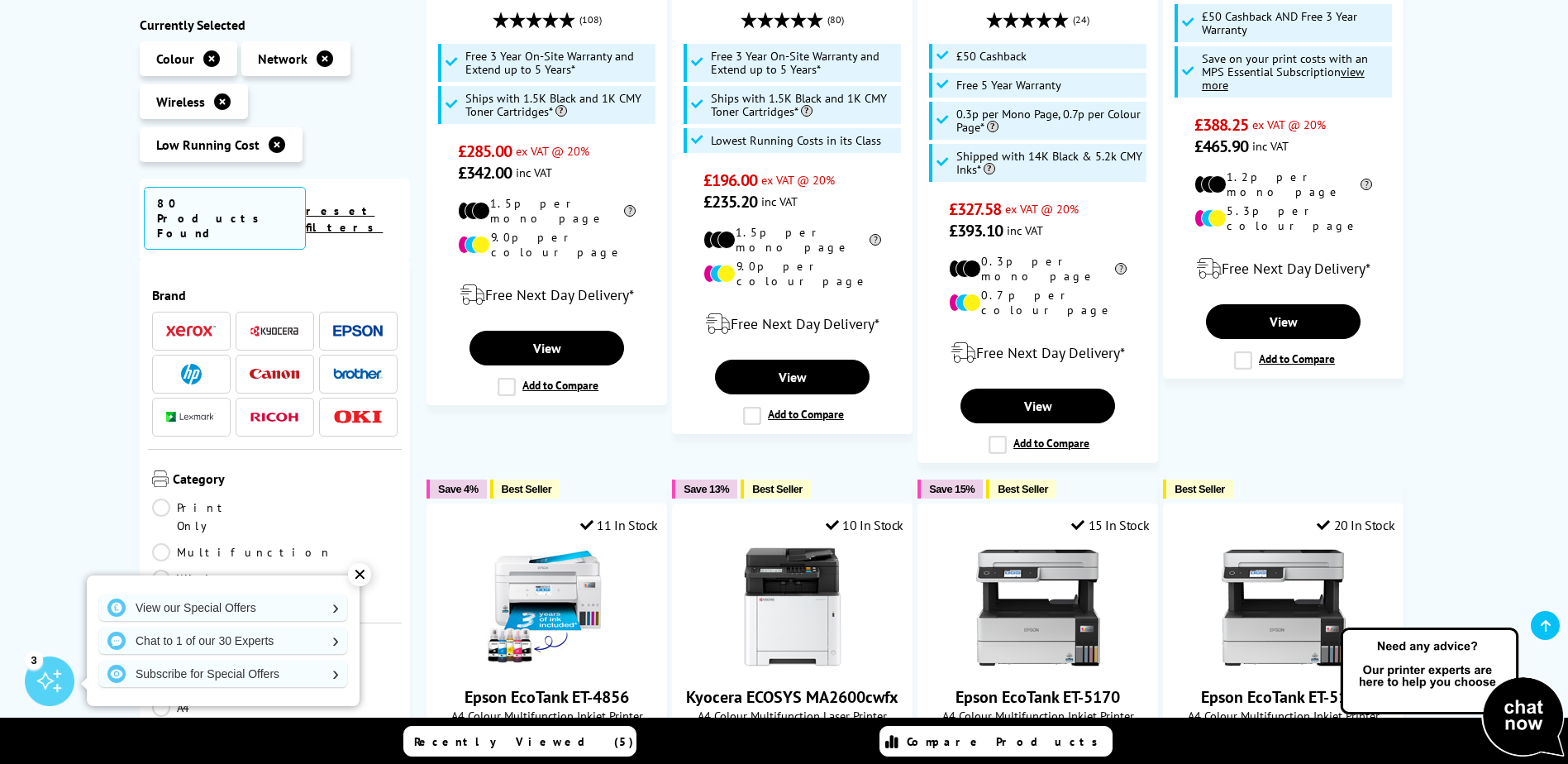
drag, startPoint x: 317, startPoint y: 60, endPoint x: 282, endPoint y: 69, distance: 36.1
click at [318, 61] on icon at bounding box center [324, 58] width 16 height 16
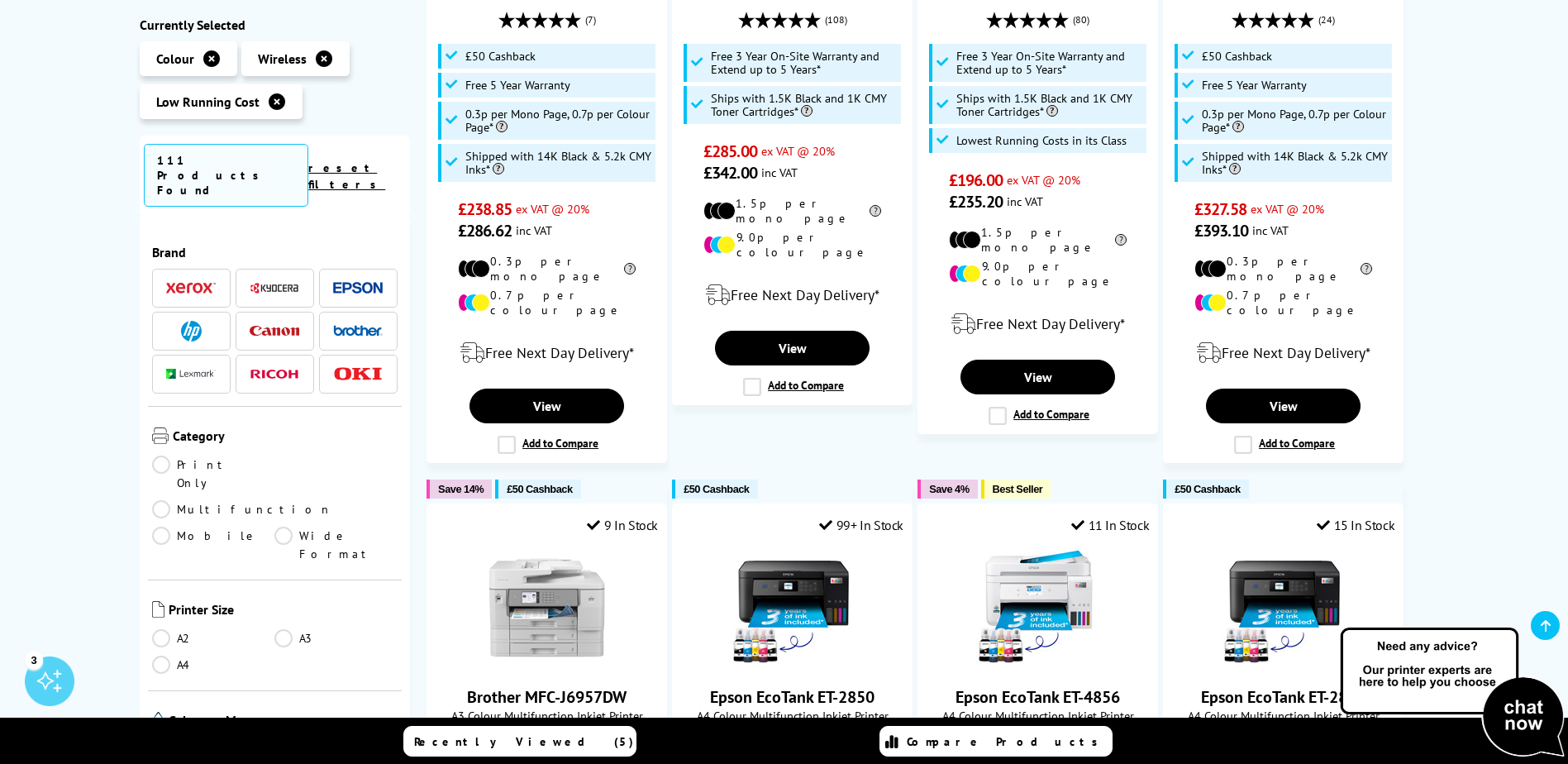
click at [207, 57] on icon at bounding box center [211, 58] width 16 height 16
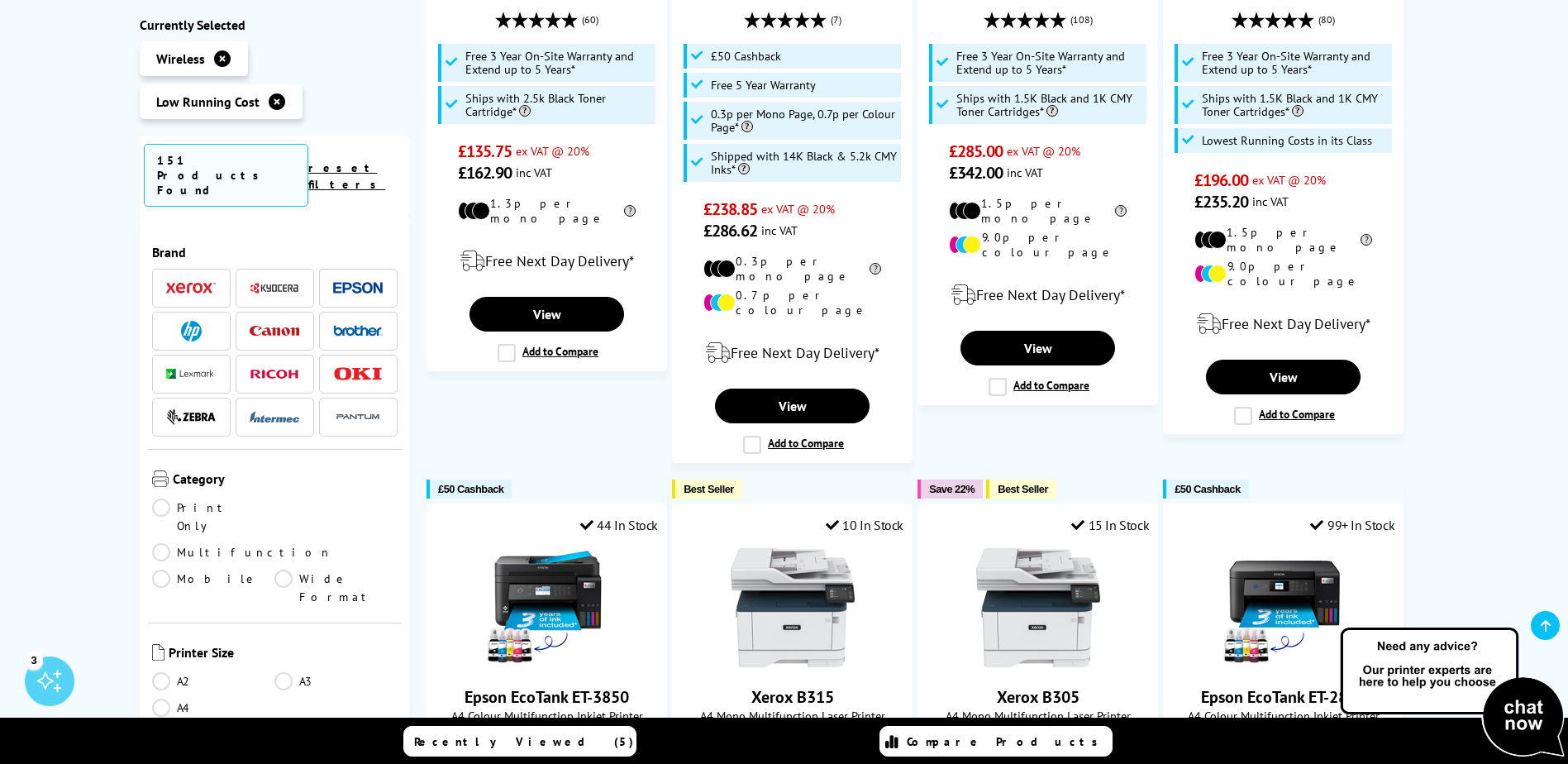
click at [271, 101] on icon at bounding box center [276, 101] width 16 height 16
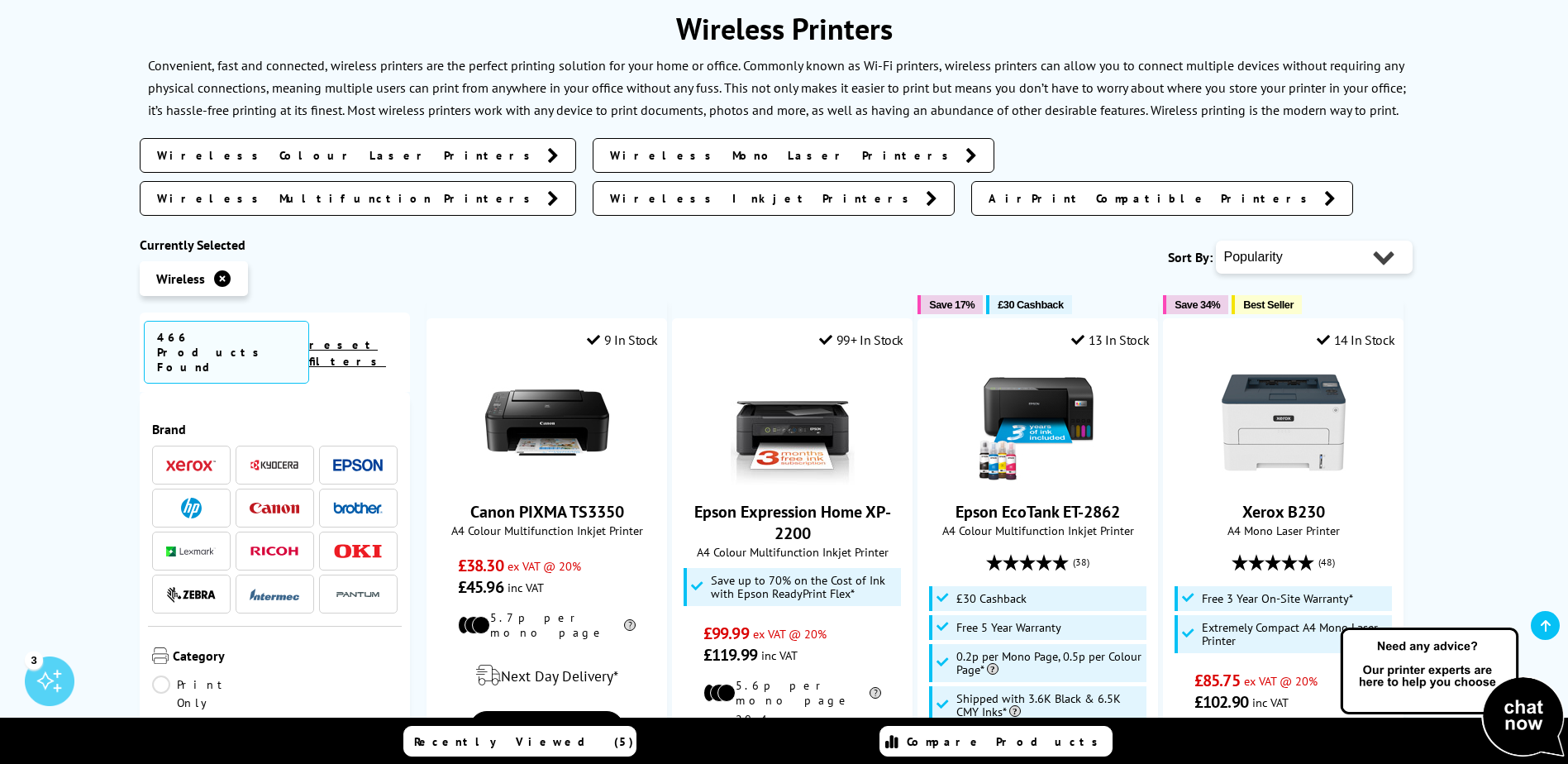
scroll to position [331, 0]
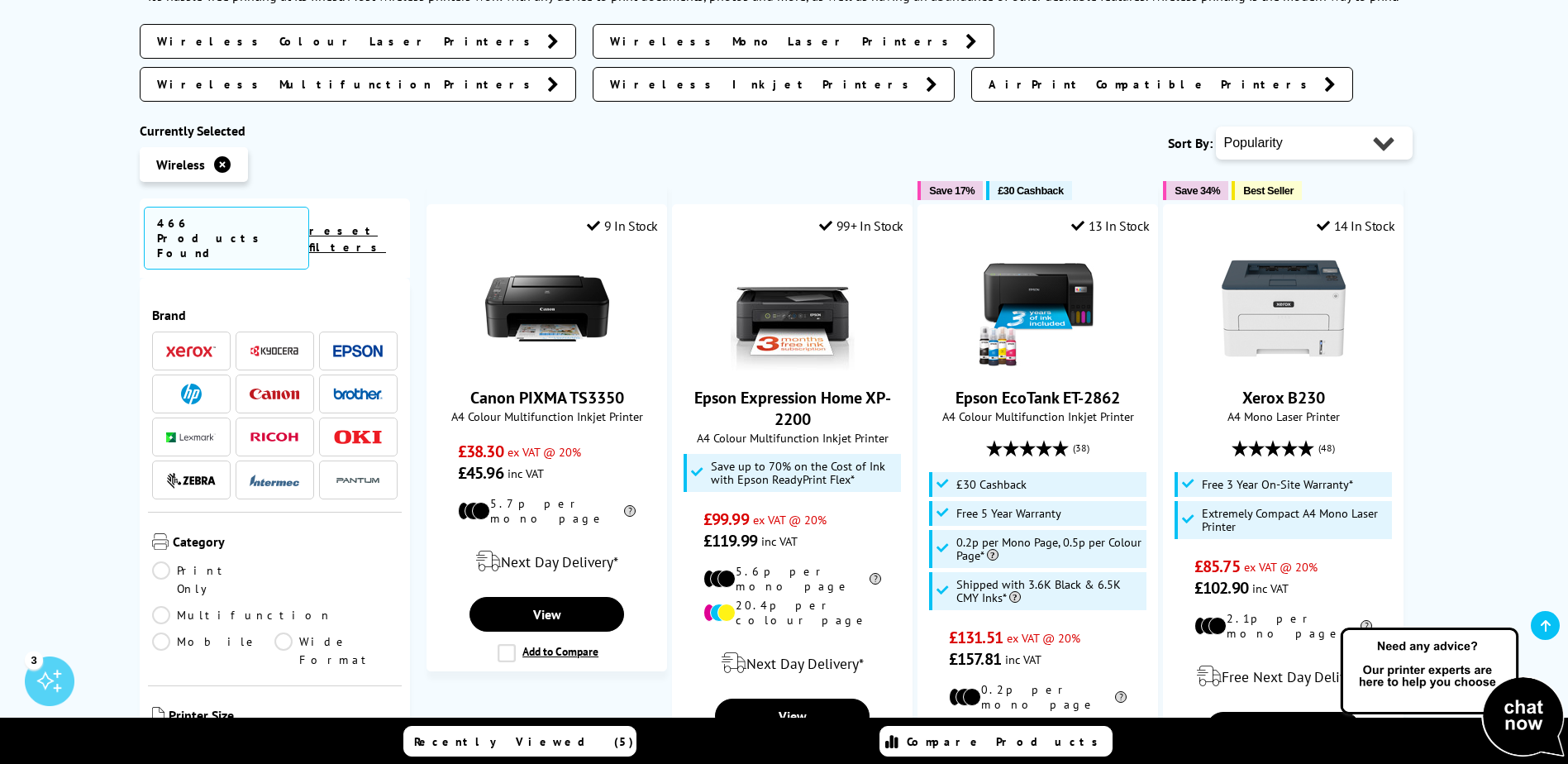
click at [222, 156] on icon at bounding box center [222, 164] width 16 height 16
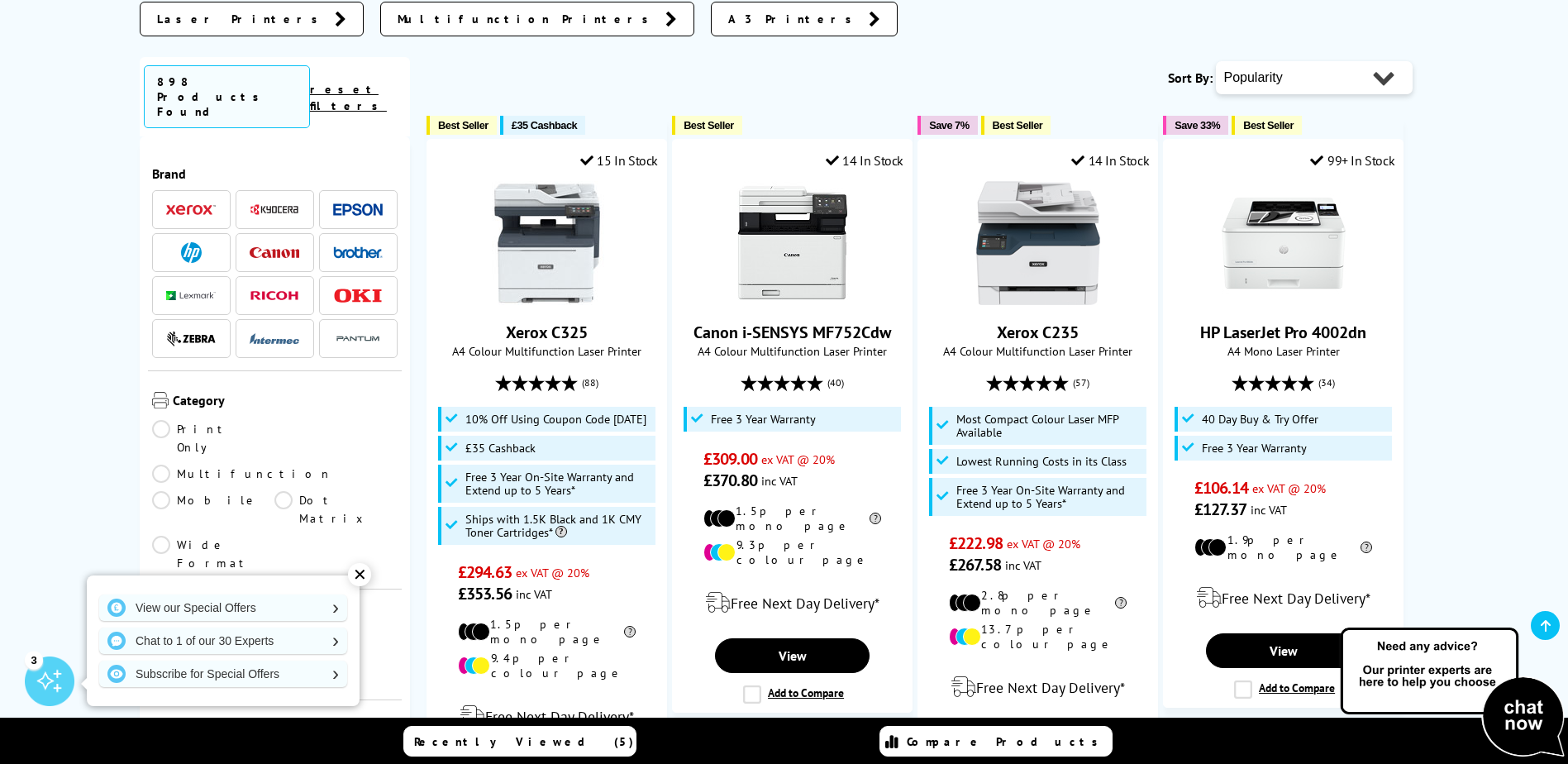
click at [371, 83] on link "reset filters" at bounding box center [348, 97] width 77 height 32
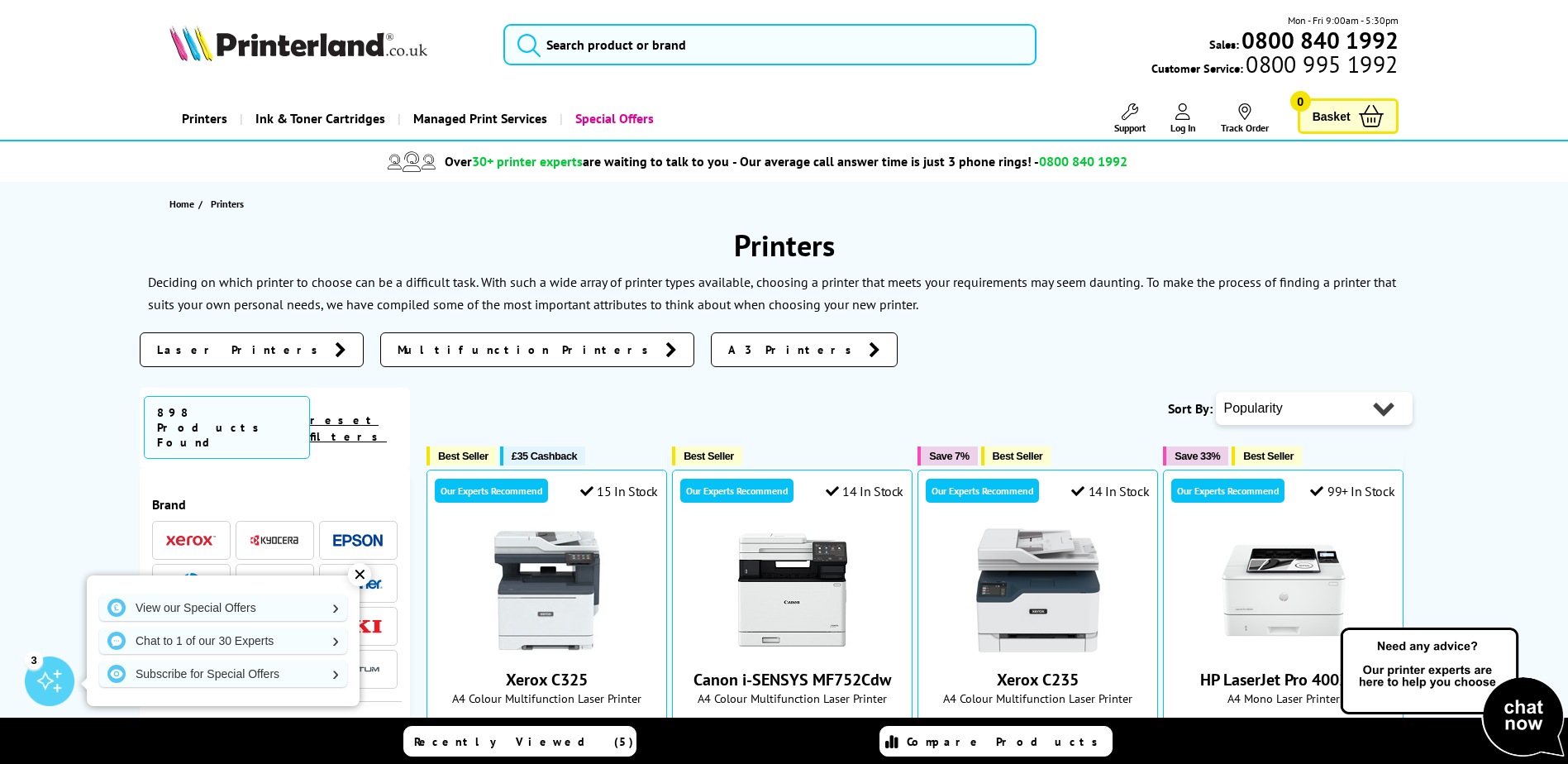
click at [358, 578] on div "✕" at bounding box center [359, 574] width 23 height 23
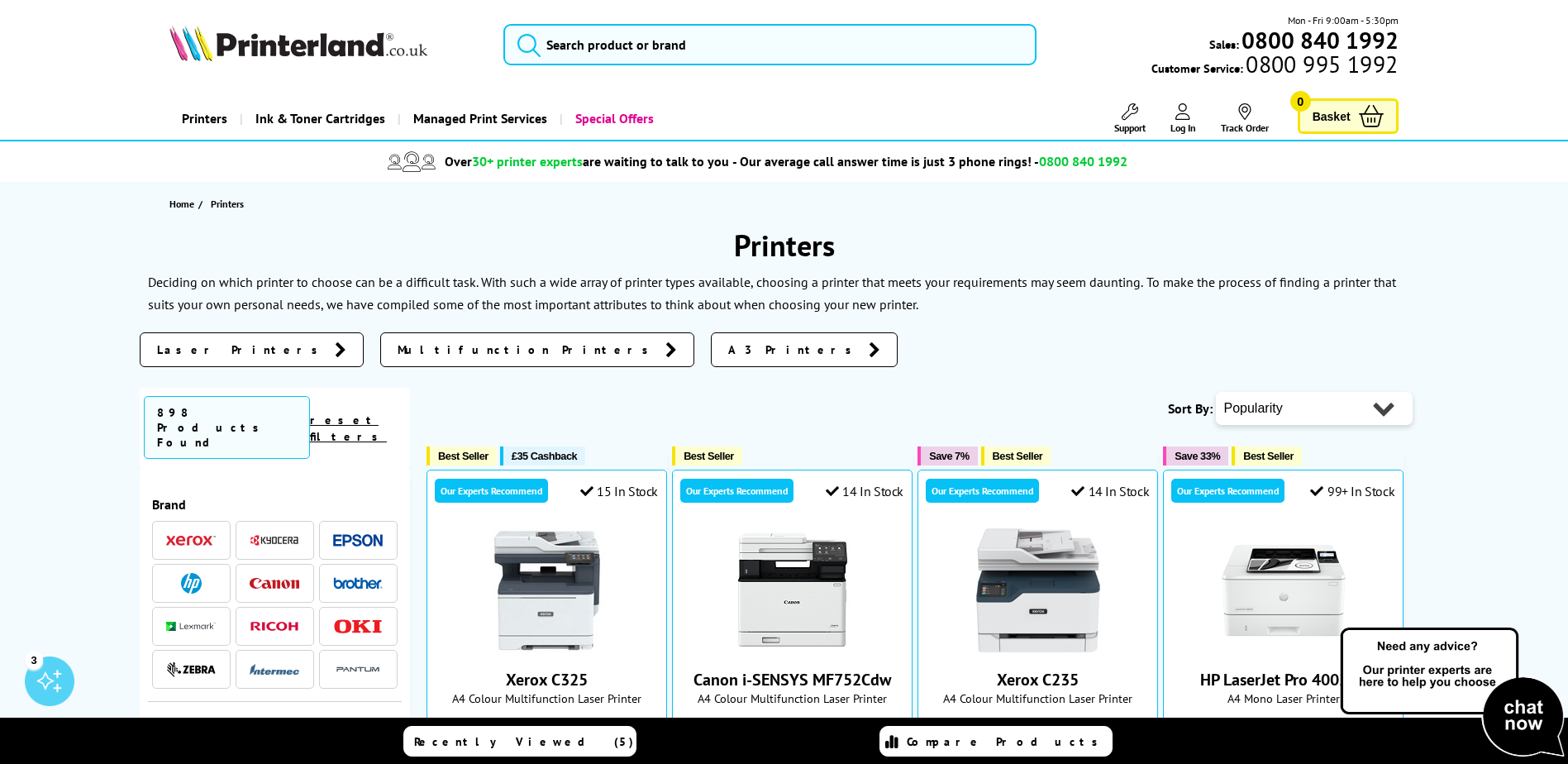
click at [273, 534] on img at bounding box center [274, 540] width 50 height 12
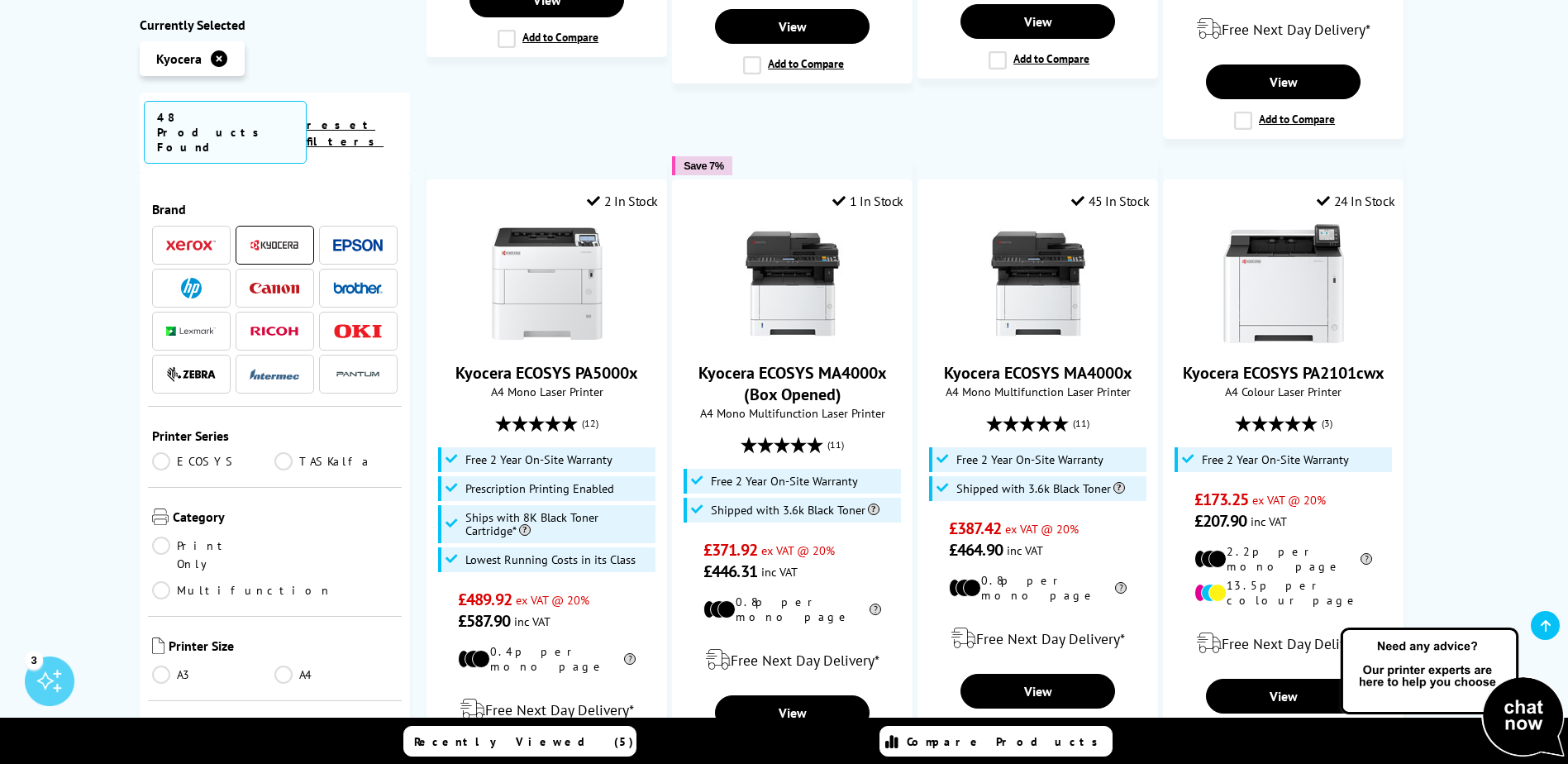
scroll to position [1653, 0]
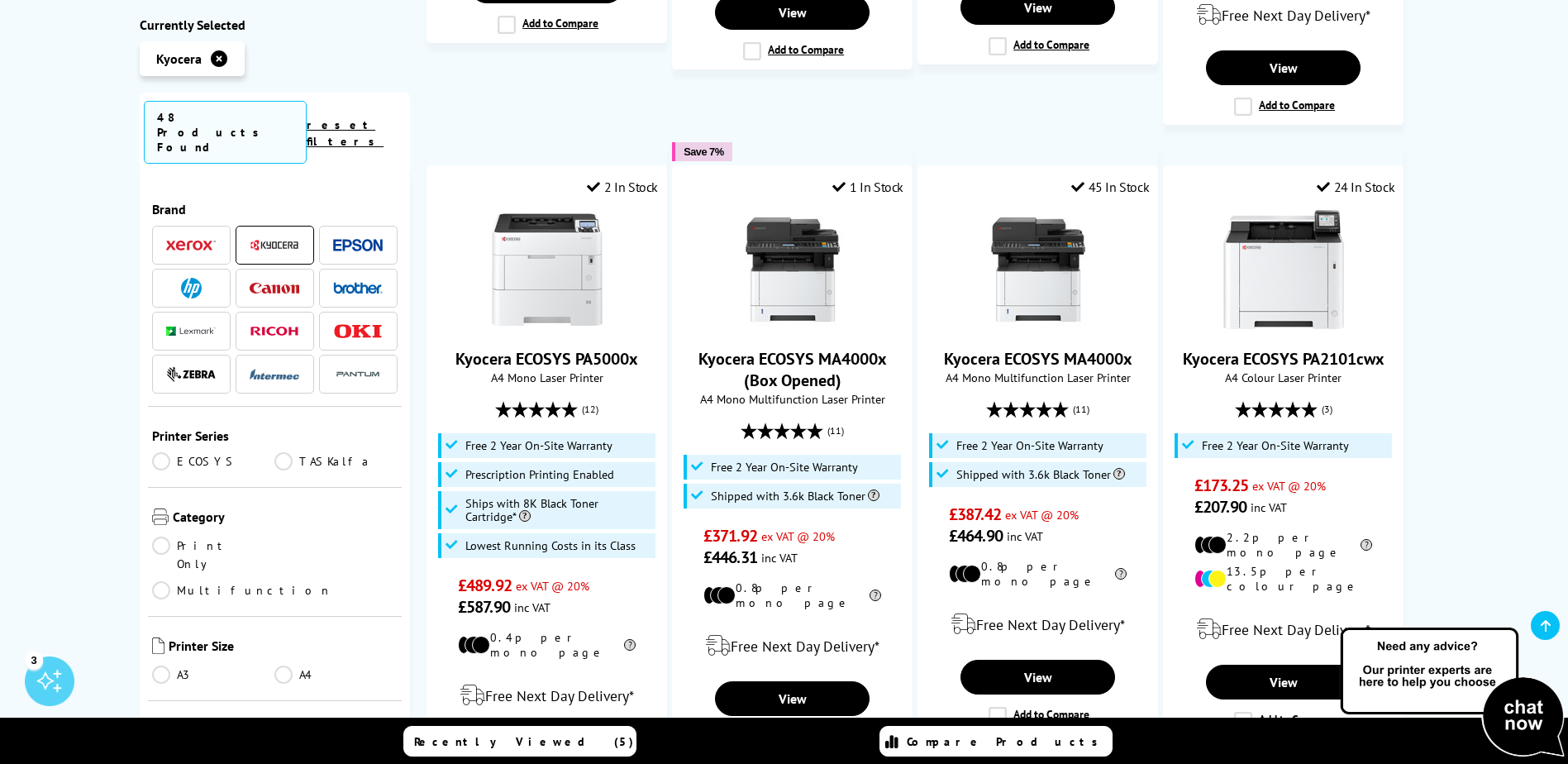
click at [162, 665] on link "A3" at bounding box center [214, 674] width 124 height 18
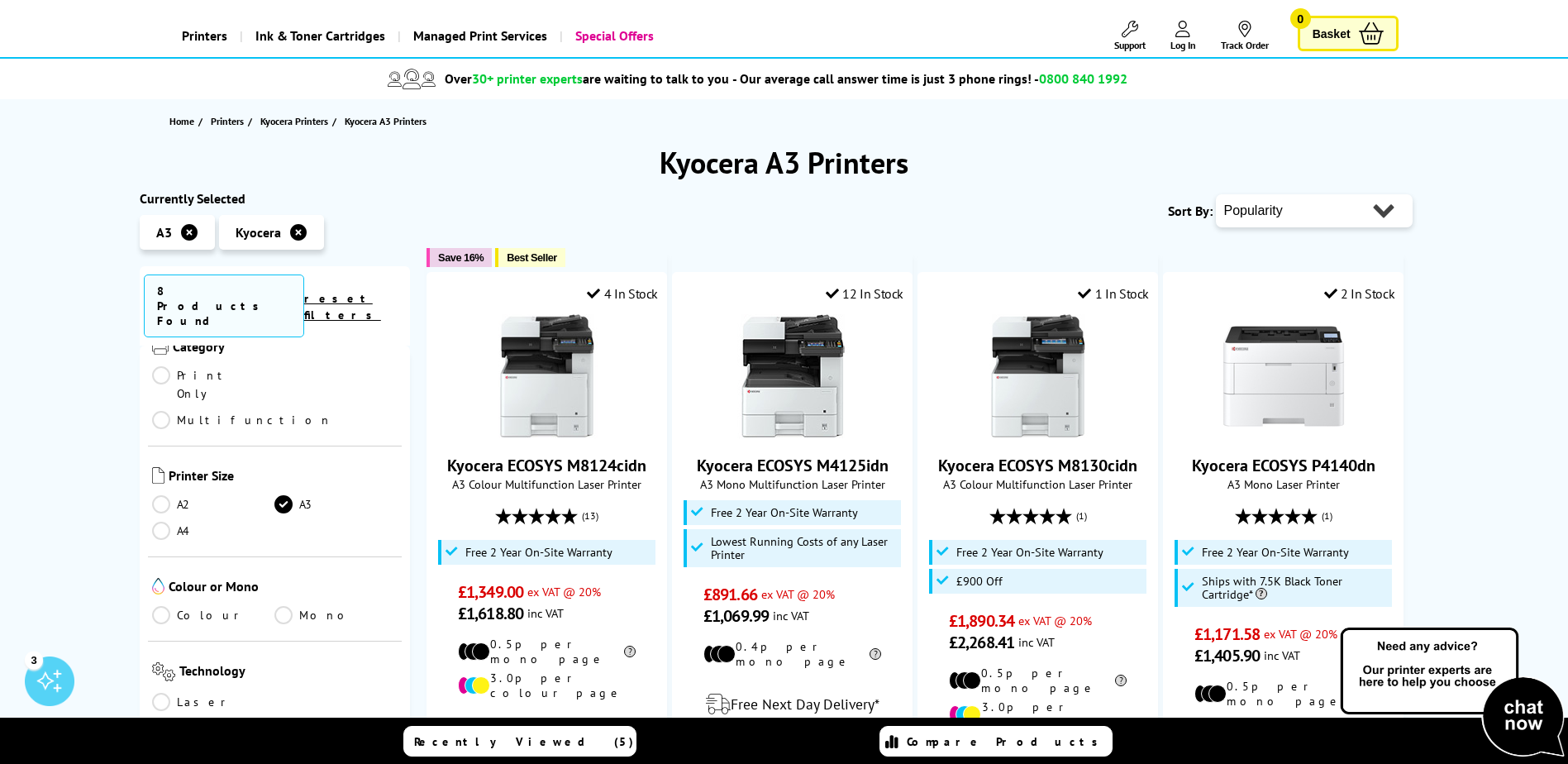
scroll to position [331, 0]
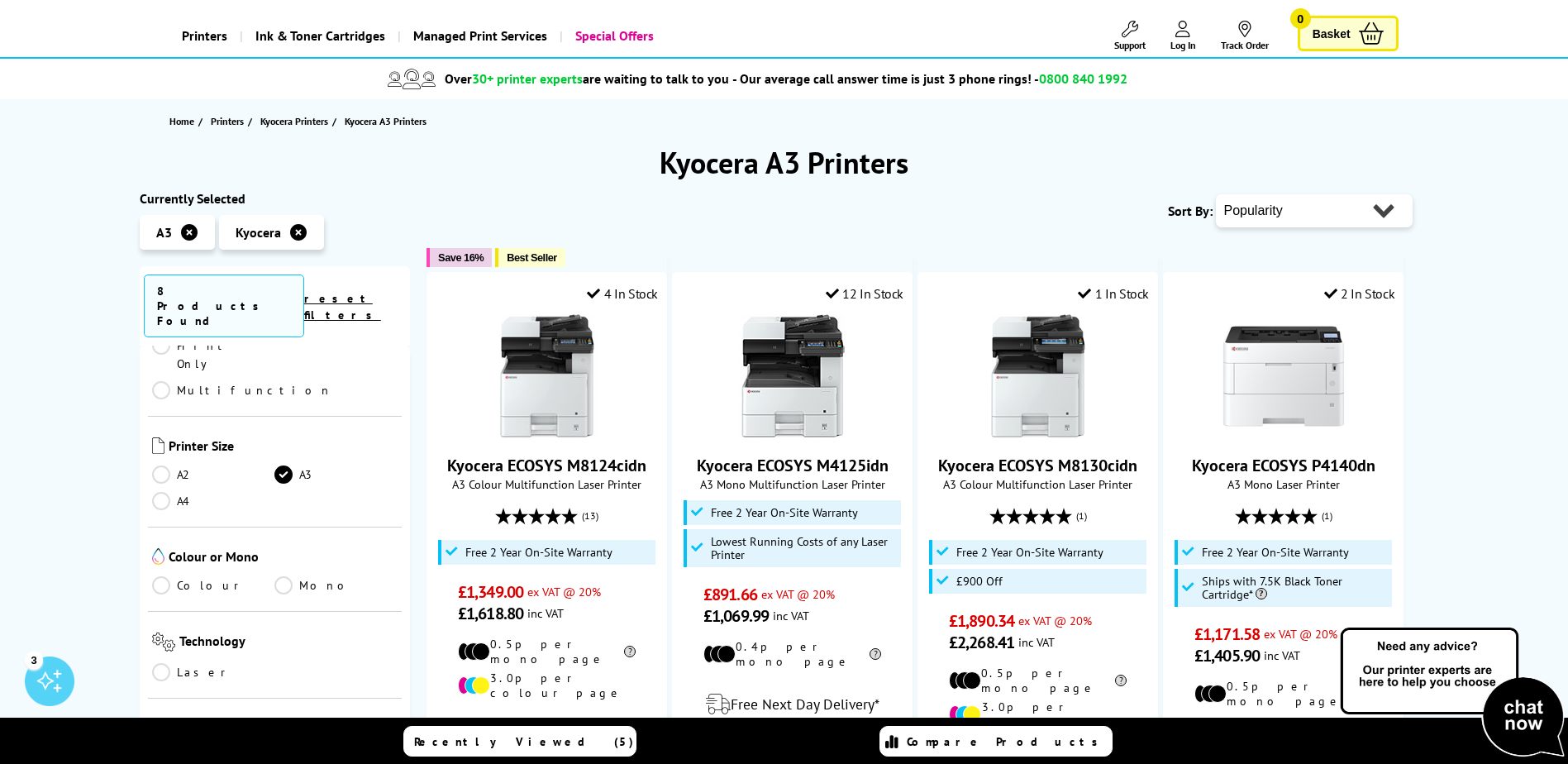
click at [285, 381] on link "Multifunction" at bounding box center [242, 389] width 180 height 18
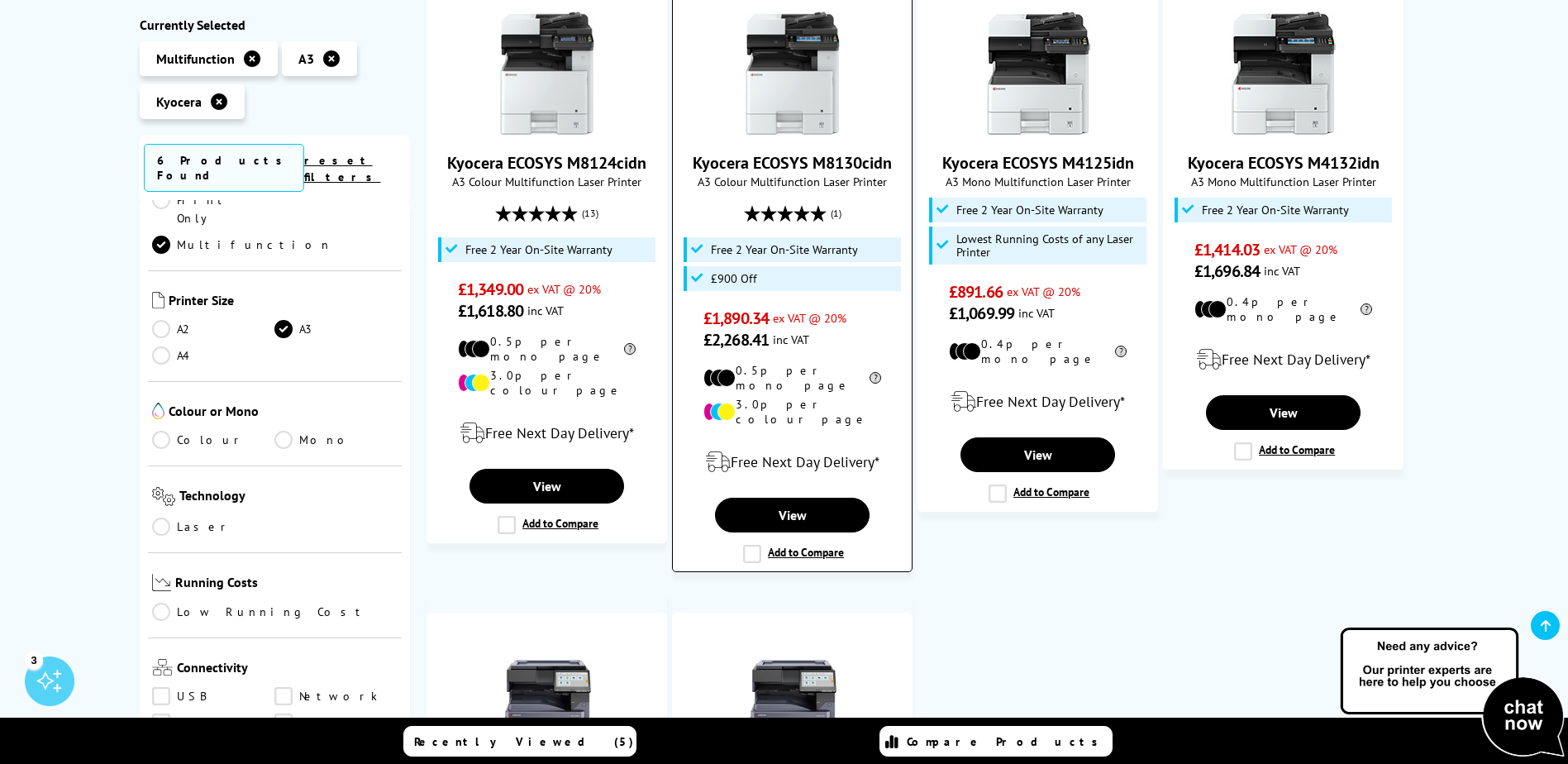
scroll to position [413, 0]
click at [760, 545] on label "Add to Compare" at bounding box center [793, 554] width 101 height 18
click at [0, 0] on input "Add to Compare" at bounding box center [0, 0] width 0 height 0
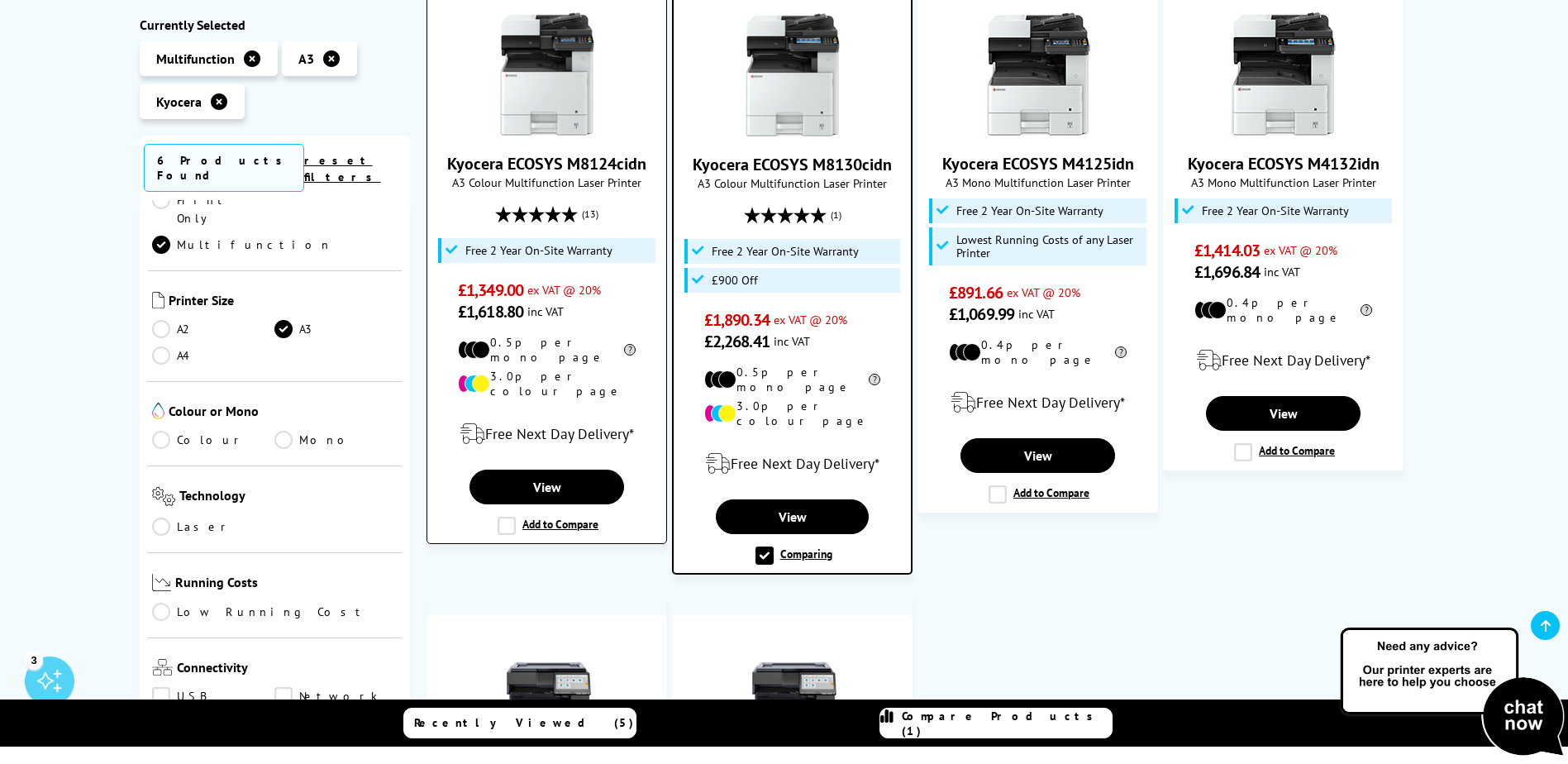
click at [507, 516] on label "Add to Compare" at bounding box center [548, 525] width 101 height 18
click at [0, 0] on input "Add to Compare" at bounding box center [0, 0] width 0 height 0
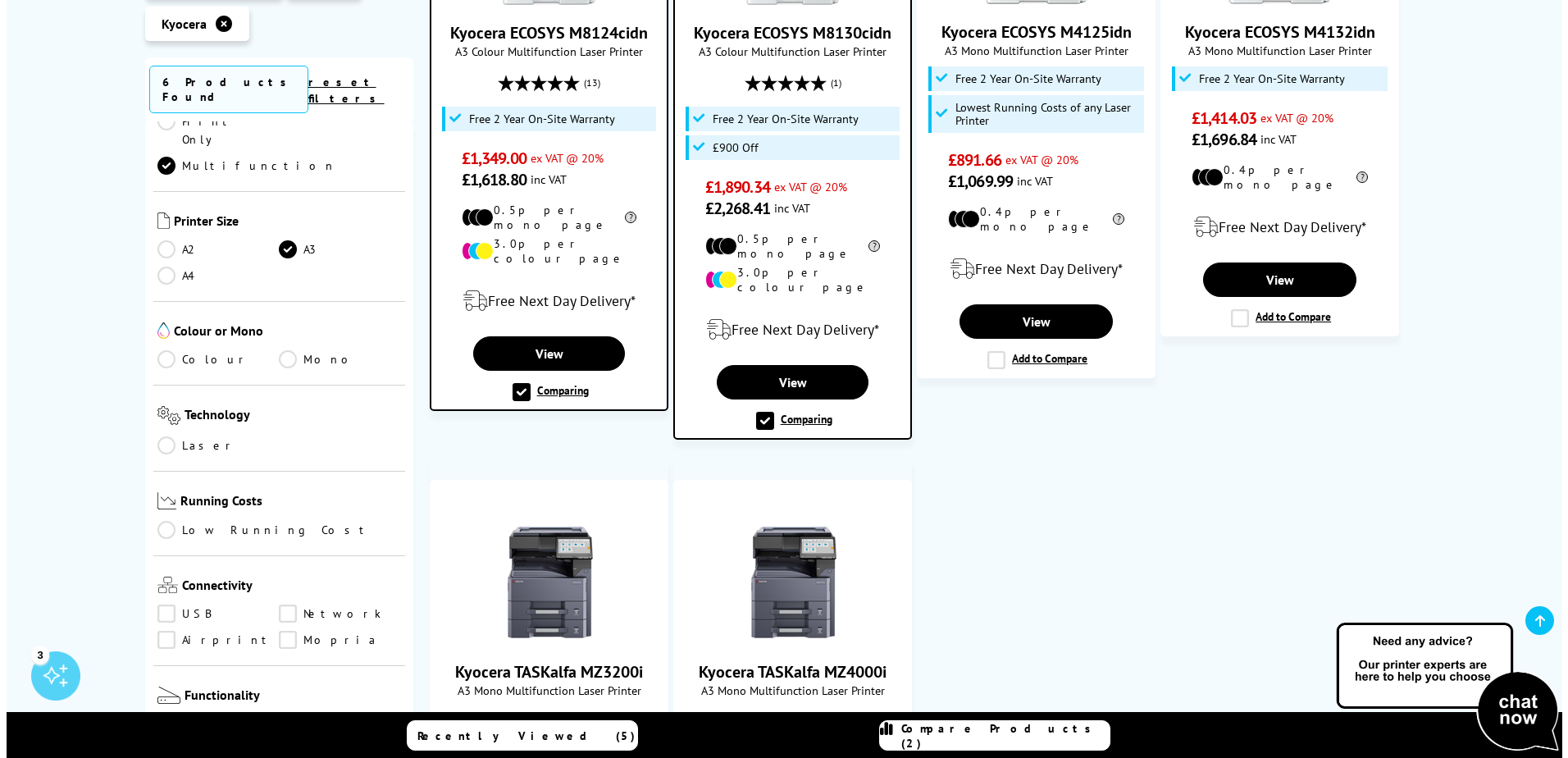
scroll to position [575, 0]
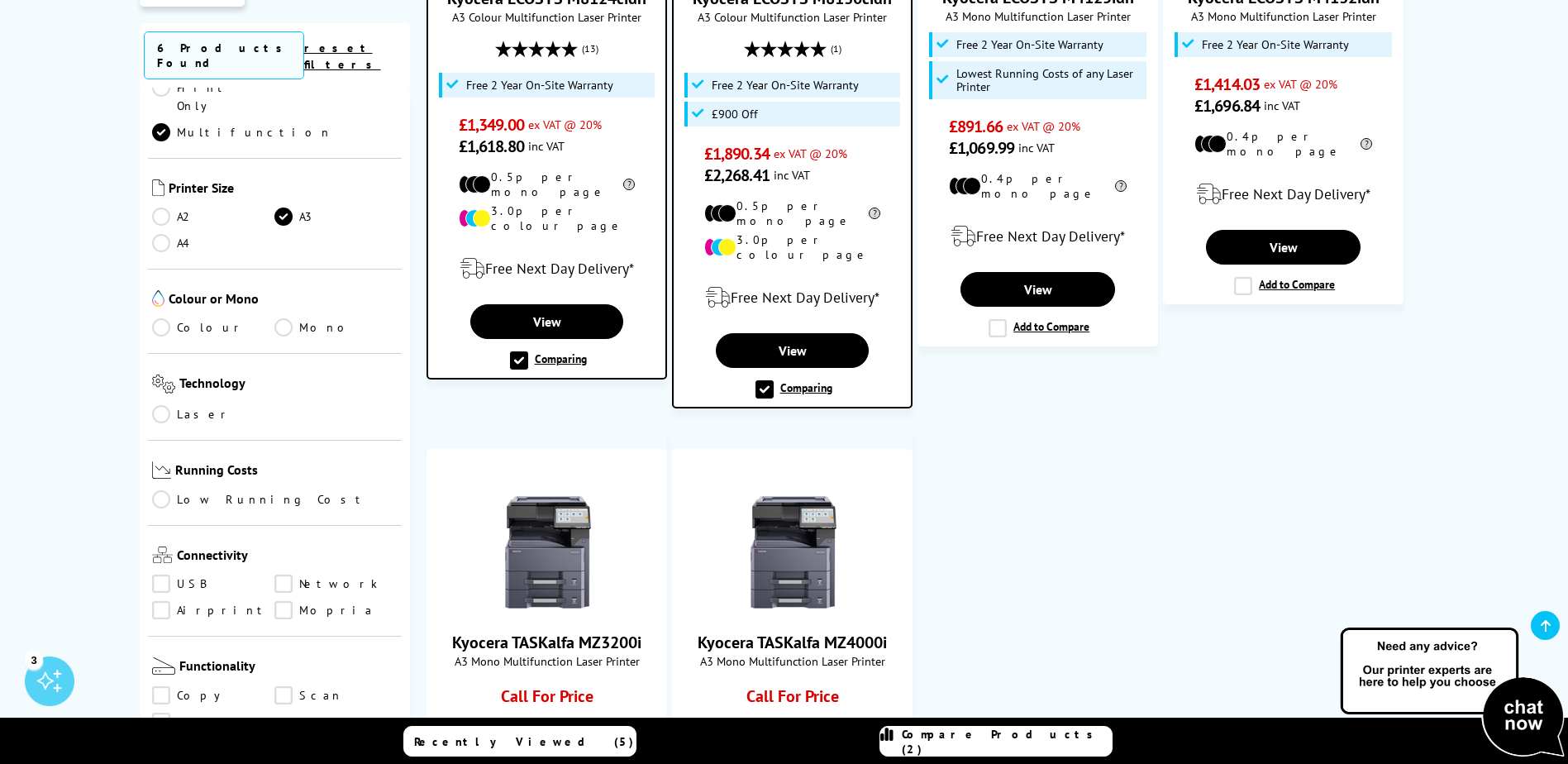
click at [1010, 746] on span "Compare Products (2)" at bounding box center [1007, 741] width 210 height 30
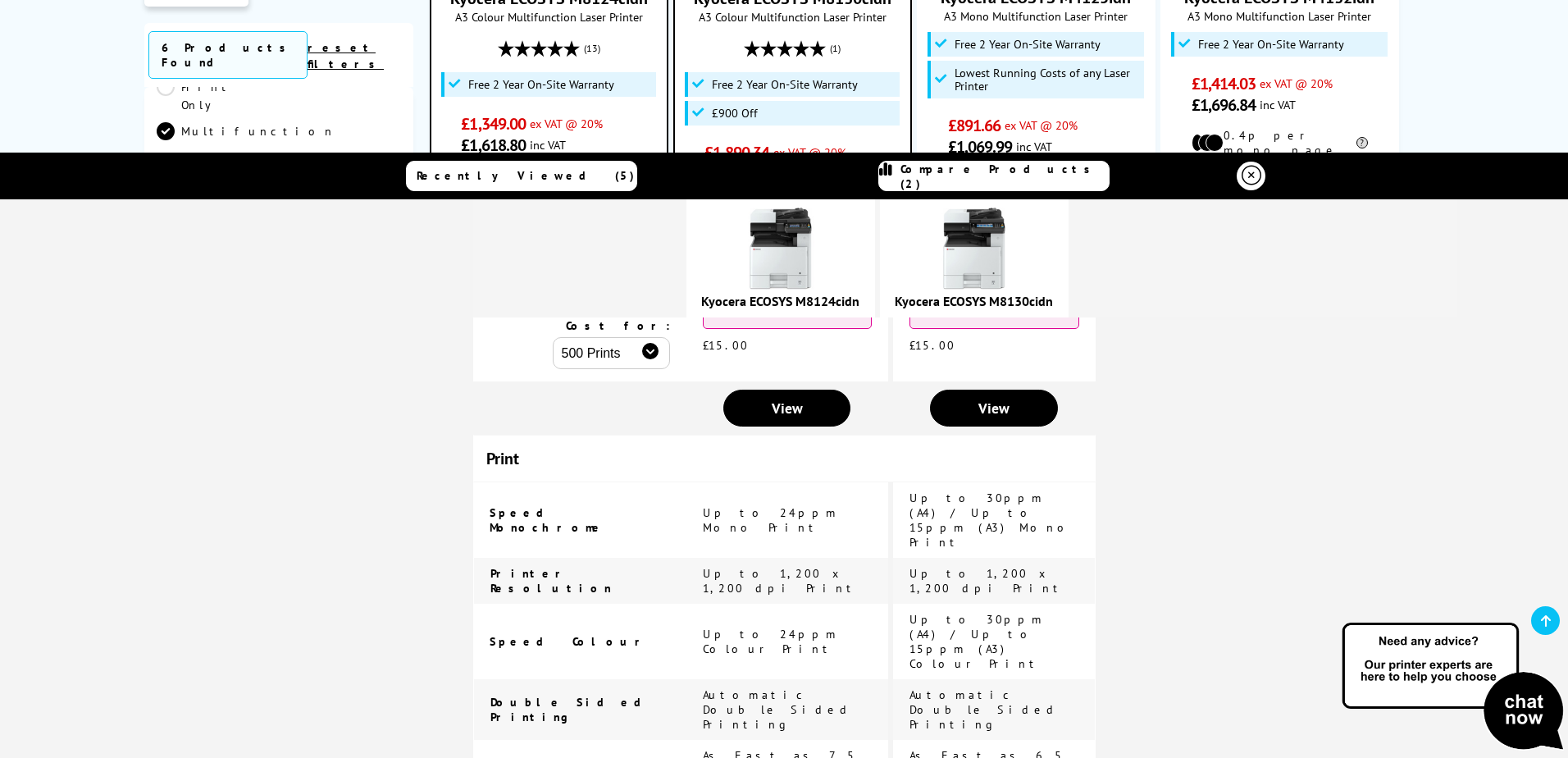
scroll to position [492, 0]
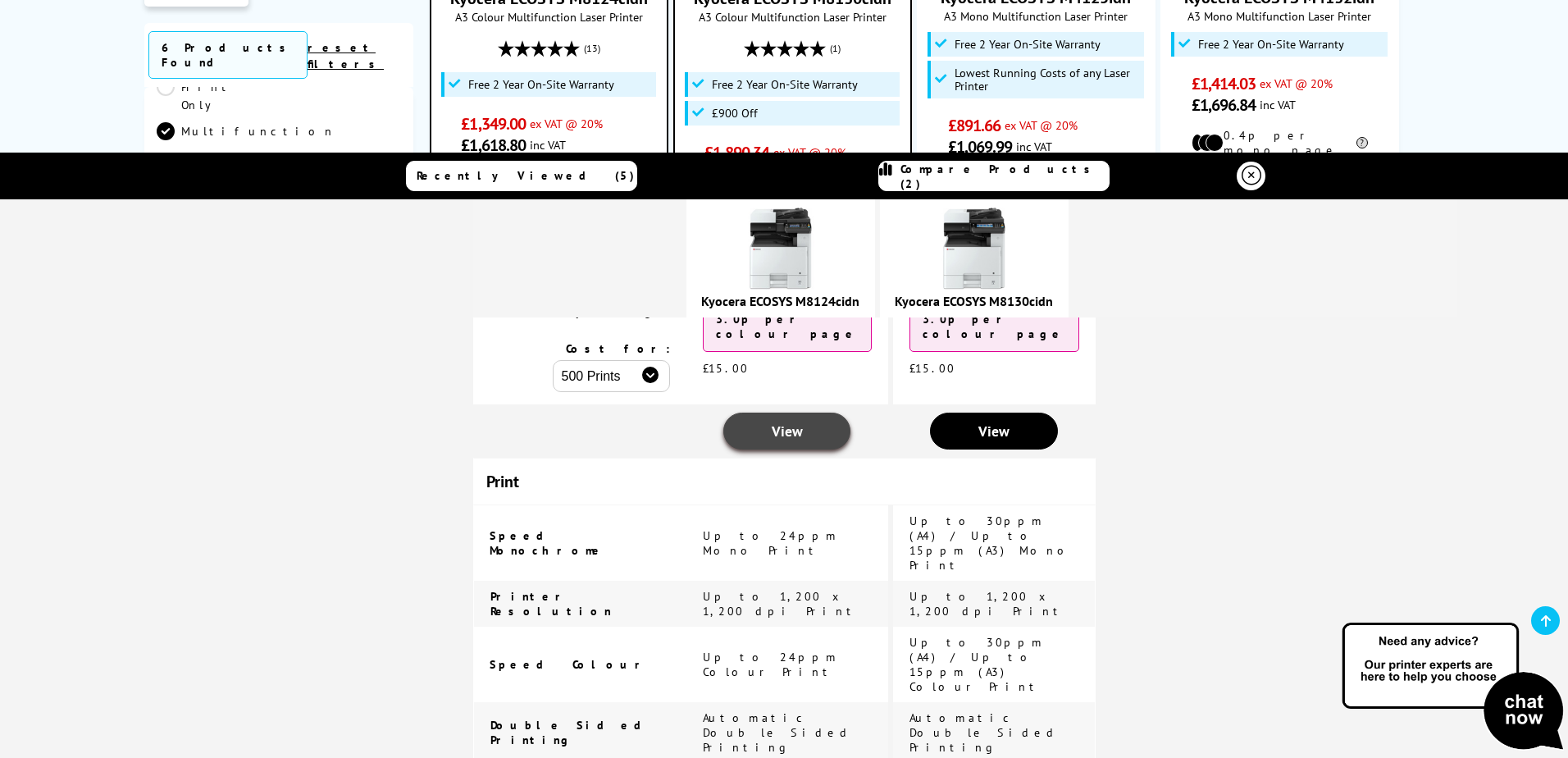
click at [786, 421] on span "View" at bounding box center [787, 430] width 31 height 19
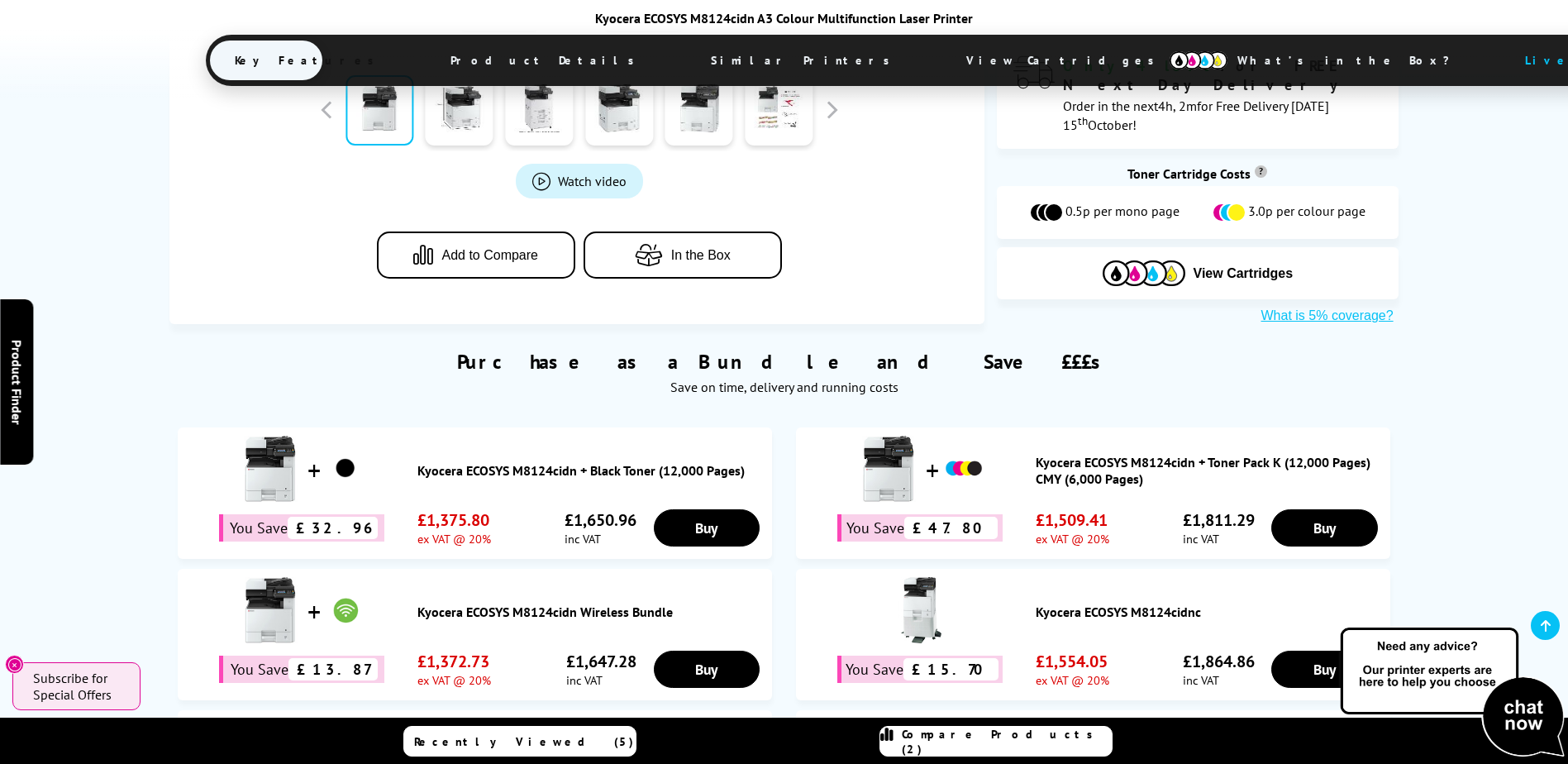
scroll to position [743, 0]
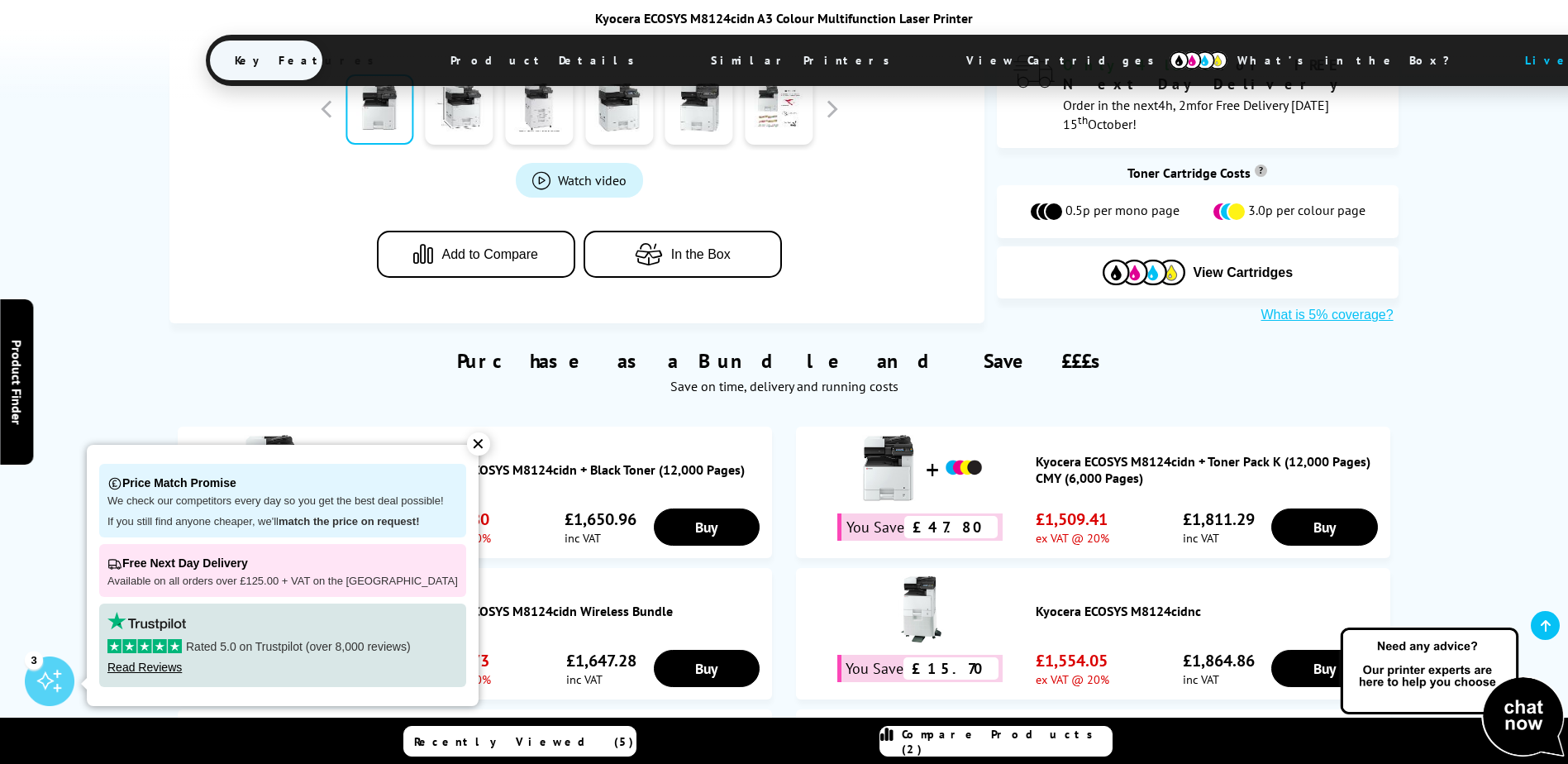
click at [414, 323] on div "Purchase as a Bundle and Save £££s Save on time, delivery and running costs" at bounding box center [784, 363] width 1228 height 80
click at [467, 445] on div "✕" at bounding box center [479, 443] width 23 height 23
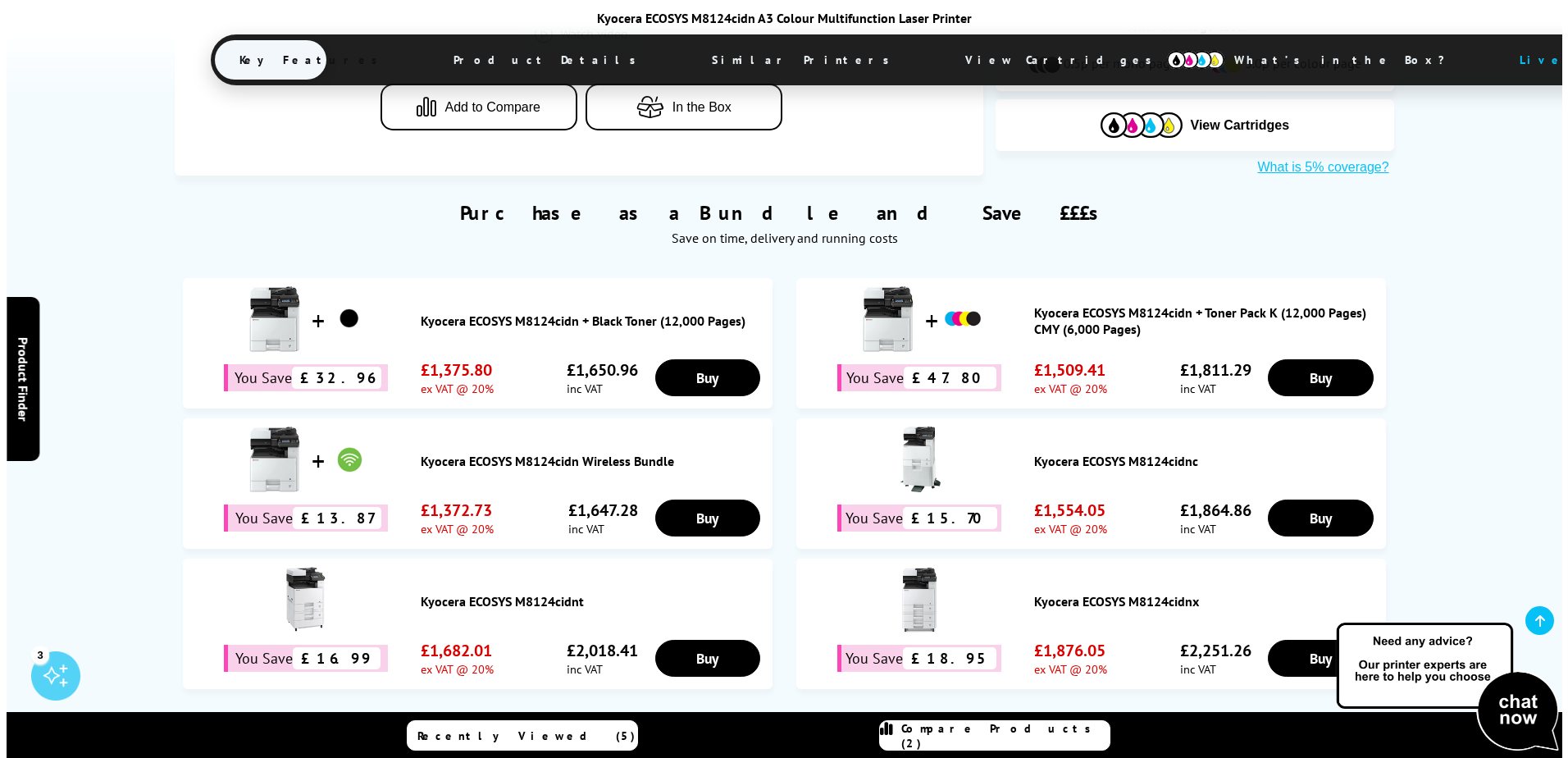
scroll to position [902, 0]
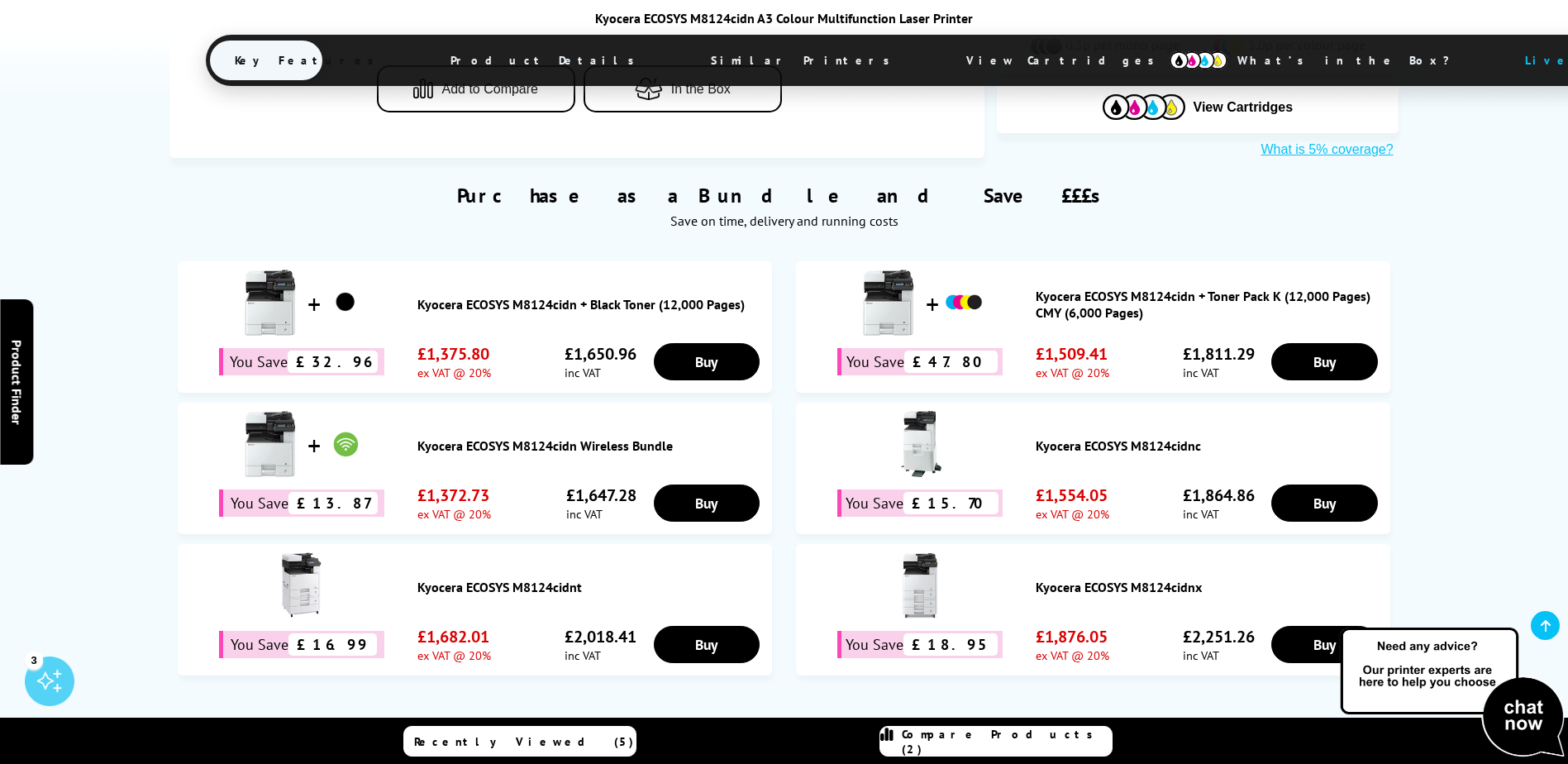
click at [996, 738] on span "Compare Products (2)" at bounding box center [1007, 741] width 210 height 30
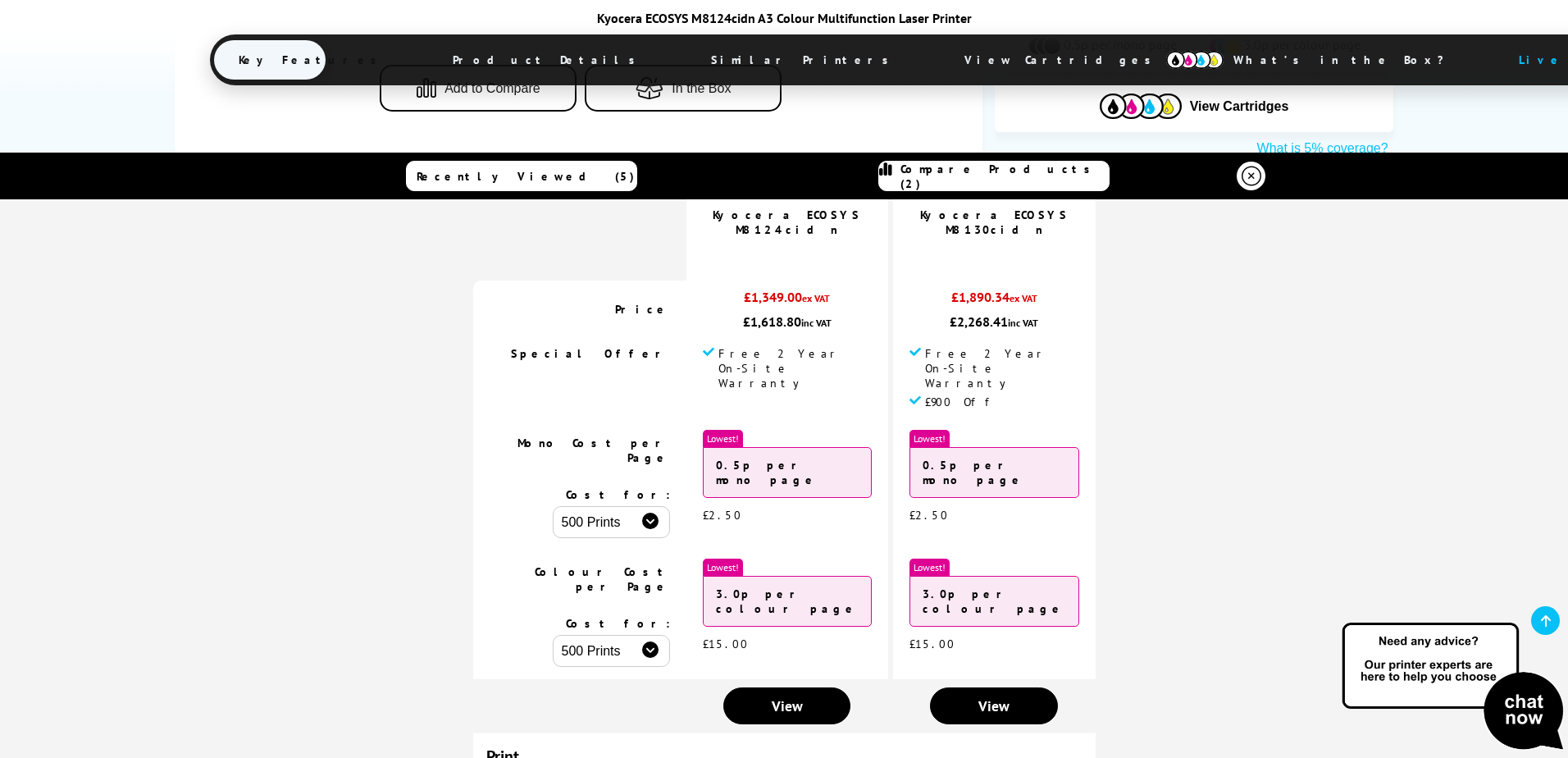
scroll to position [246, 0]
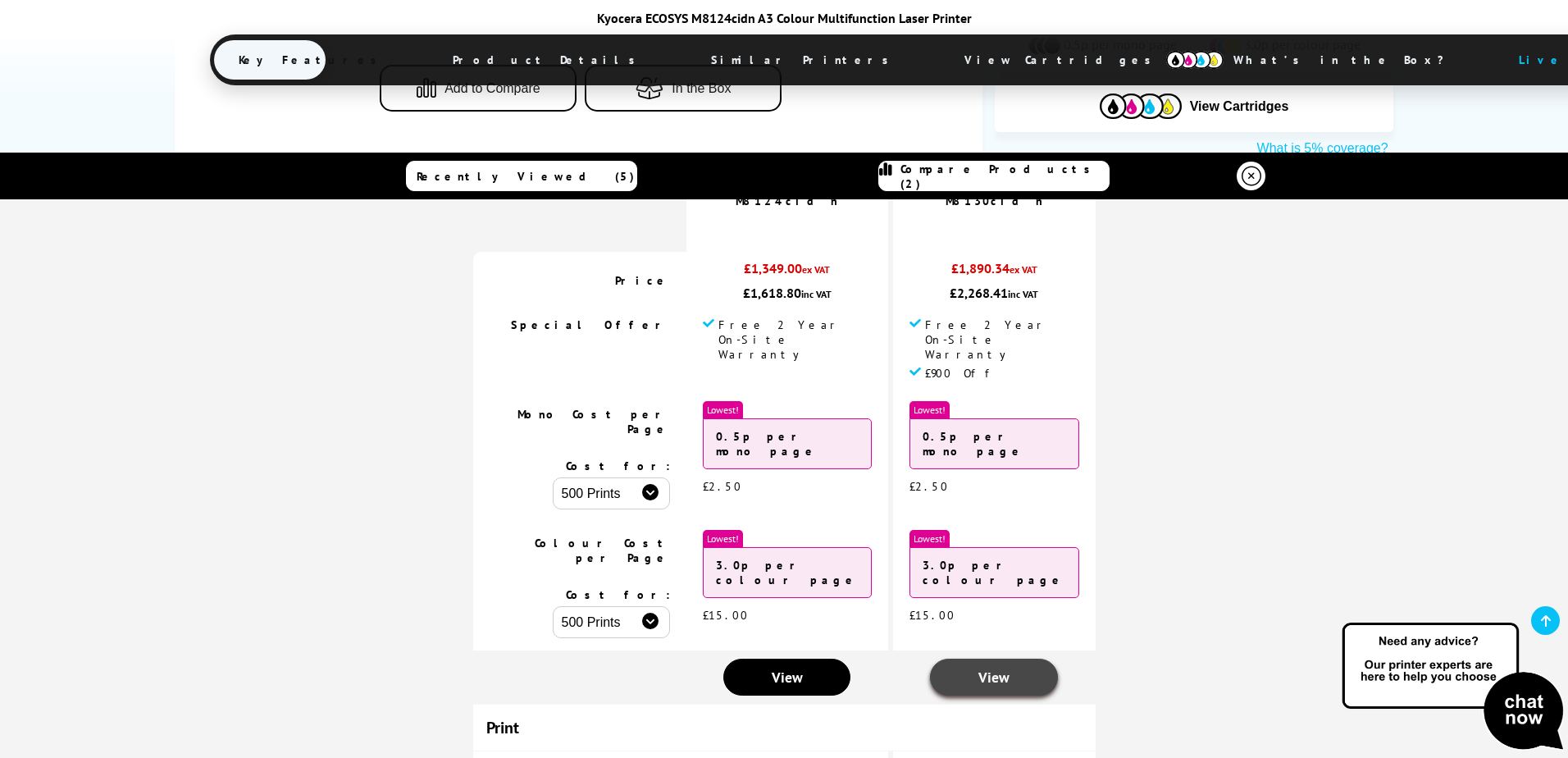
click at [985, 668] on span "View" at bounding box center [994, 677] width 31 height 19
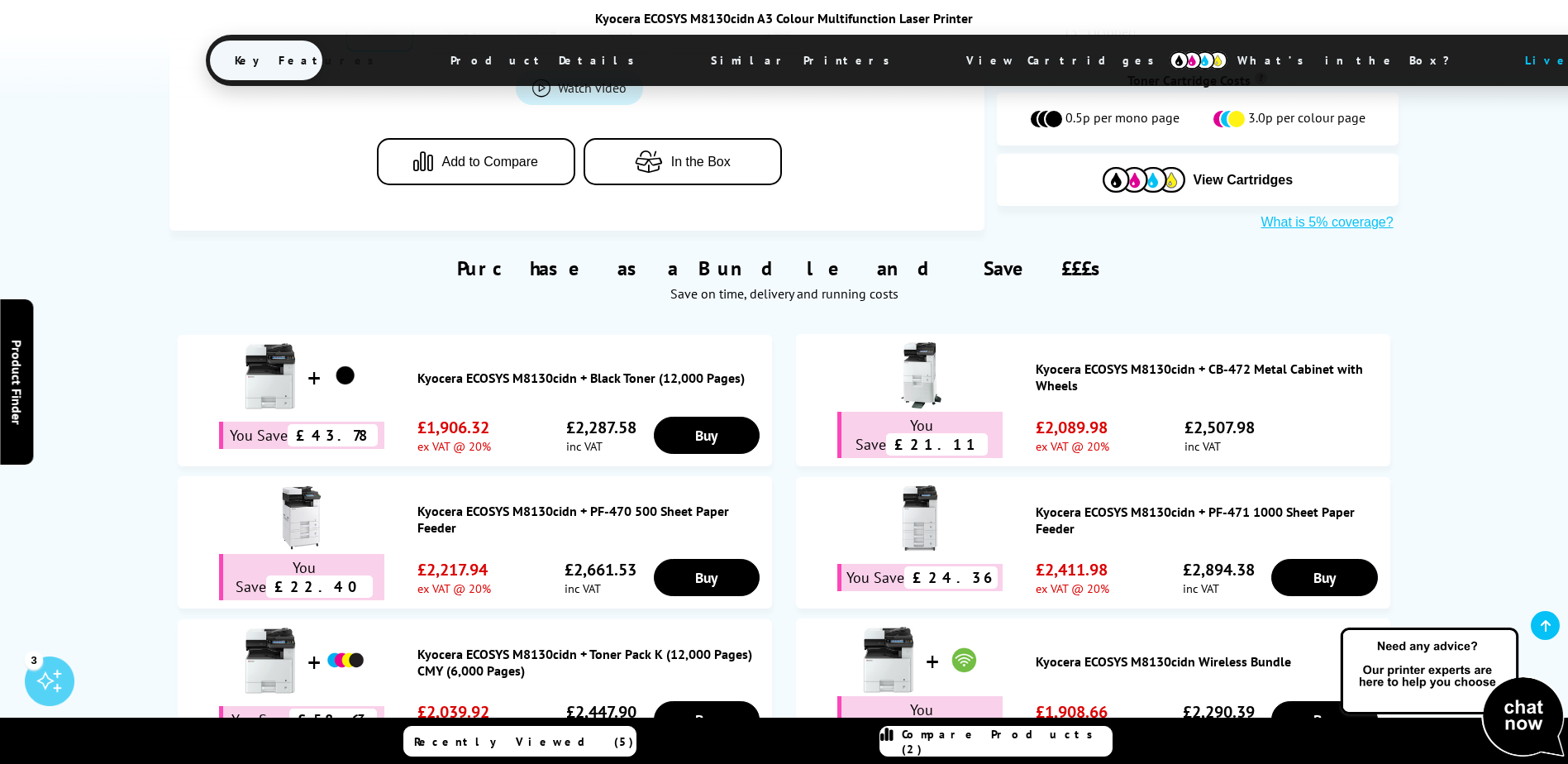
scroll to position [909, 0]
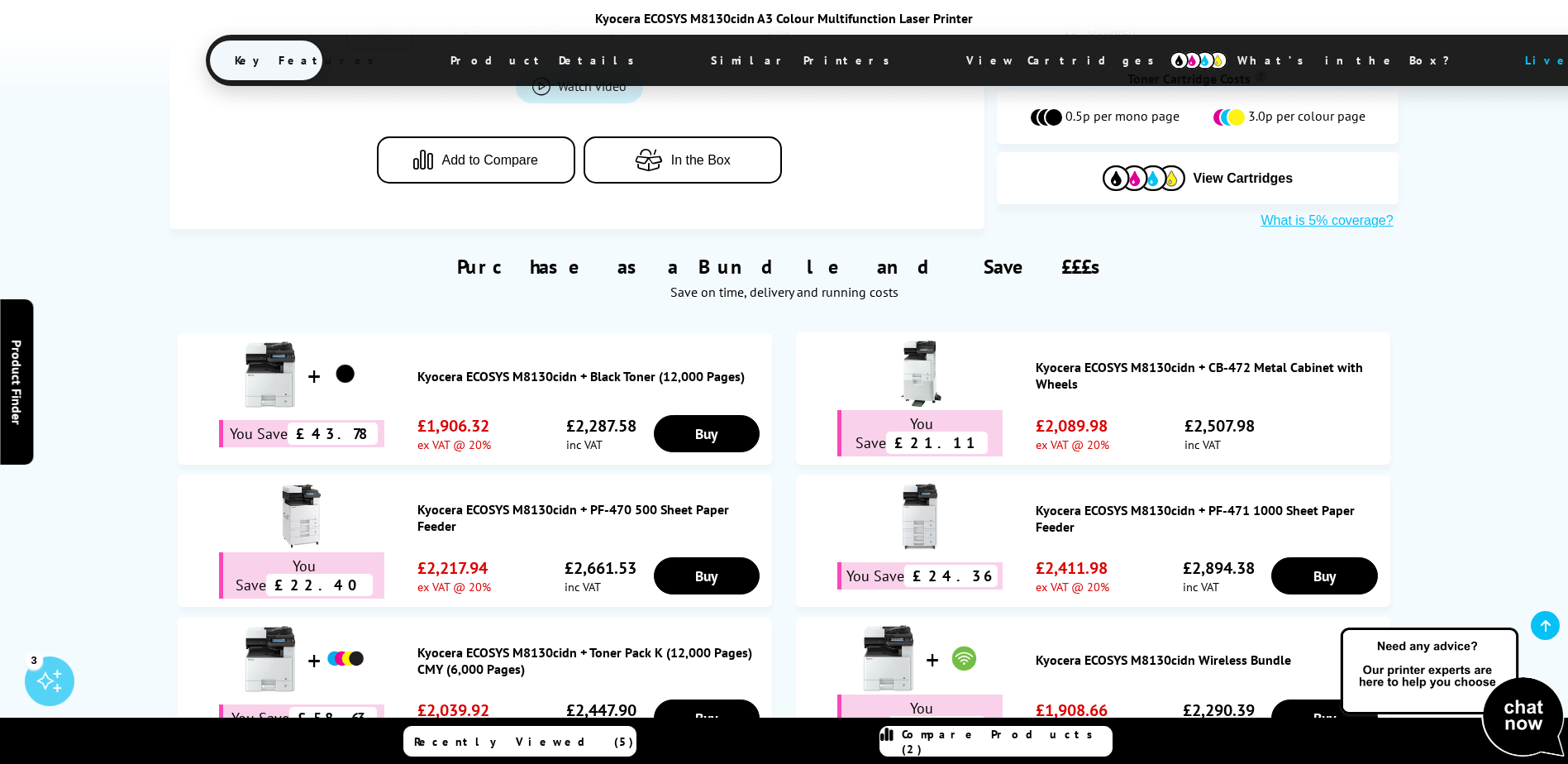
click at [451, 501] on link "Kyocera ECOSYS M8130cidn + PF-470 500 Sheet Paper Feeder" at bounding box center [591, 517] width 347 height 33
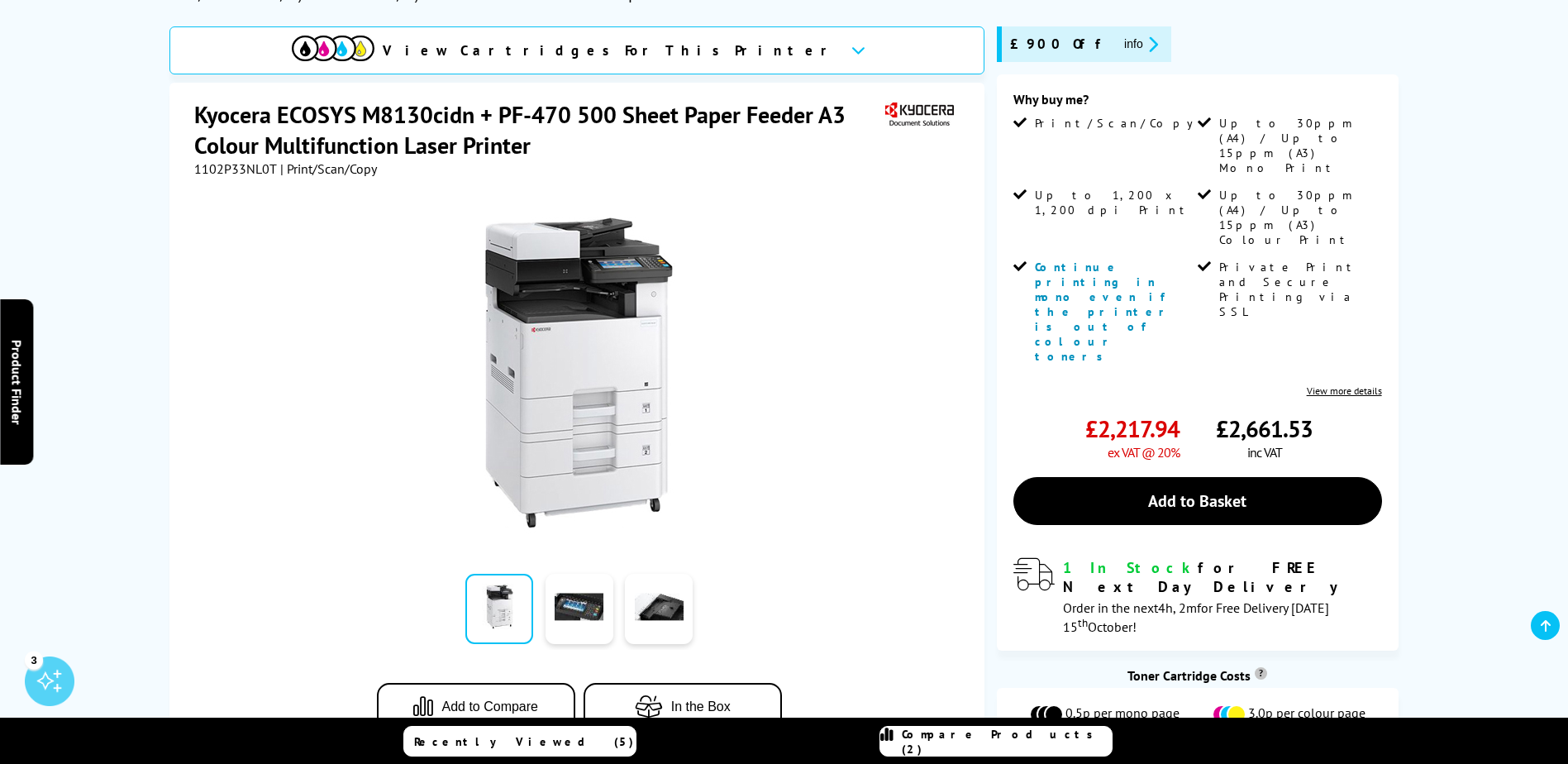
scroll to position [248, 0]
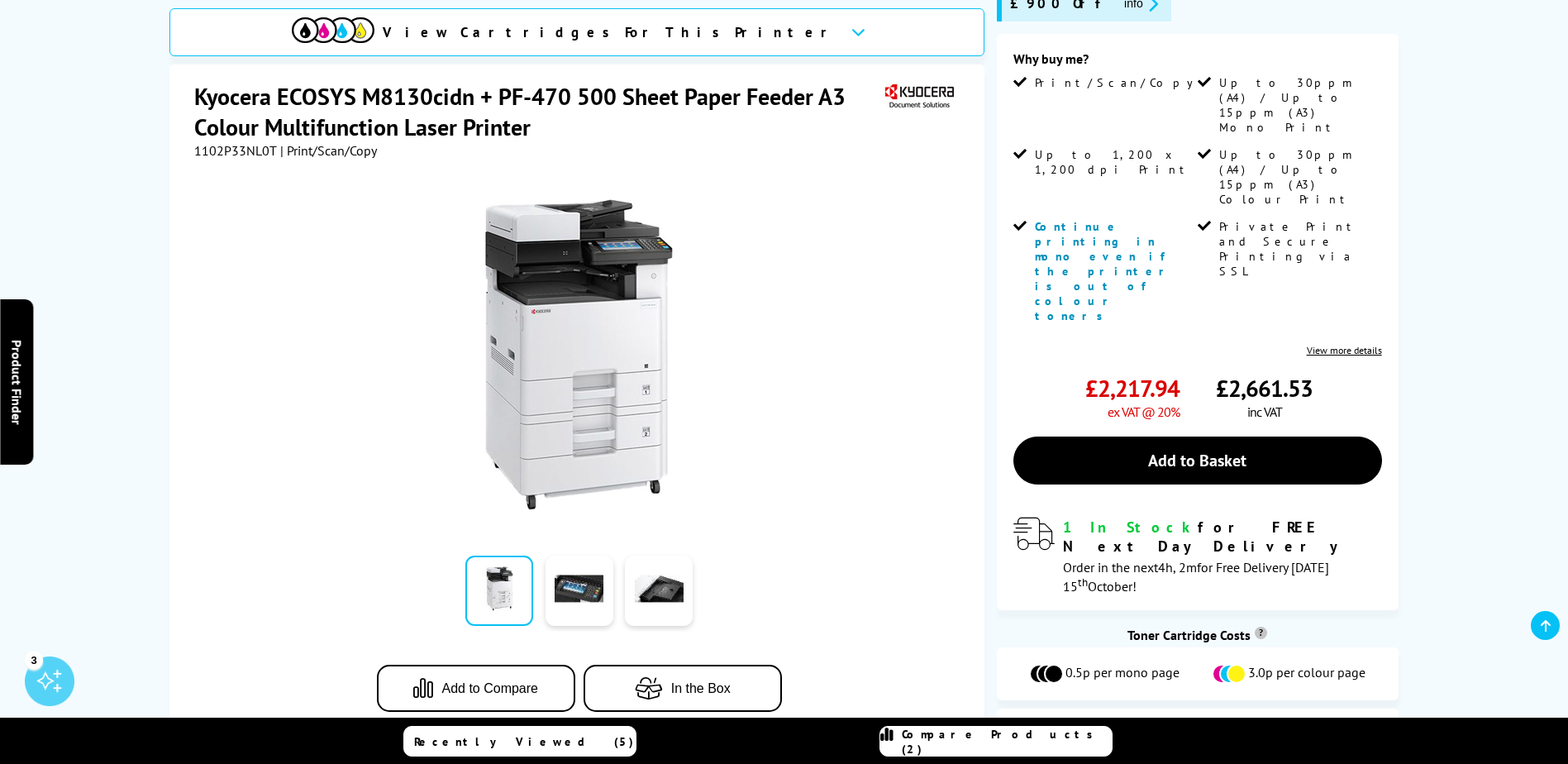
click at [1353, 344] on link "View more details" at bounding box center [1345, 350] width 75 height 12
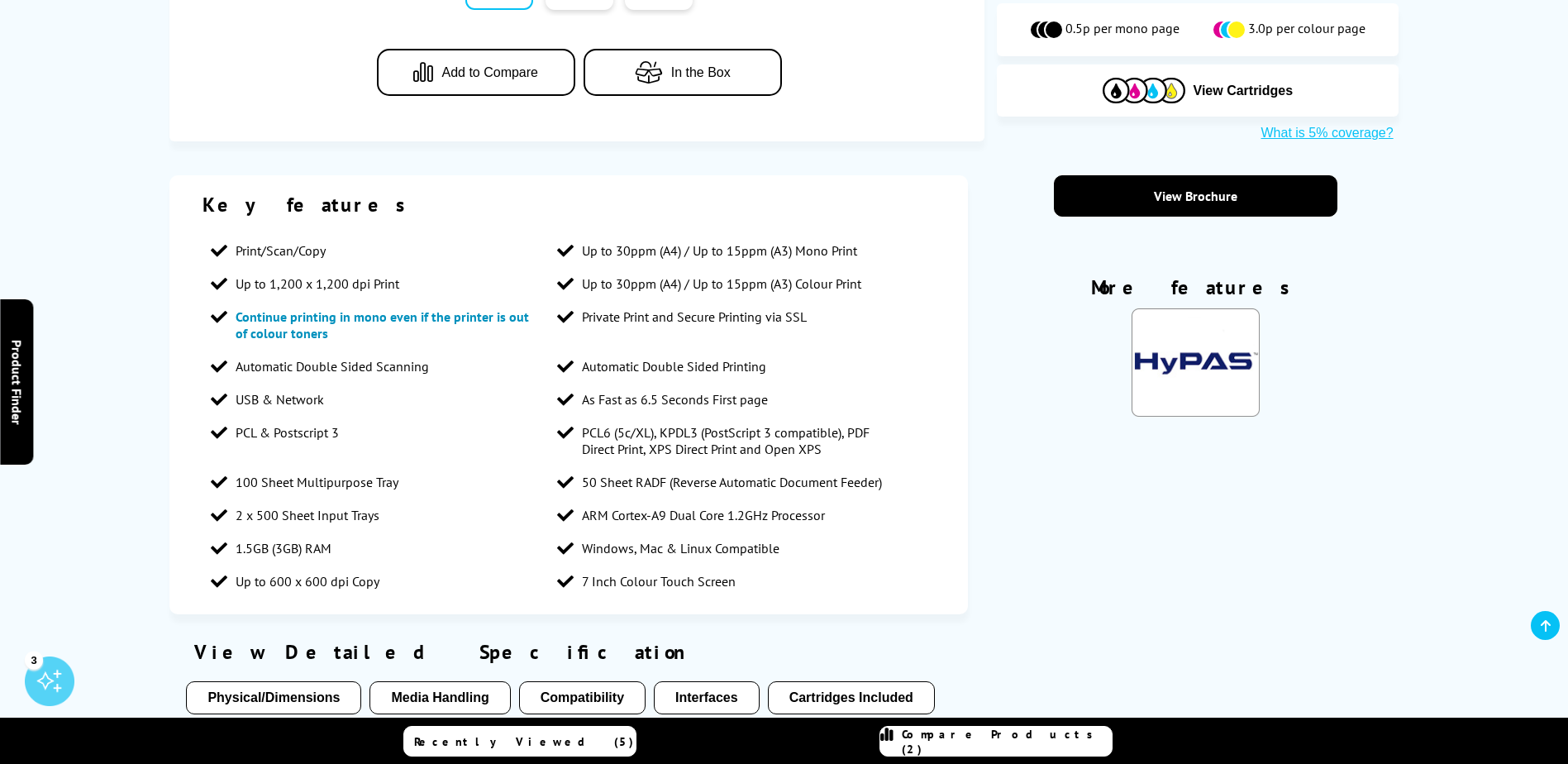
scroll to position [893, 0]
